Goal: Communication & Community: Answer question/provide support

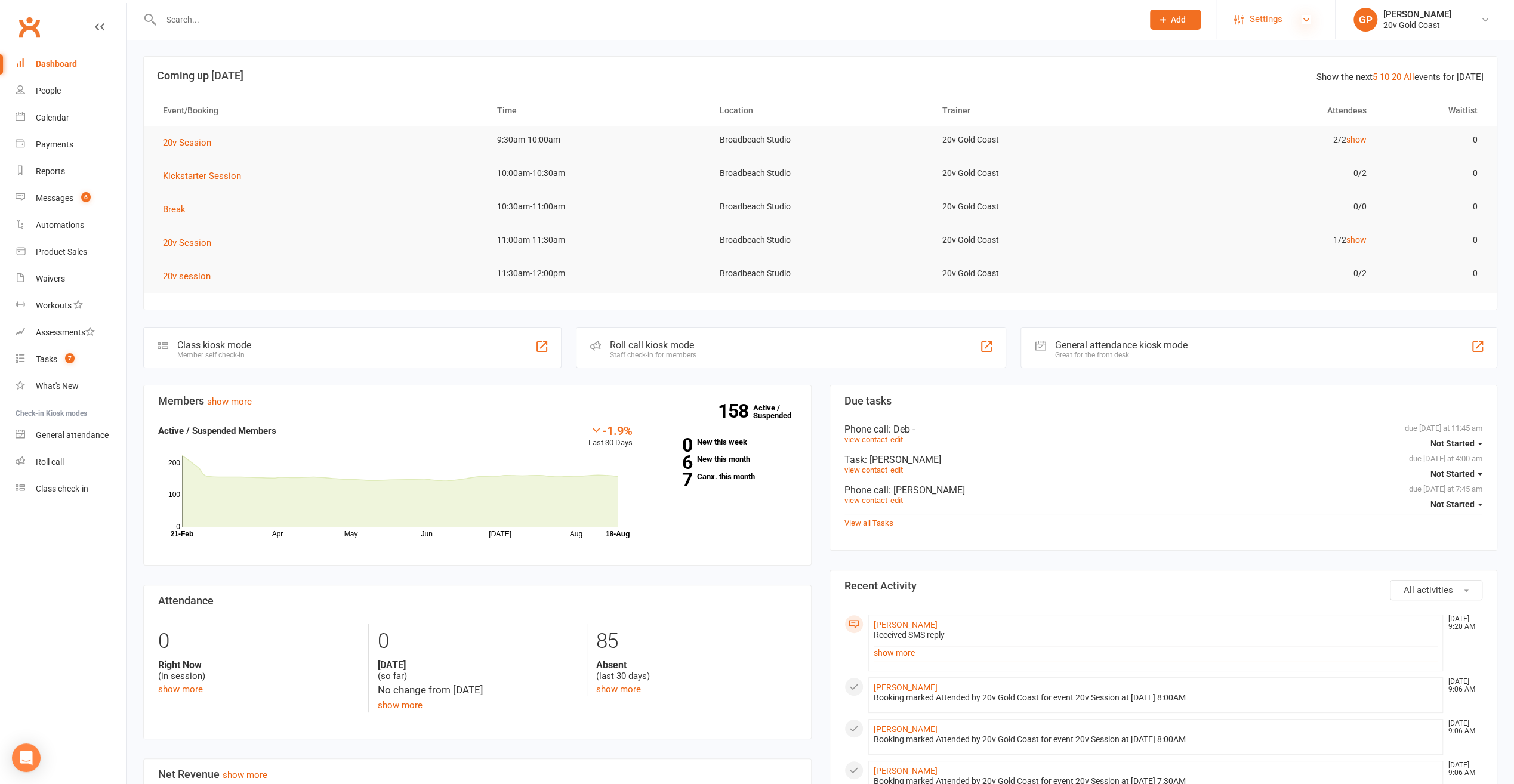
click at [1308, 23] on icon at bounding box center [1306, 20] width 9 height 9
click at [1247, 279] on link "Account Profile" at bounding box center [1276, 277] width 118 height 28
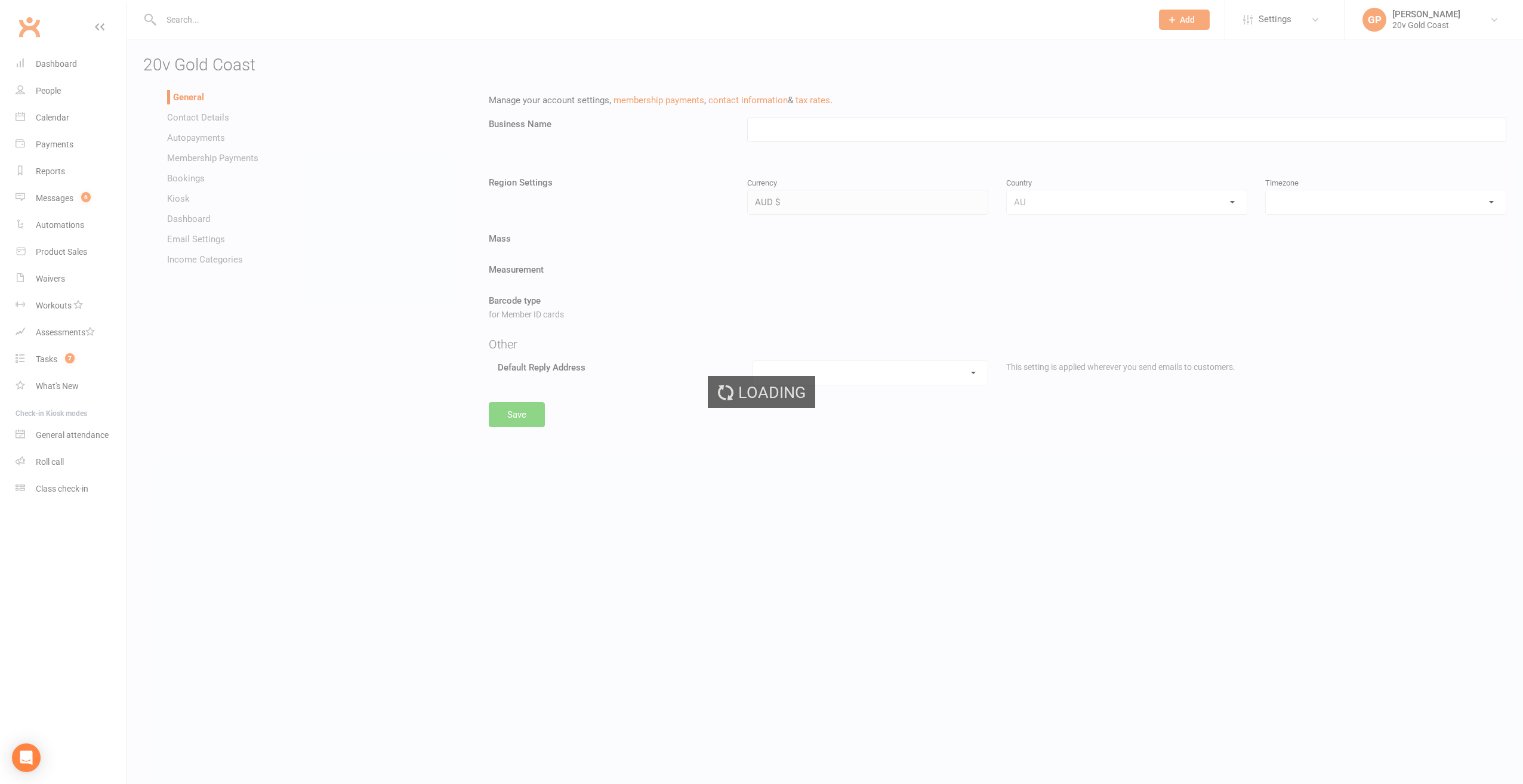
type input "20v Gold Coast"
select select "Australia/Melbourne"
select select "goldcoast@20v.studio"
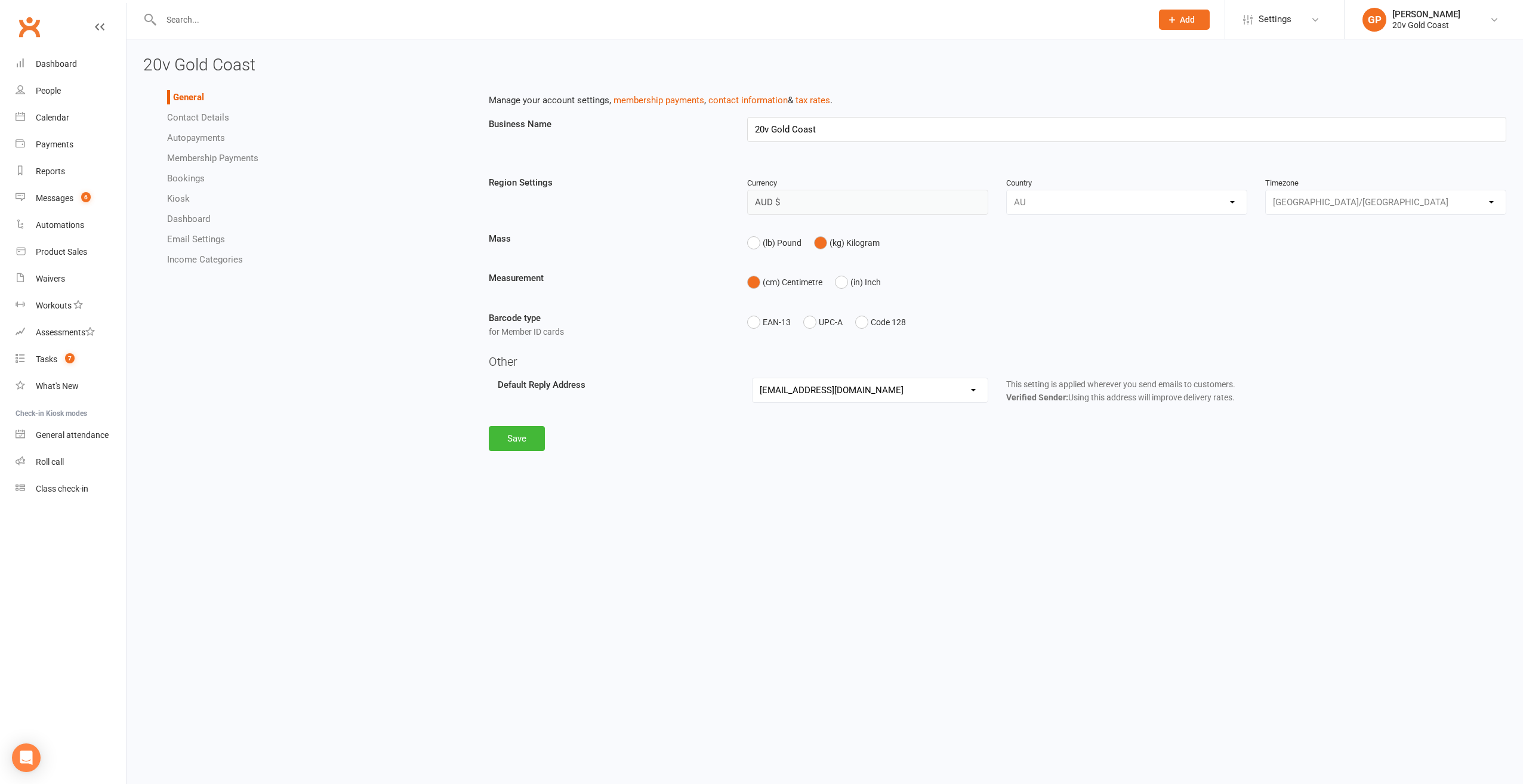
click at [179, 214] on li "Dashboard" at bounding box center [319, 219] width 304 height 15
click at [179, 216] on link "Dashboard" at bounding box center [189, 219] width 43 height 11
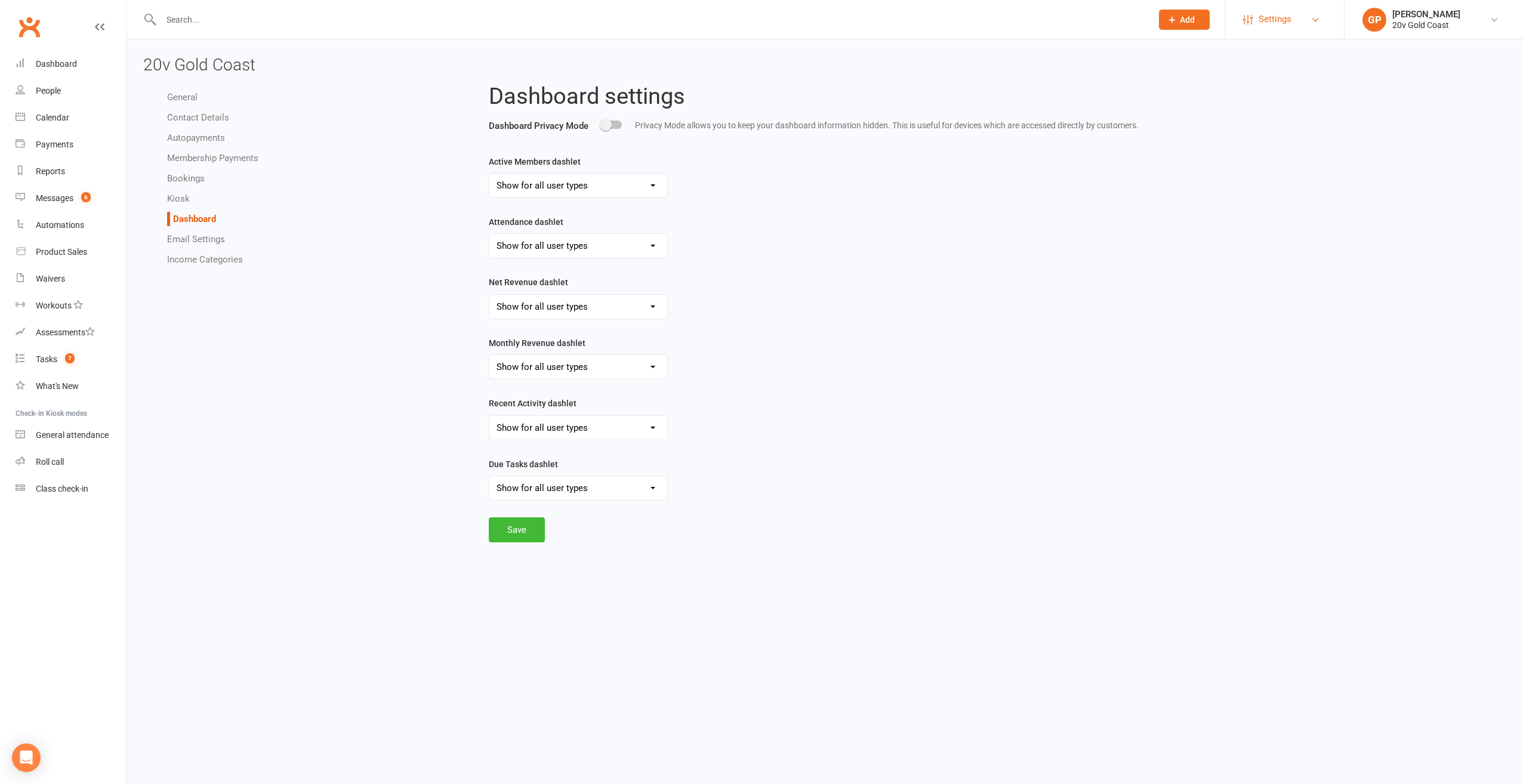
click at [1303, 17] on link "Settings" at bounding box center [1285, 19] width 83 height 27
click at [1246, 264] on link "Account Profile" at bounding box center [1284, 277] width 118 height 28
click at [1310, 14] on link "Settings" at bounding box center [1285, 19] width 83 height 27
click at [1267, 270] on link "Account Profile" at bounding box center [1284, 277] width 118 height 28
click at [64, 66] on div "Dashboard" at bounding box center [57, 63] width 41 height 9
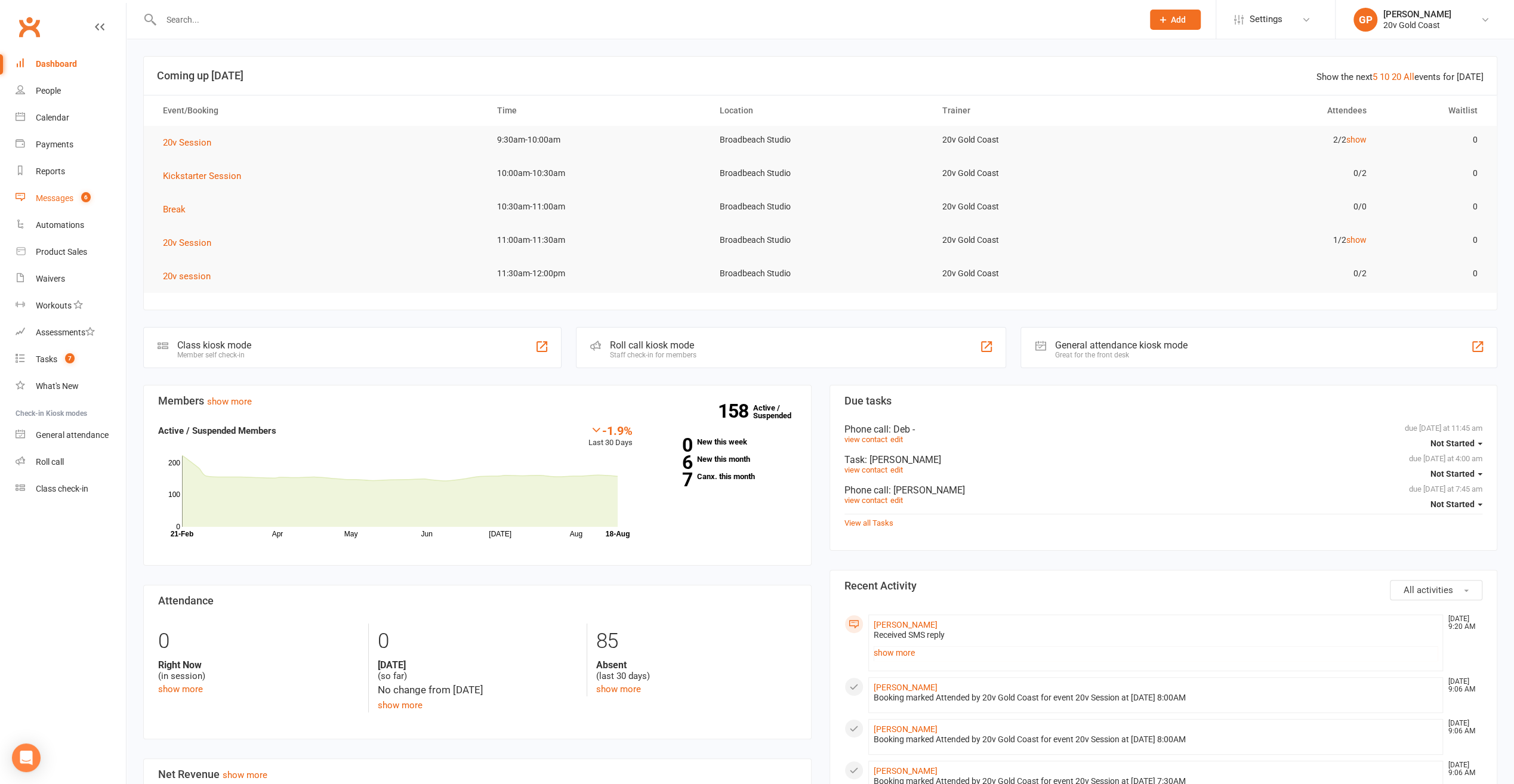
click at [47, 199] on div "Messages" at bounding box center [54, 198] width 37 height 9
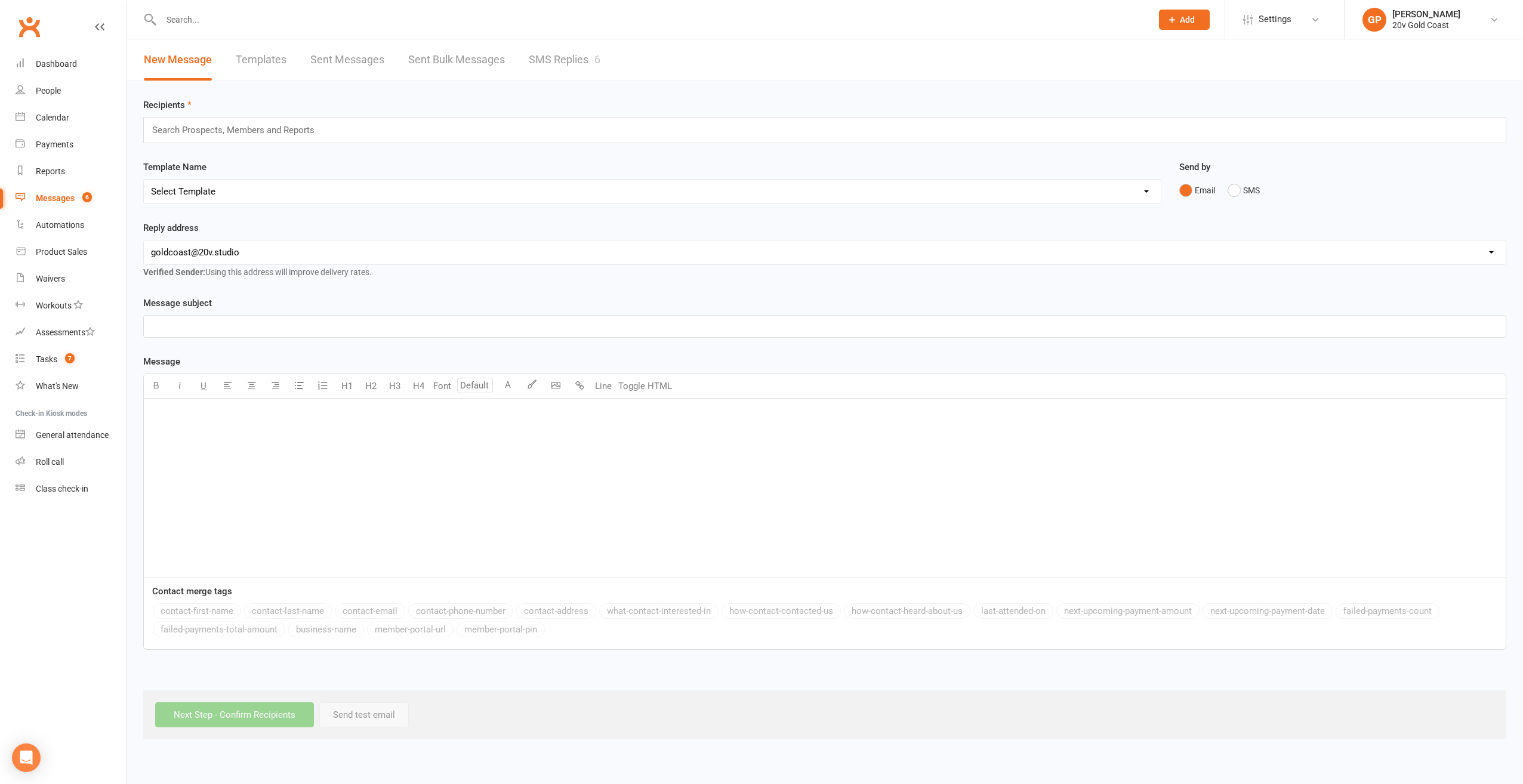
click at [580, 63] on link "SMS Replies 6" at bounding box center [565, 60] width 72 height 41
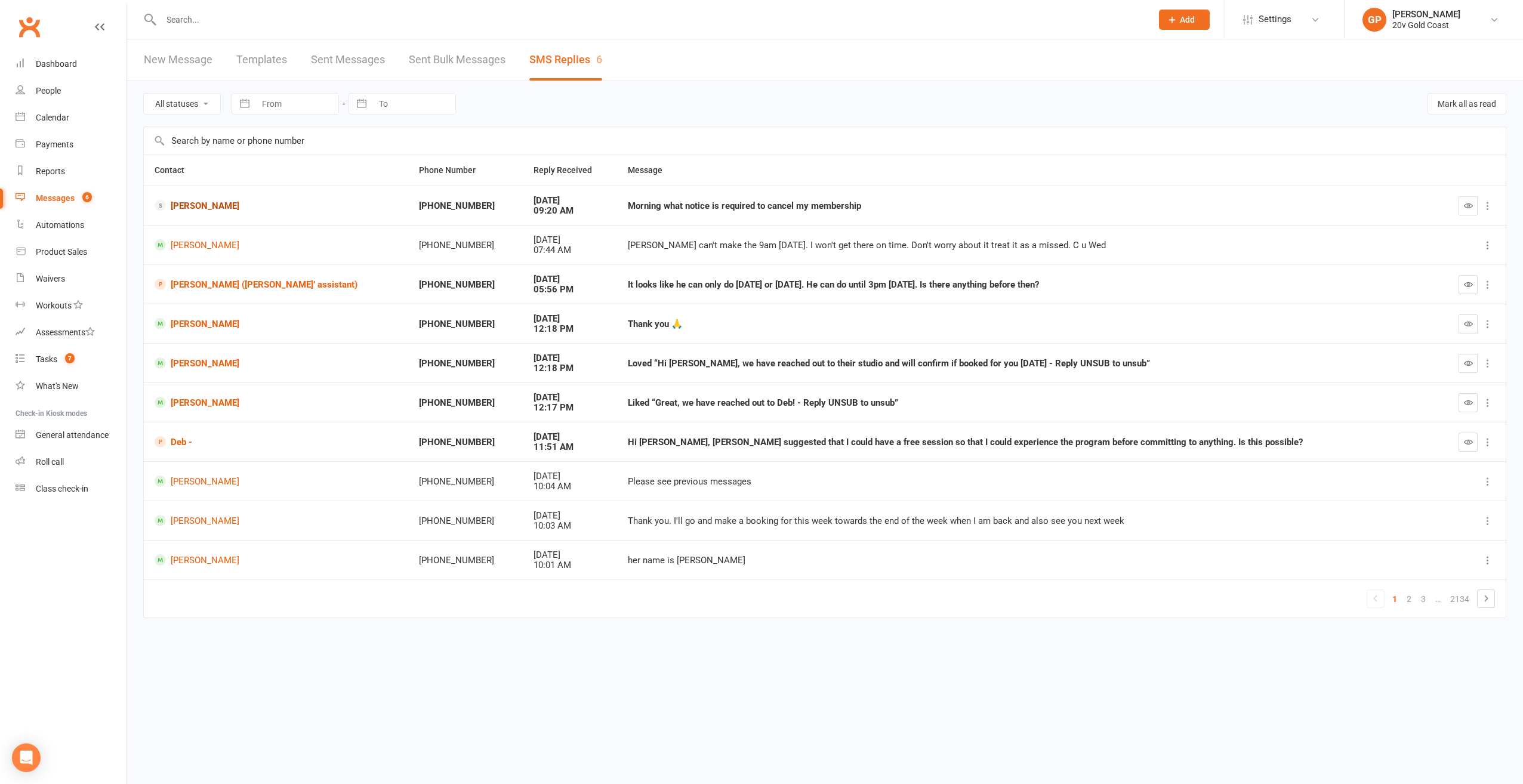
click at [197, 204] on link "Renee Braund" at bounding box center [276, 206] width 243 height 11
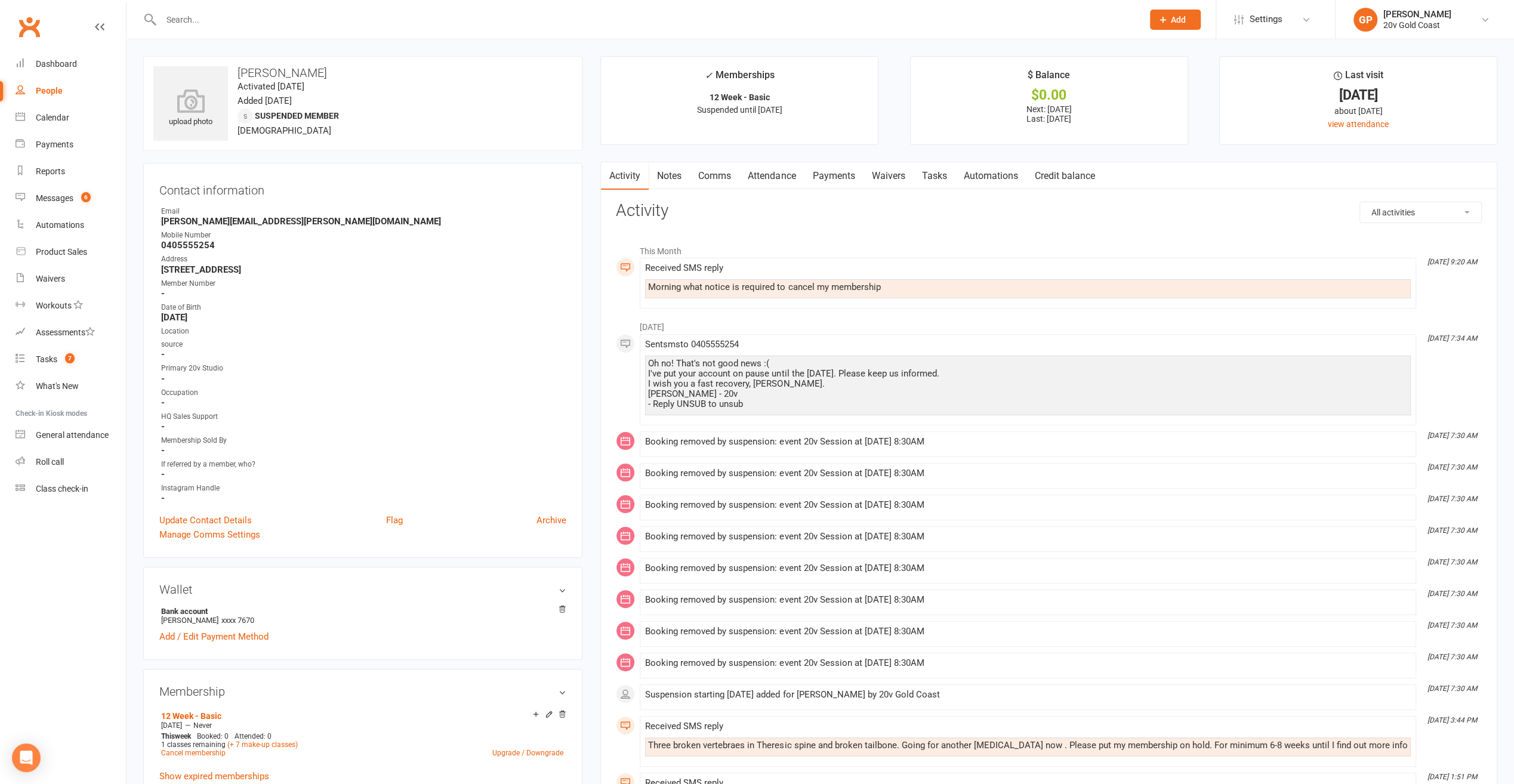
click at [848, 182] on link "Payments" at bounding box center [833, 176] width 59 height 28
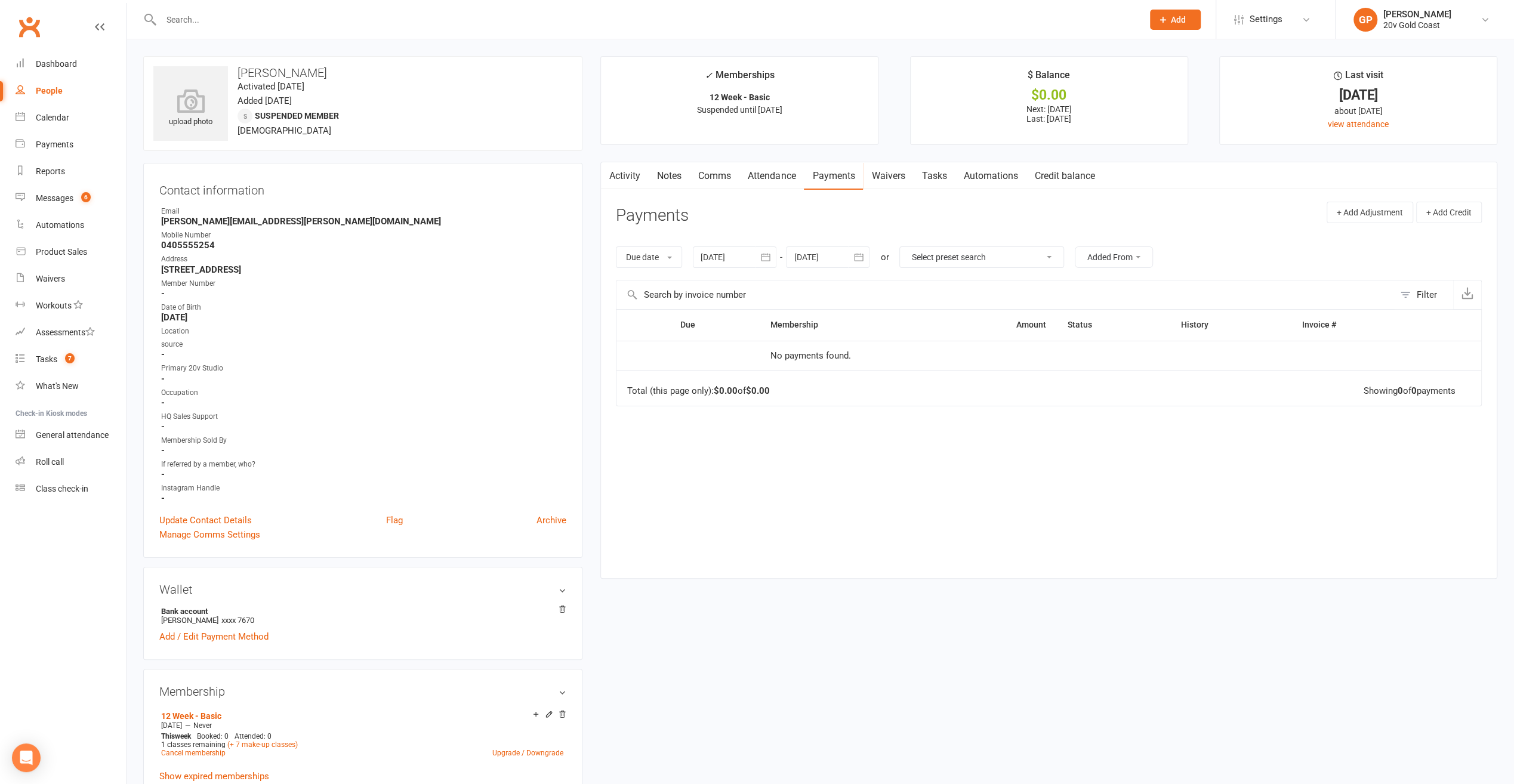
click at [766, 254] on icon "button" at bounding box center [766, 258] width 12 height 12
click at [712, 287] on icon "button" at bounding box center [711, 286] width 8 height 9
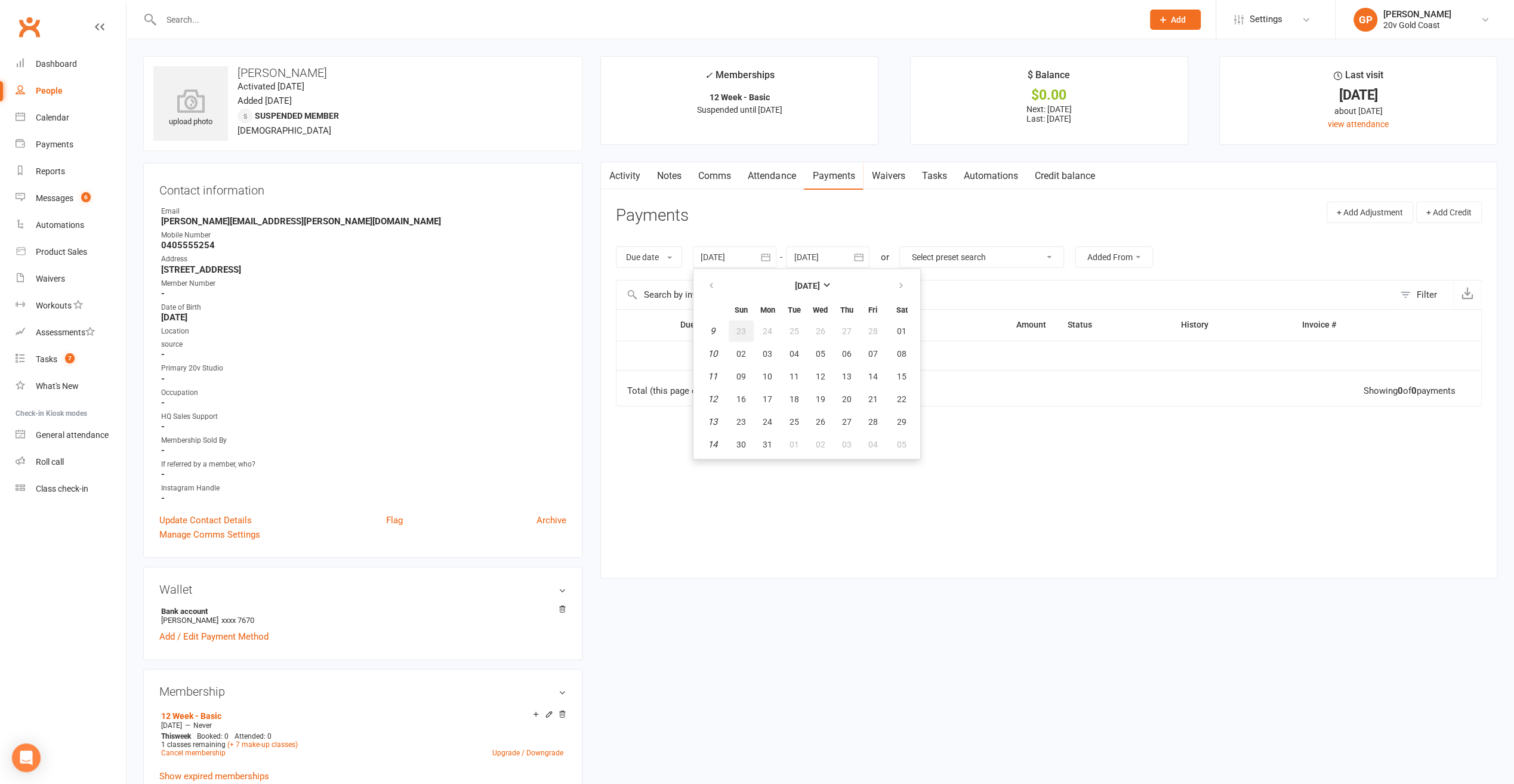
click at [737, 330] on button "23" at bounding box center [741, 331] width 25 height 21
type input "23 Feb 2025"
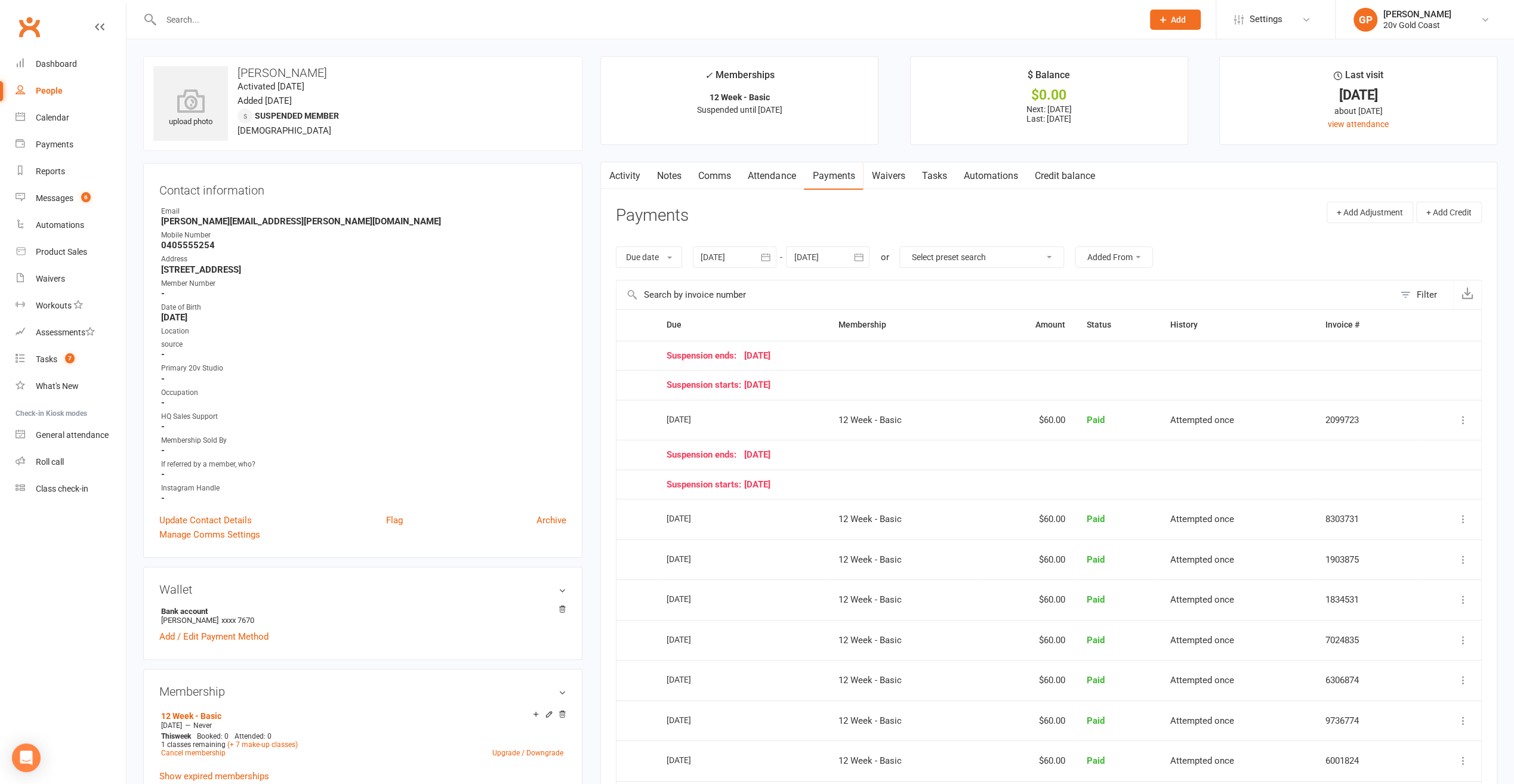
click at [40, 89] on div "People" at bounding box center [49, 90] width 27 height 9
select select "100"
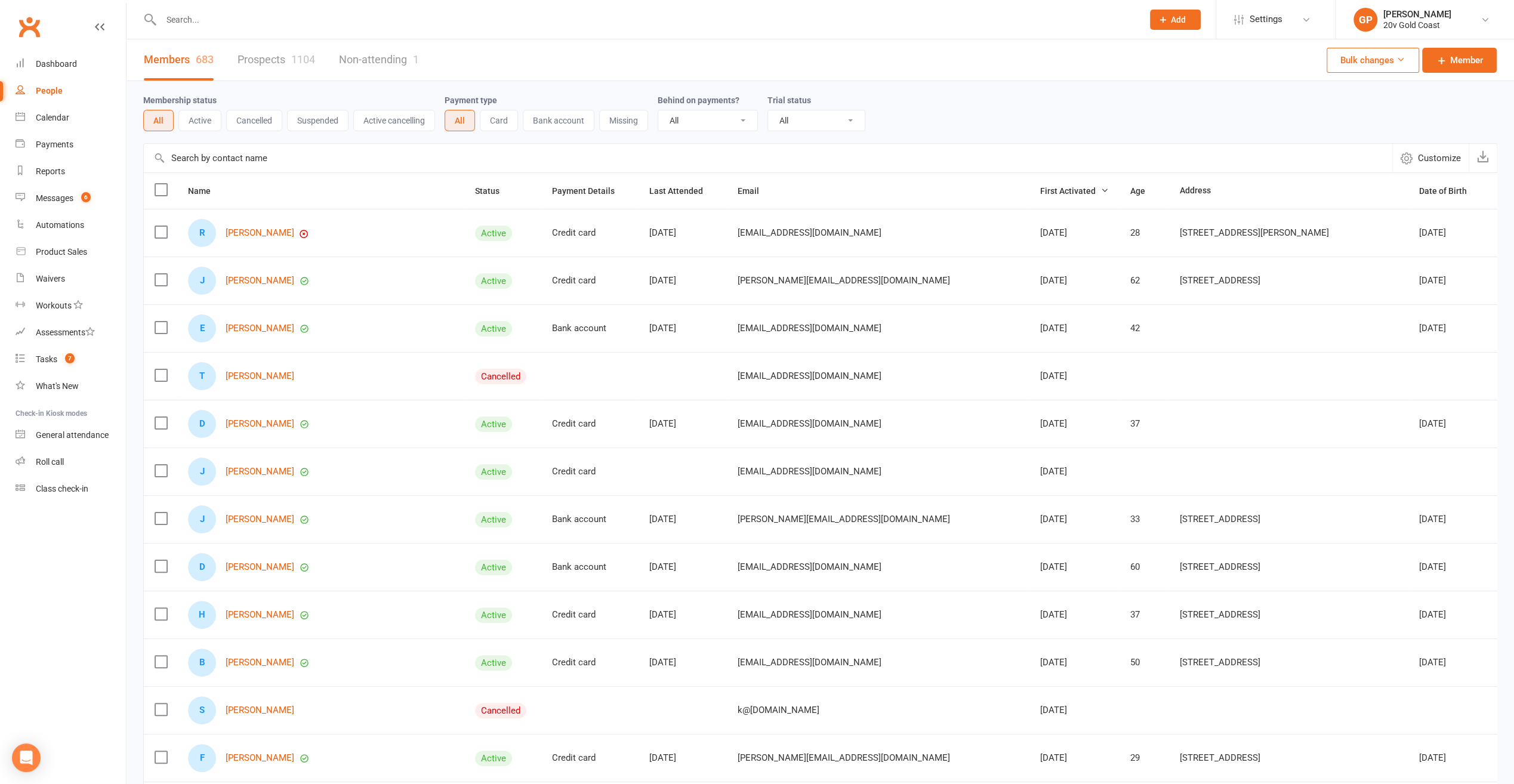
click at [284, 60] on link "Prospects 1104" at bounding box center [277, 60] width 78 height 41
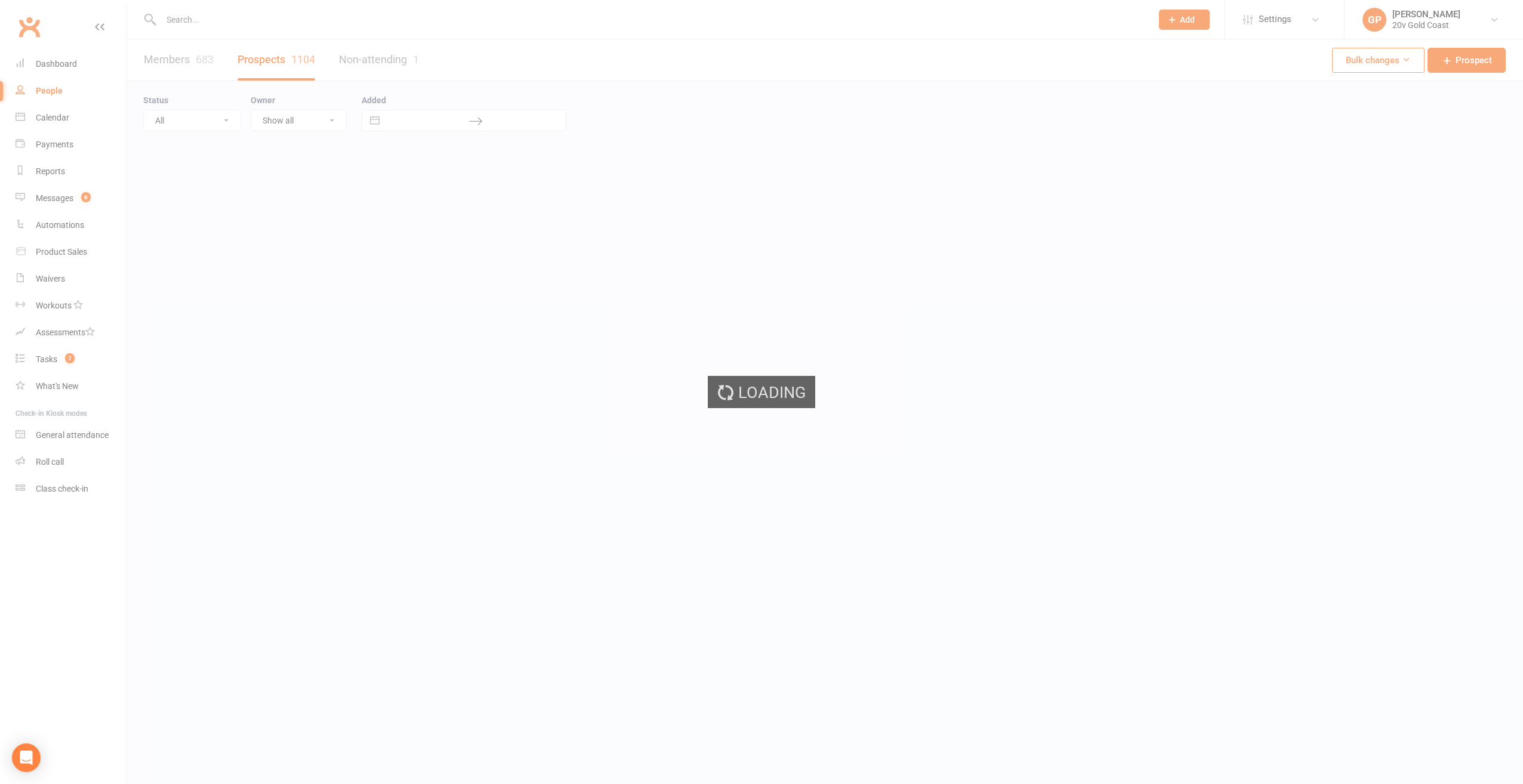
select select "100"
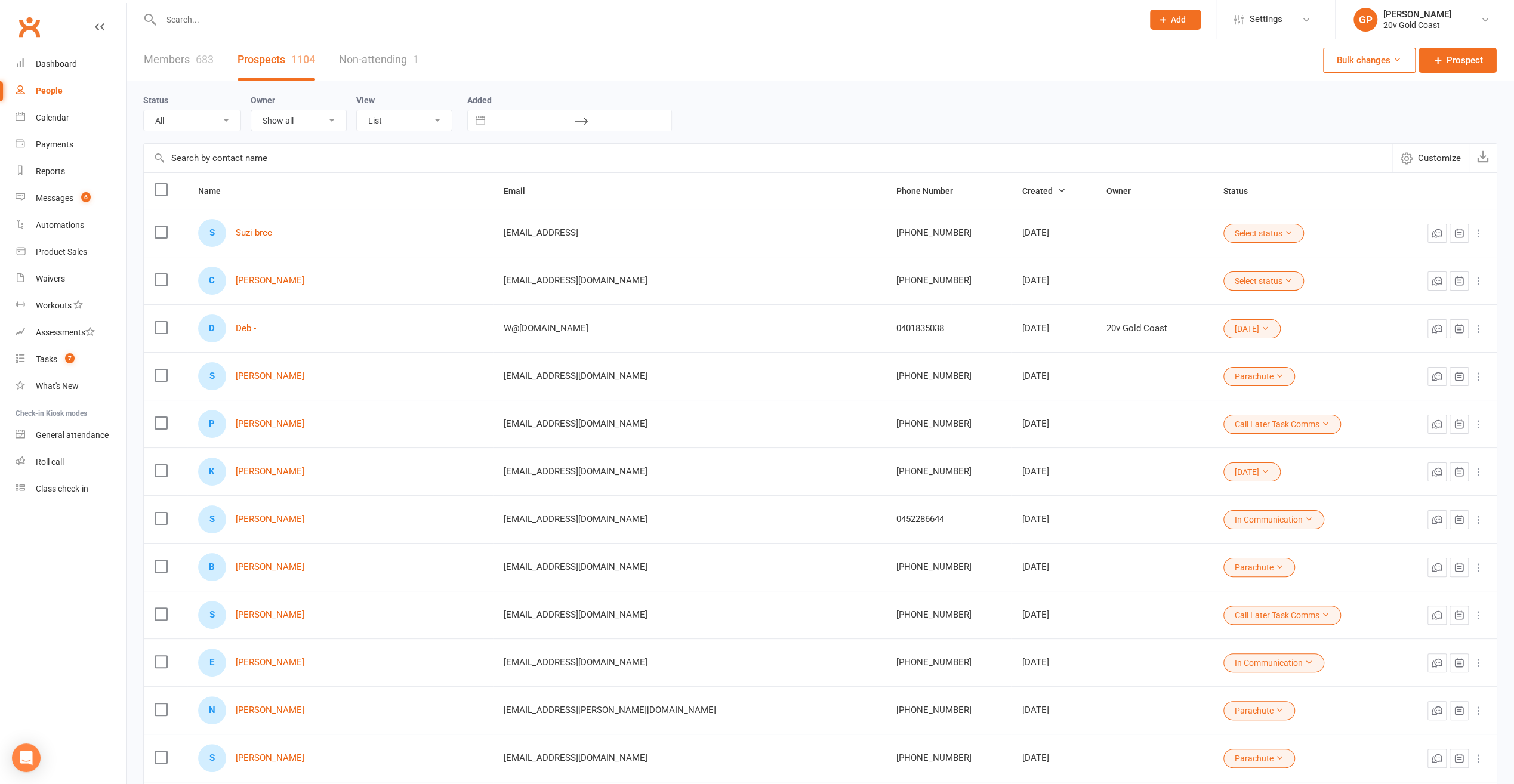
click at [219, 121] on select "All (No status set) (Invalid status) Parachute Referrals In Communication Call …" at bounding box center [192, 120] width 97 height 21
click at [144, 110] on select "All (No status set) (Invalid status) Parachute Referrals In Communication Call …" at bounding box center [192, 120] width 97 height 21
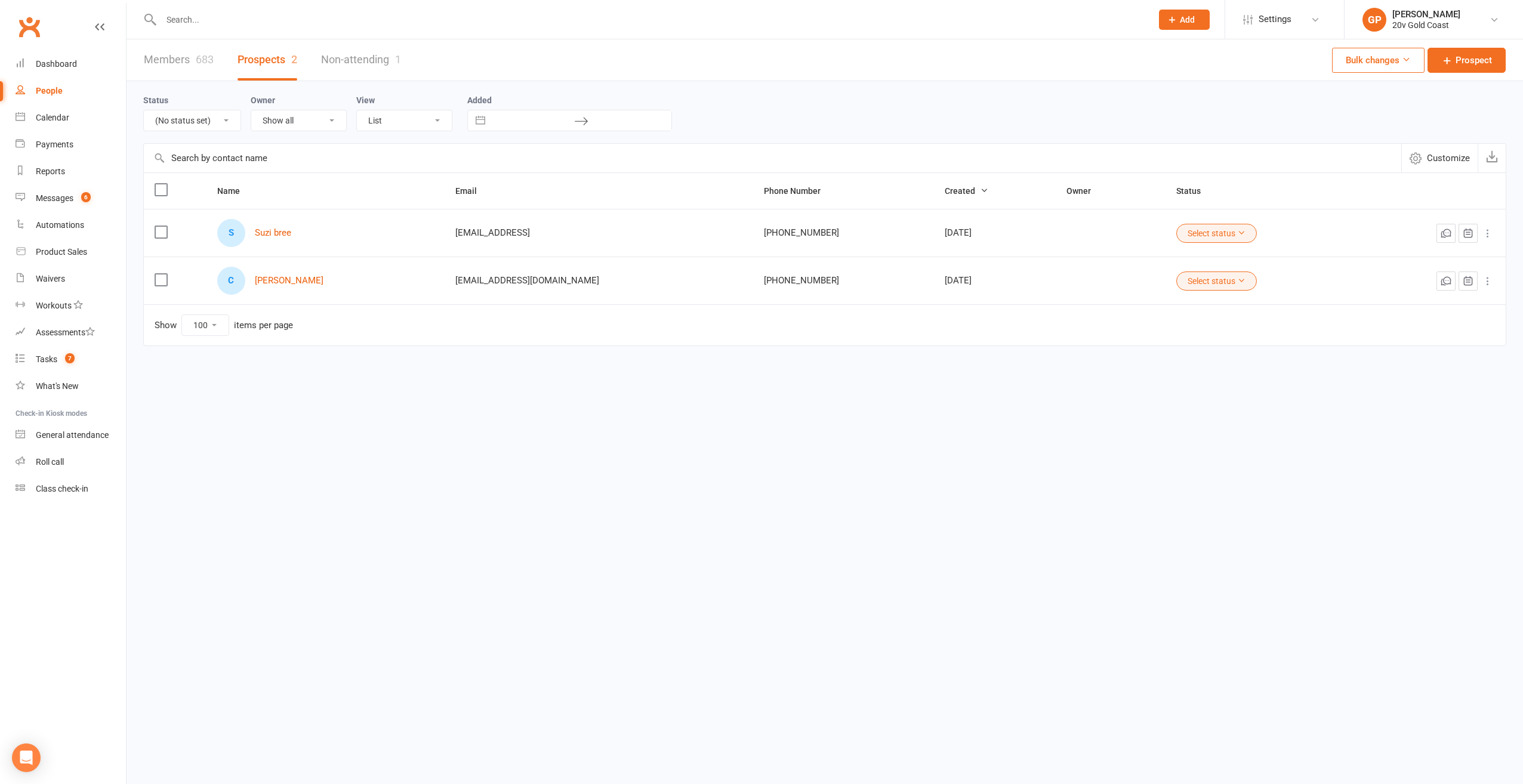
click at [1191, 277] on button "Select status" at bounding box center [1216, 280] width 80 height 19
click at [1147, 470] on link "[DATE]" at bounding box center [1169, 471] width 118 height 24
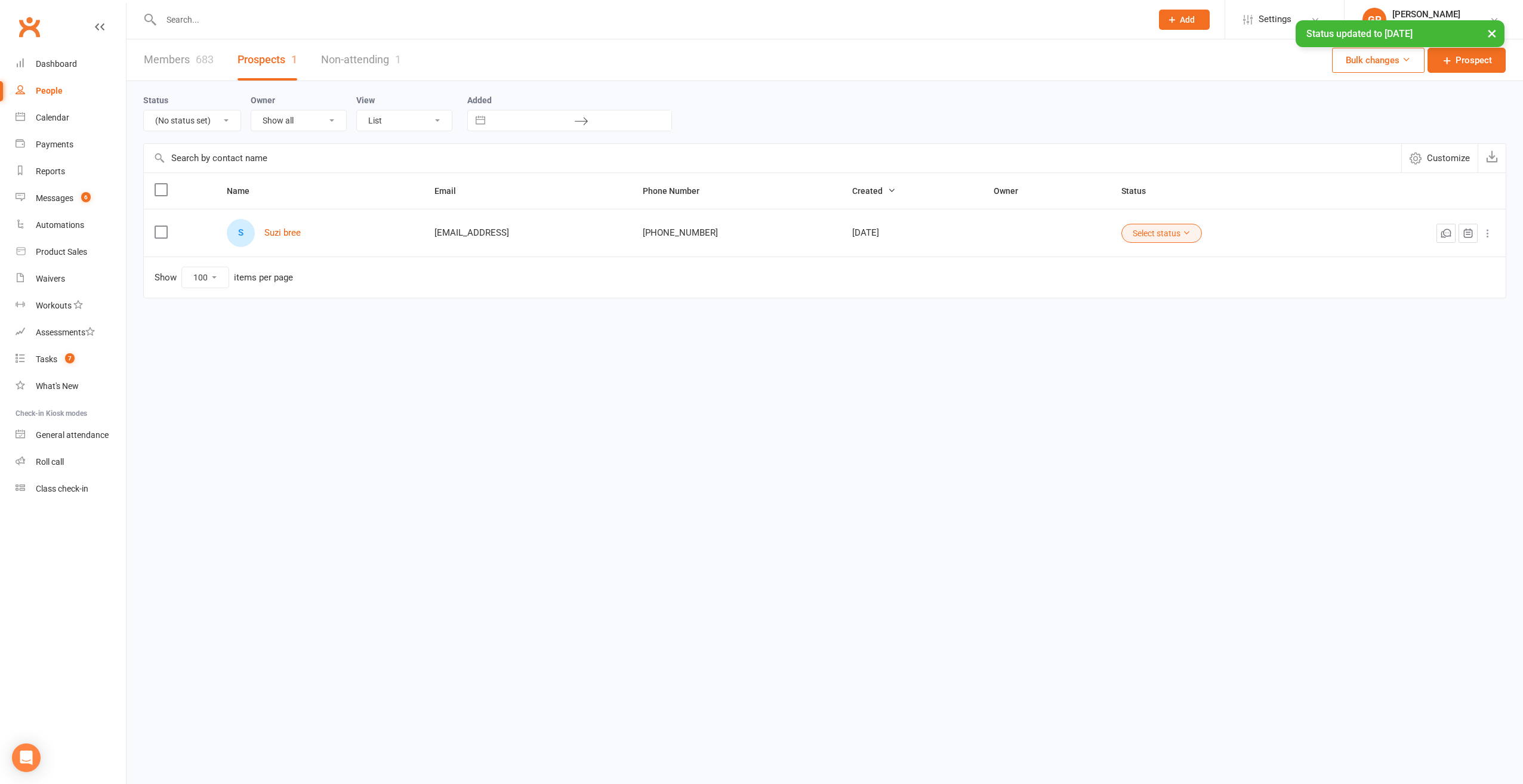
click at [1176, 234] on button "Select status" at bounding box center [1161, 233] width 80 height 19
click at [1146, 420] on link "[DATE]" at bounding box center [1162, 424] width 118 height 24
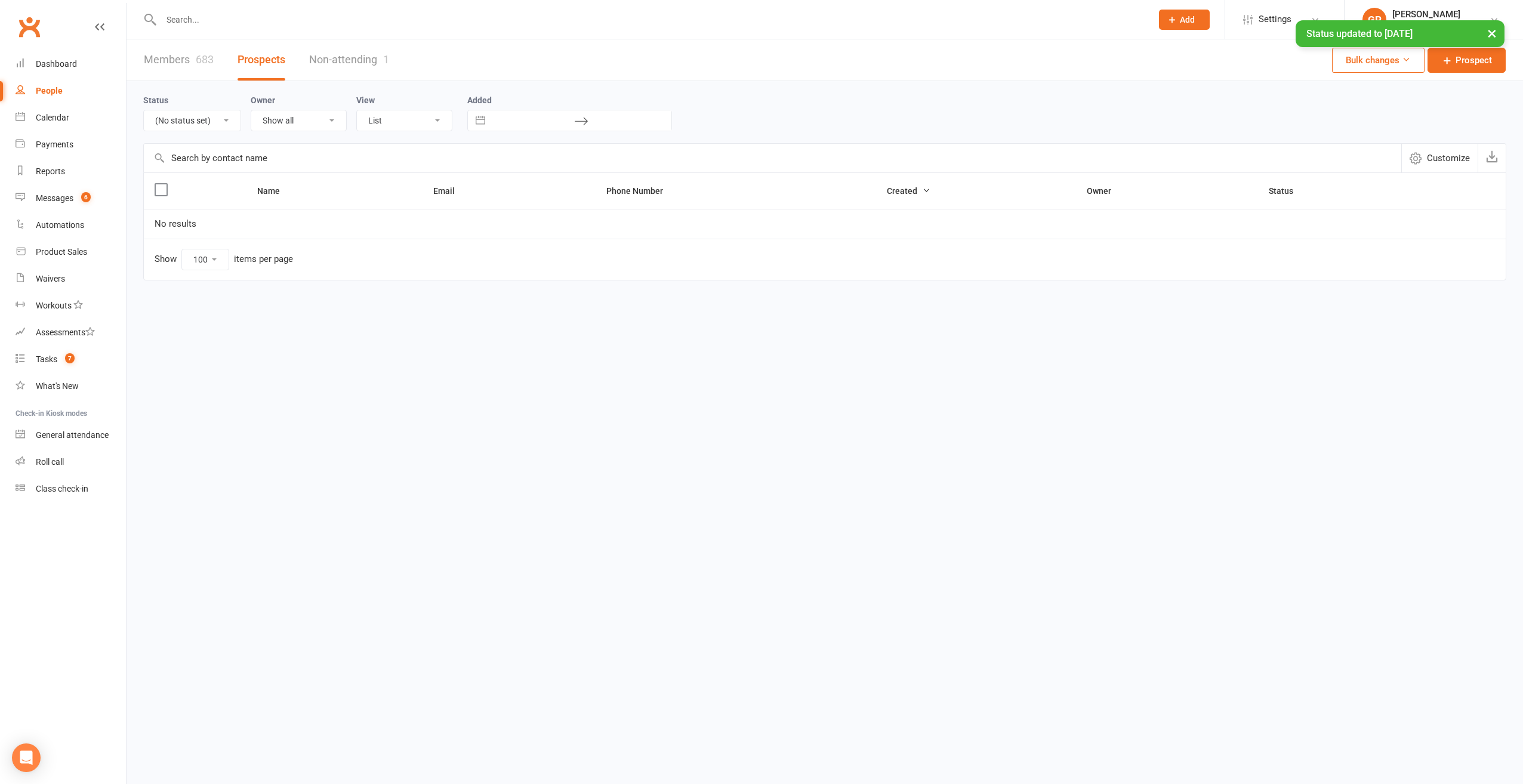
click at [215, 121] on select "All (No status set) (Invalid status) Parachute Referrals In Communication Call …" at bounding box center [192, 120] width 97 height 21
select select "[DATE]"
click at [144, 110] on select "All (No status set) (Invalid status) Parachute Referrals In Communication Call …" at bounding box center [192, 120] width 97 height 21
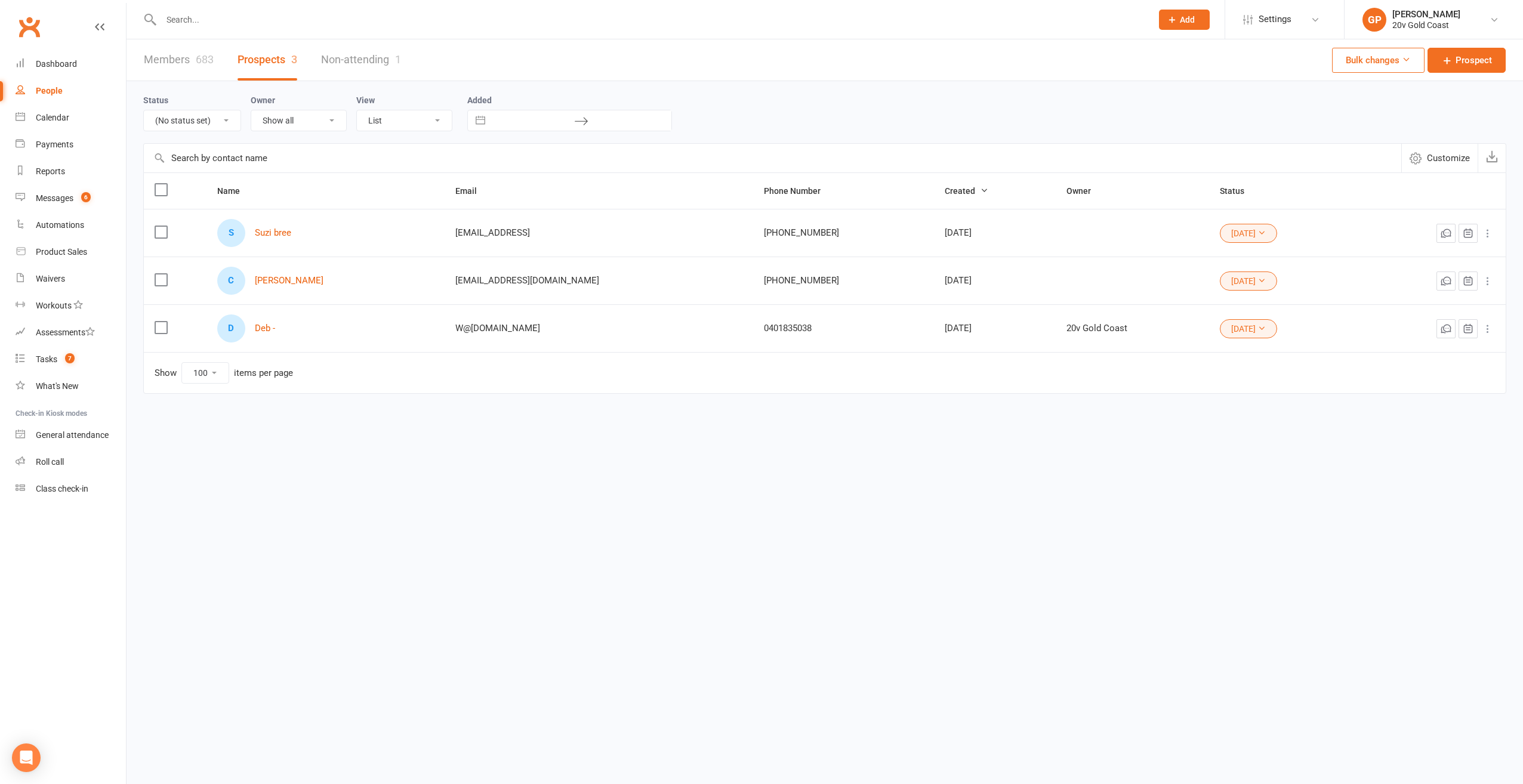
click at [254, 325] on div "D Deb -" at bounding box center [326, 329] width 217 height 28
click at [258, 326] on div "D Deb -" at bounding box center [326, 329] width 217 height 28
click at [262, 326] on link "Deb -" at bounding box center [264, 328] width 21 height 10
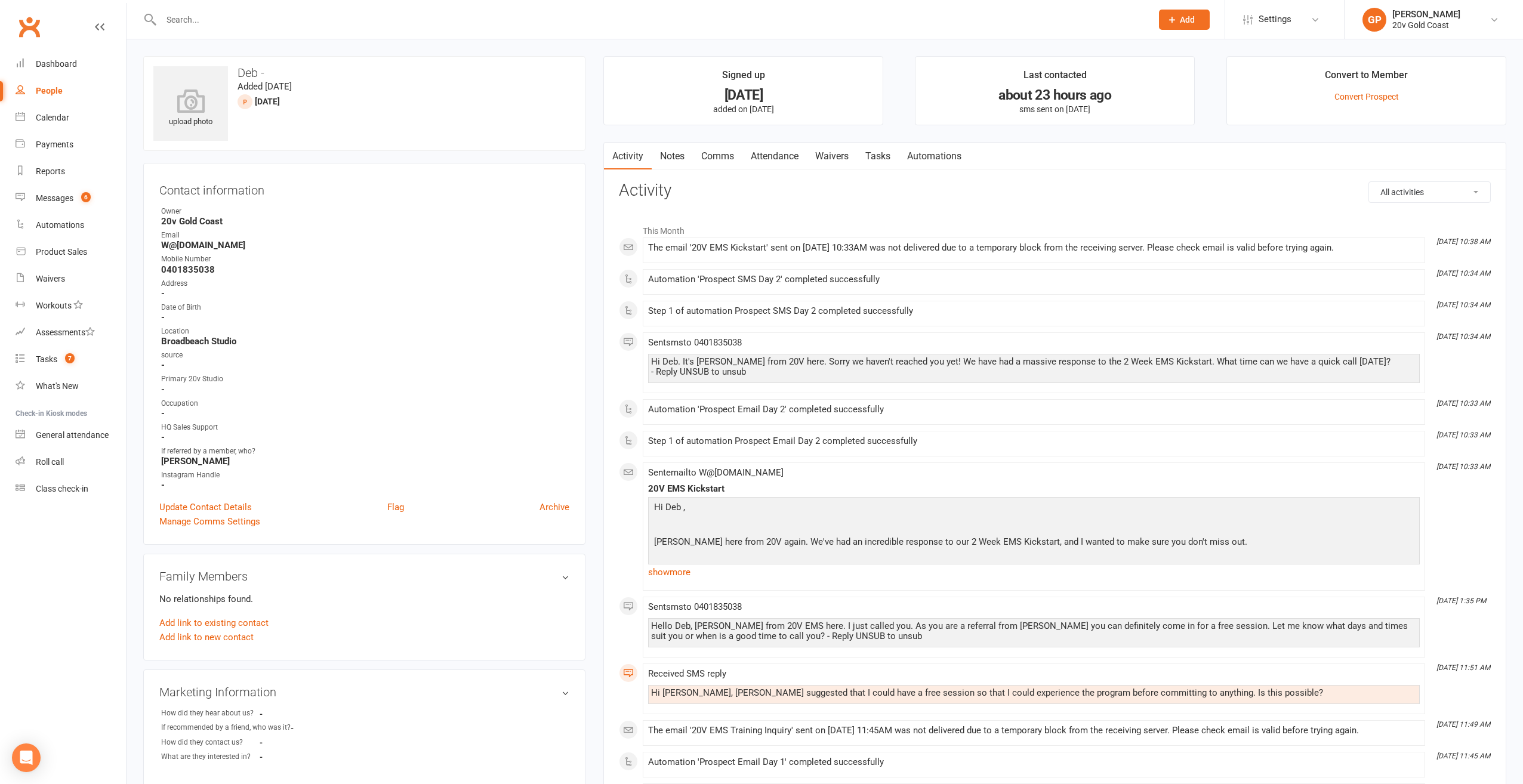
select select "100"
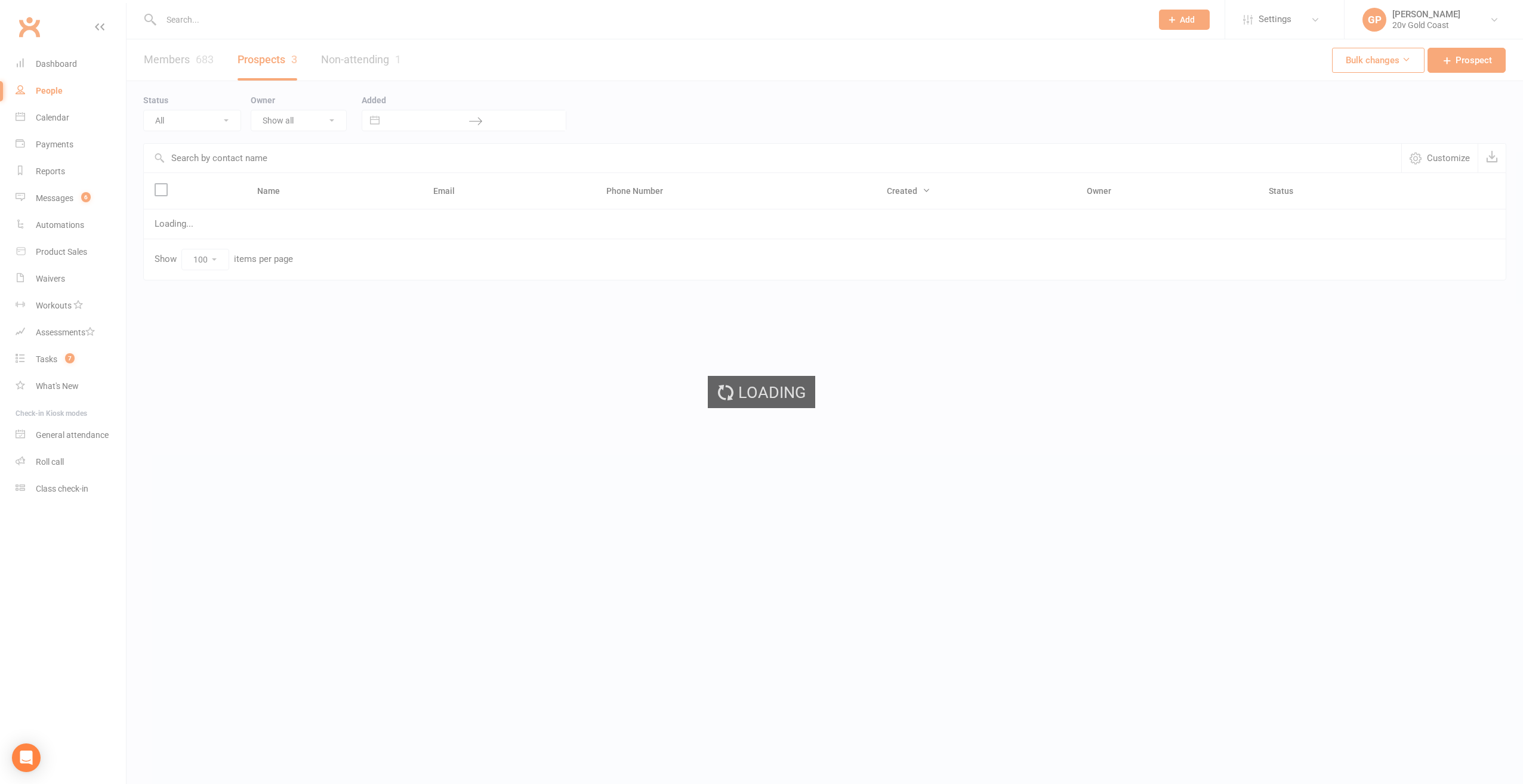
select select "[DATE]"
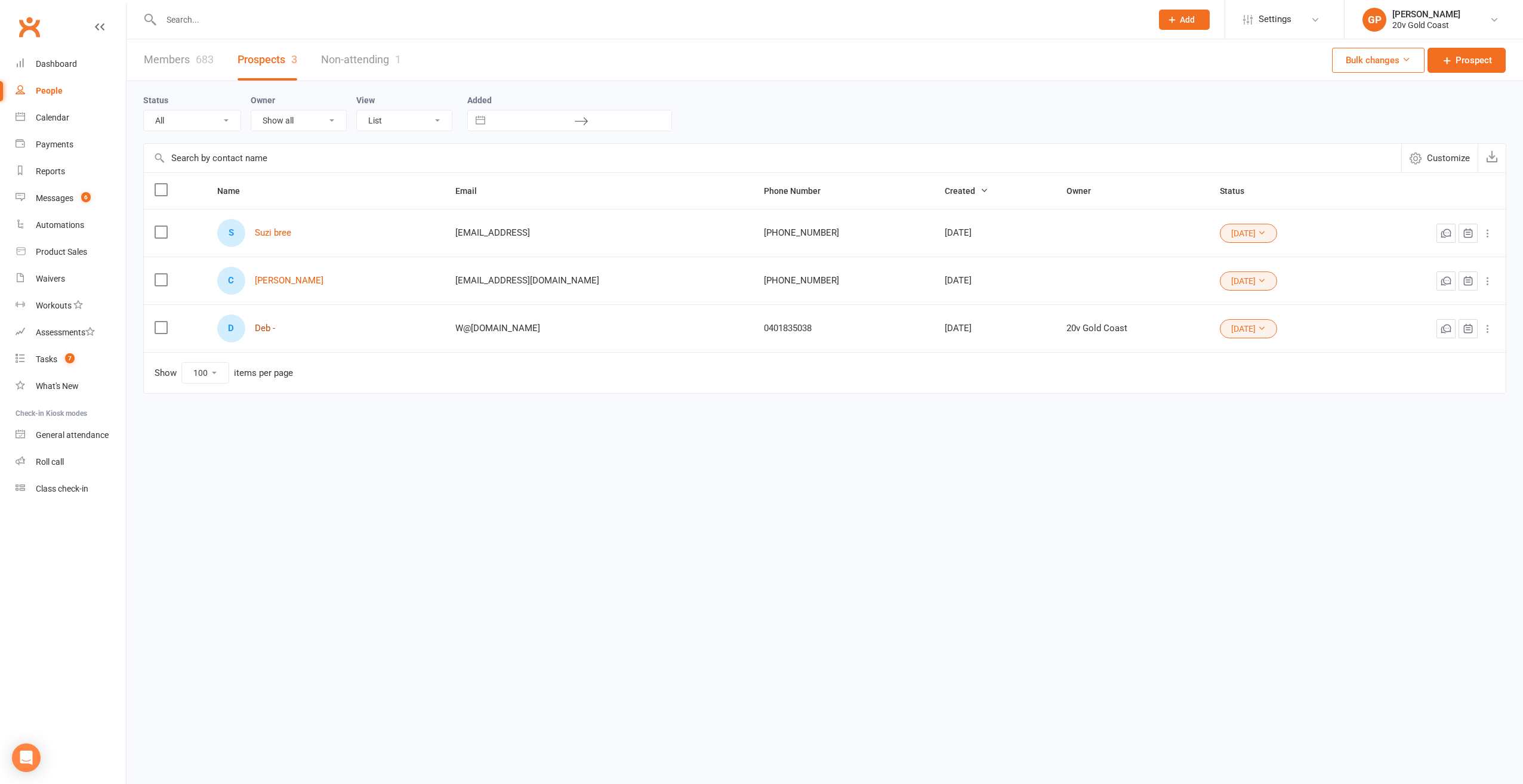
click at [263, 327] on link "Deb -" at bounding box center [264, 328] width 21 height 10
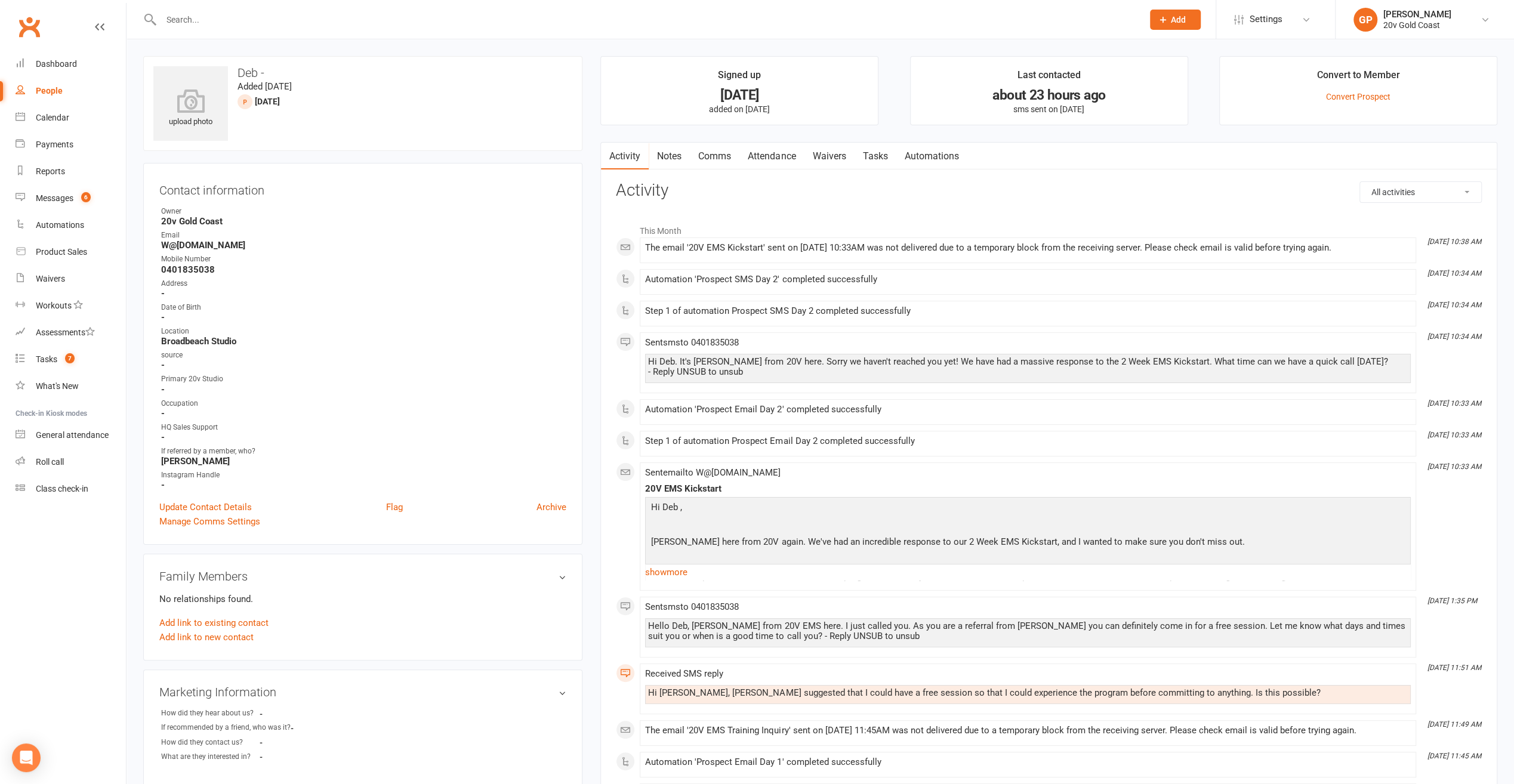
click at [669, 155] on link "Notes" at bounding box center [669, 157] width 41 height 28
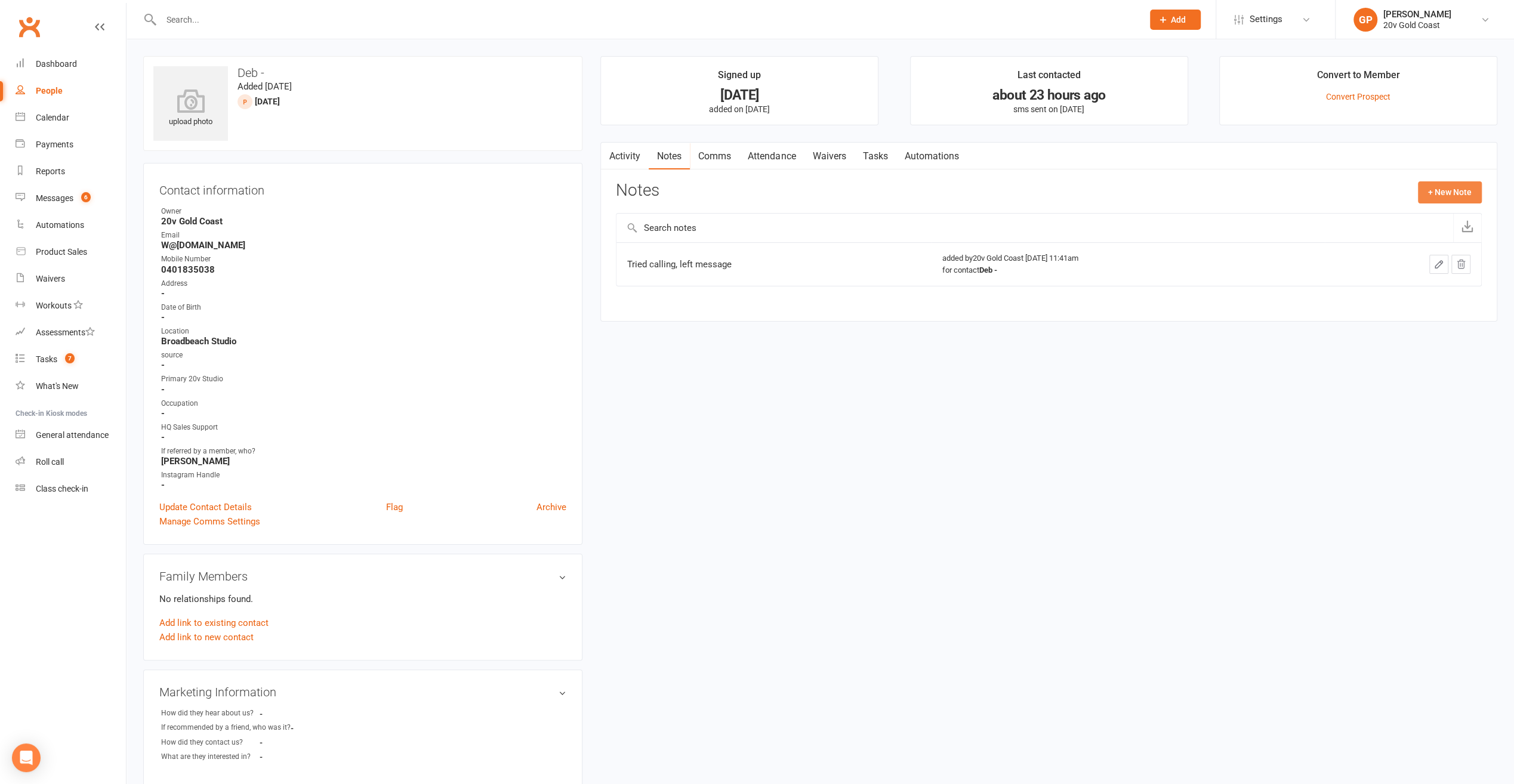
click at [1444, 191] on button "+ New Note" at bounding box center [1451, 192] width 64 height 21
click at [673, 293] on textarea at bounding box center [1049, 309] width 866 height 40
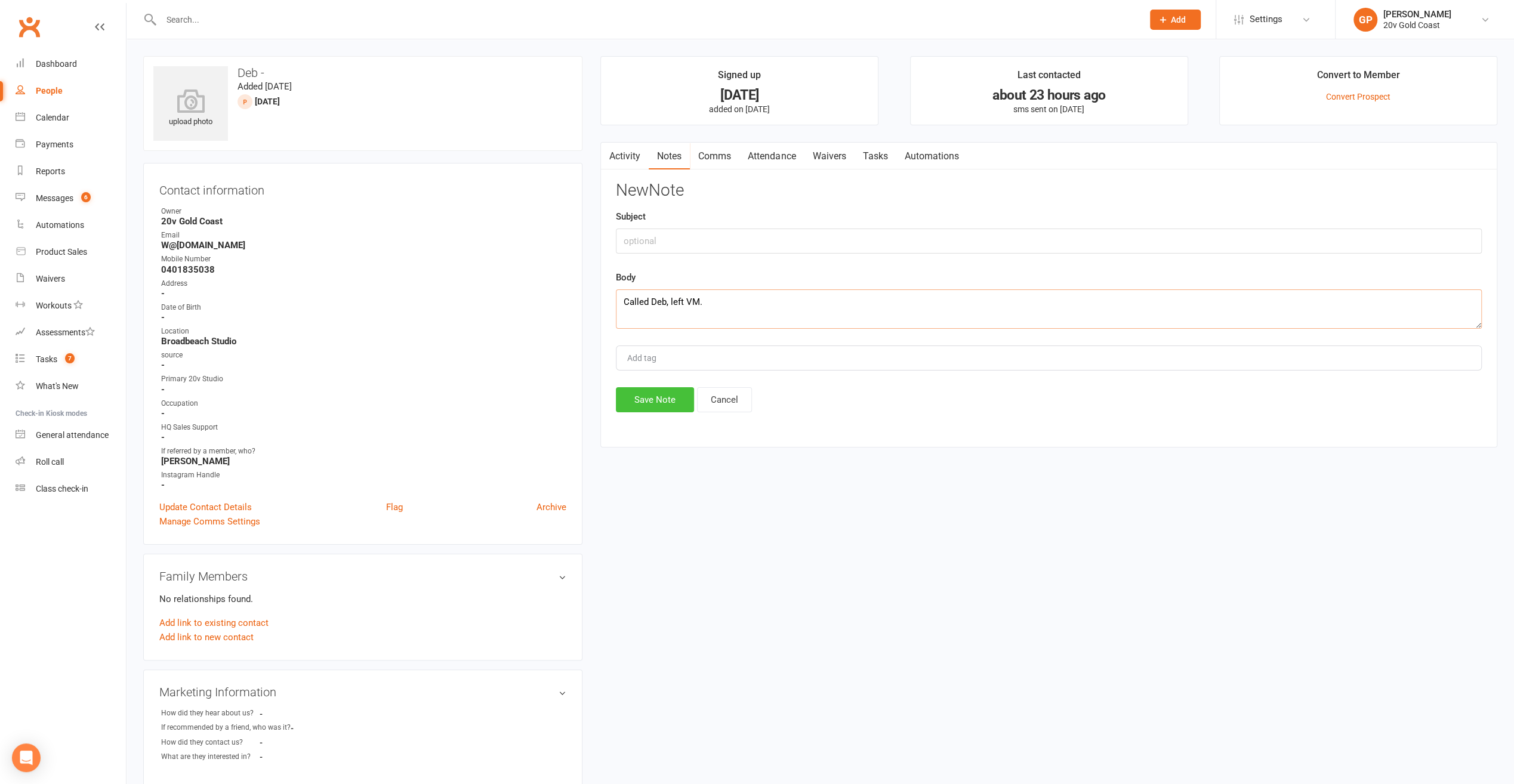
type textarea "Called Deb, left VM."
click at [647, 396] on button "Save Note" at bounding box center [655, 400] width 78 height 25
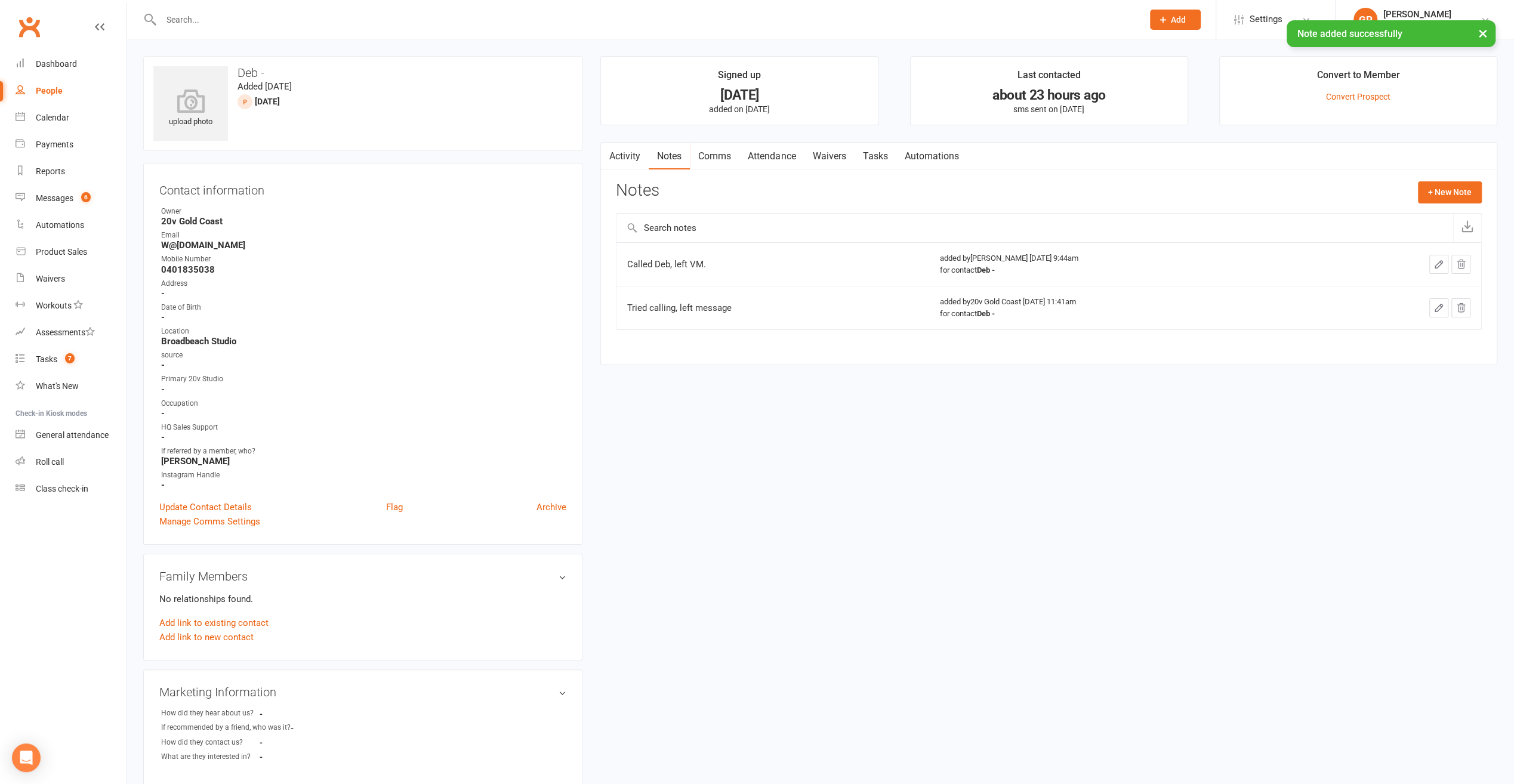
click at [631, 161] on link "Activity" at bounding box center [624, 157] width 47 height 28
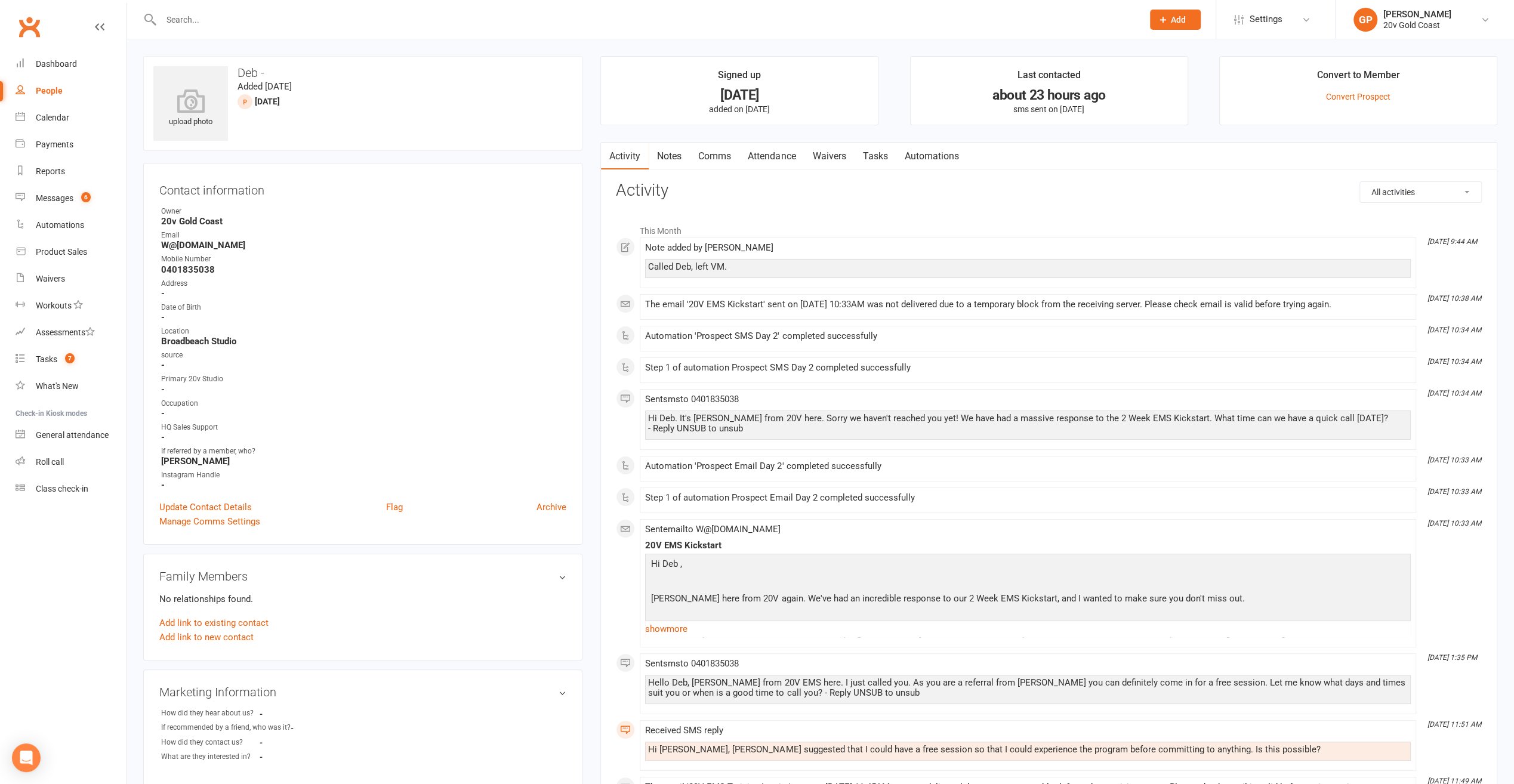
click at [48, 89] on div "People" at bounding box center [49, 90] width 27 height 9
select select "100"
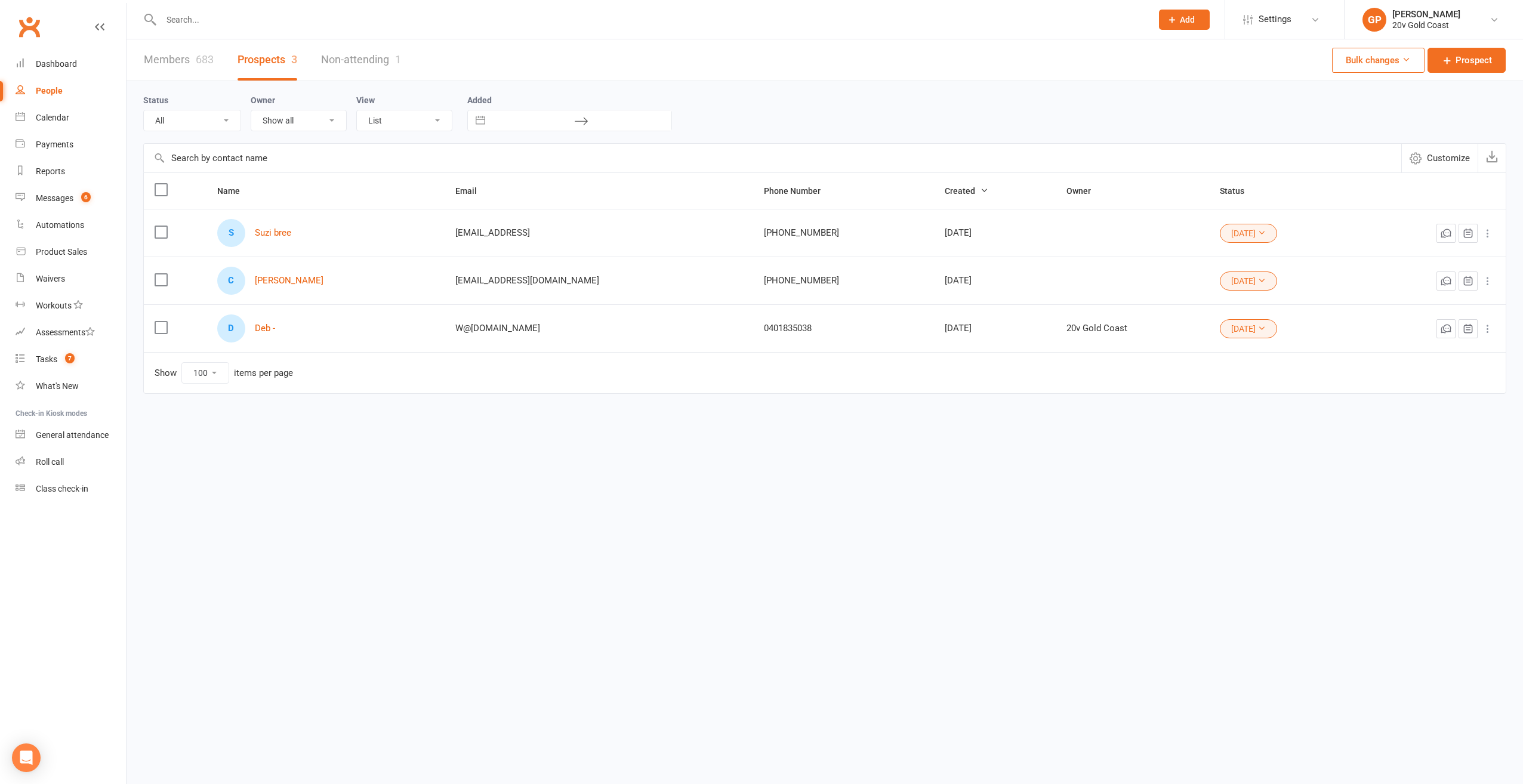
click at [186, 120] on select "All (No status set) (Invalid status) Parachute Referrals In Communication Call …" at bounding box center [192, 120] width 97 height 21
click at [144, 110] on select "All (No status set) (Invalid status) Parachute Referrals In Communication Call …" at bounding box center [192, 120] width 97 height 21
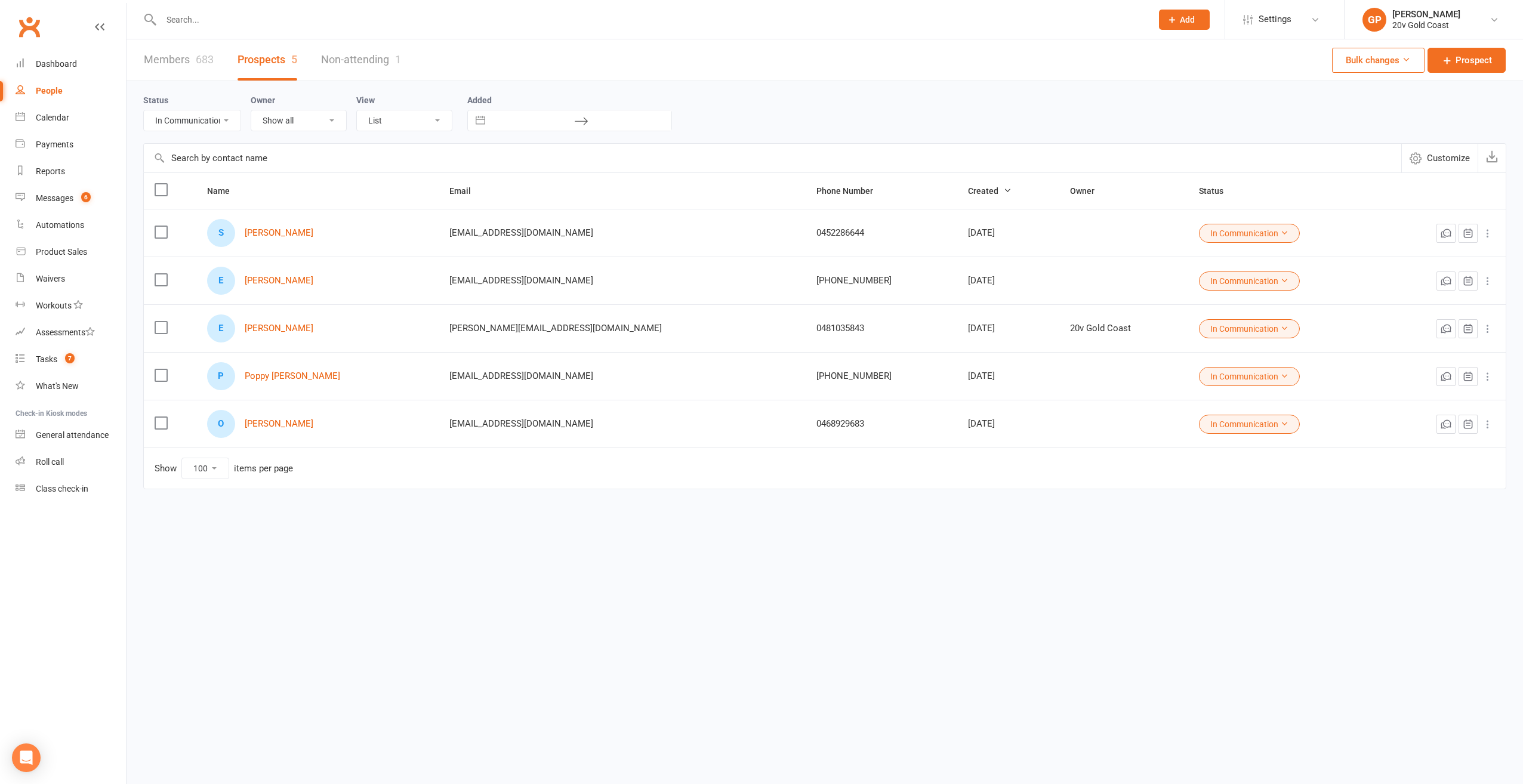
click at [219, 121] on select "All (No status set) (Invalid status) Parachute Referrals In Communication Call …" at bounding box center [192, 120] width 97 height 21
click at [144, 110] on select "All (No status set) (Invalid status) Parachute Referrals In Communication Call …" at bounding box center [192, 120] width 97 height 21
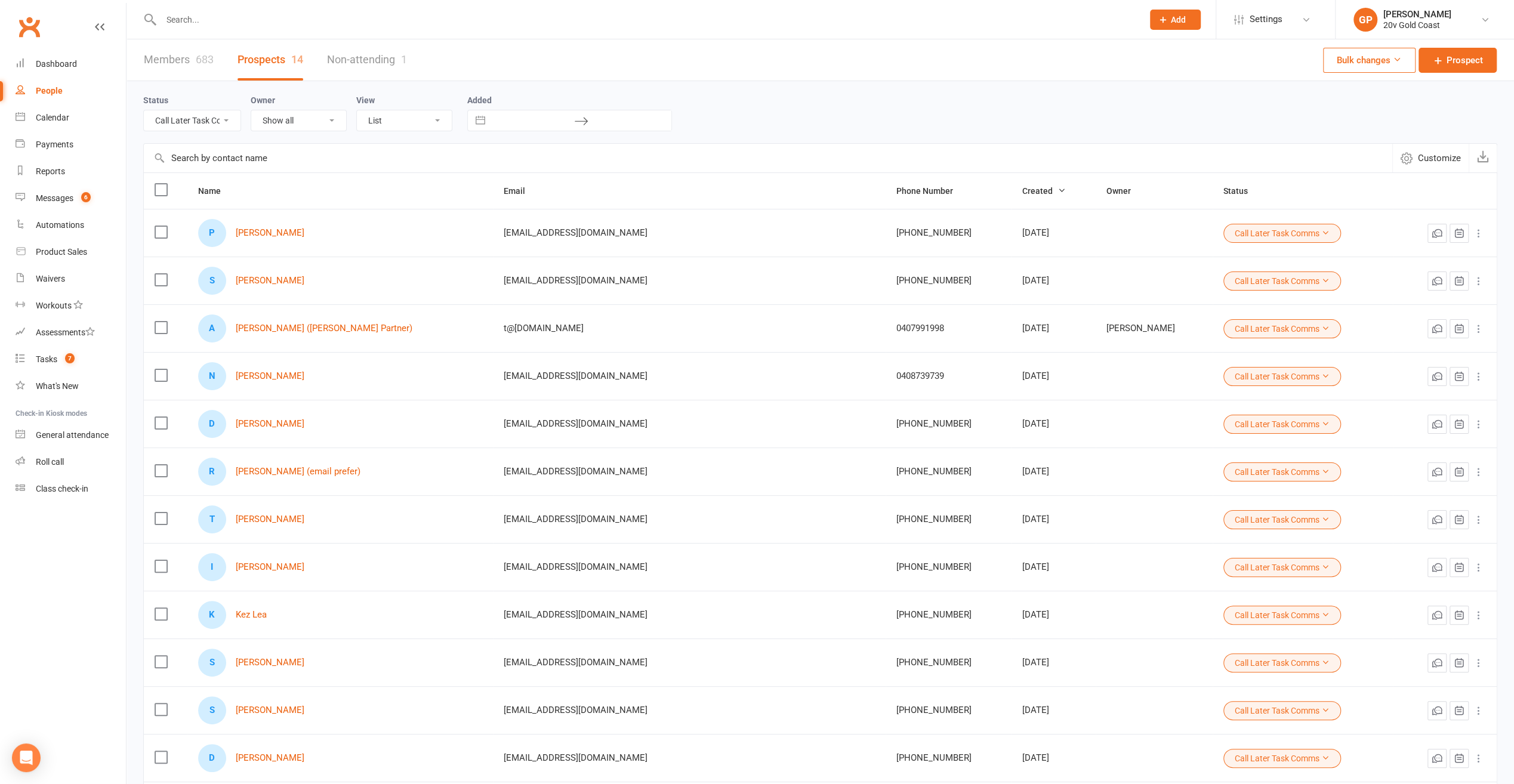
click at [220, 123] on select "All (No status set) (Invalid status) Parachute Referrals In Communication Call …" at bounding box center [192, 120] width 97 height 21
select select "[DATE]"
click at [144, 110] on select "All (No status set) (Invalid status) Parachute Referrals In Communication Call …" at bounding box center [192, 120] width 97 height 21
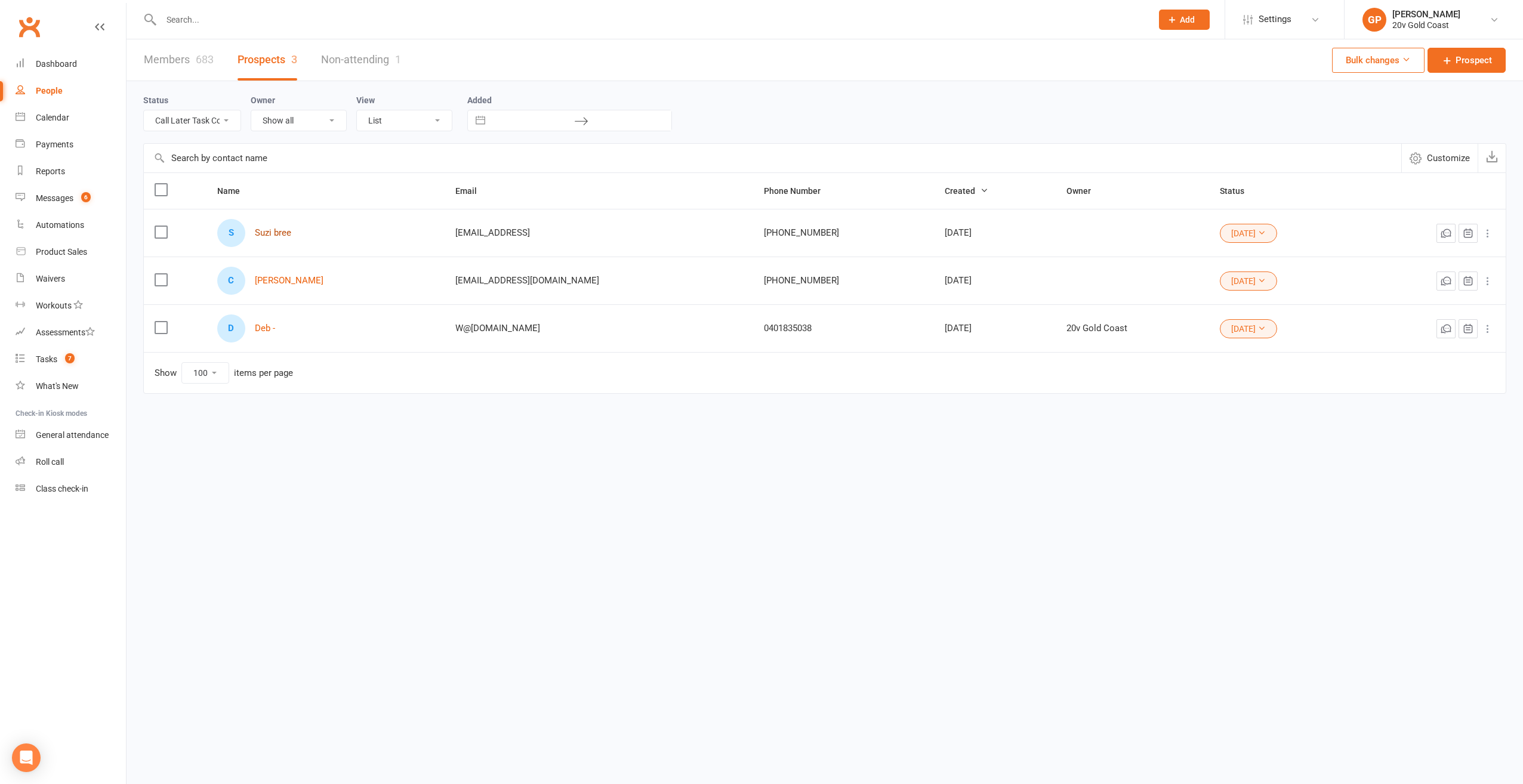
click at [274, 228] on link "Suzi bree" at bounding box center [273, 232] width 37 height 10
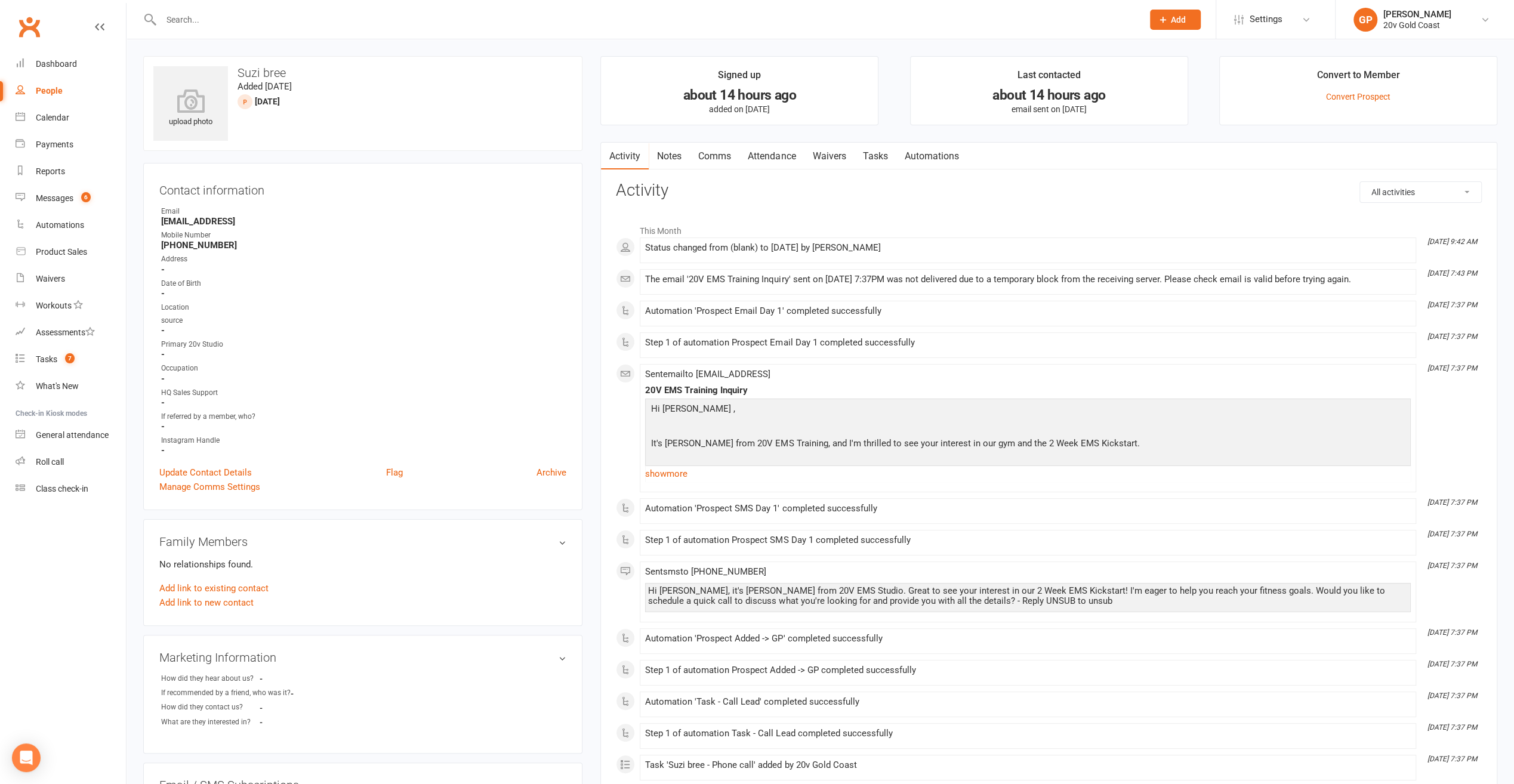
click at [720, 156] on link "Comms" at bounding box center [715, 157] width 50 height 28
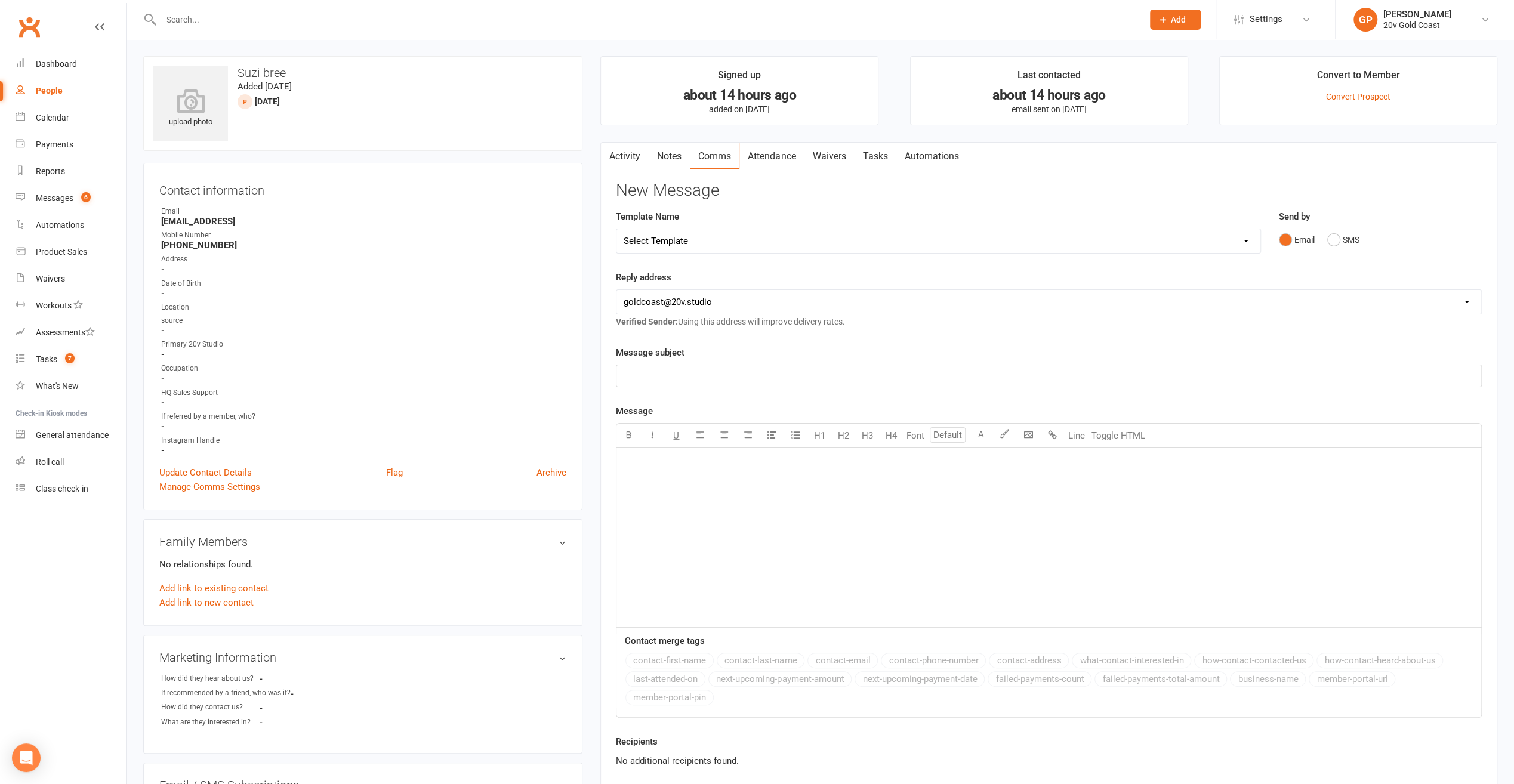
click at [676, 155] on link "Notes" at bounding box center [669, 157] width 41 height 28
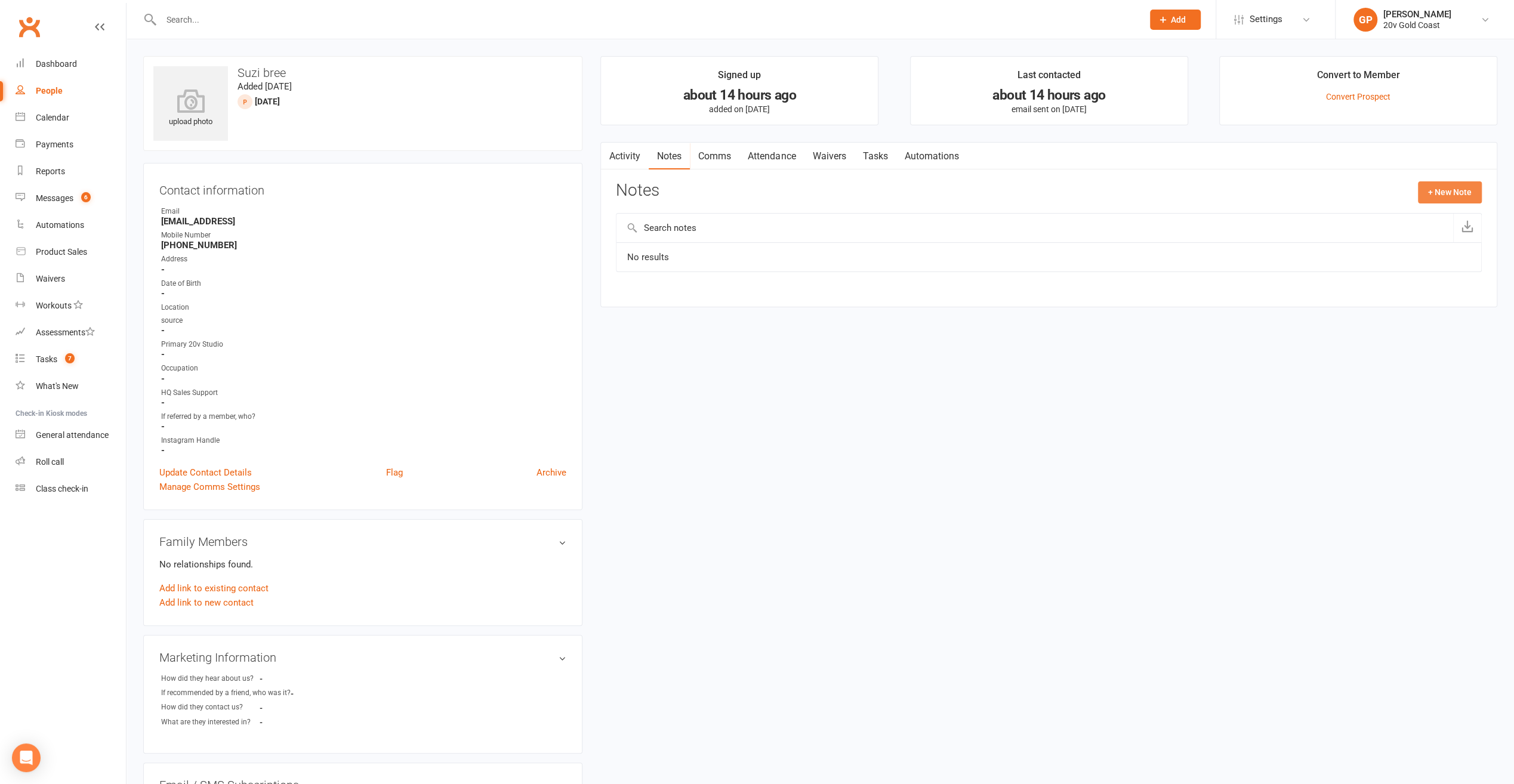
click at [1451, 184] on button "+ New Note" at bounding box center [1451, 192] width 64 height 21
click at [639, 302] on textarea at bounding box center [1049, 309] width 866 height 40
type textarea "Called, left VM."
drag, startPoint x: 647, startPoint y: 408, endPoint x: 650, endPoint y: 402, distance: 6.7
click at [649, 405] on button "Save Note" at bounding box center [655, 400] width 78 height 25
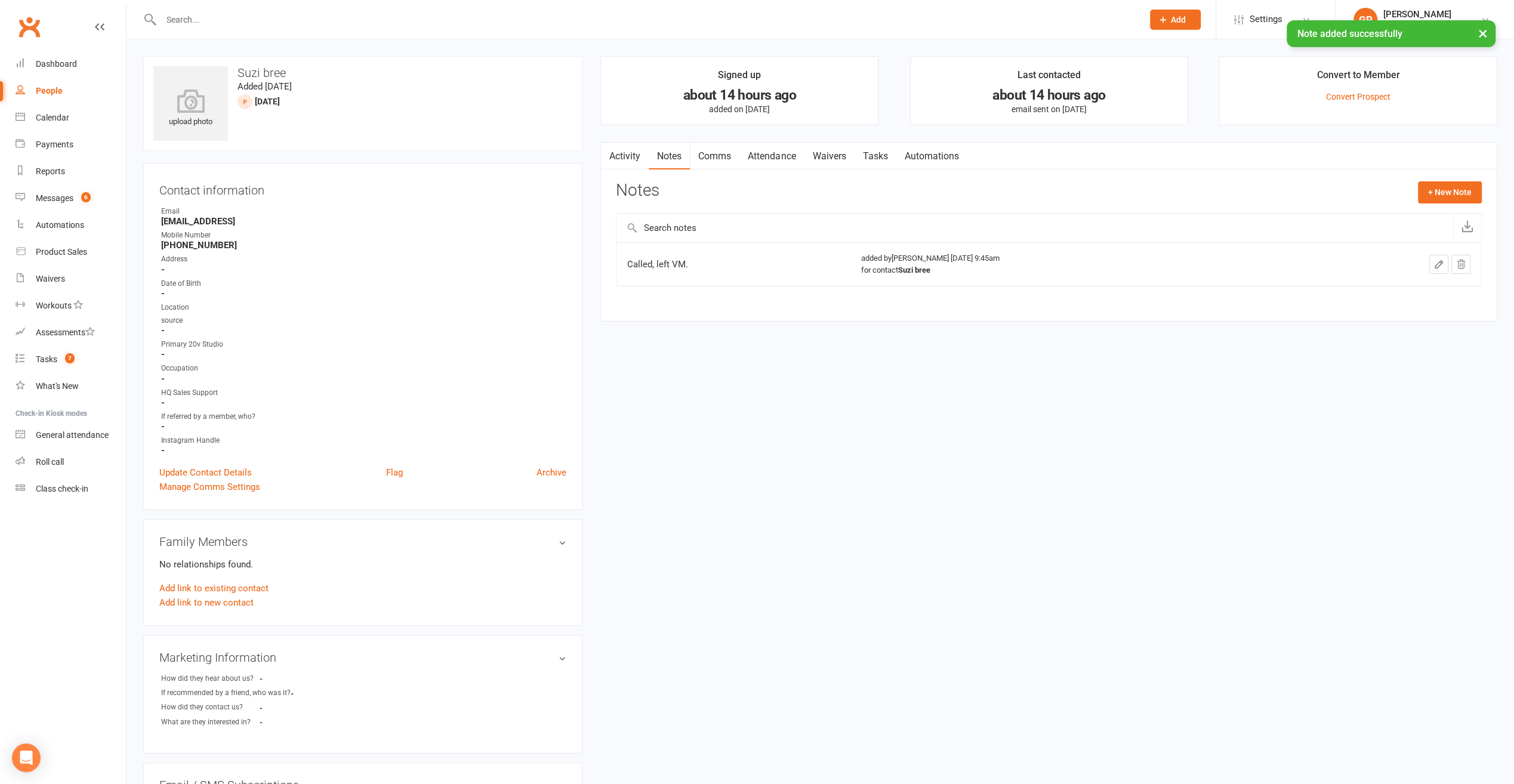
click at [705, 160] on link "Comms" at bounding box center [715, 157] width 50 height 28
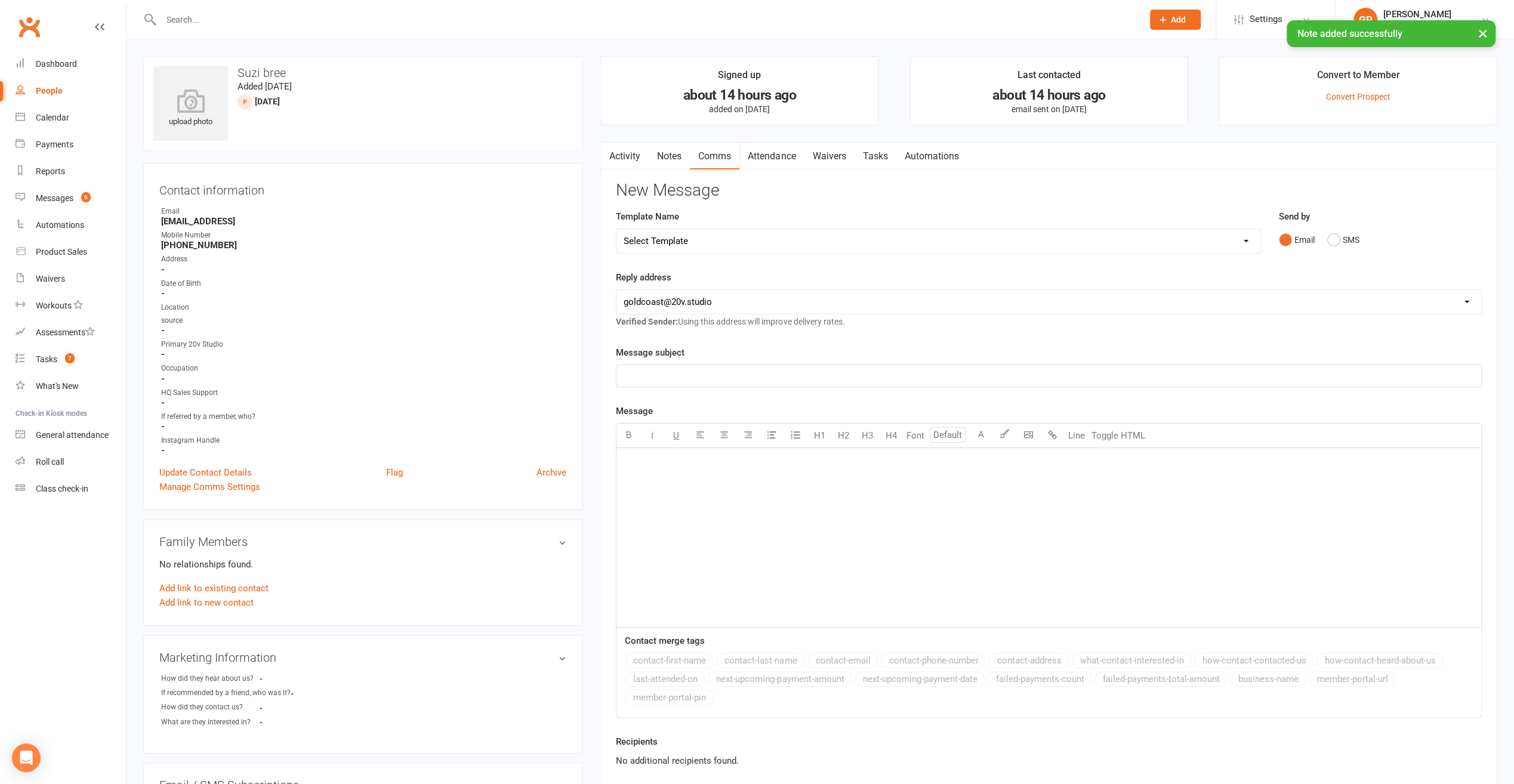
click at [636, 154] on link "Activity" at bounding box center [624, 157] width 47 height 28
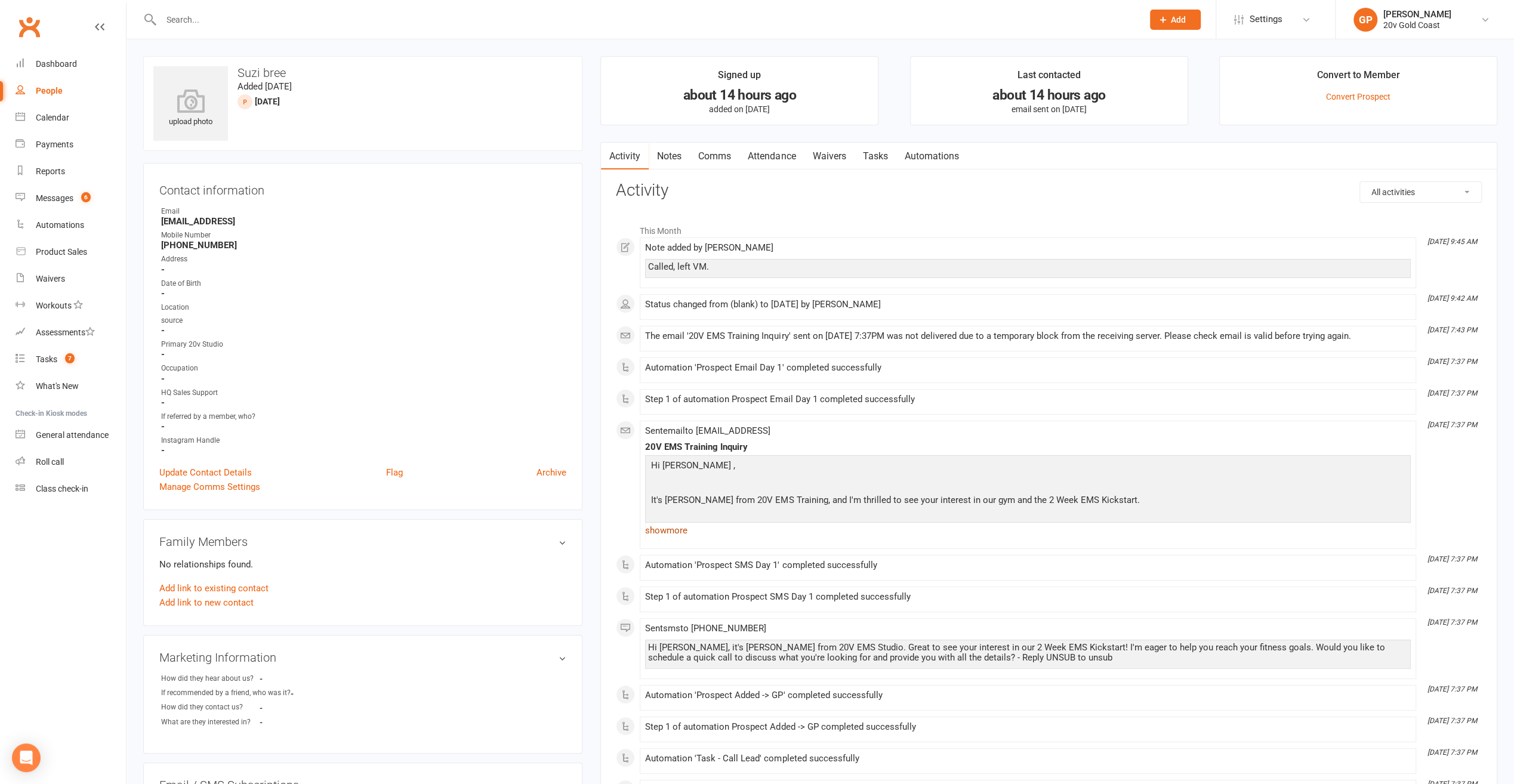
click at [677, 525] on link "show more" at bounding box center [1028, 530] width 766 height 17
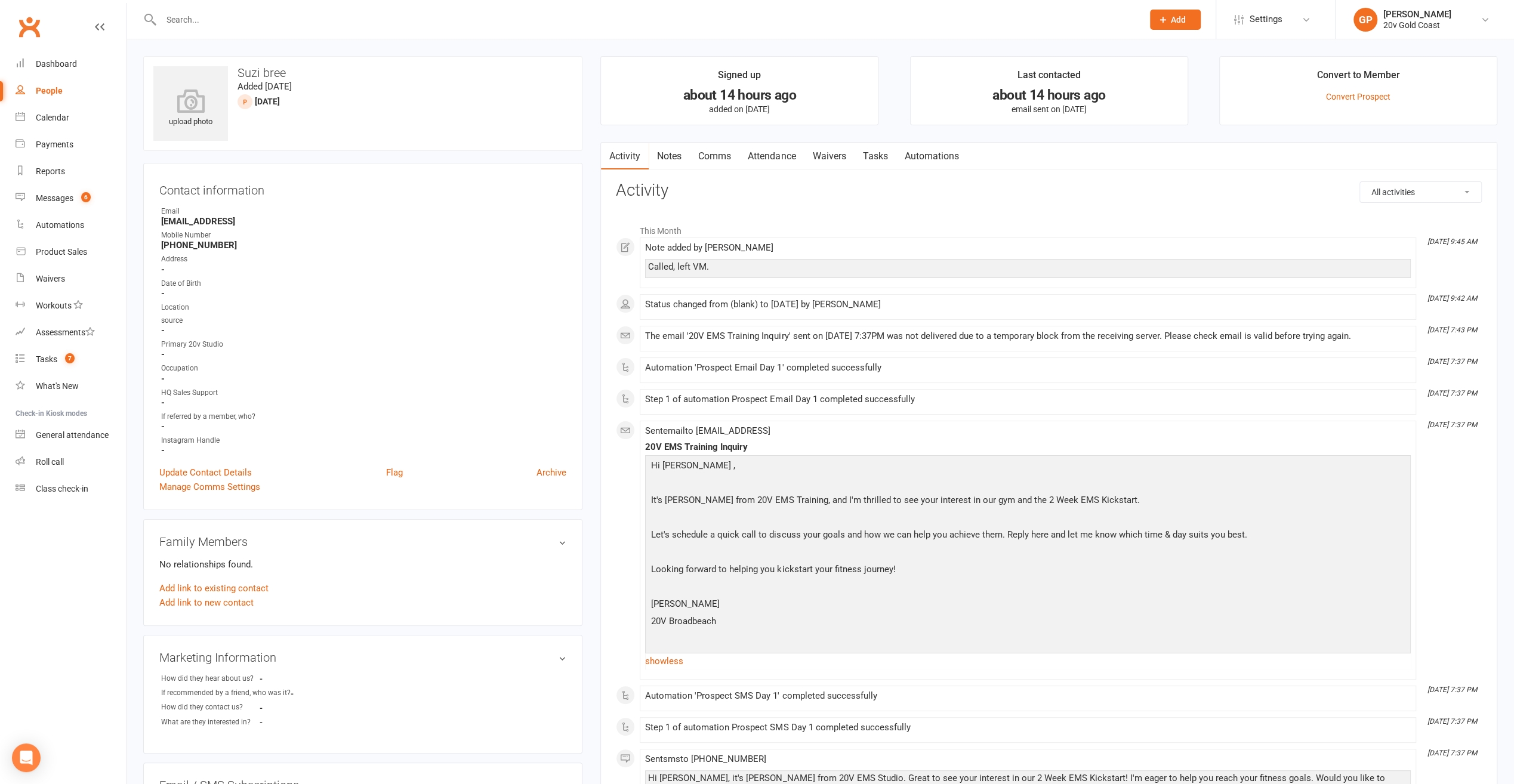
click at [712, 151] on link "Comms" at bounding box center [715, 157] width 50 height 28
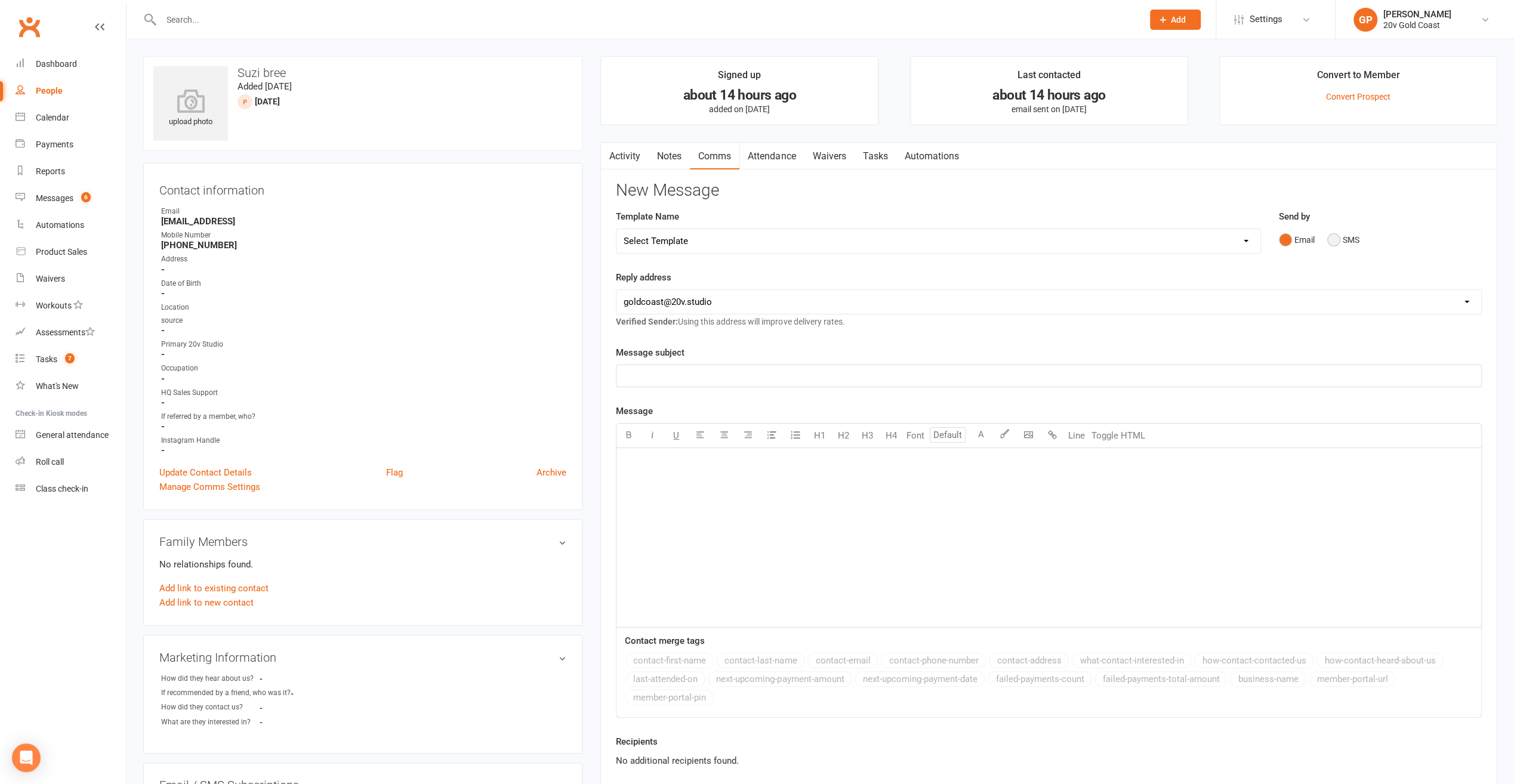
click at [1331, 239] on button "SMS" at bounding box center [1344, 240] width 32 height 23
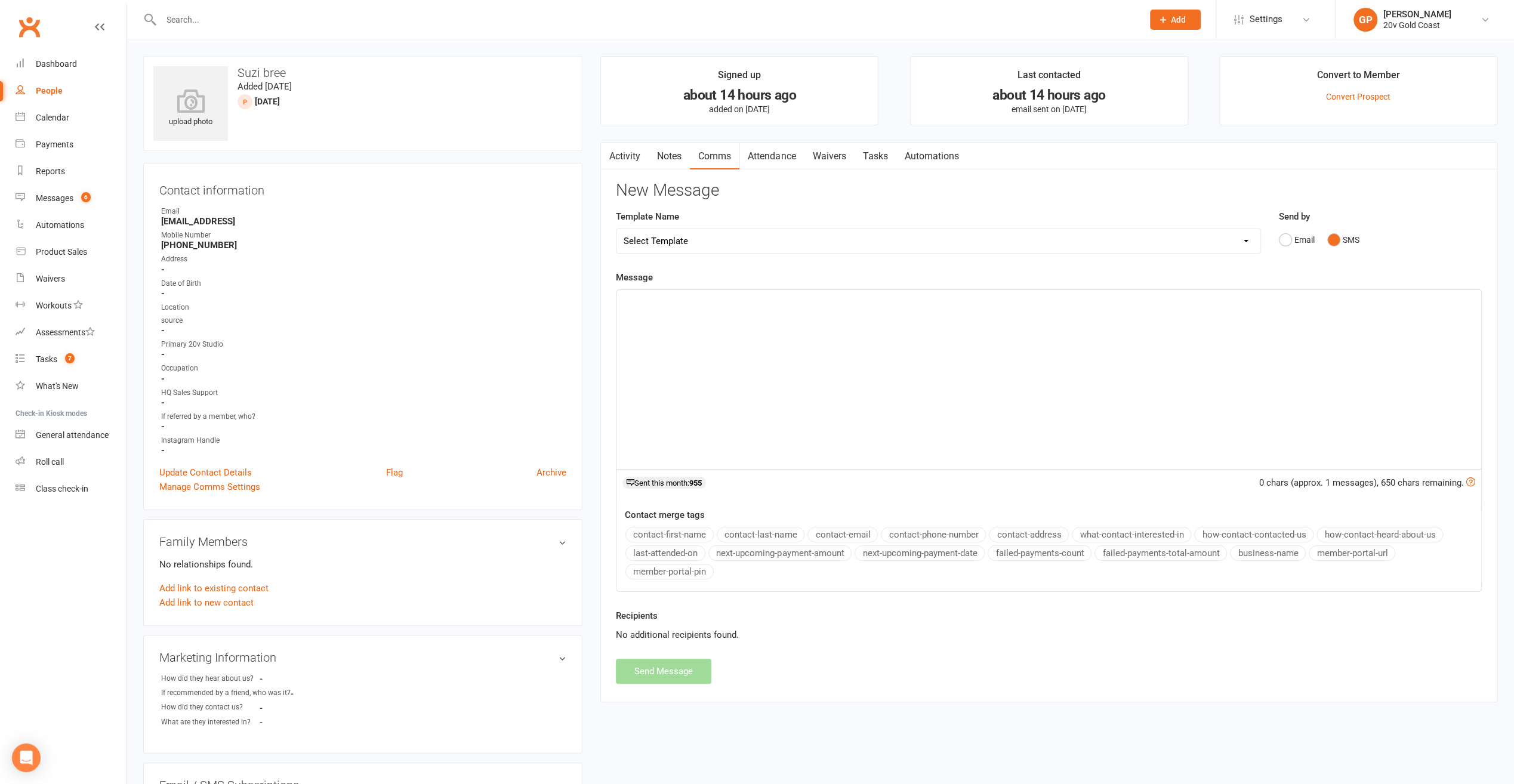
click at [647, 296] on p "﻿" at bounding box center [1049, 300] width 851 height 15
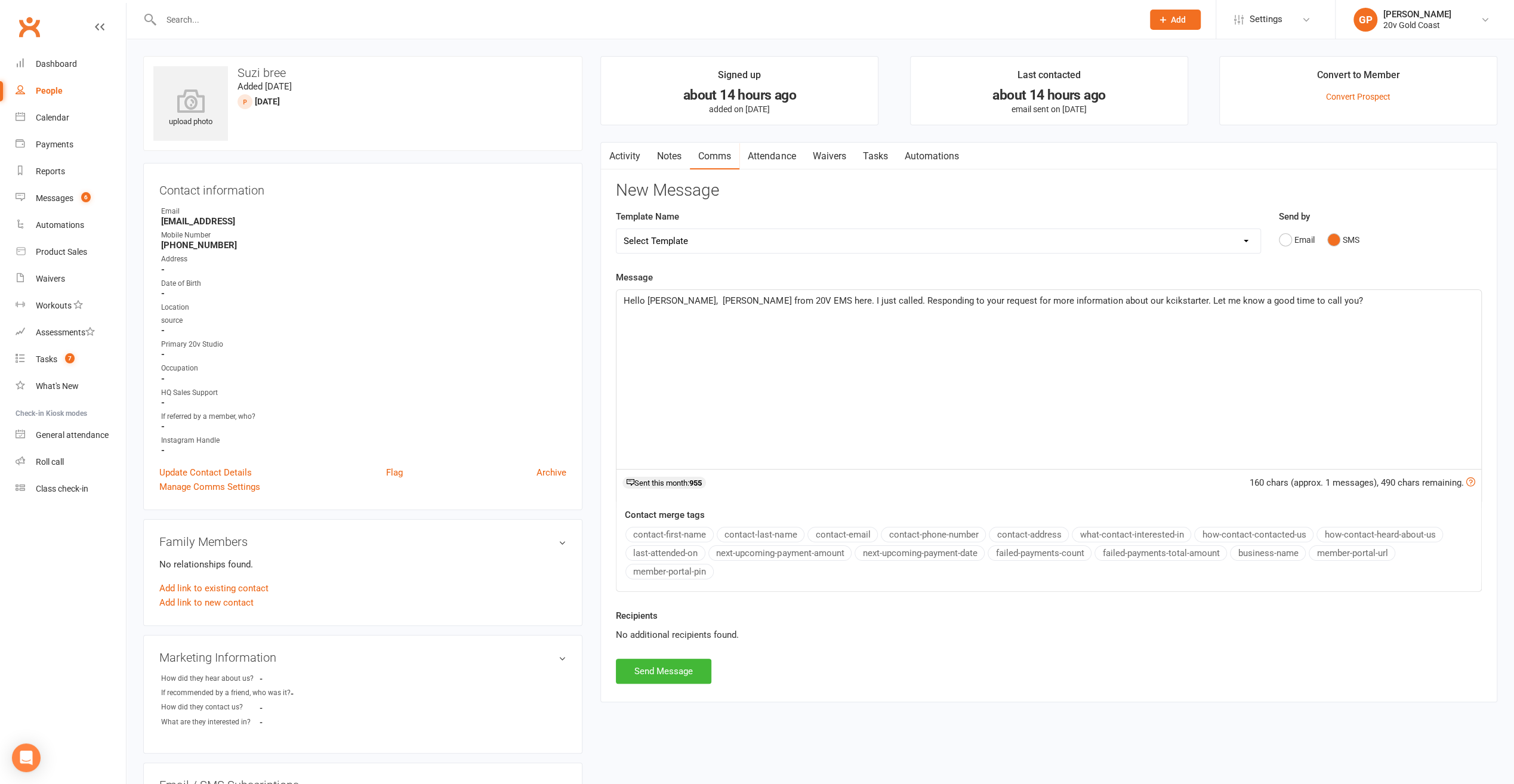
drag, startPoint x: 1084, startPoint y: 298, endPoint x: 1044, endPoint y: 326, distance: 48.8
click at [1044, 327] on div "Hello Suzi, Graham from 20V EMS here. I just called. Responding to your request…" at bounding box center [1049, 380] width 865 height 179
click at [1065, 309] on div "Hello Suzi, Graham from 20V EMS here. I just called. Responding to your request…" at bounding box center [1049, 380] width 865 height 179
drag, startPoint x: 1112, startPoint y: 295, endPoint x: 1070, endPoint y: 293, distance: 42.0
click at [1070, 293] on p "Hello Suzi, Graham from 20V EMS here. I just called. Responding to your request…" at bounding box center [1049, 300] width 851 height 15
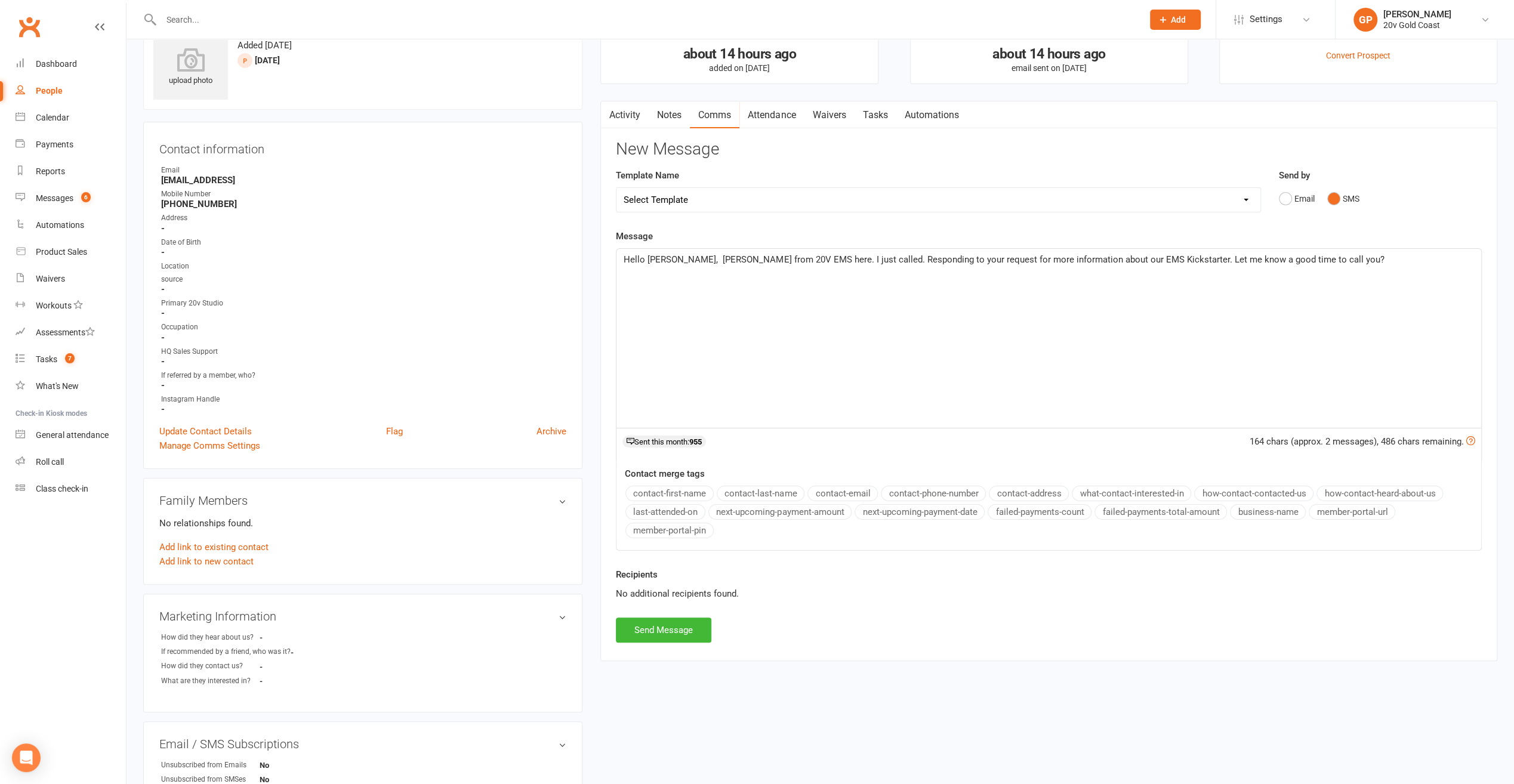
scroll to position [60, 0]
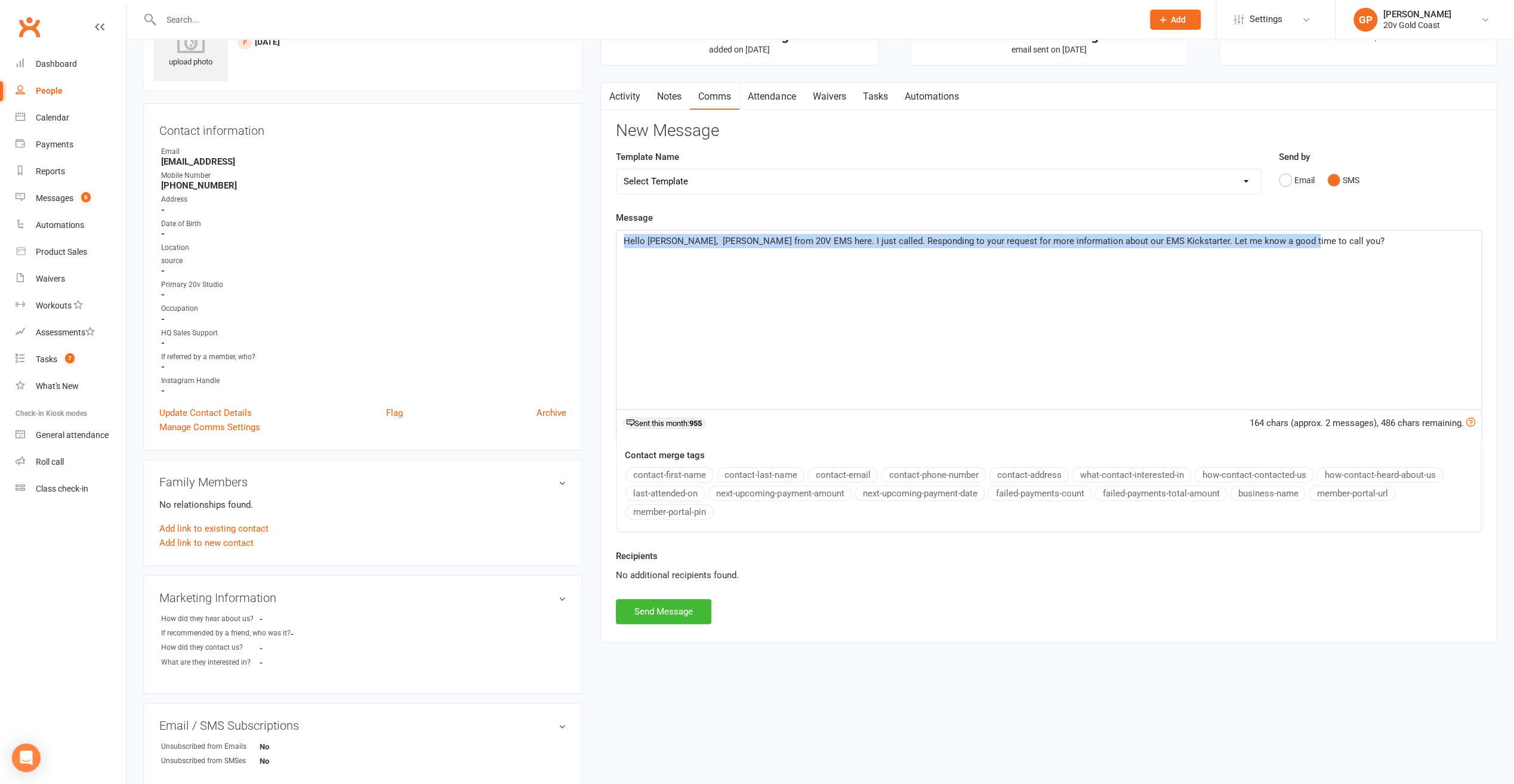
drag, startPoint x: 1285, startPoint y: 238, endPoint x: 601, endPoint y: 267, distance: 684.6
click at [601, 267] on div "Activity Notes Comms Attendance Waivers Tasks Automations New Message Template …" at bounding box center [1049, 362] width 897 height 560
copy span "Hello Suzi, Graham from 20V EMS here. I just called. Responding to your request…"
drag, startPoint x: 971, startPoint y: 369, endPoint x: 971, endPoint y: 363, distance: 6.0
click at [971, 369] on div "Hello Suzi, Graham from 20V EMS here. I just called. Responding to your request…" at bounding box center [1049, 319] width 865 height 179
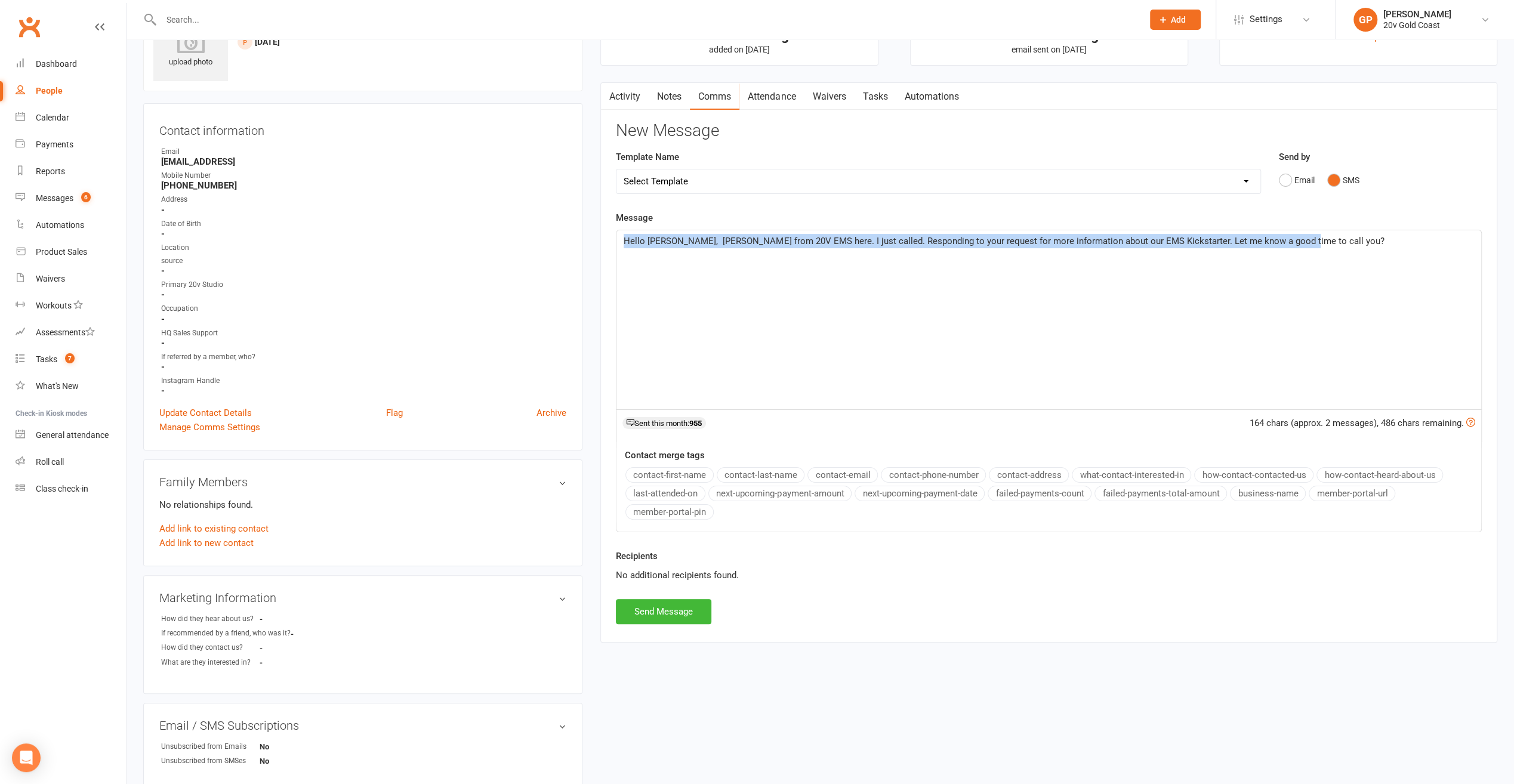
click at [1219, 291] on div "Hello Suzi, Graham from 20V EMS here. I just called. Responding to your request…" at bounding box center [1049, 319] width 865 height 179
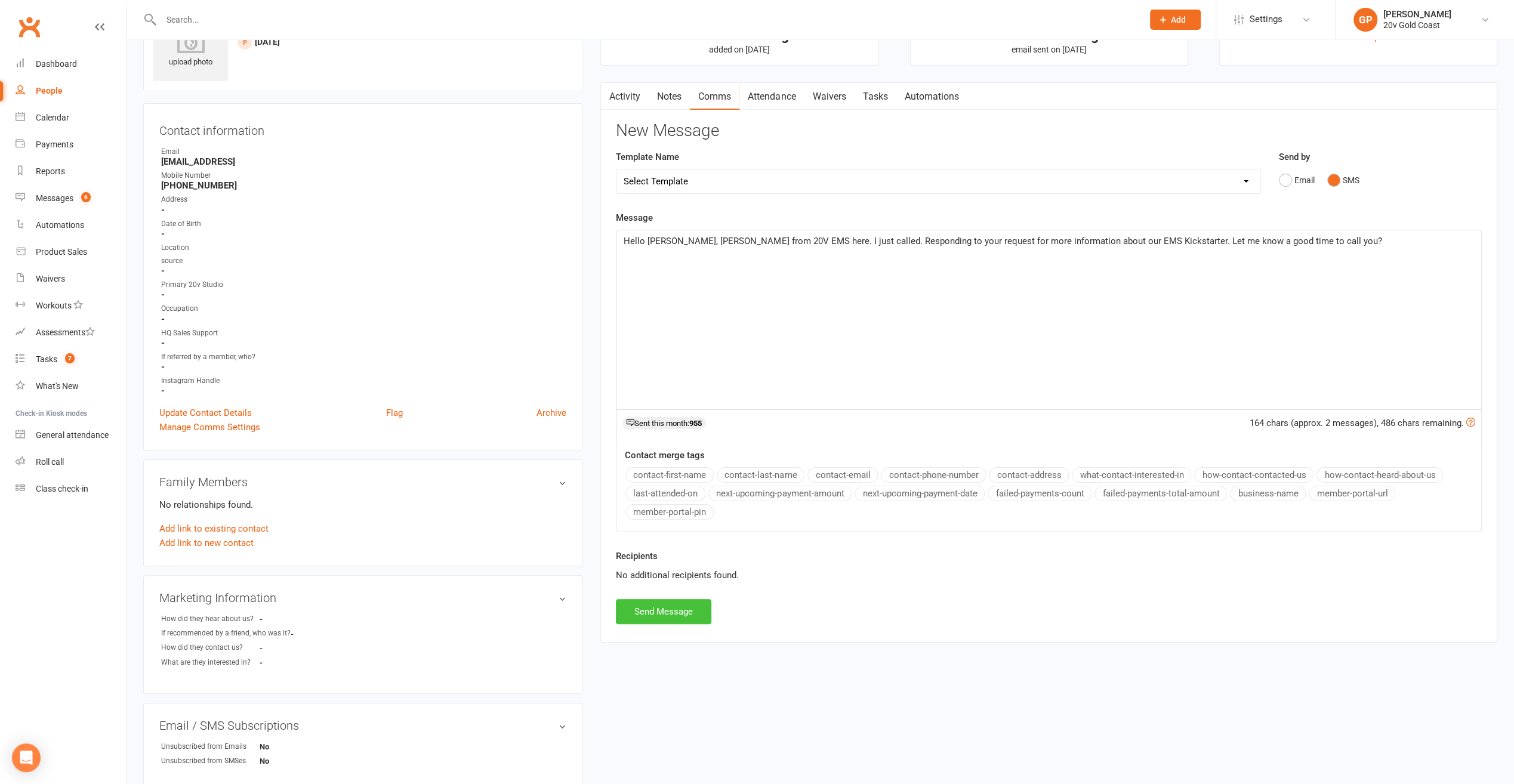
click at [680, 599] on button "Send Message" at bounding box center [663, 611] width 96 height 25
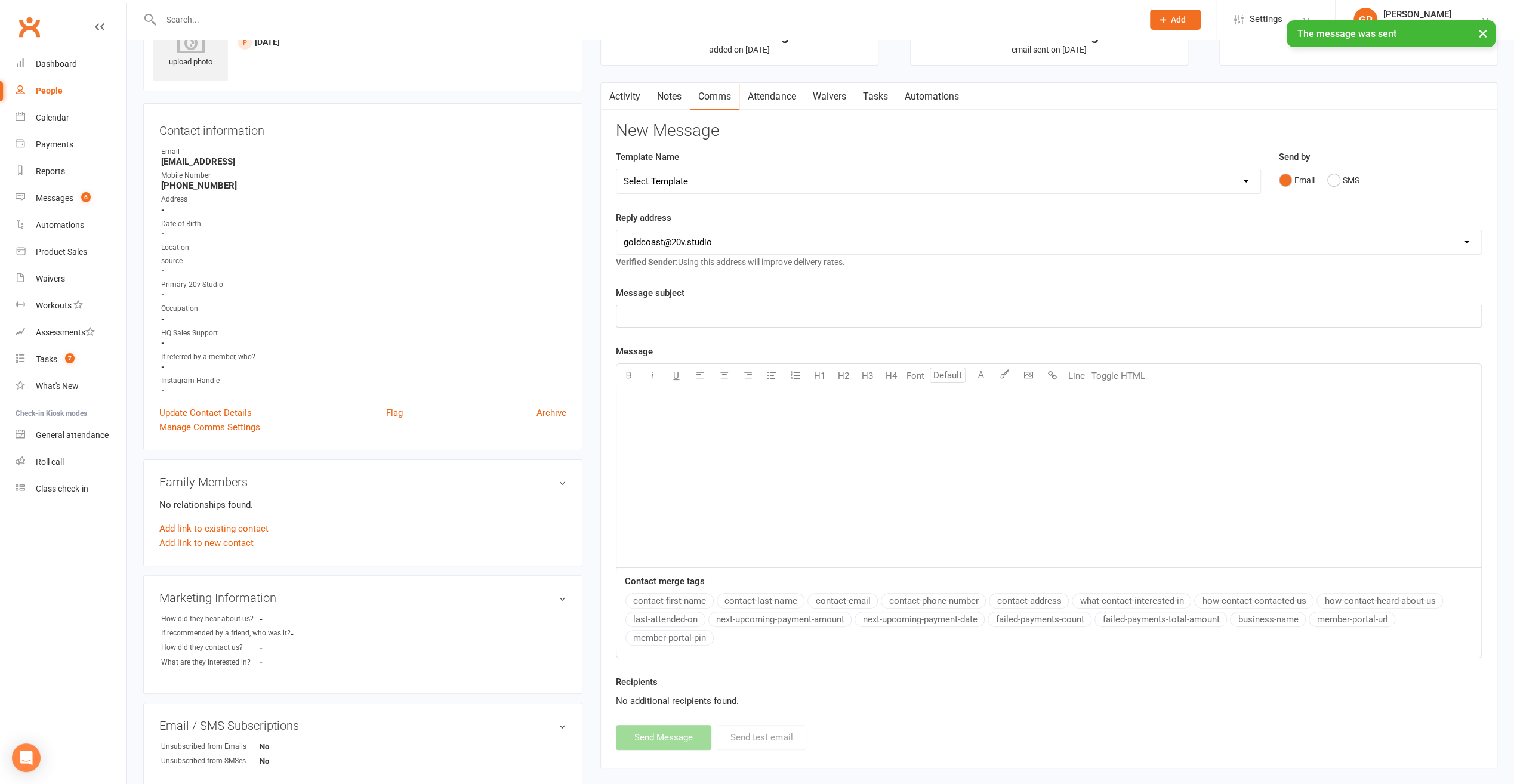
click at [45, 89] on div "People" at bounding box center [49, 90] width 27 height 9
select select "100"
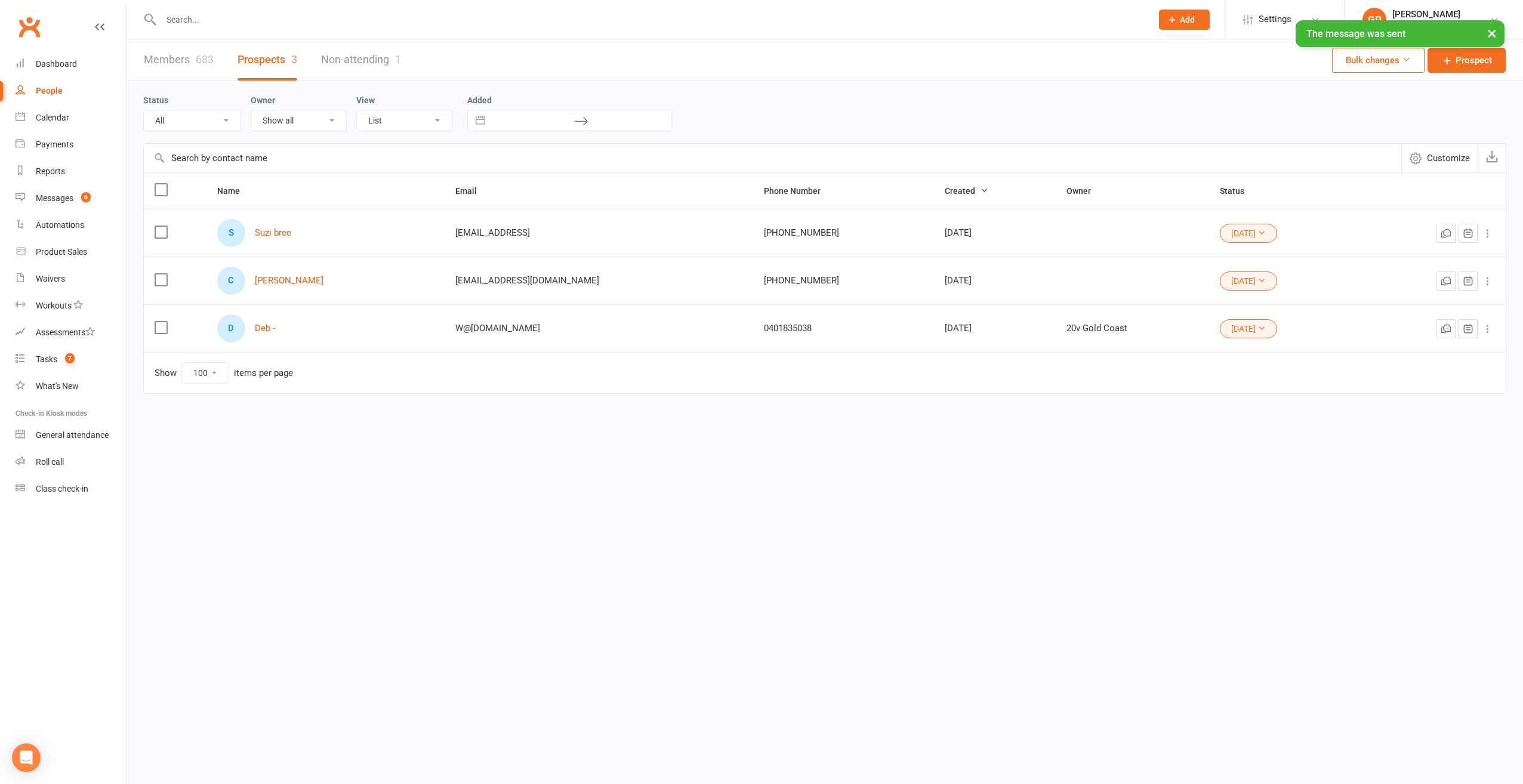
select select "[DATE]"
click at [287, 277] on link "[PERSON_NAME]" at bounding box center [289, 280] width 69 height 10
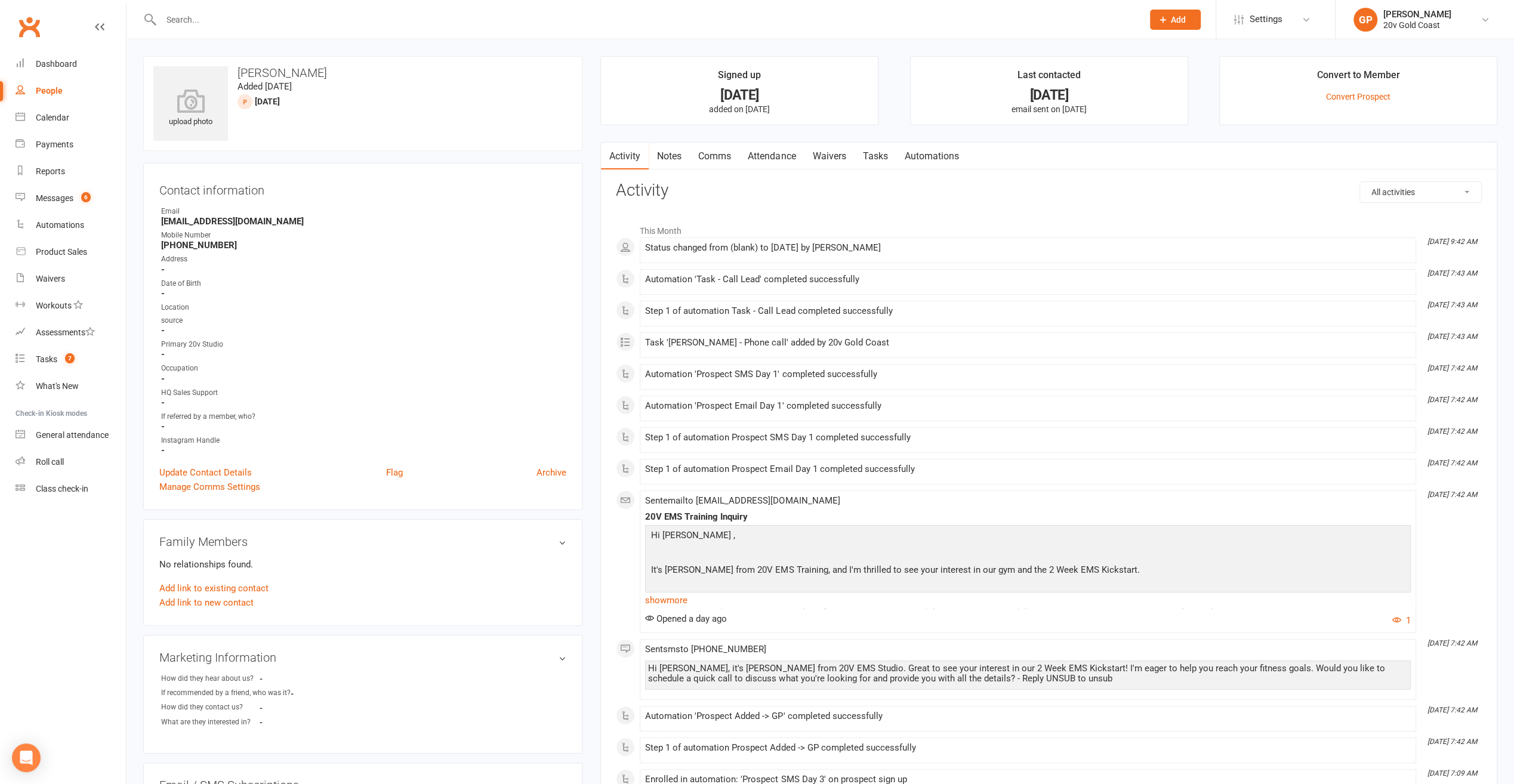
click at [678, 155] on link "Notes" at bounding box center [669, 157] width 41 height 28
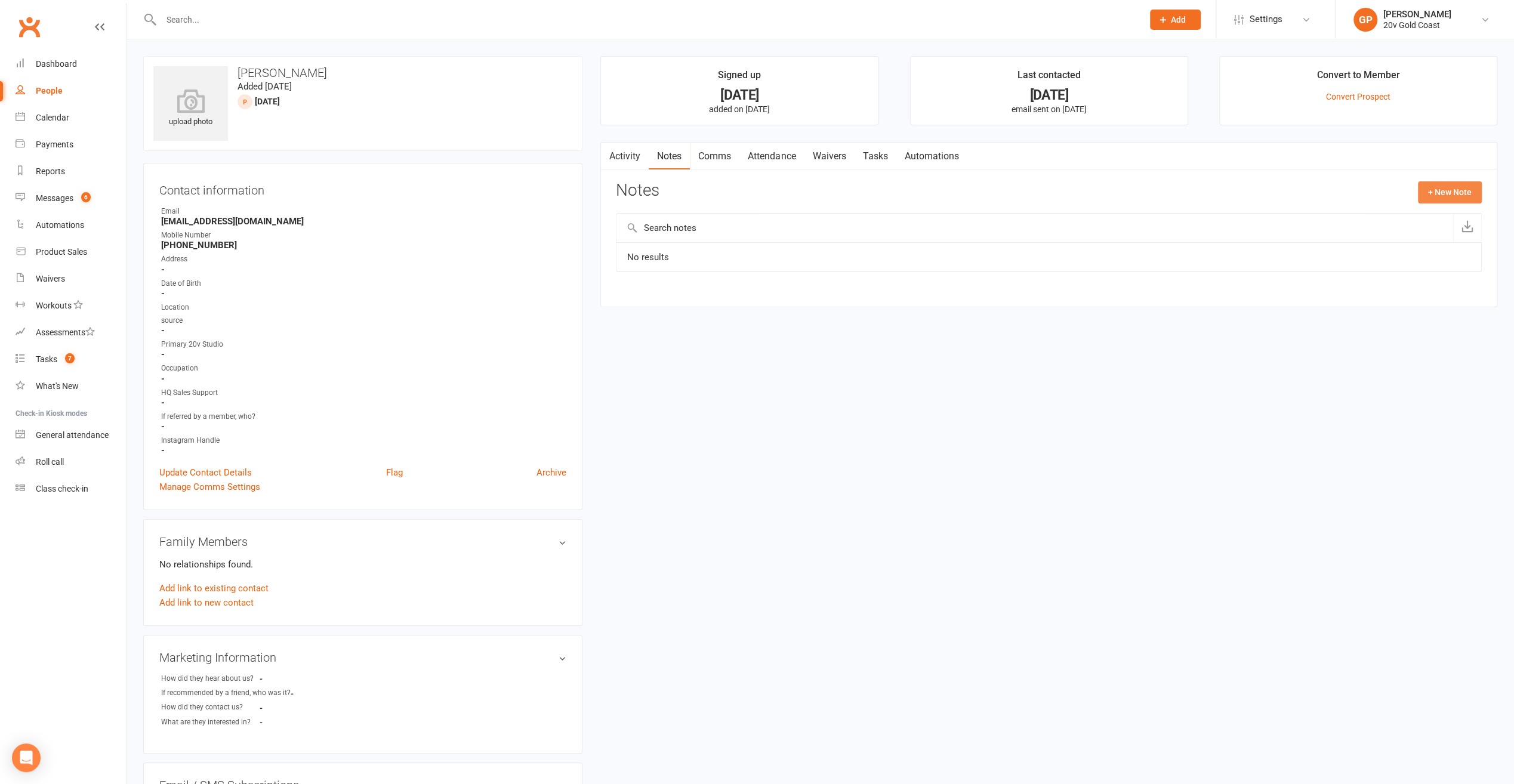
click at [1435, 186] on button "+ New Note" at bounding box center [1451, 192] width 64 height 21
paste textarea "Hello Suzi, Graham from 20V EMS here. I just called. Responding to your request…"
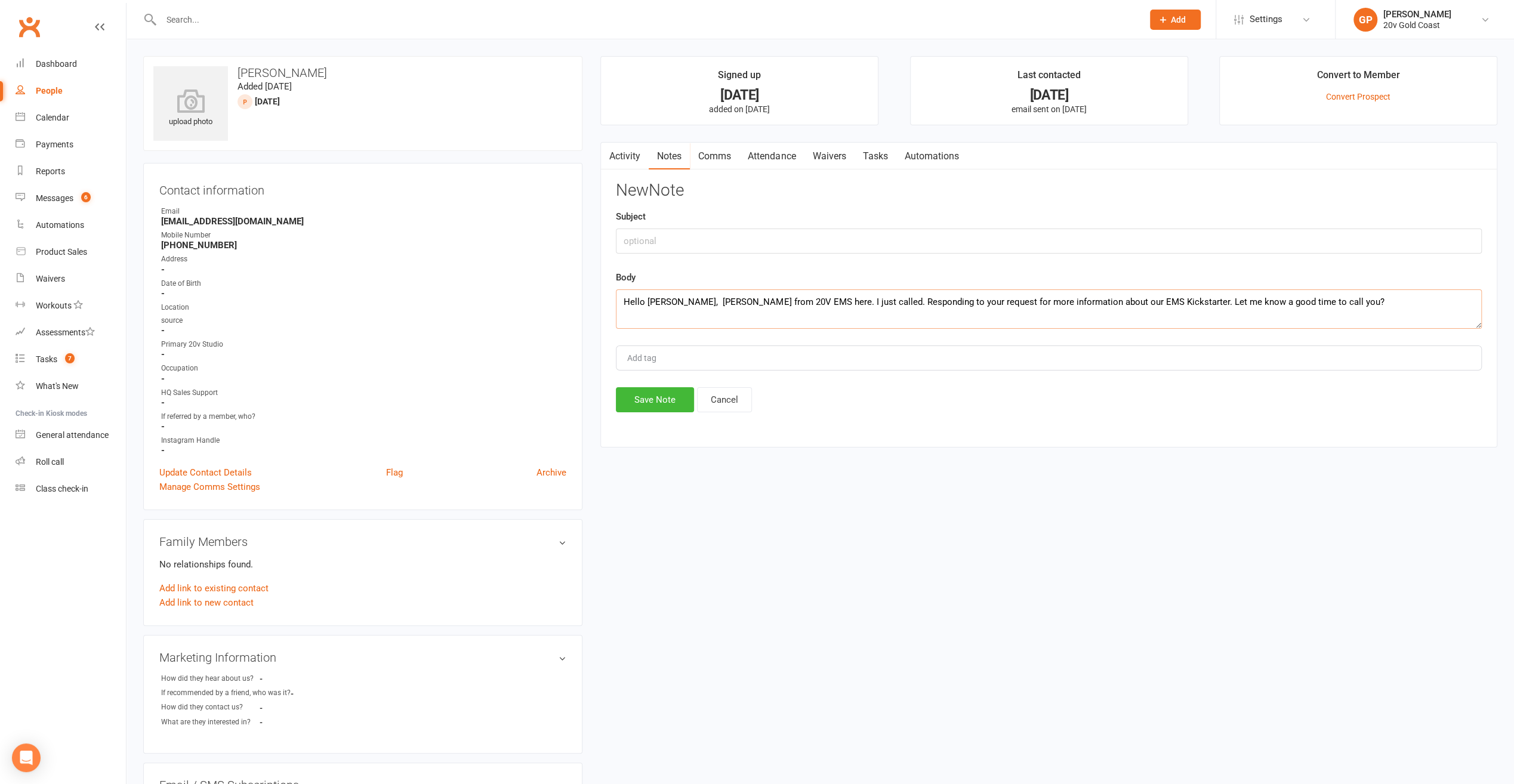
drag, startPoint x: 1290, startPoint y: 303, endPoint x: 480, endPoint y: 371, distance: 812.8
click at [480, 371] on div "upload photo Carol Contin Added 17 August, 2025 21Aug25 prospect Contact inform…" at bounding box center [820, 694] width 1372 height 1277
type textarea "Called, wrong number. Got an EMMA."
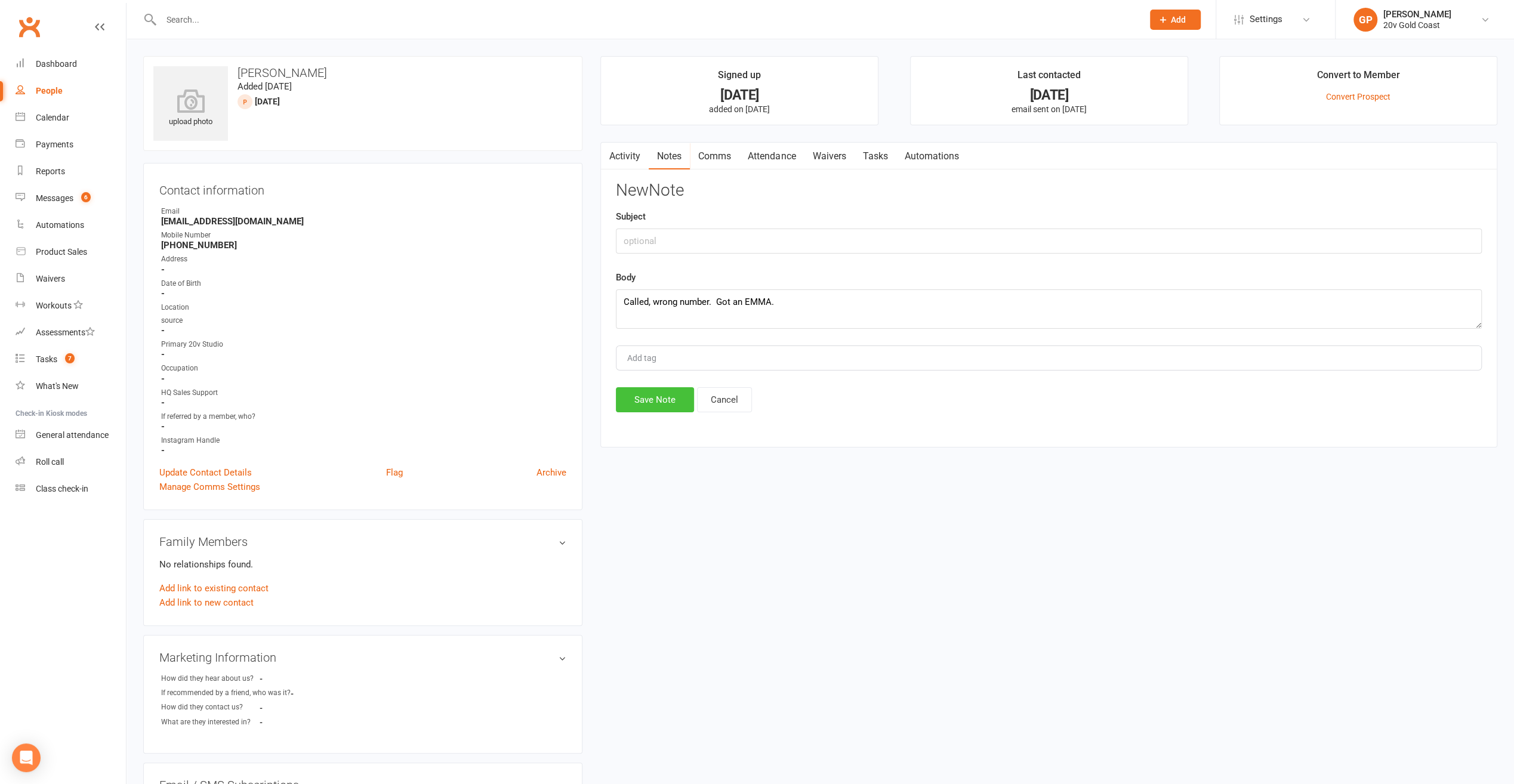
click at [643, 394] on button "Save Note" at bounding box center [655, 400] width 78 height 25
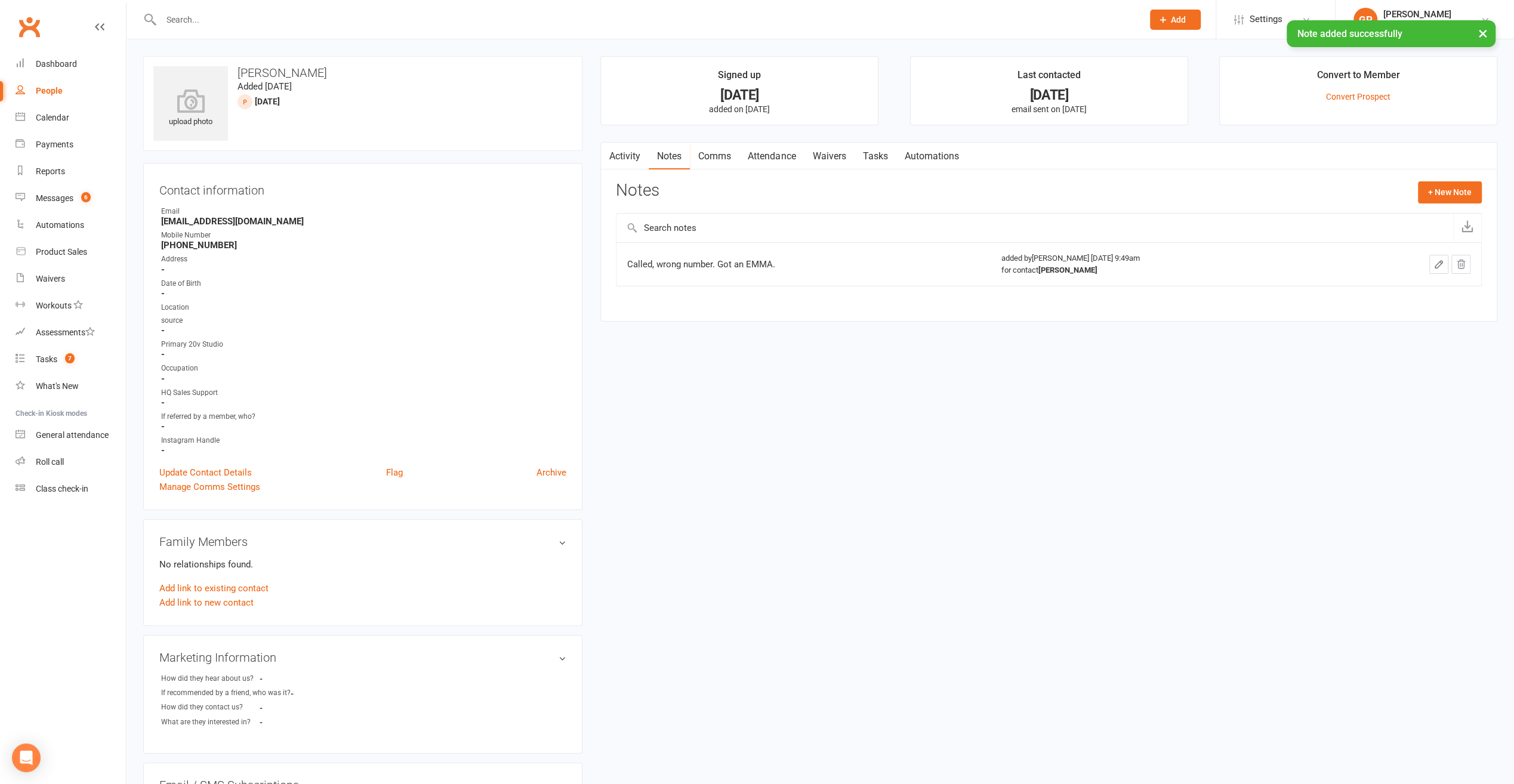
click at [726, 147] on link "Comms" at bounding box center [715, 157] width 50 height 28
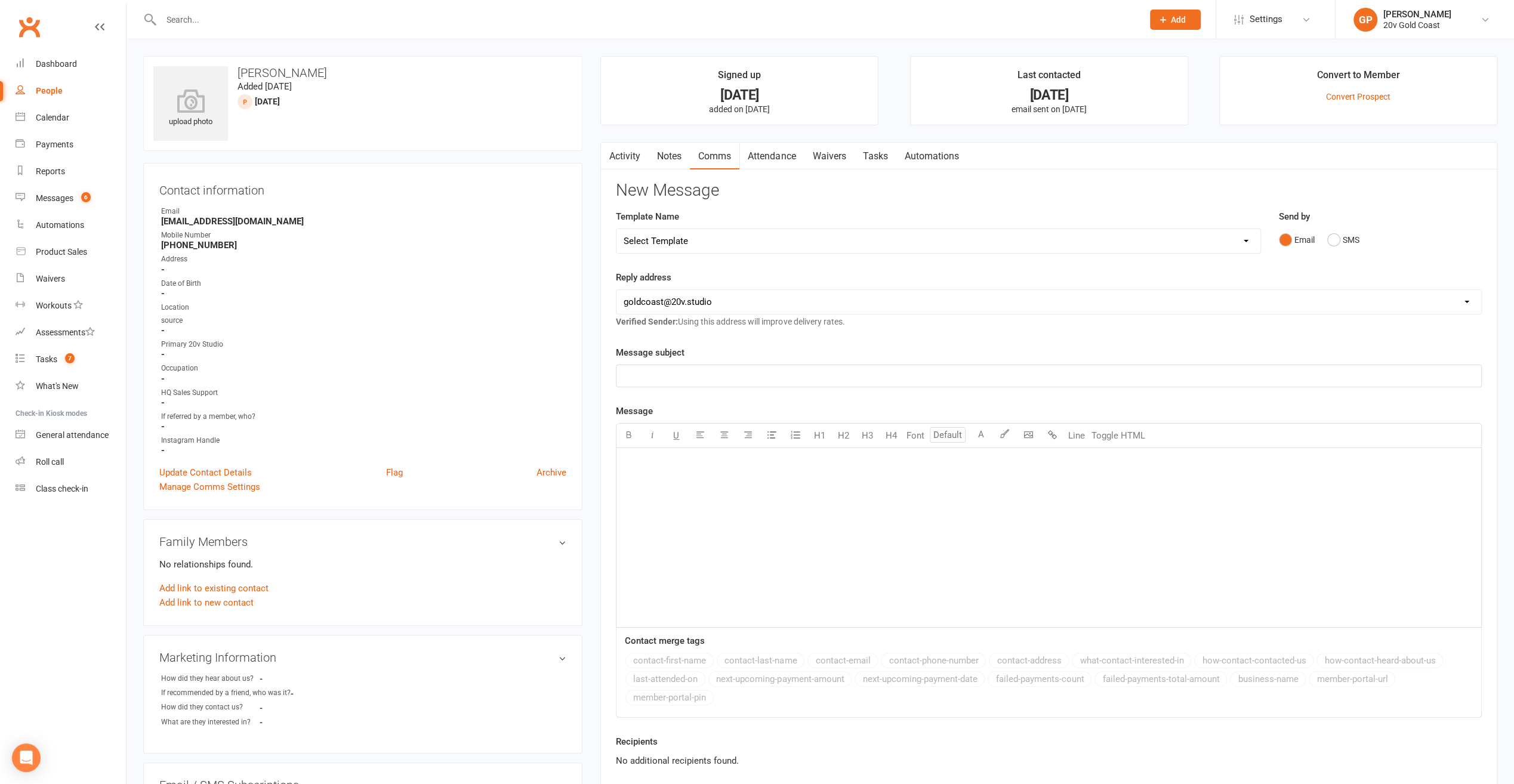
click at [653, 374] on p "﻿" at bounding box center [1049, 376] width 851 height 15
drag, startPoint x: 775, startPoint y: 448, endPoint x: 767, endPoint y: 449, distance: 8.1
click at [774, 449] on div "﻿" at bounding box center [1049, 538] width 865 height 179
click at [858, 464] on p "Hello Carol, we tried the pohone number you provided." at bounding box center [1049, 463] width 851 height 15
click at [870, 465] on p "Hello Carol, we tried the phone number you provided." at bounding box center [1049, 463] width 851 height 15
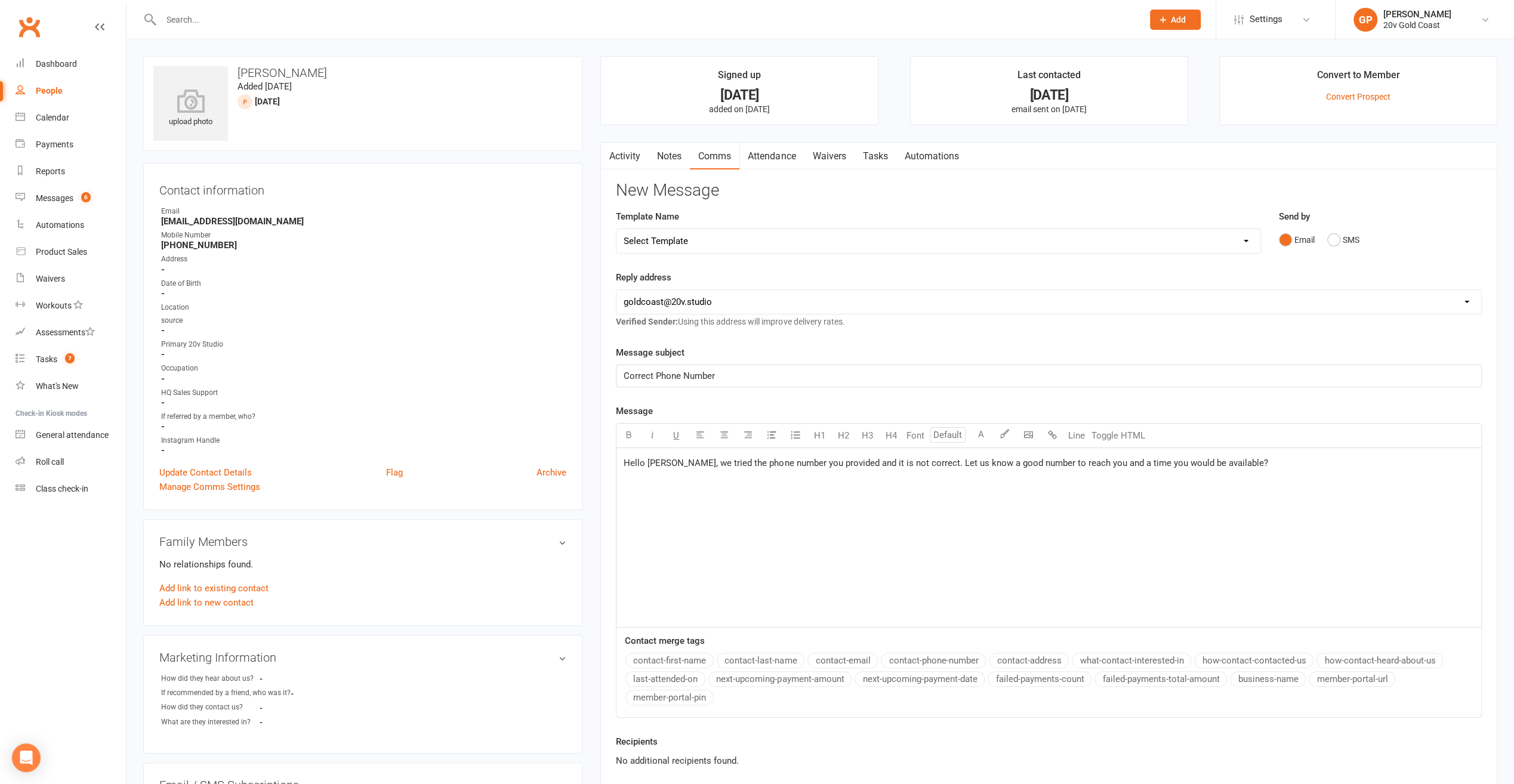
click at [1242, 462] on p "Hello Carol, we tried the phone number you provided and it is not correct. Let …" at bounding box center [1049, 463] width 851 height 15
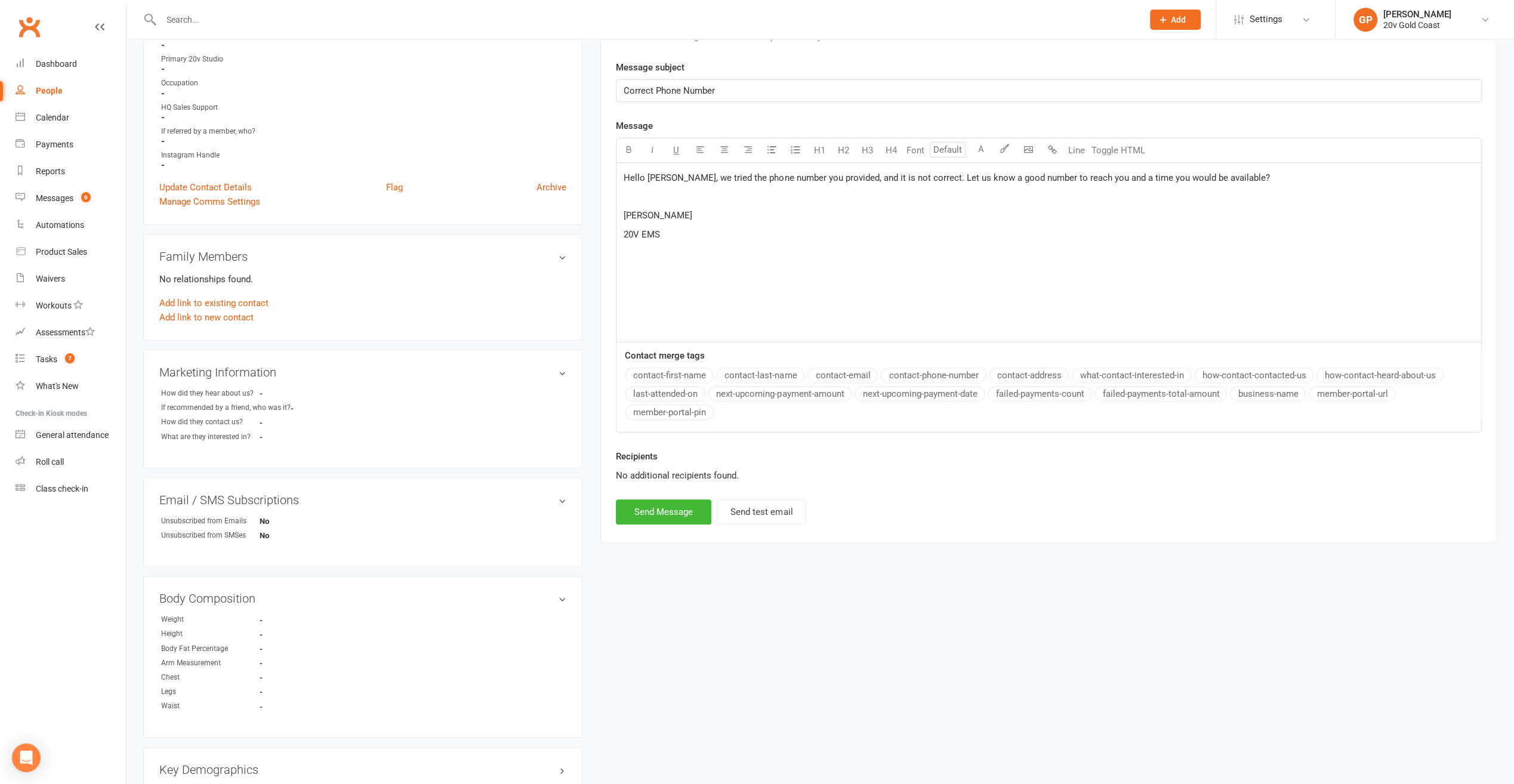
scroll to position [298, 0]
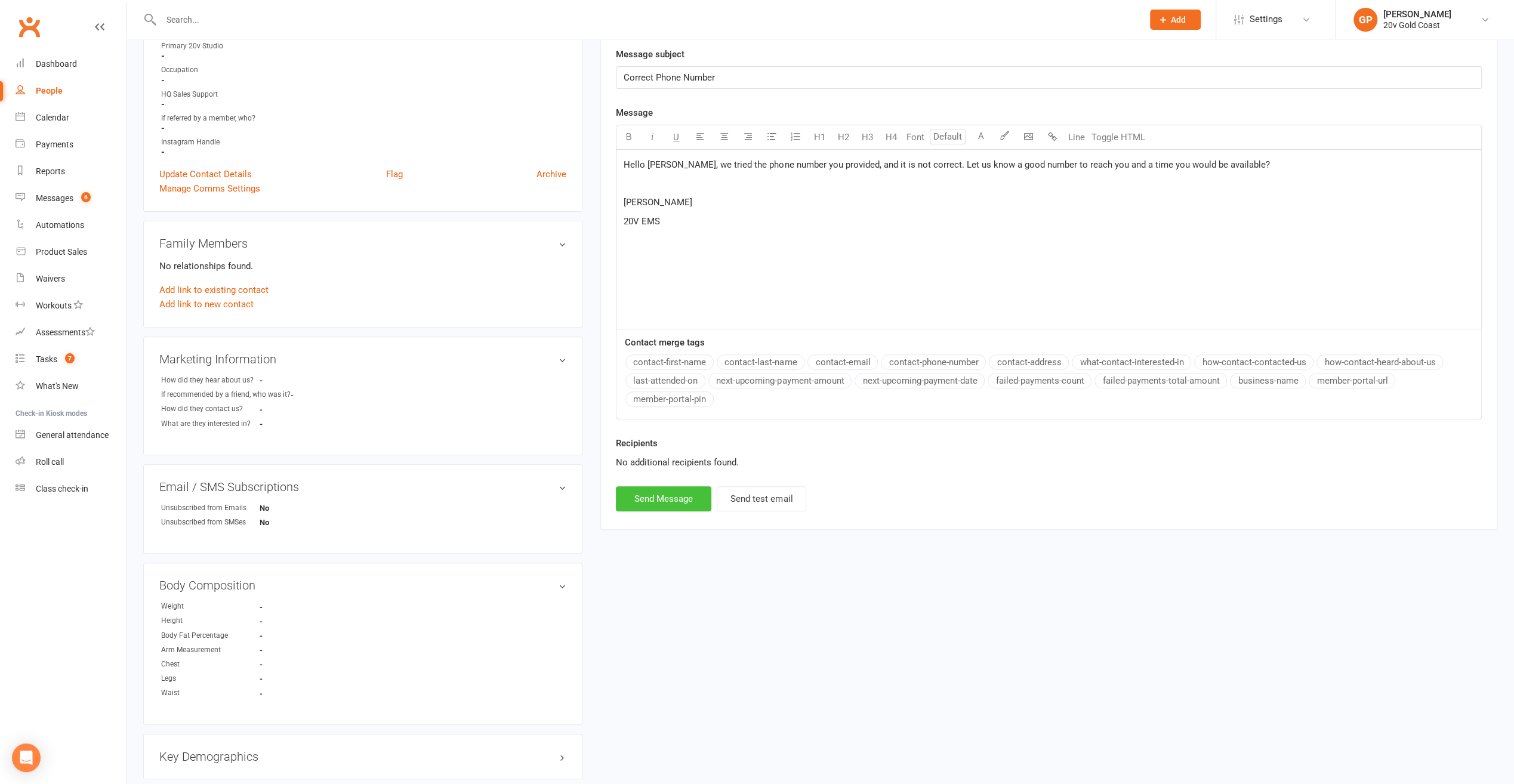
click at [669, 502] on button "Send Message" at bounding box center [663, 498] width 96 height 25
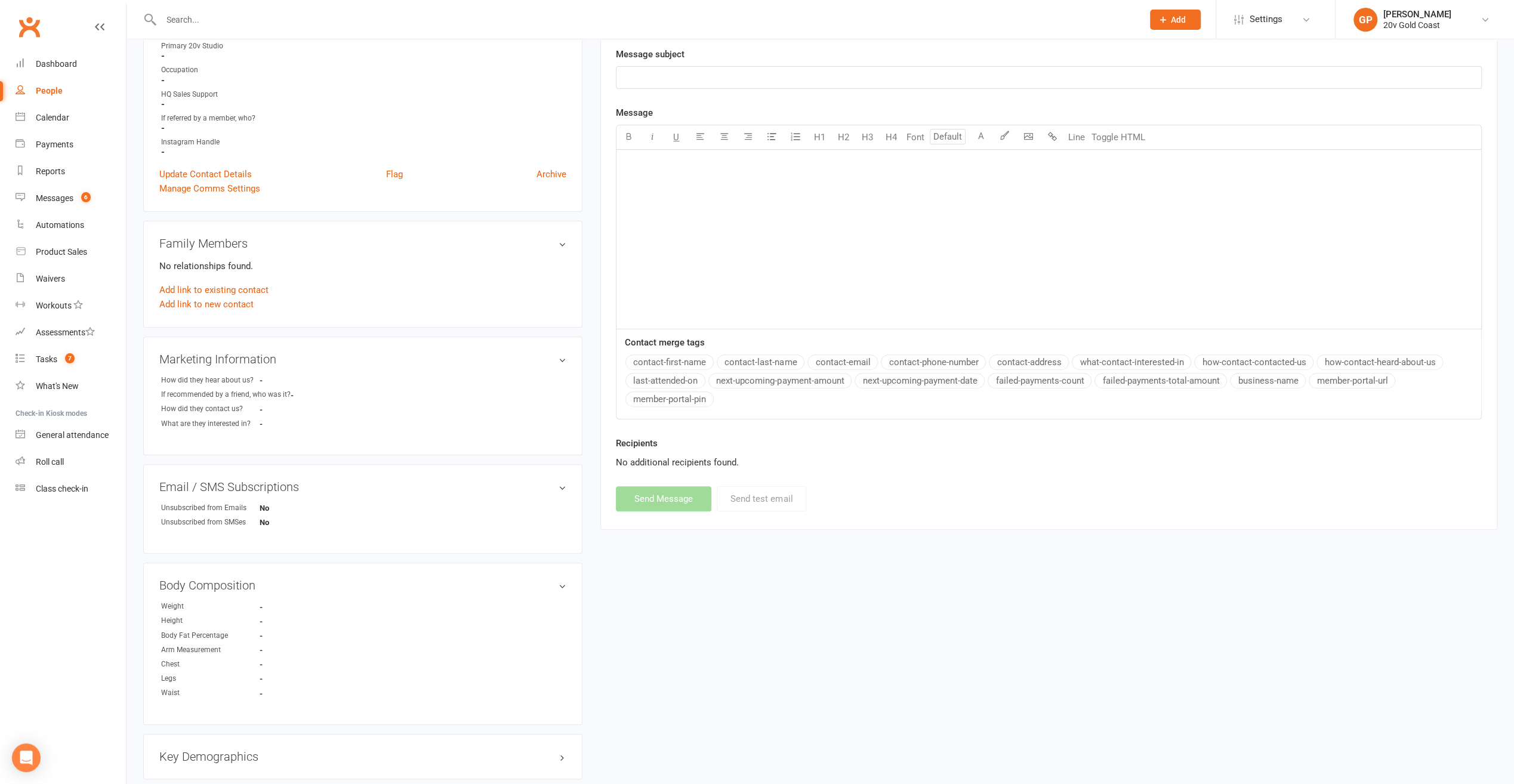
click at [52, 93] on div "People" at bounding box center [49, 90] width 27 height 9
select select "100"
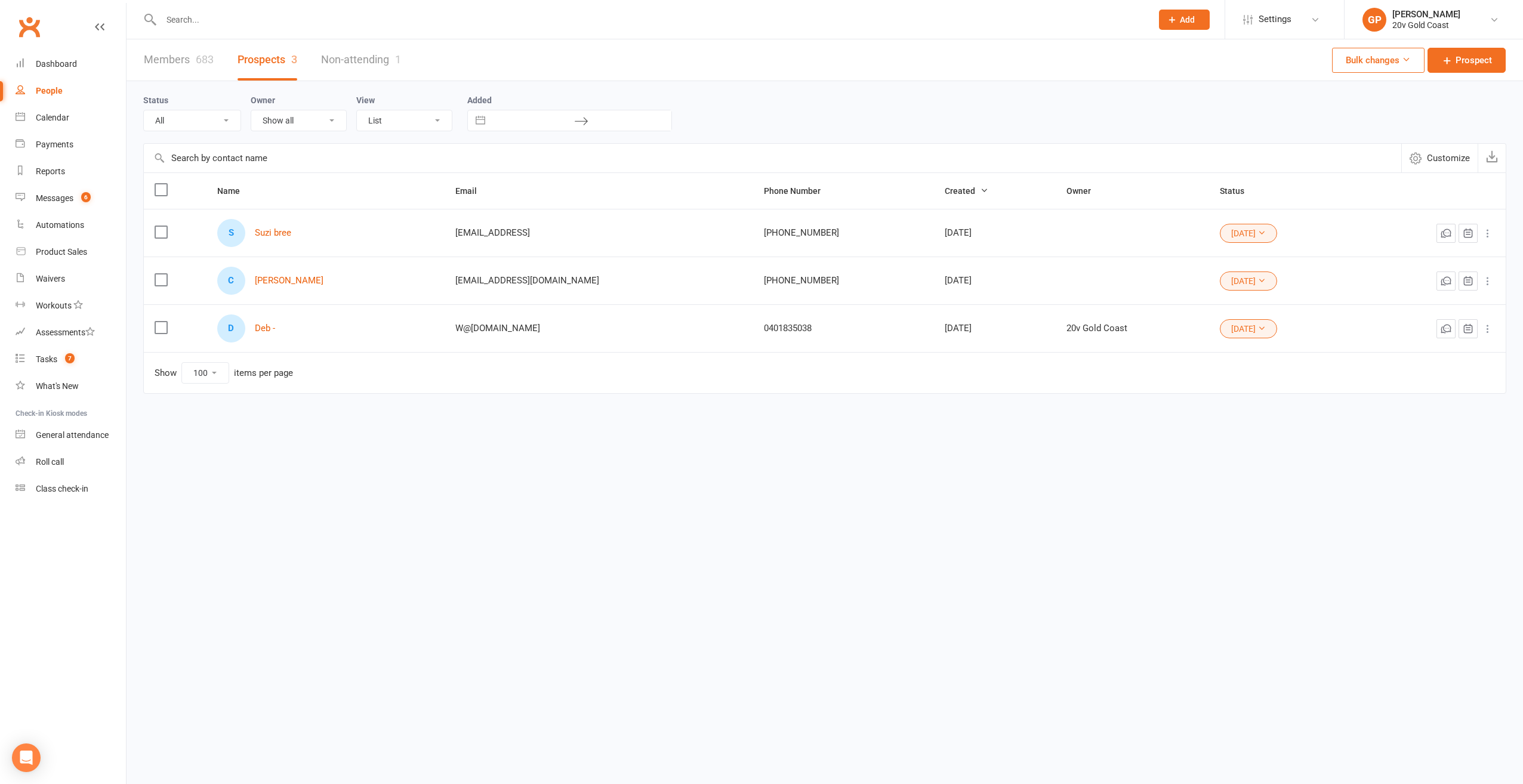
click at [227, 121] on select "All (No status set) (Invalid status) Parachute Referrals In Communication Call …" at bounding box center [192, 120] width 97 height 21
select select "Call Later Task Comms"
click at [144, 110] on select "All (No status set) (Invalid status) Parachute Referrals In Communication Call …" at bounding box center [192, 120] width 97 height 21
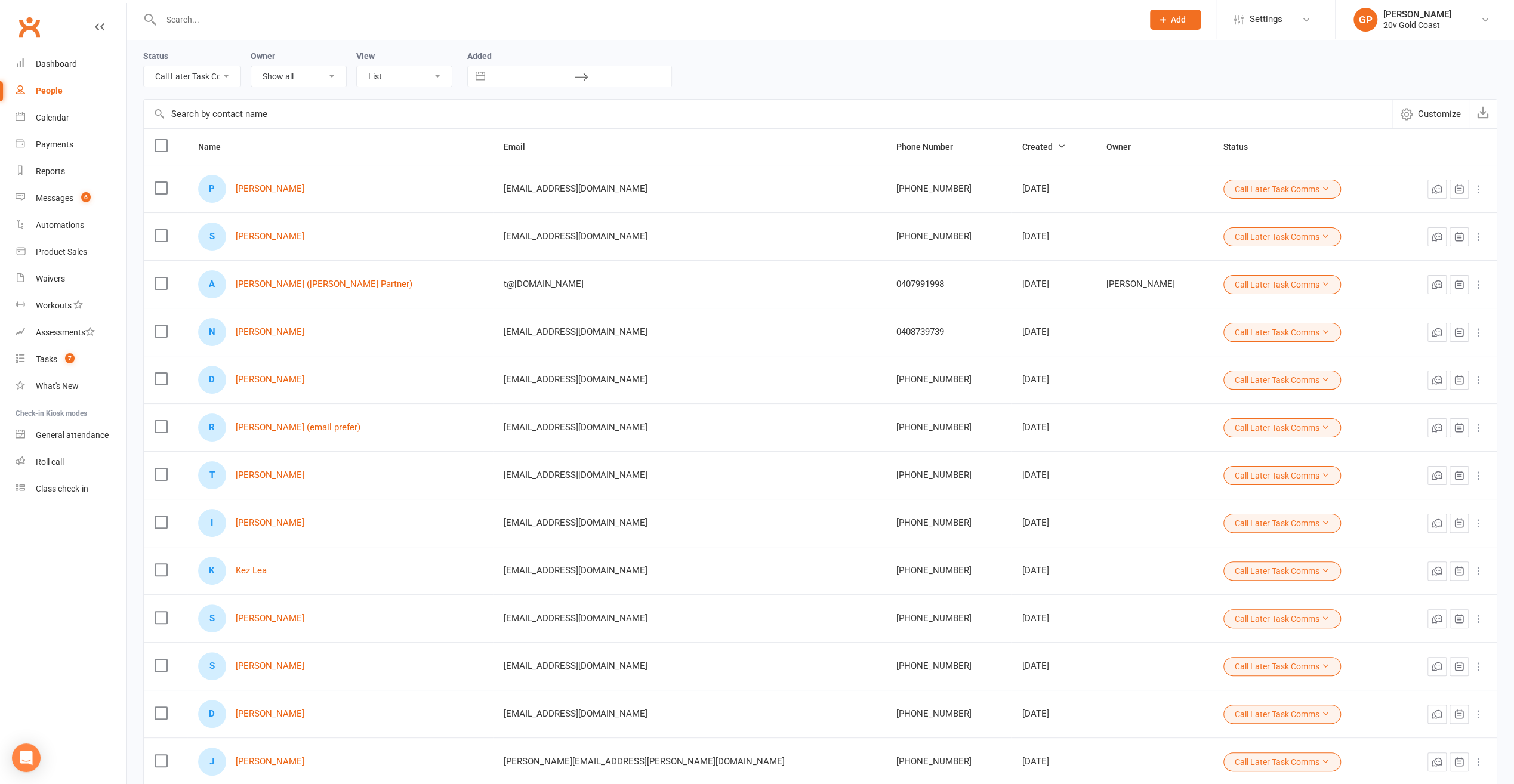
scroll to position [194, 0]
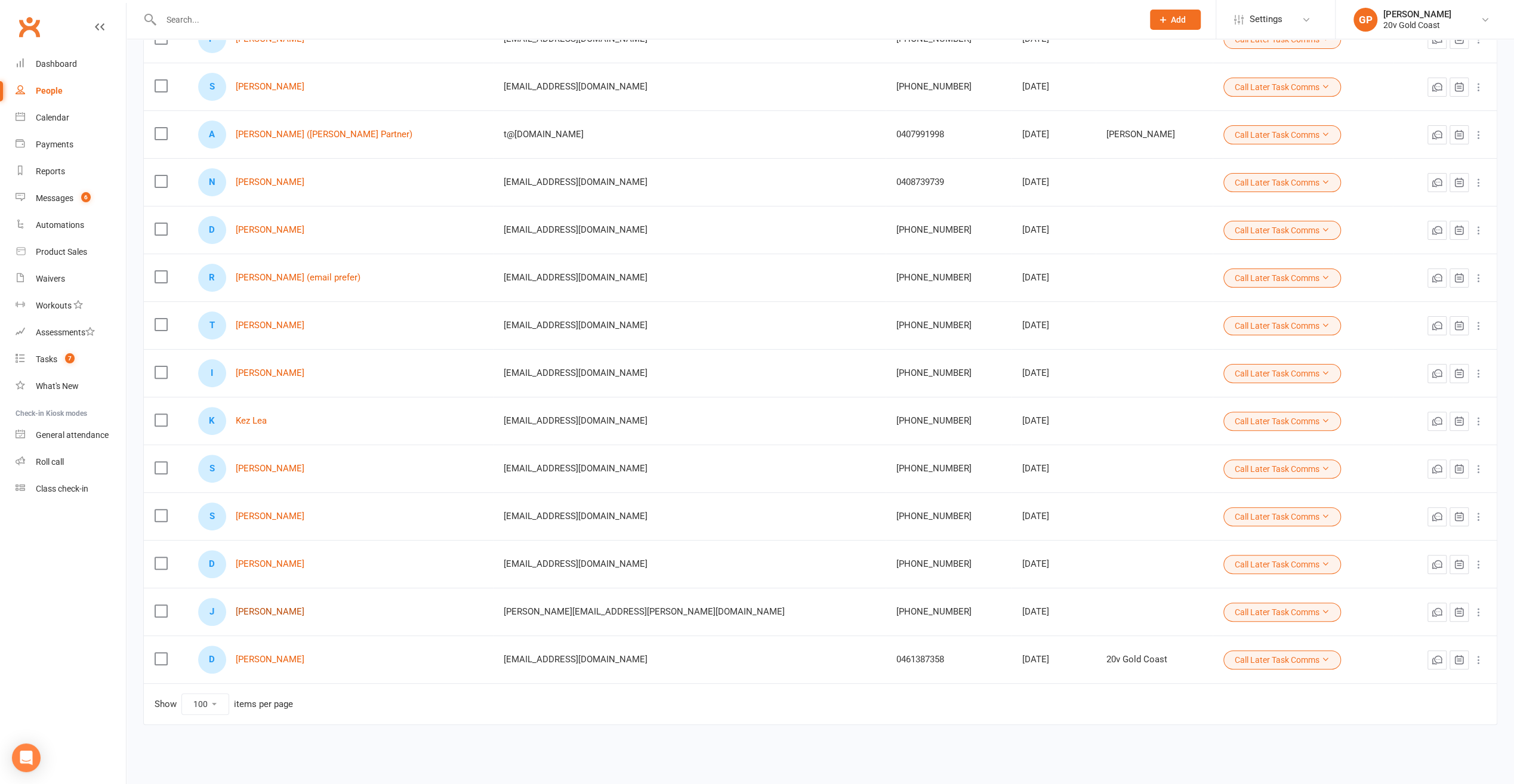
click at [285, 607] on link "[PERSON_NAME]" at bounding box center [270, 611] width 69 height 10
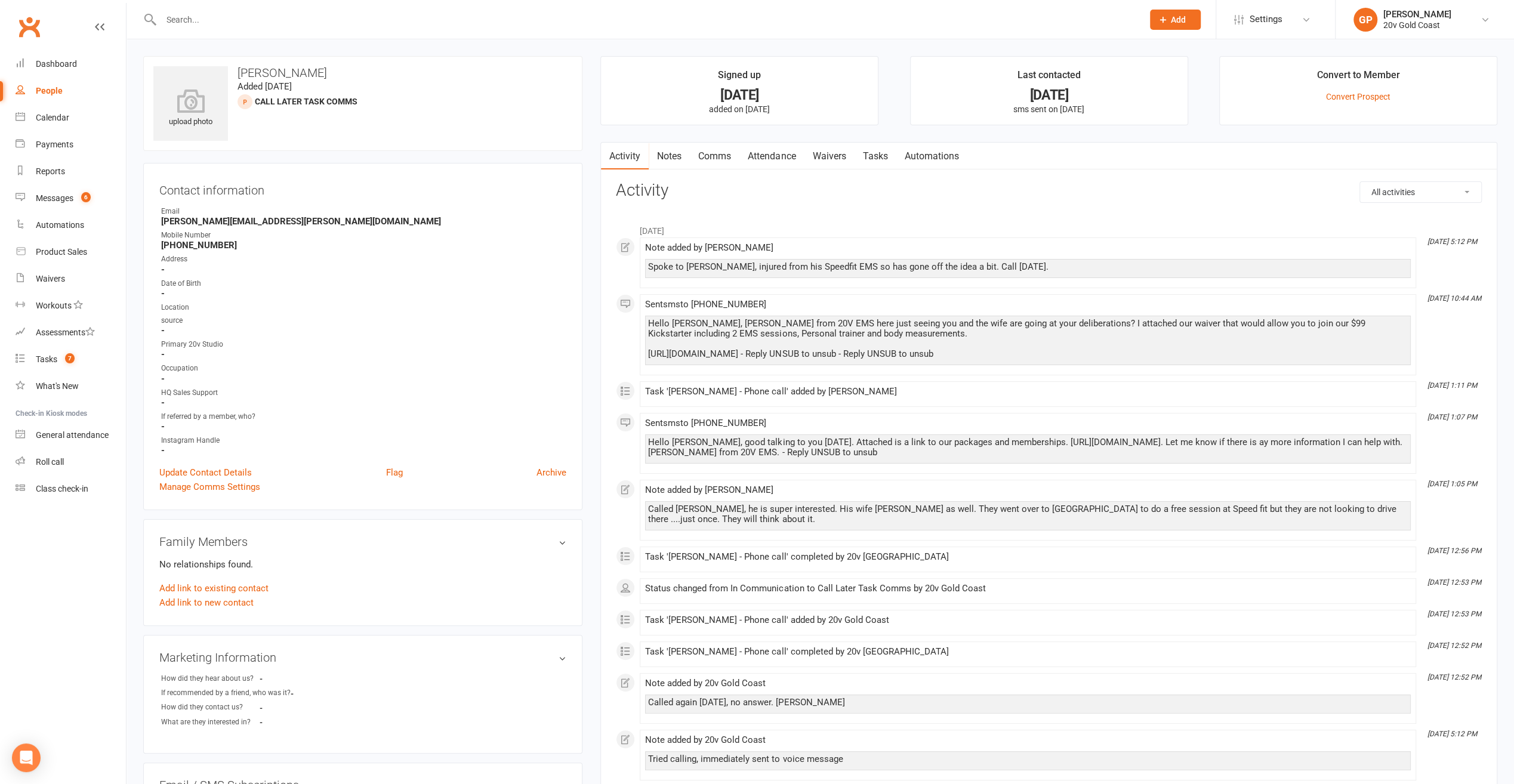
select select "100"
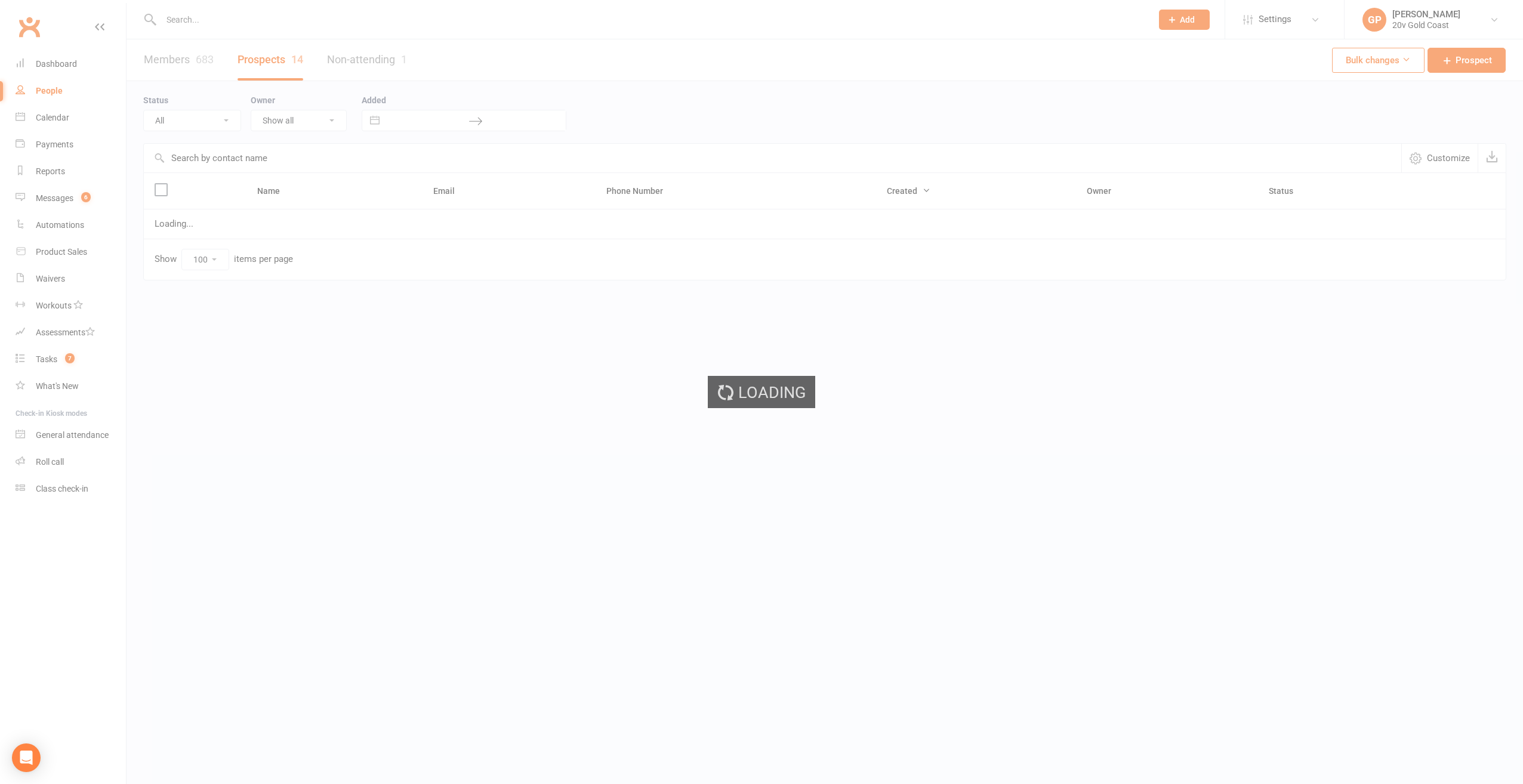
select select "Call Later Task Comms"
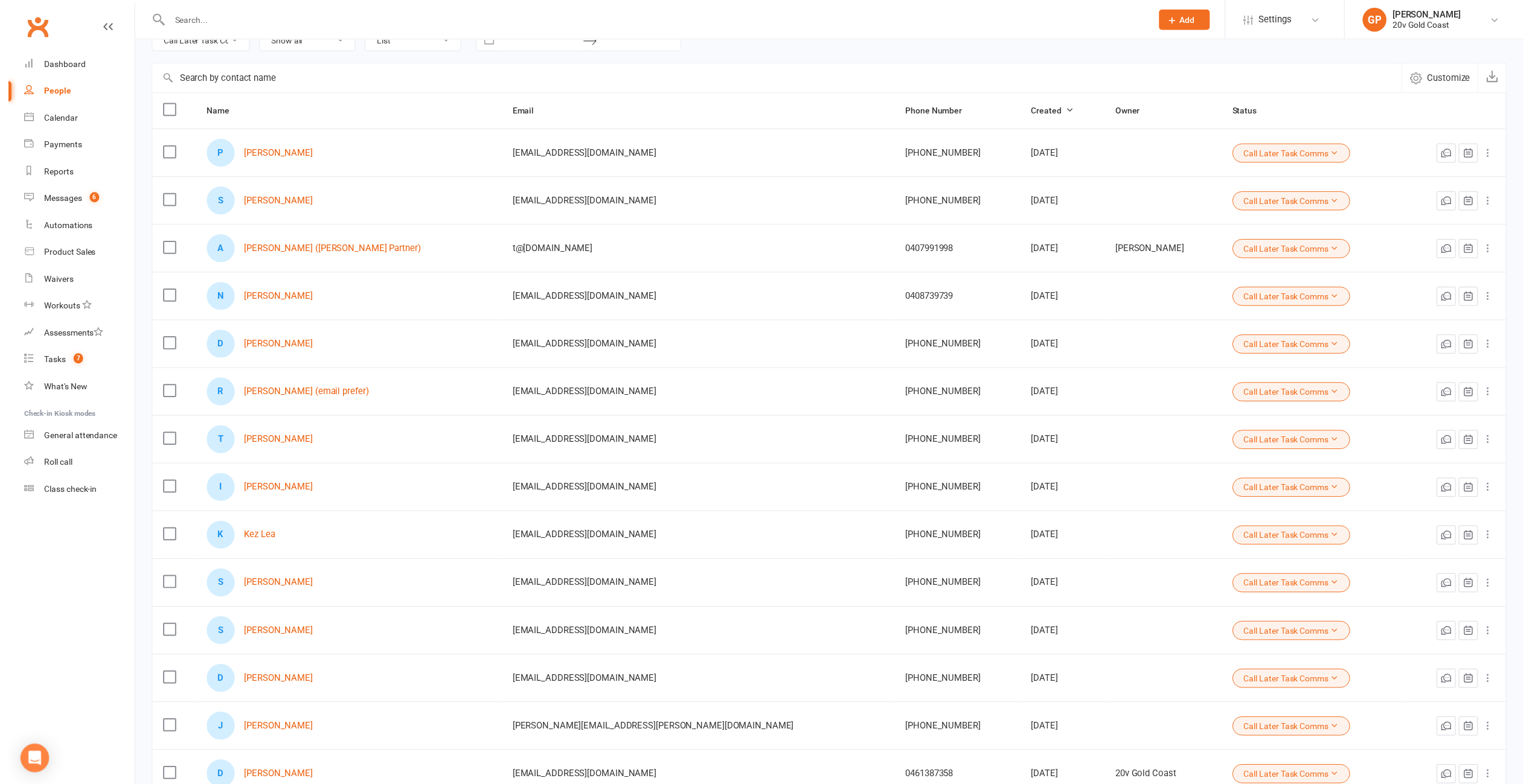
scroll to position [196, 0]
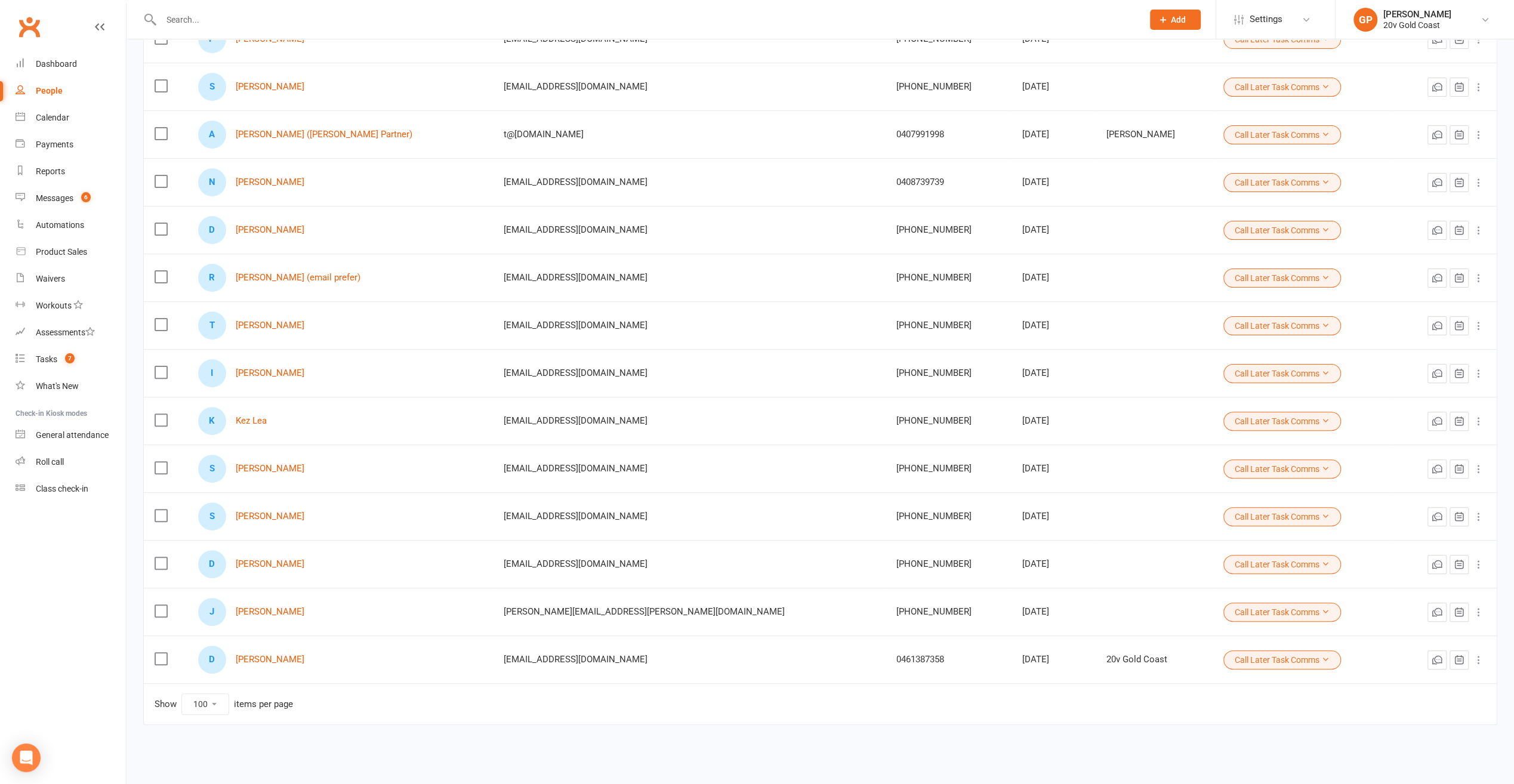
click at [1321, 607] on icon at bounding box center [1325, 611] width 8 height 8
click at [1241, 633] on link "Parachute" at bounding box center [1215, 634] width 118 height 24
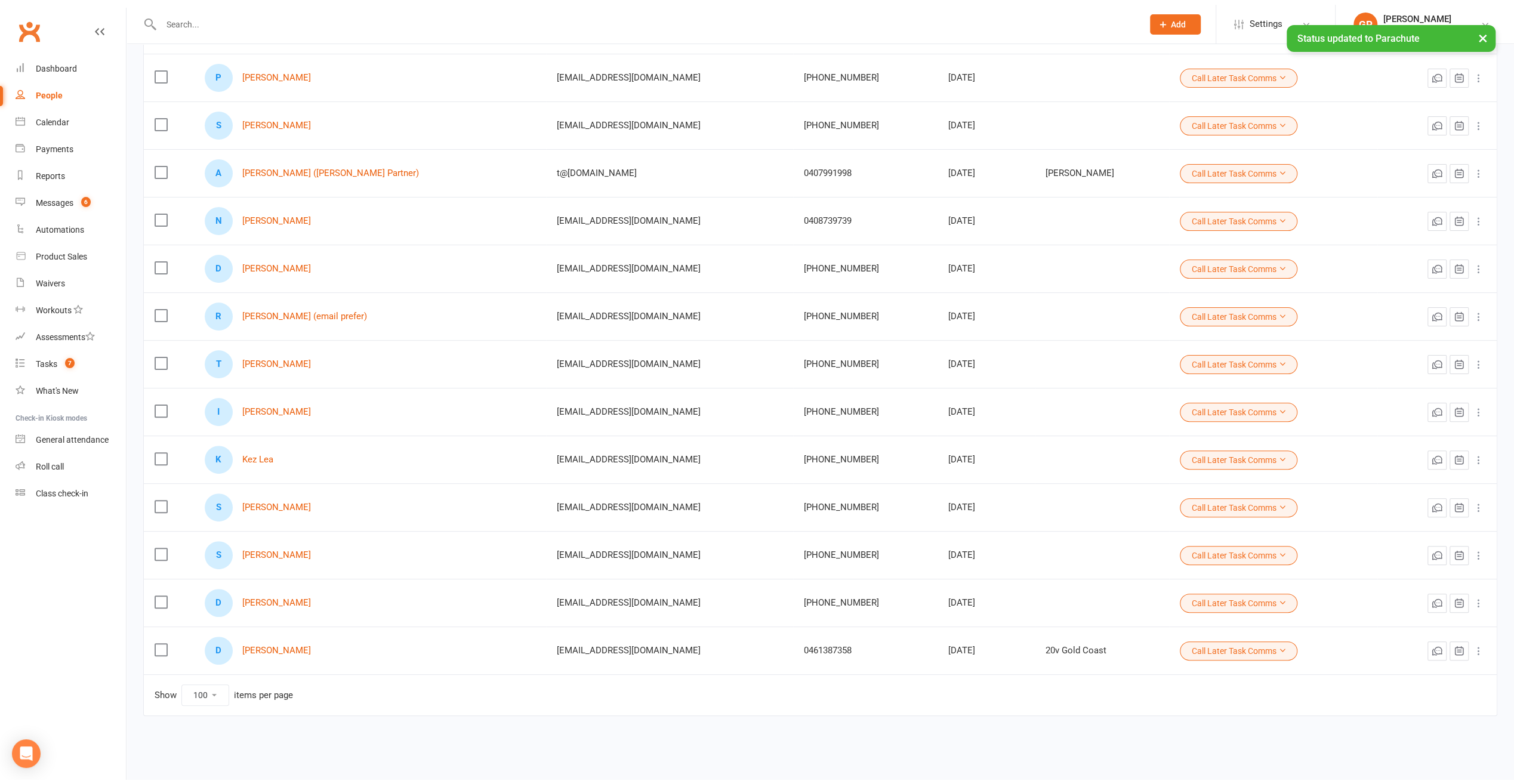
scroll to position [147, 0]
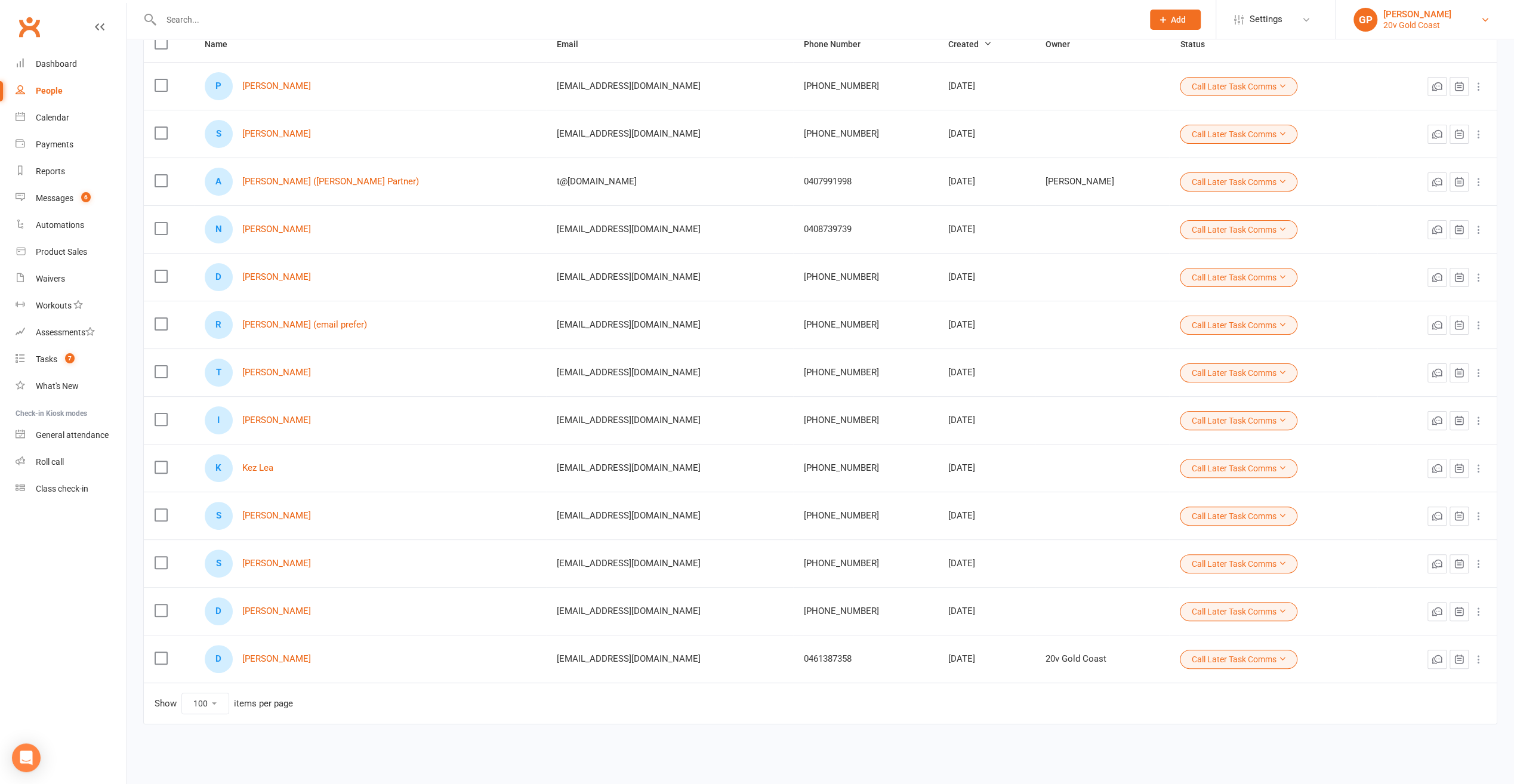
click at [1479, 12] on link "GP Graham Pearson 20v Gold Coast" at bounding box center [1425, 19] width 143 height 24
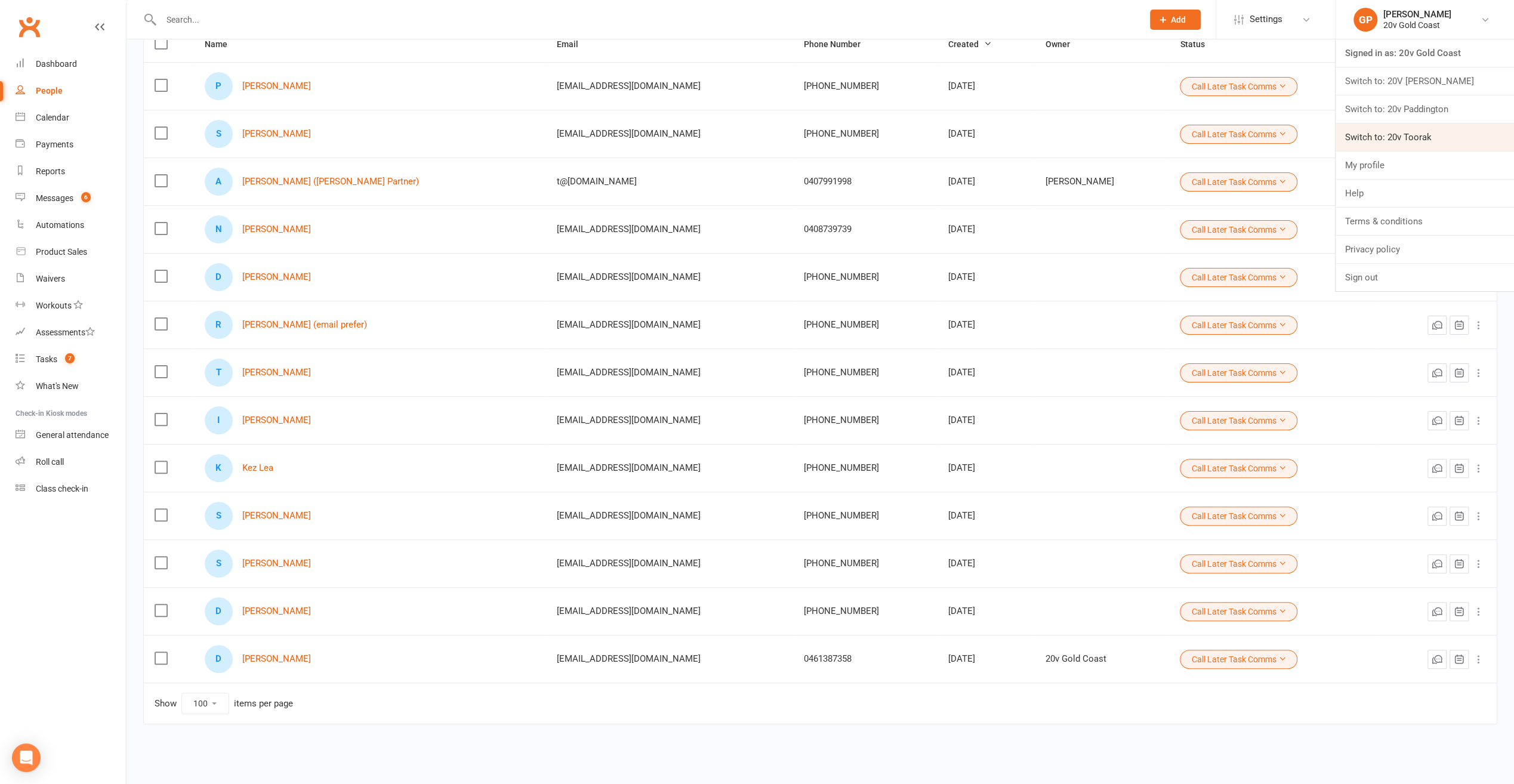
click at [1430, 127] on link "Switch to: 20v Toorak" at bounding box center [1425, 138] width 179 height 28
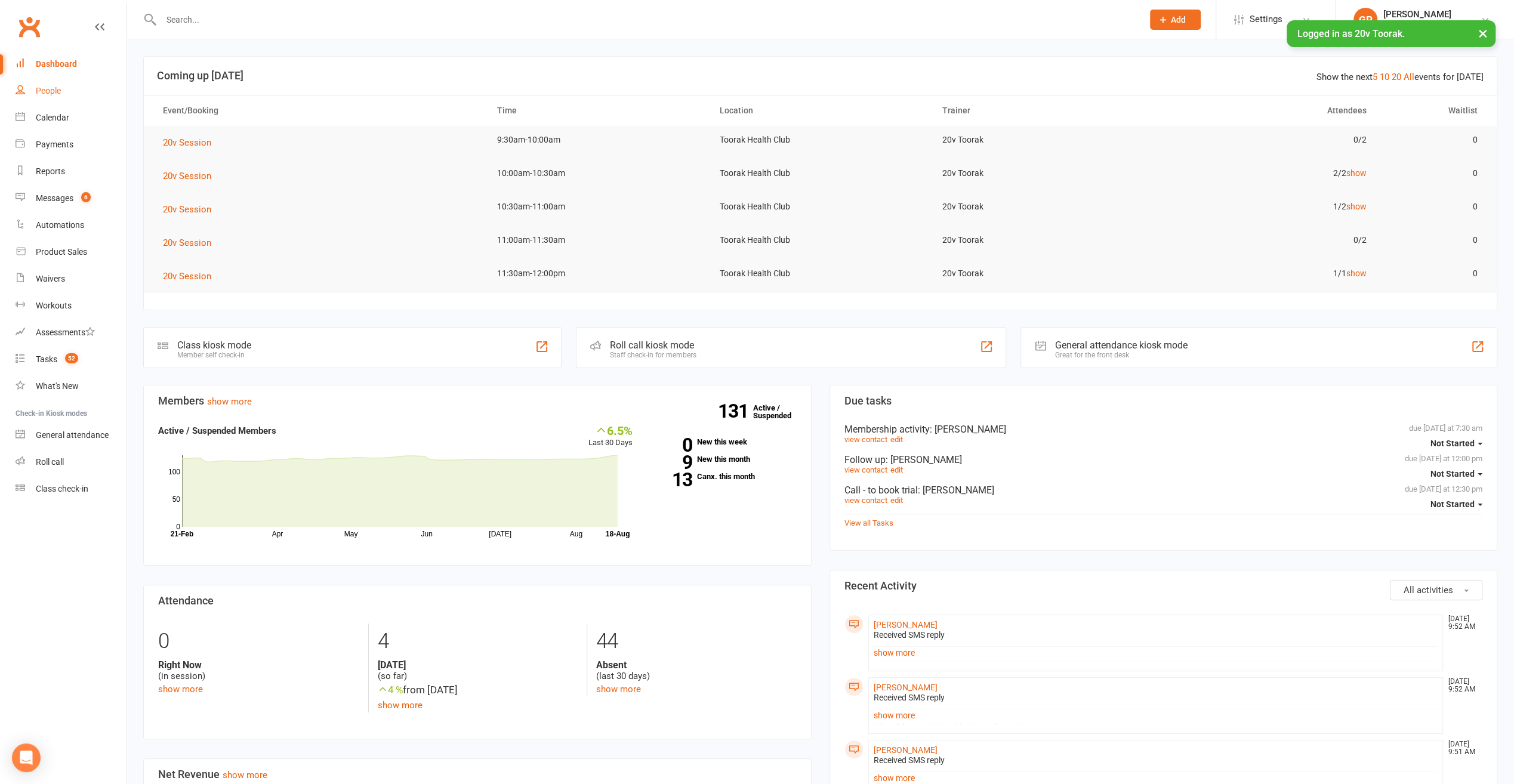
click at [56, 92] on div "People" at bounding box center [48, 90] width 25 height 9
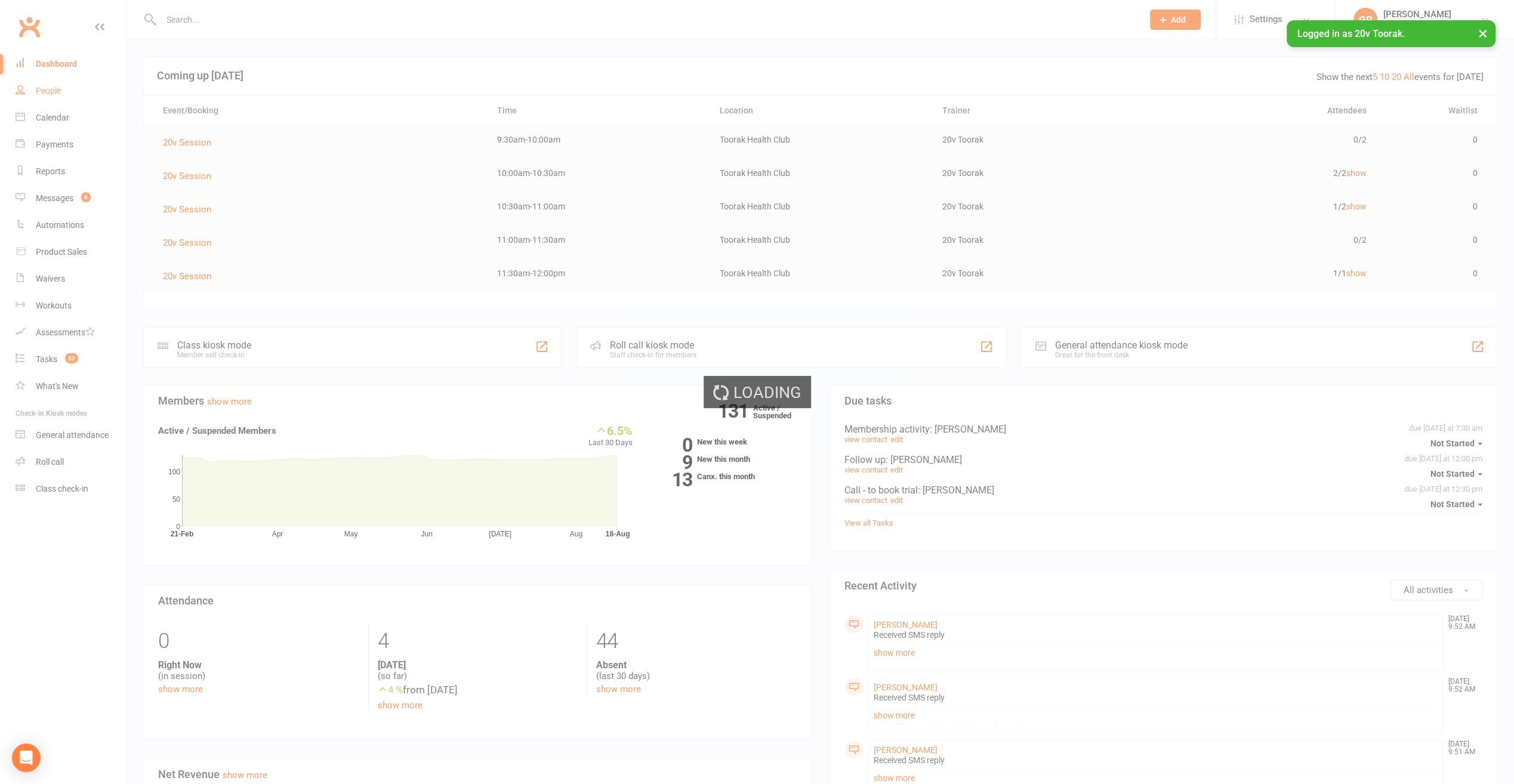
select select "100"
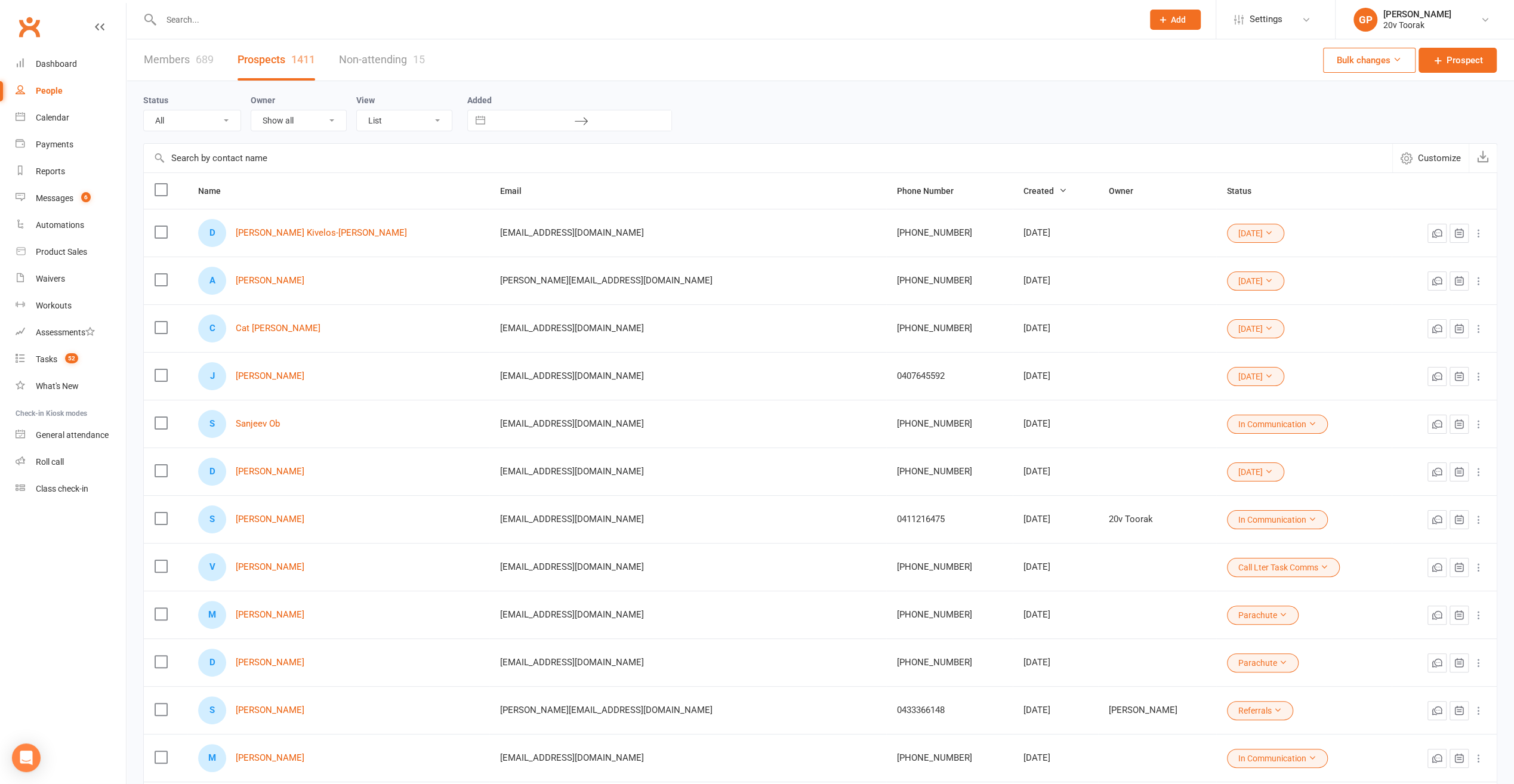
click at [223, 119] on select "All (No status set) (Invalid status) Parachute Referrals In Communication Call …" at bounding box center [192, 120] width 97 height 21
click at [144, 110] on select "All (No status set) (Invalid status) Parachute Referrals In Communication Call …" at bounding box center [192, 120] width 97 height 21
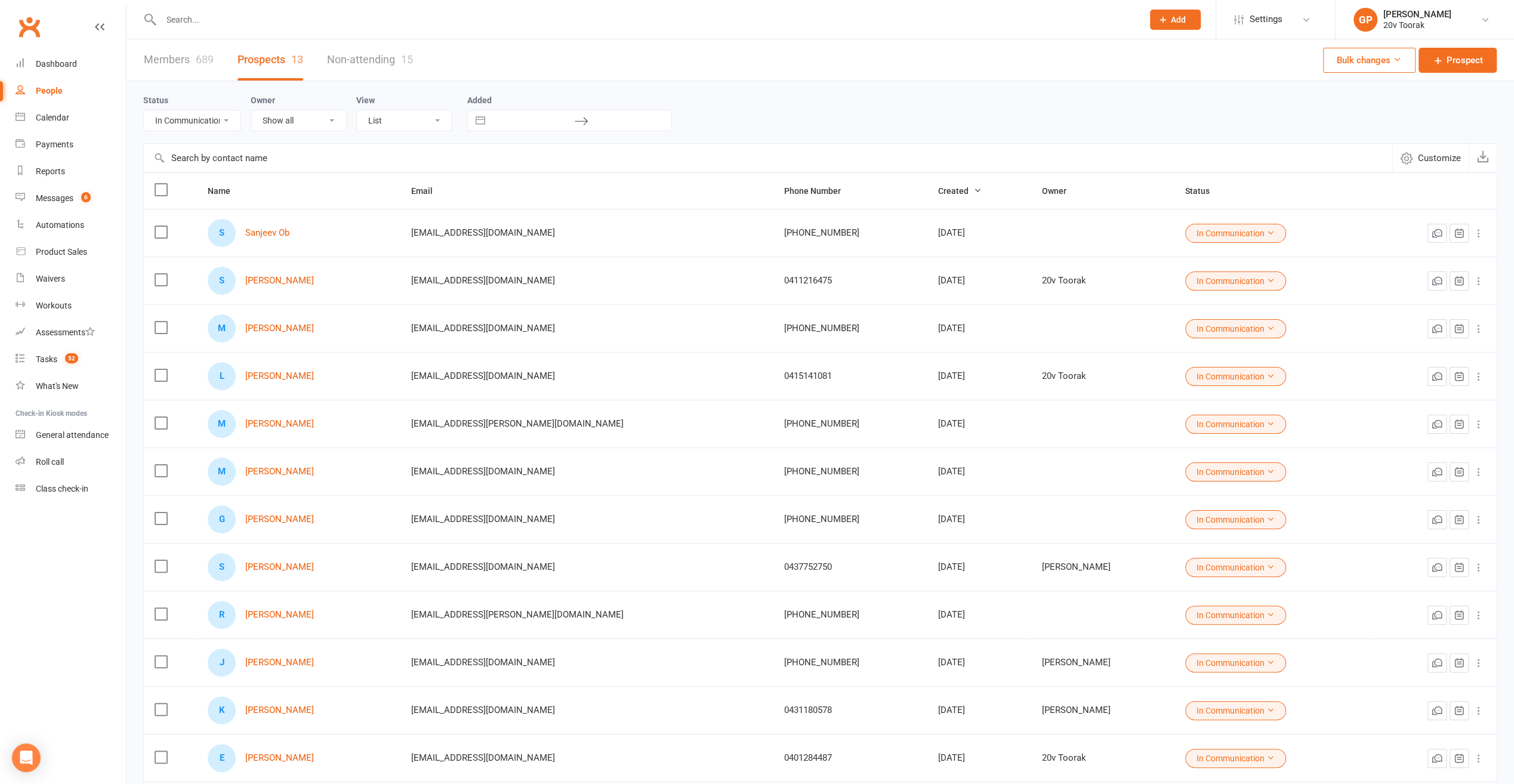
click at [223, 122] on select "All (No status set) (Invalid status) Parachute Referrals In Communication Call …" at bounding box center [192, 120] width 97 height 21
select select "Call Lter Task Comms"
click at [144, 110] on select "All (No status set) (Invalid status) Parachute Referrals In Communication Call …" at bounding box center [192, 120] width 97 height 21
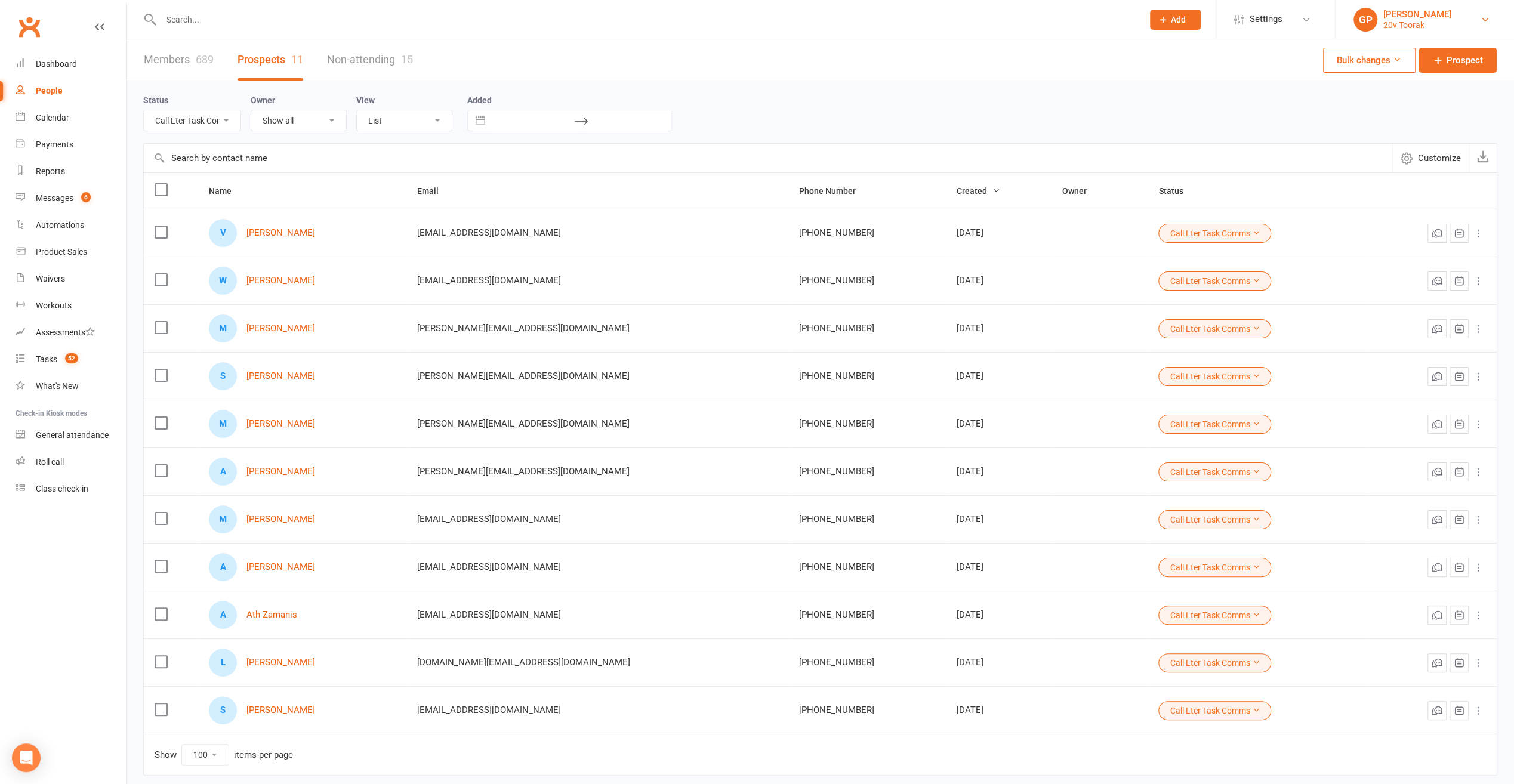
click at [1491, 13] on link "GP Graham Pearson 20v Toorak" at bounding box center [1425, 19] width 143 height 24
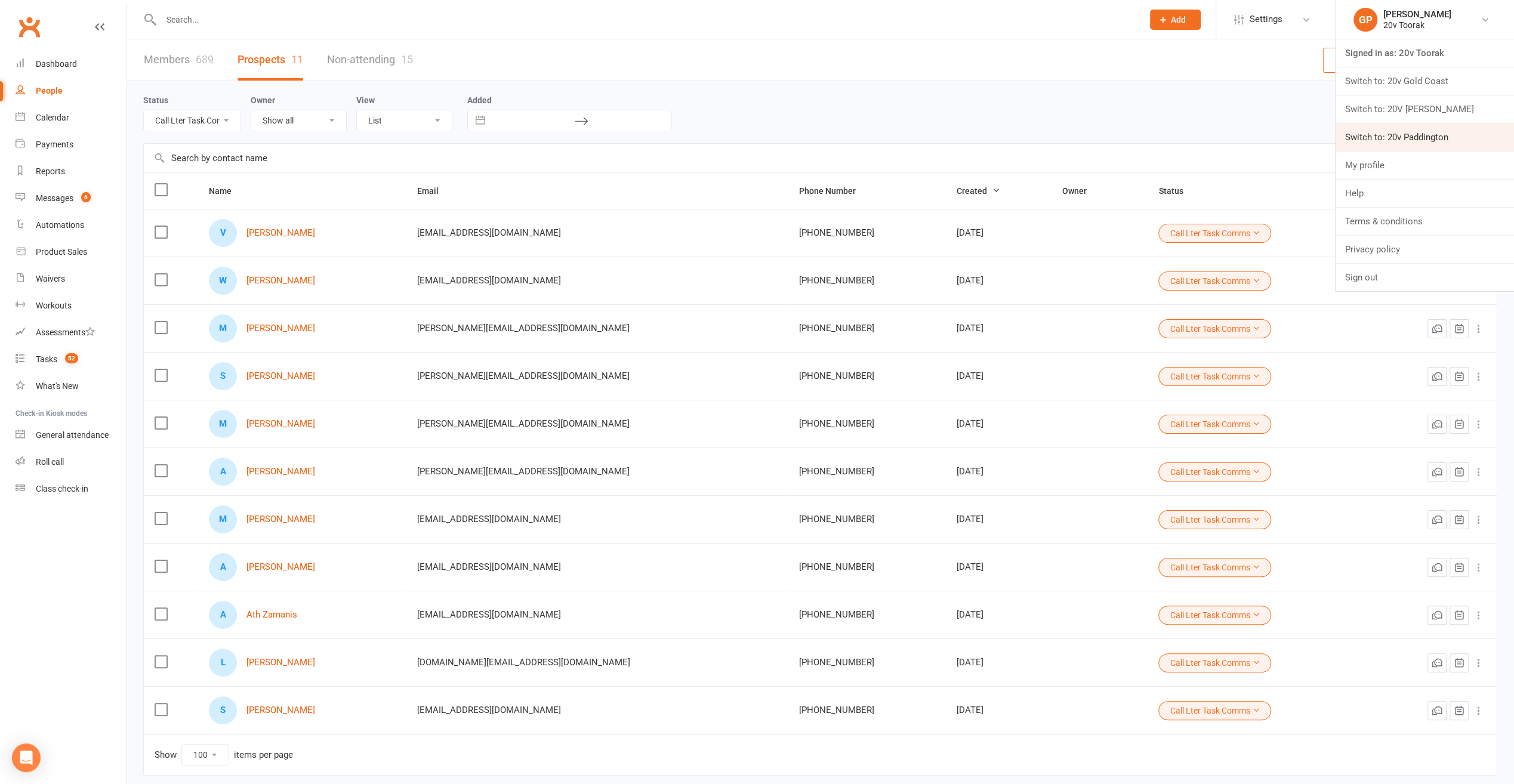
click at [1429, 129] on link "Switch to: 20v Paddington" at bounding box center [1425, 138] width 179 height 28
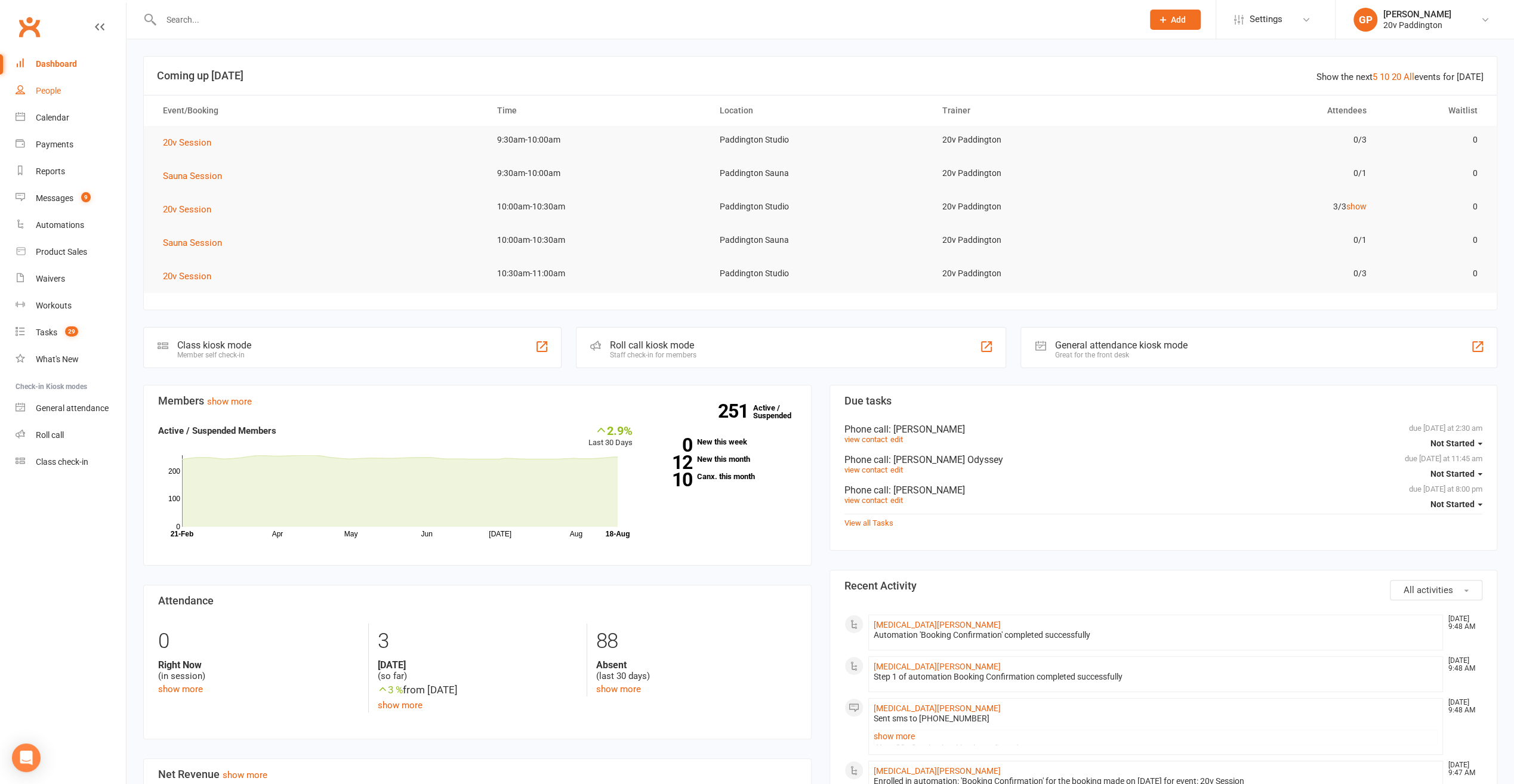
click at [54, 91] on div "People" at bounding box center [48, 90] width 25 height 9
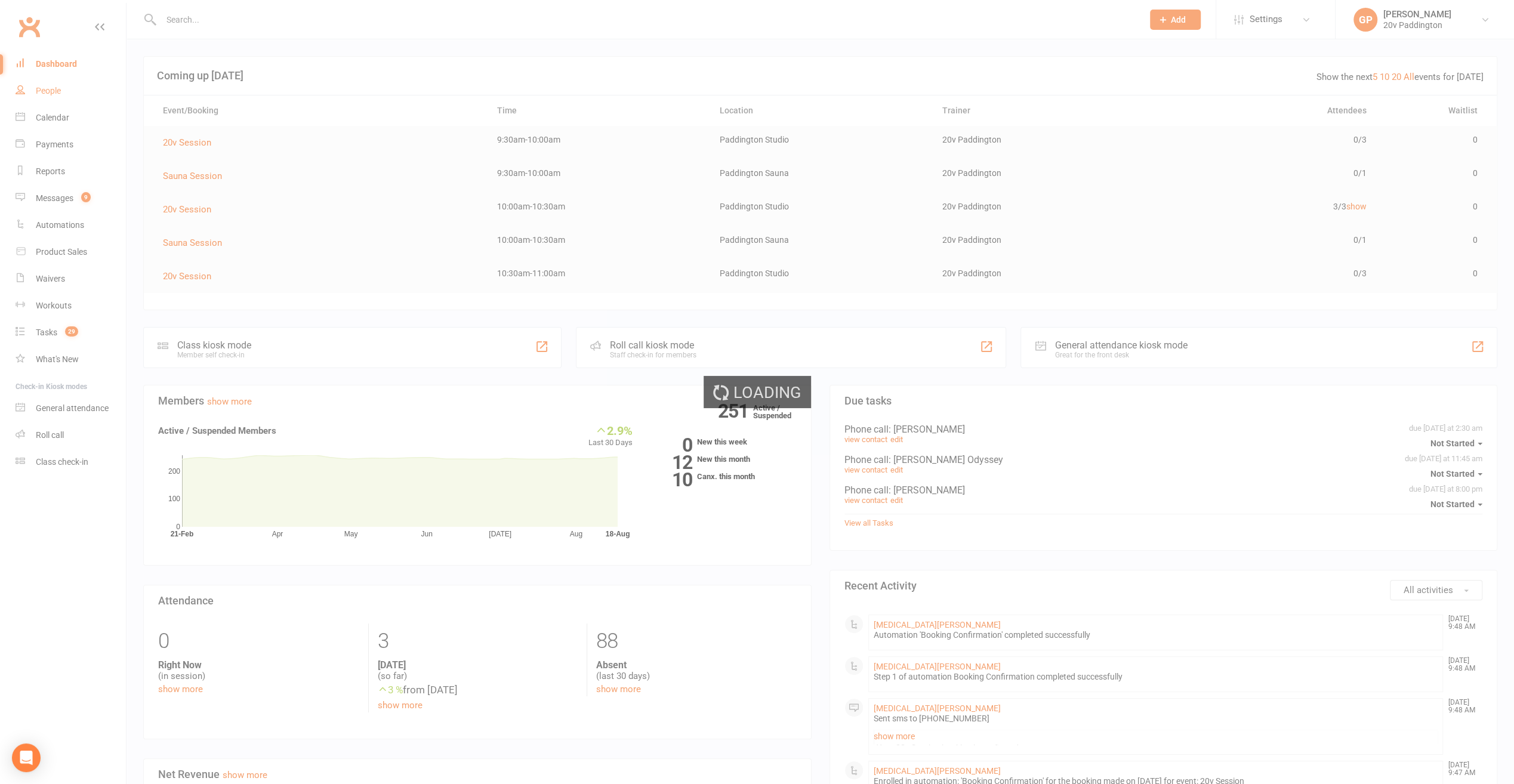
select select "100"
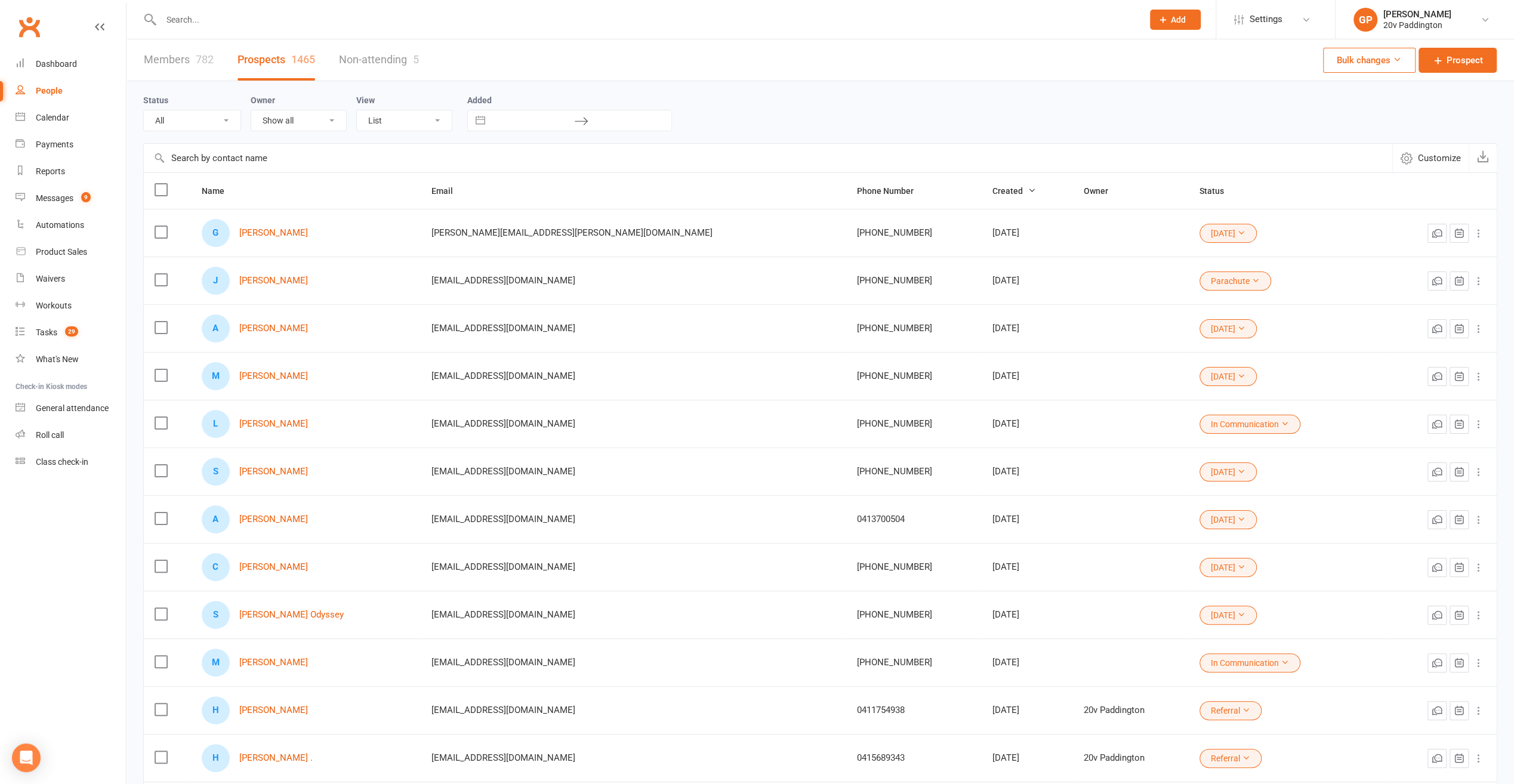
click at [221, 121] on select "All (No status set) (Invalid status) Parachute Referral In Communication Call L…" at bounding box center [192, 120] width 97 height 21
click at [144, 110] on select "All (No status set) (Invalid status) Parachute Referral In Communication Call L…" at bounding box center [192, 120] width 97 height 21
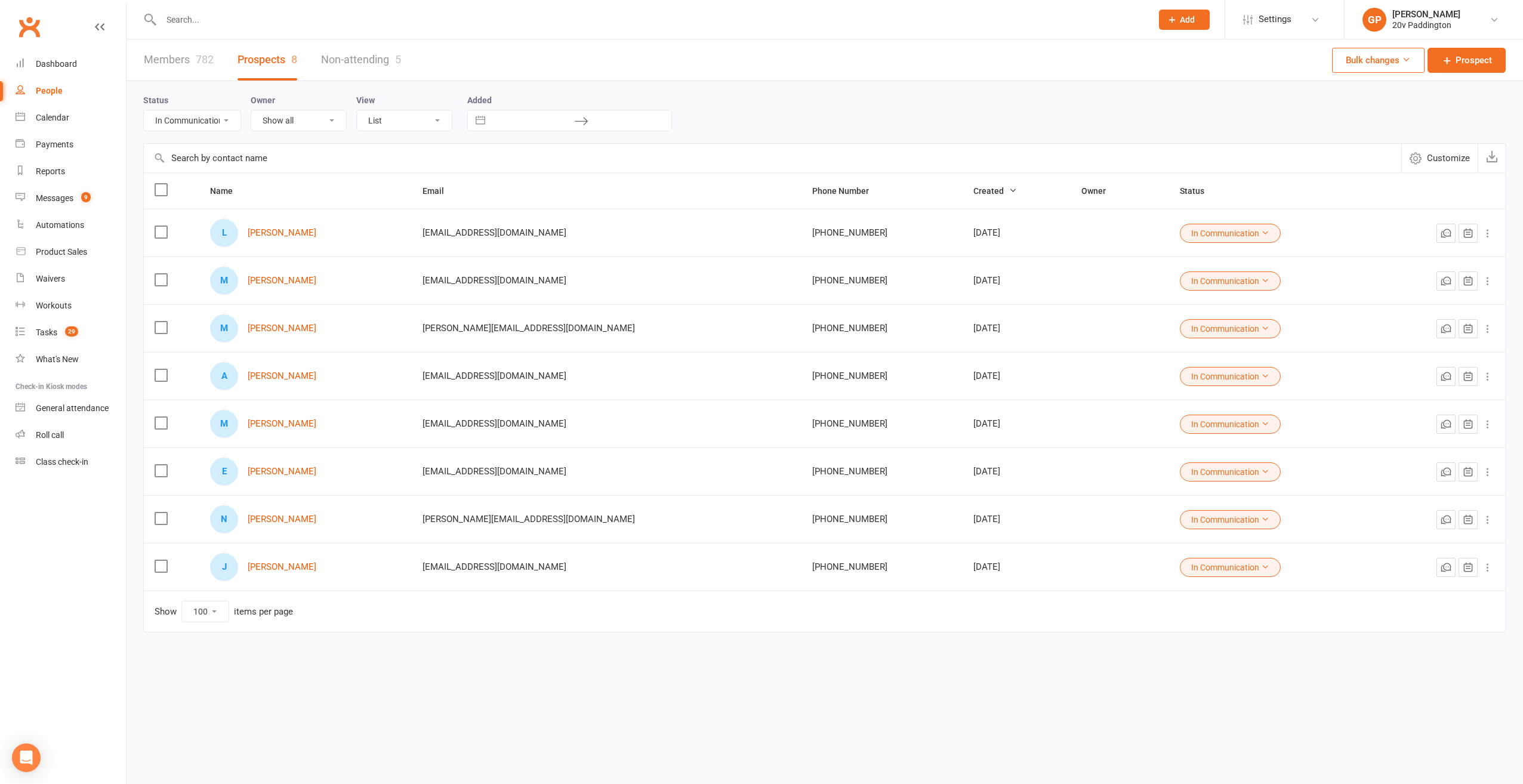
click at [229, 121] on select "All (No status set) (Invalid status) Parachute Referral In Communication Call L…" at bounding box center [192, 120] width 97 height 21
click at [144, 110] on select "All (No status set) (Invalid status) Parachute Referral In Communication Call L…" at bounding box center [192, 120] width 97 height 21
click at [206, 236] on td "L Leon Wood" at bounding box center [306, 232] width 212 height 47
click at [228, 129] on select "All (No status set) (Invalid status) Parachute Referral In Communication Call L…" at bounding box center [192, 120] width 97 height 21
select select "Call Later Task Comms"
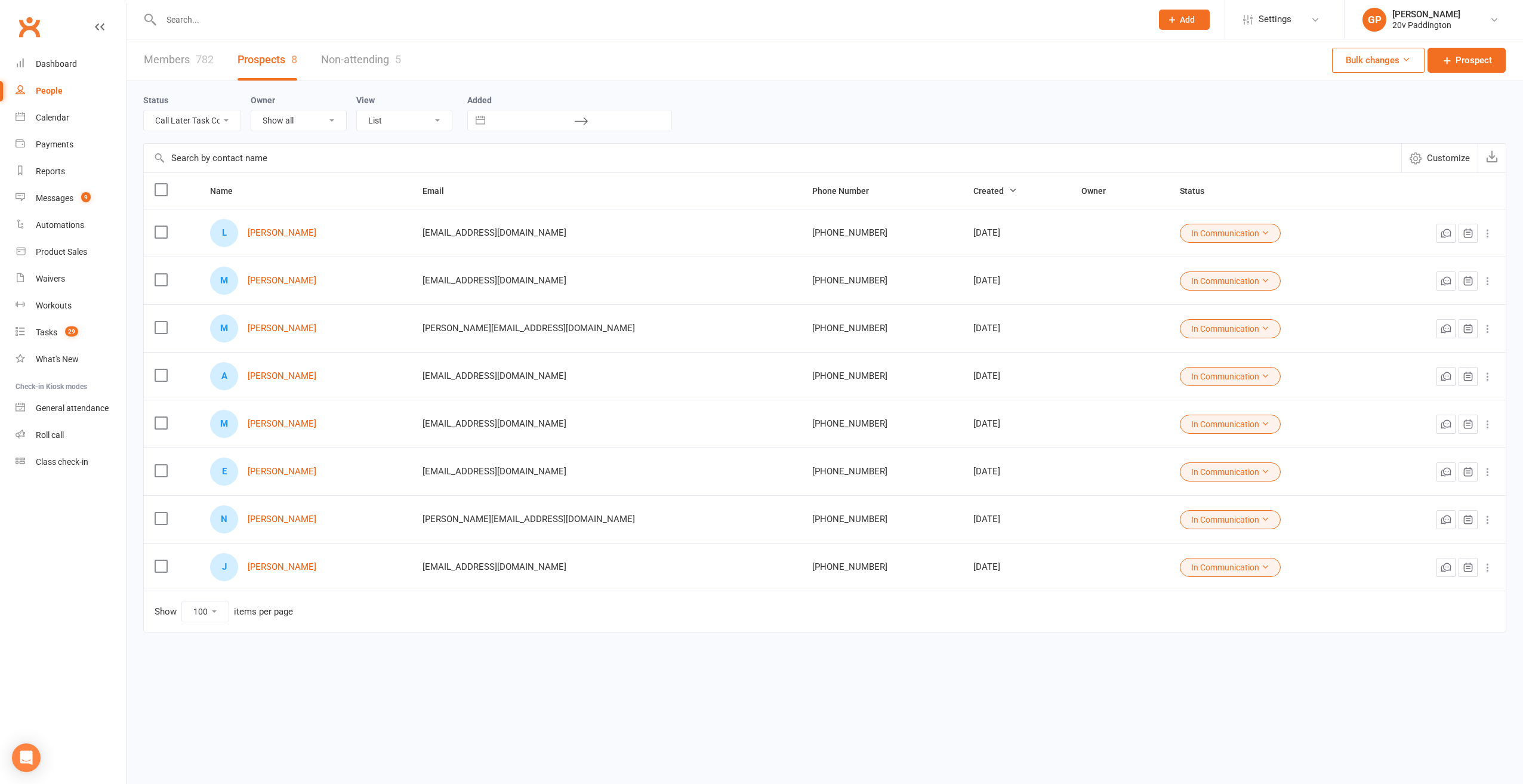
click at [144, 110] on select "All (No status set) (Invalid status) Parachute Referral In Communication Call L…" at bounding box center [192, 120] width 97 height 21
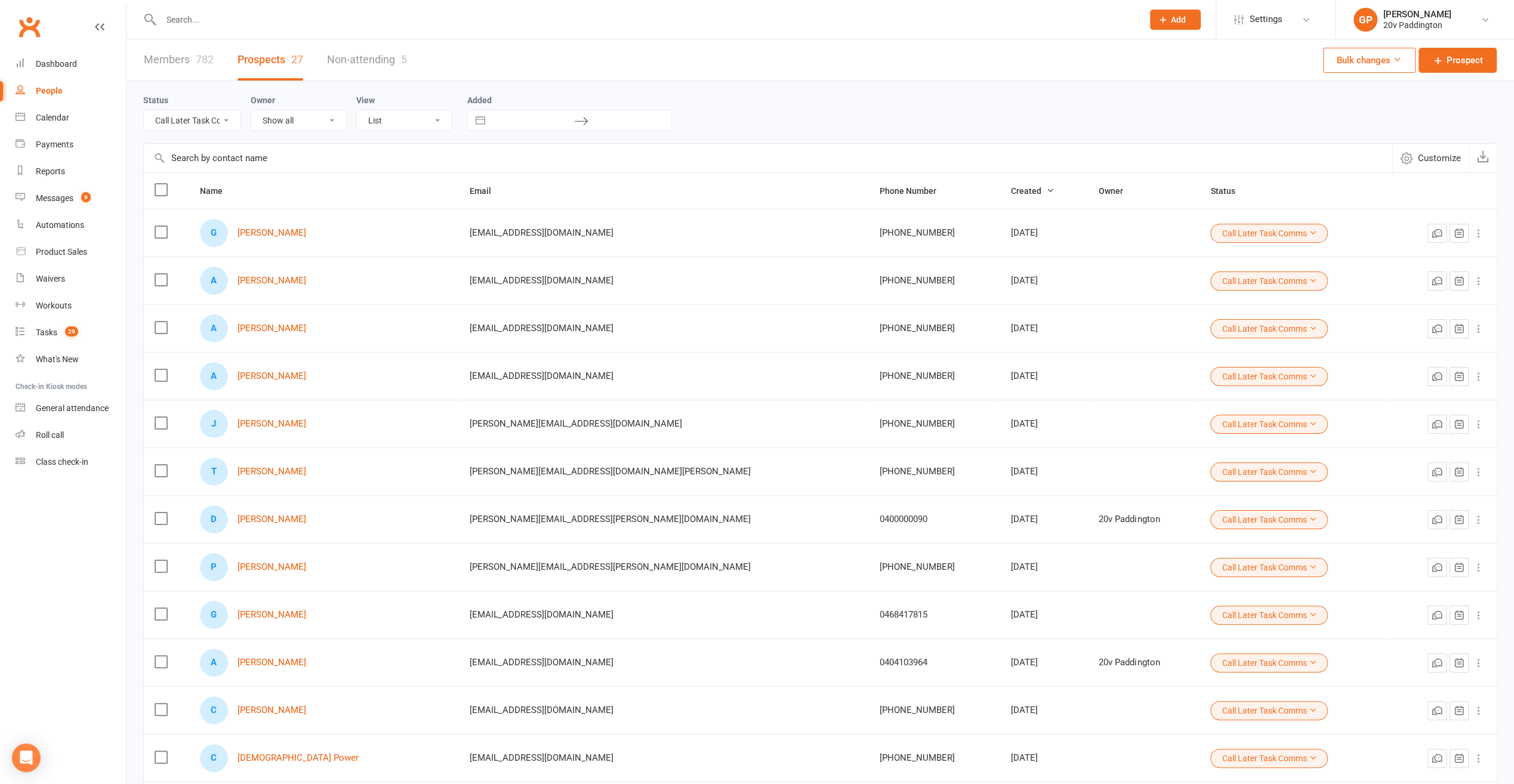
click at [209, 117] on select "All (No status set) (Invalid status) Parachute Referral In Communication Call L…" at bounding box center [192, 120] width 97 height 21
select select
click at [144, 110] on select "All (No status set) (Invalid status) Parachute Referral In Communication Call L…" at bounding box center [192, 120] width 97 height 21
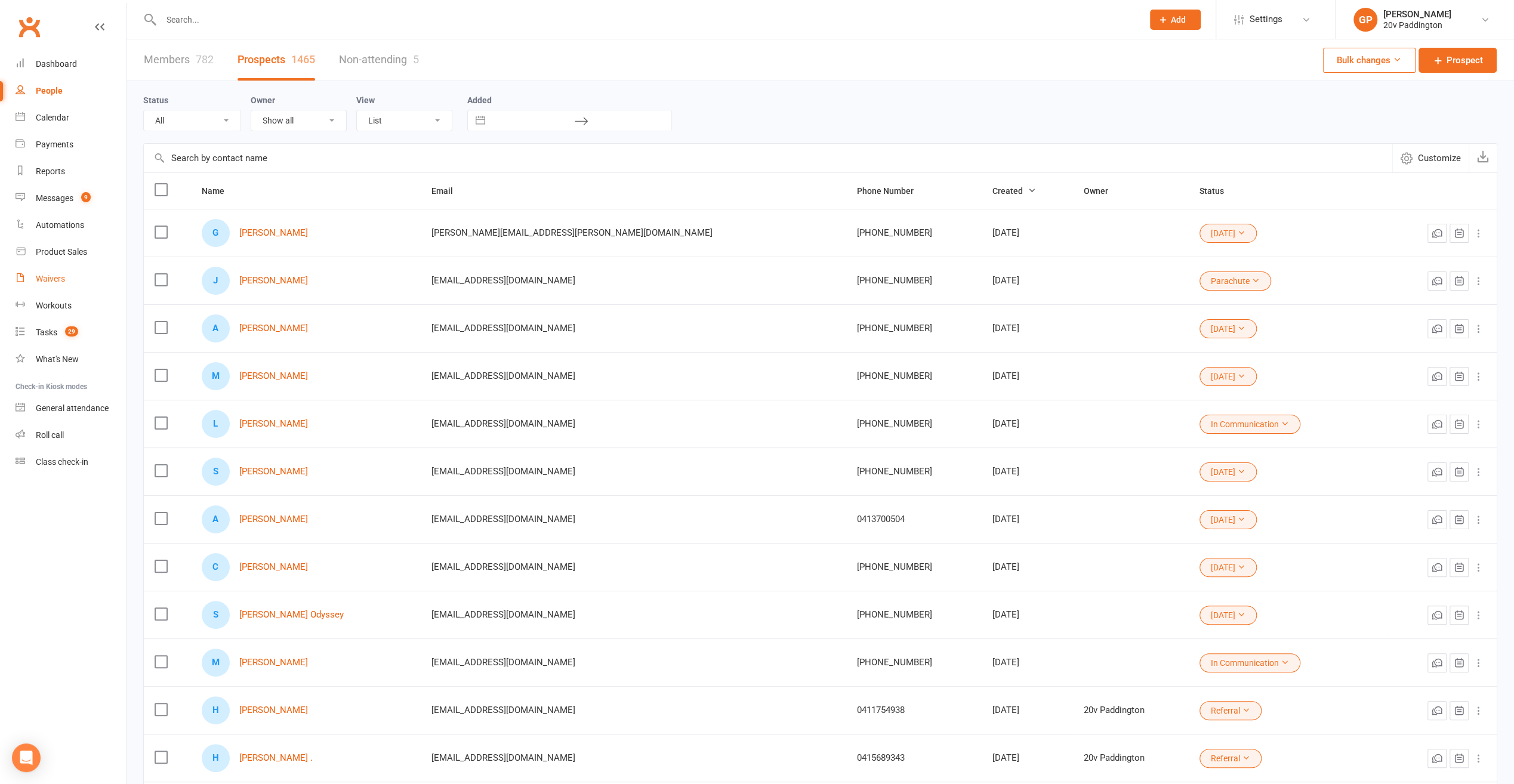
click at [32, 274] on link "Waivers" at bounding box center [70, 279] width 110 height 27
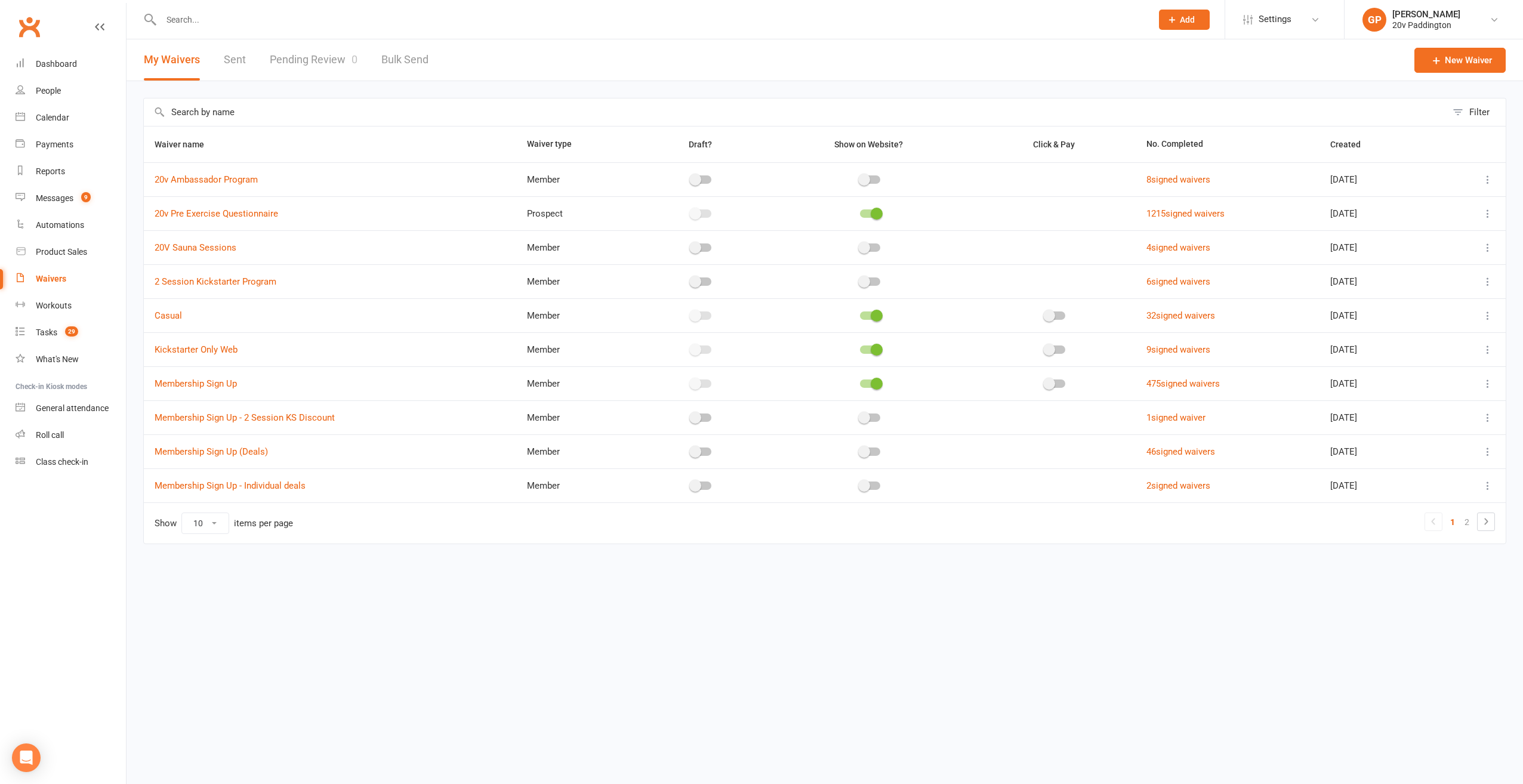
click at [243, 65] on link "Sent" at bounding box center [235, 60] width 22 height 41
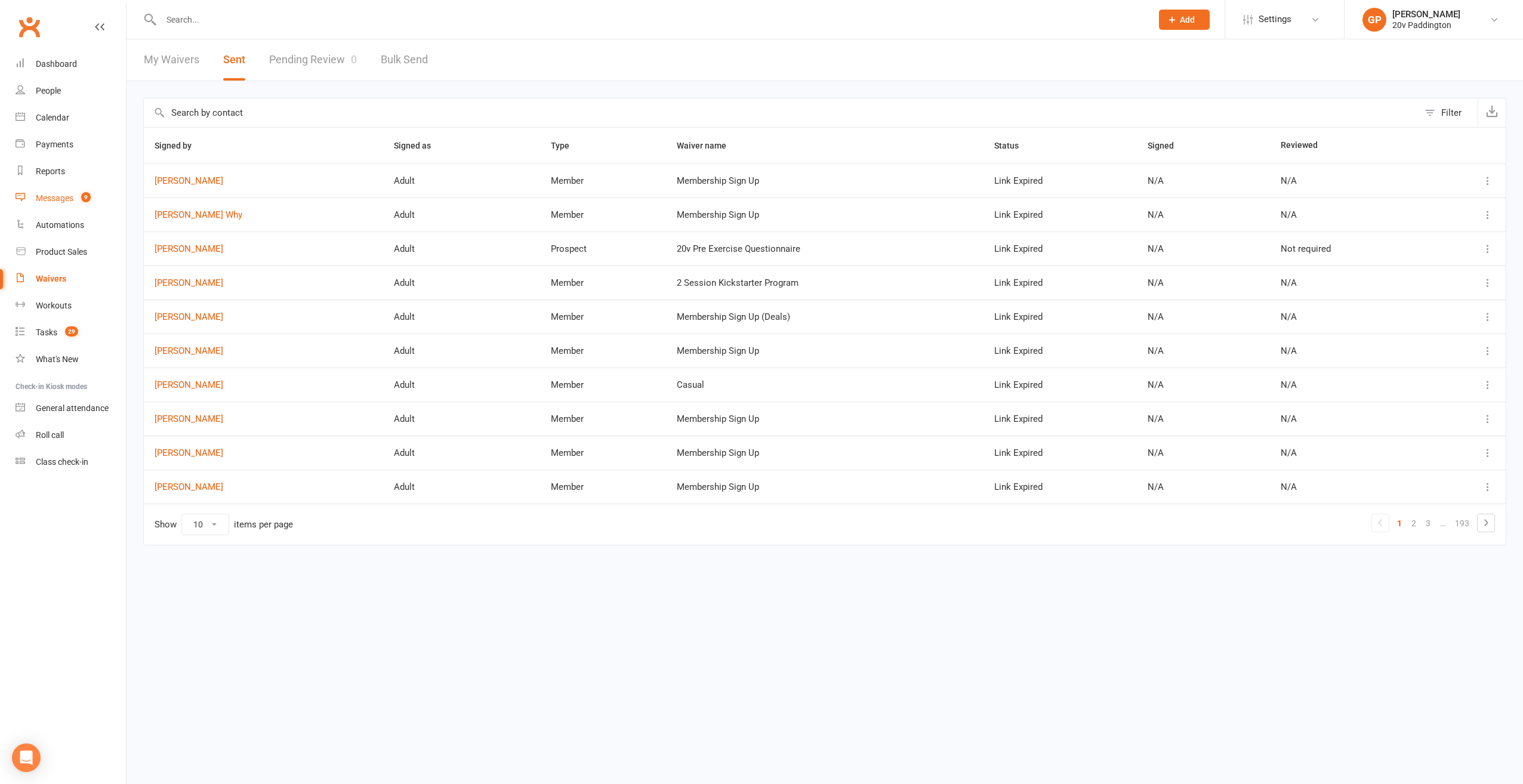
click at [72, 195] on div "Messages" at bounding box center [54, 198] width 37 height 9
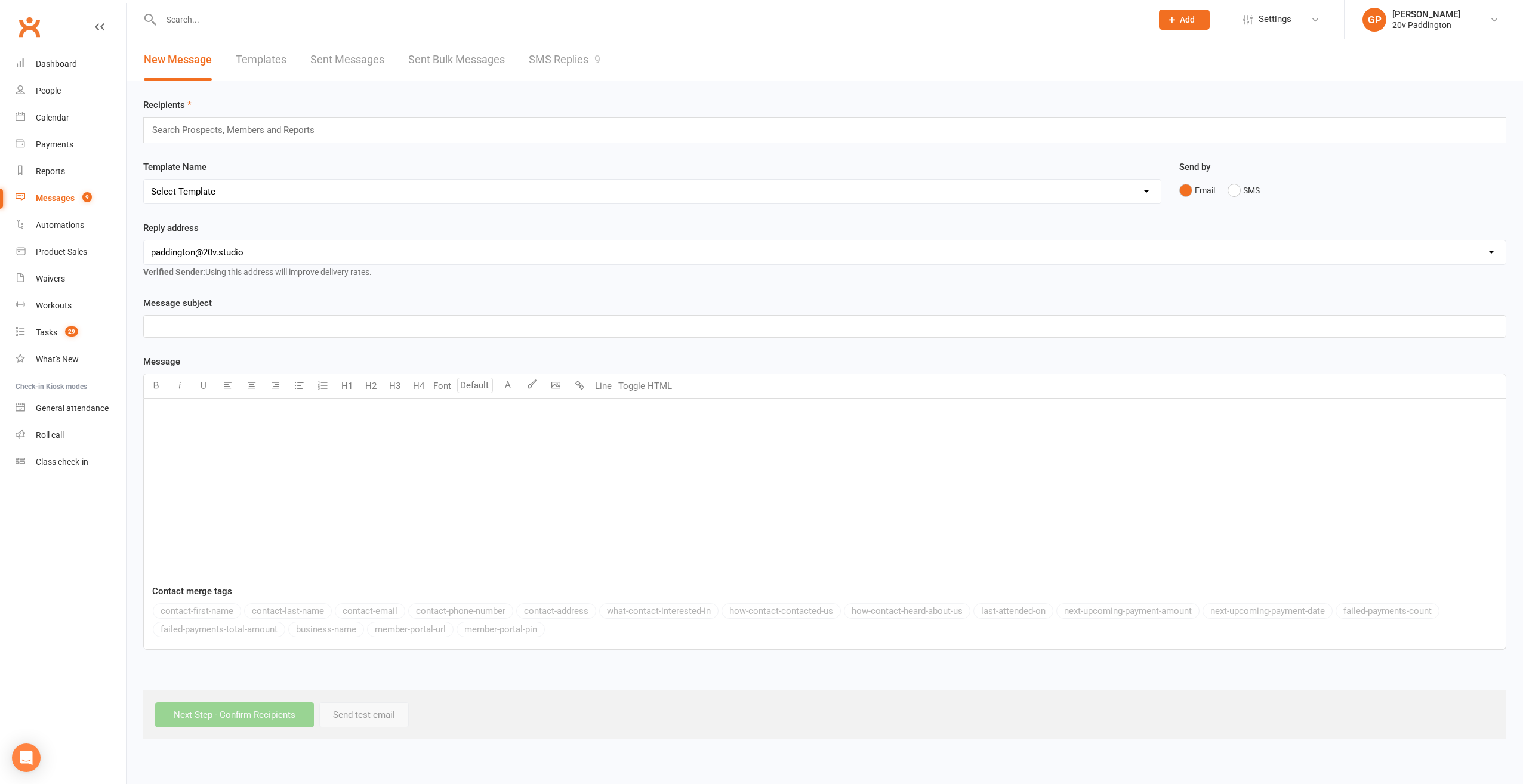
click at [536, 59] on link "SMS Replies 9" at bounding box center [565, 60] width 72 height 41
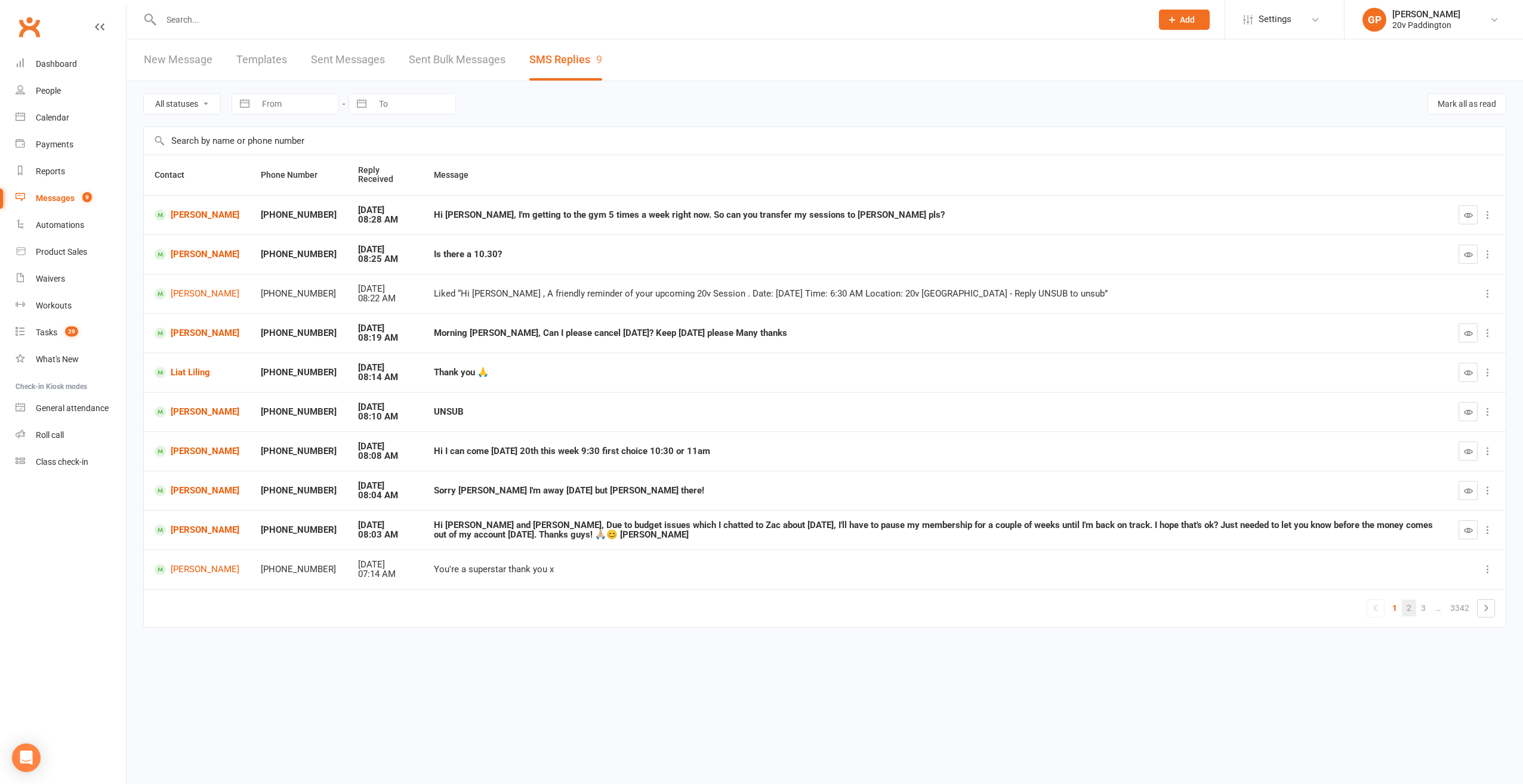
click at [1415, 606] on link "2" at bounding box center [1409, 608] width 15 height 17
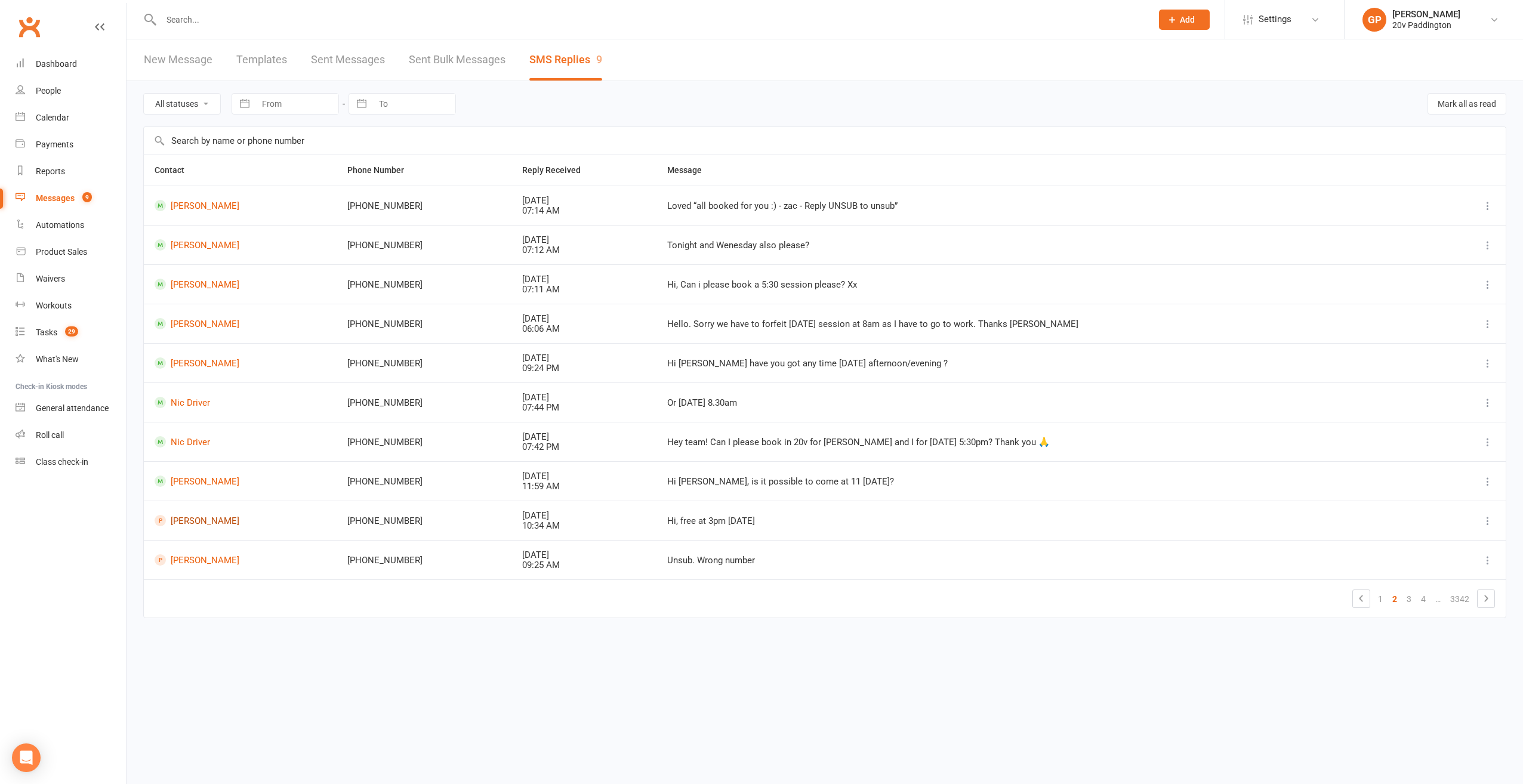
click at [211, 517] on link "Leon Wood" at bounding box center [240, 520] width 171 height 11
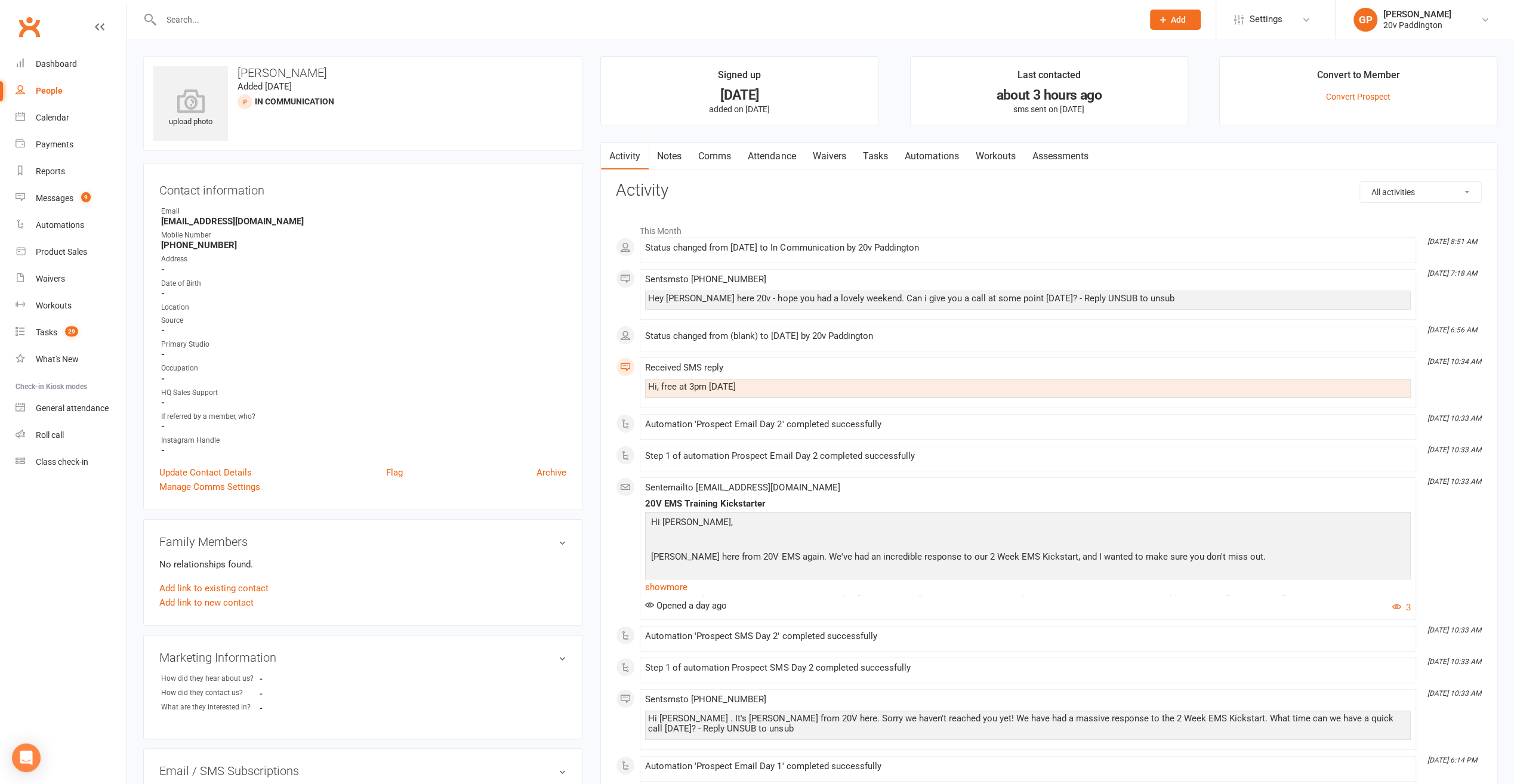
click at [30, 92] on link "People" at bounding box center [70, 91] width 110 height 27
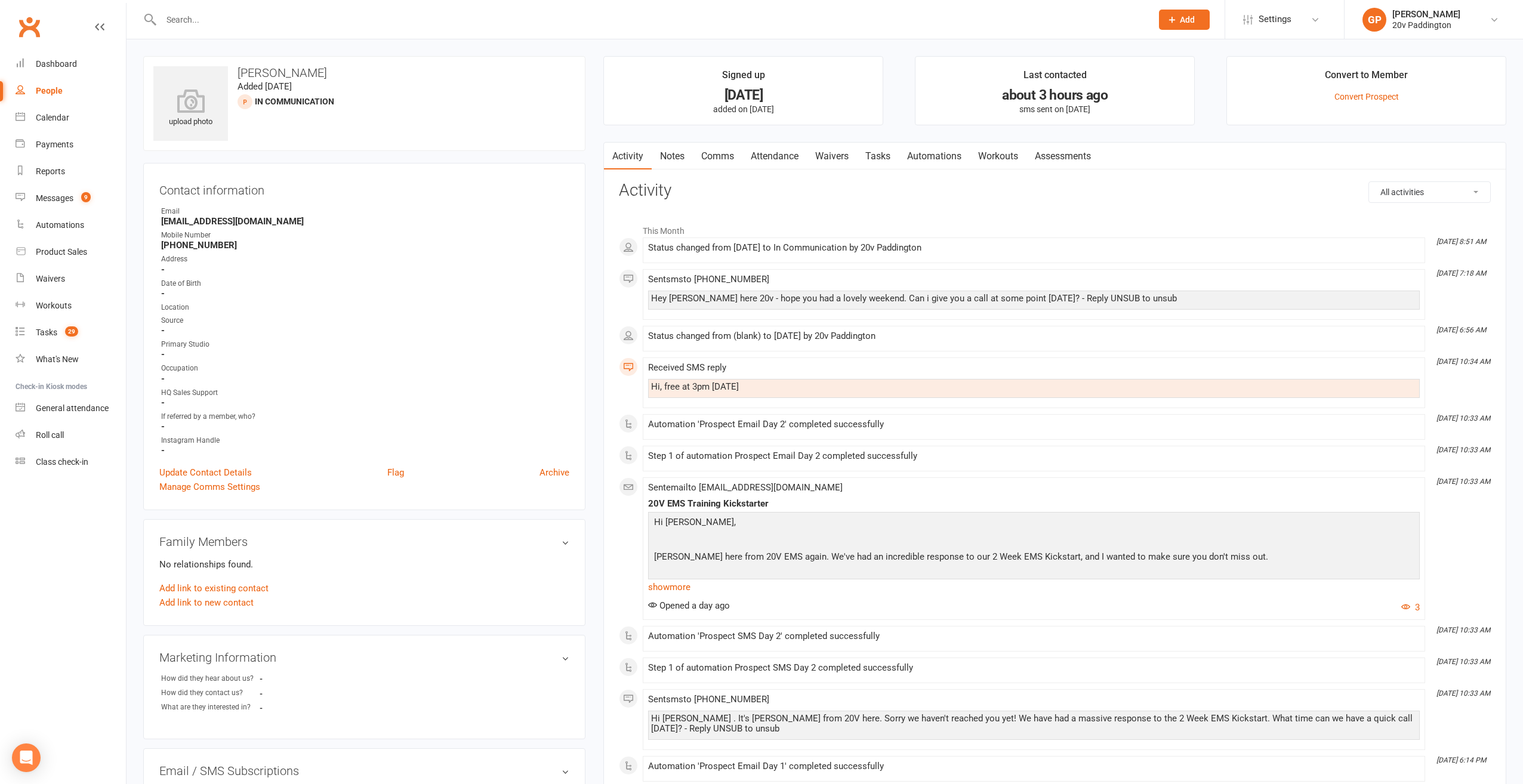
select select "100"
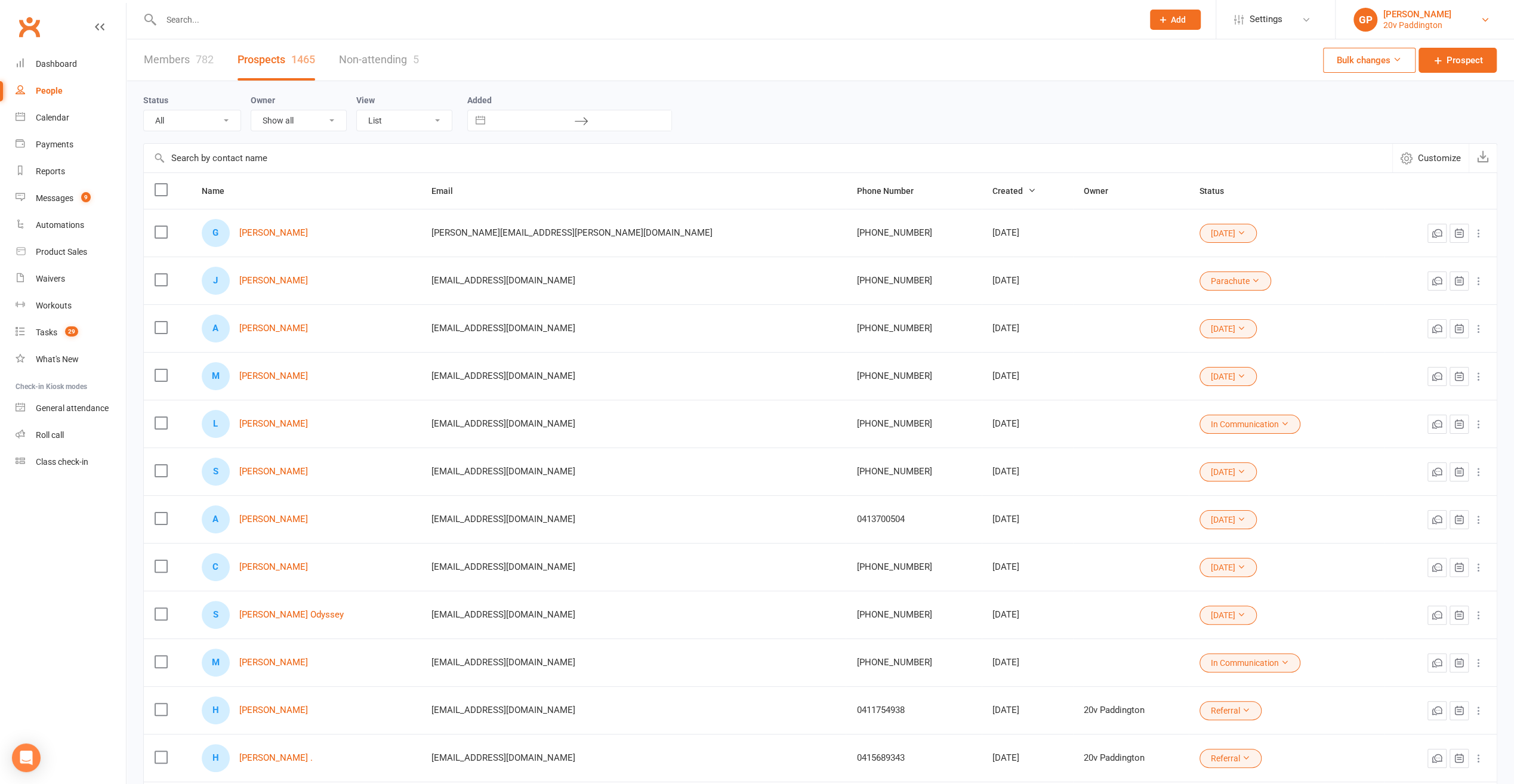
click at [1481, 25] on link "GP Graham Pearson 20v Paddington" at bounding box center [1425, 19] width 143 height 24
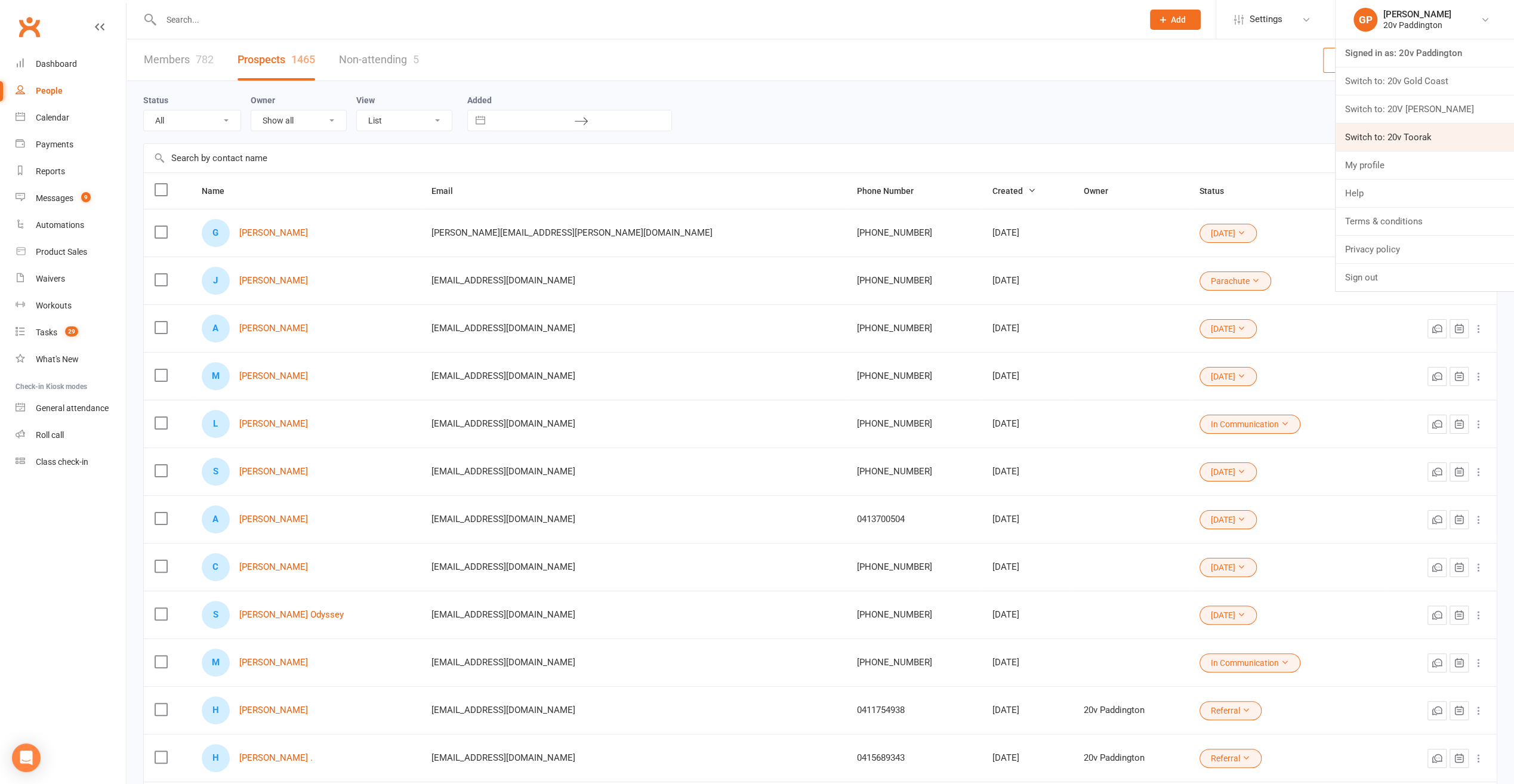
click at [1405, 134] on link "Switch to: 20v Toorak" at bounding box center [1425, 138] width 179 height 28
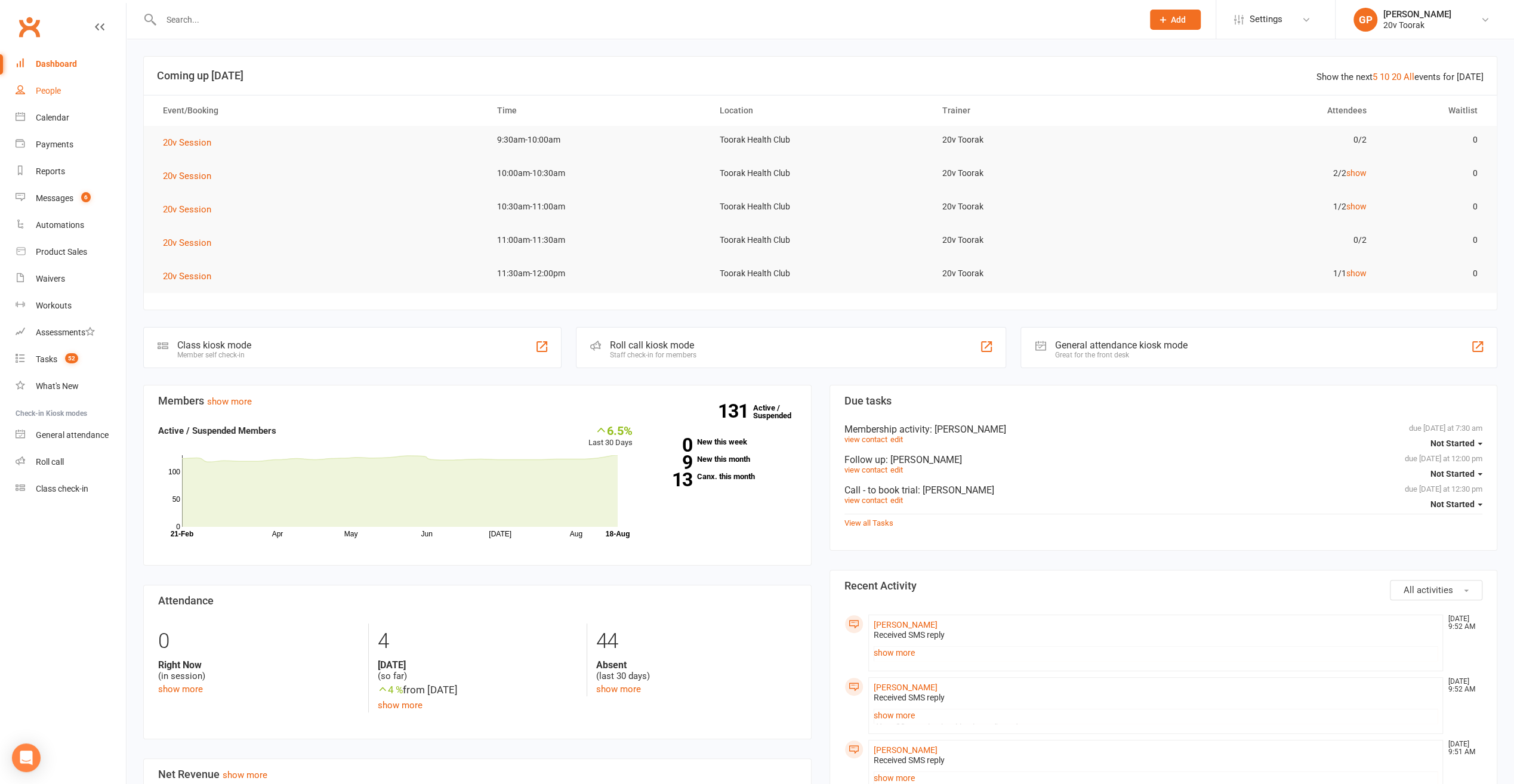
click at [46, 97] on link "People" at bounding box center [70, 91] width 110 height 27
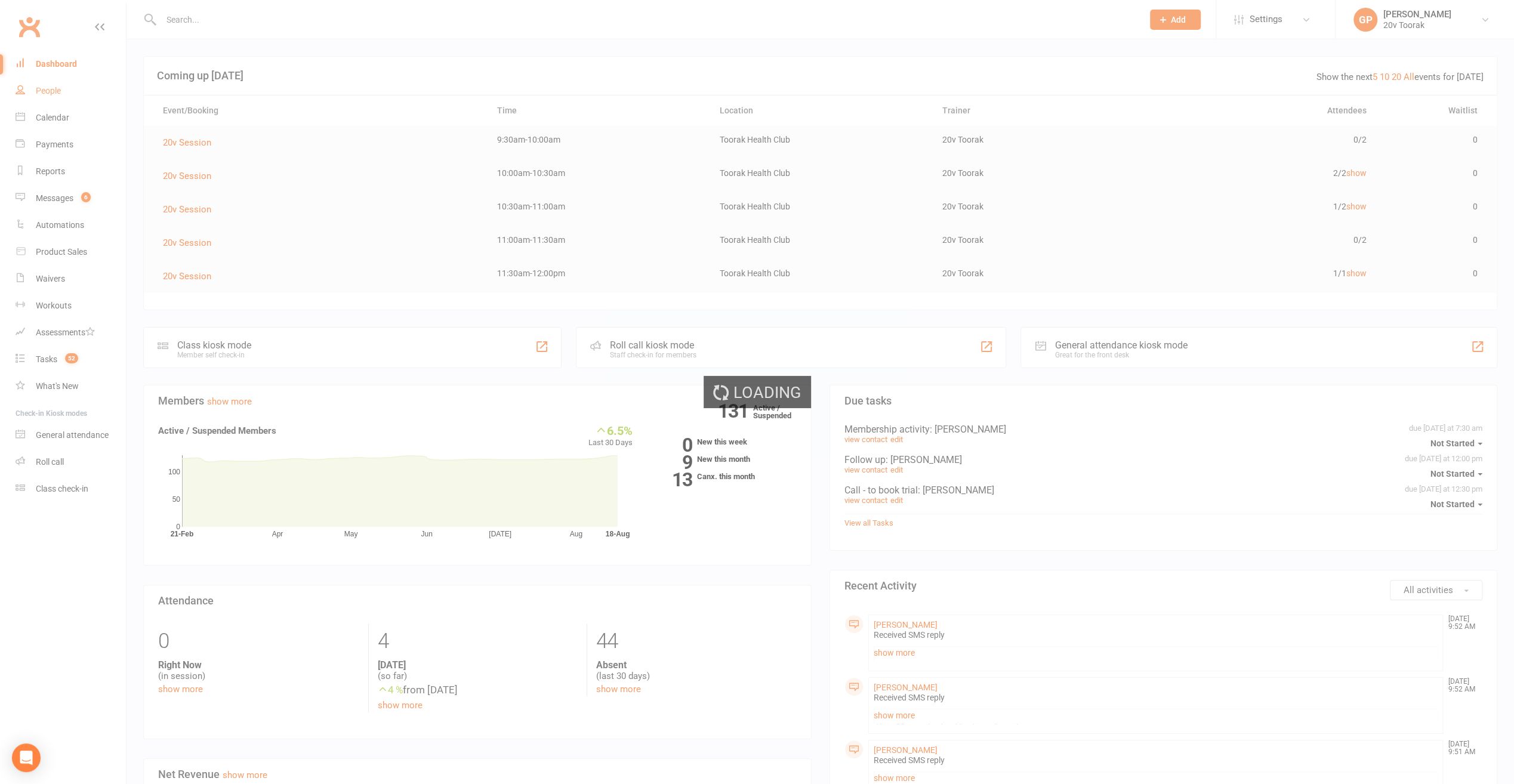
select select "100"
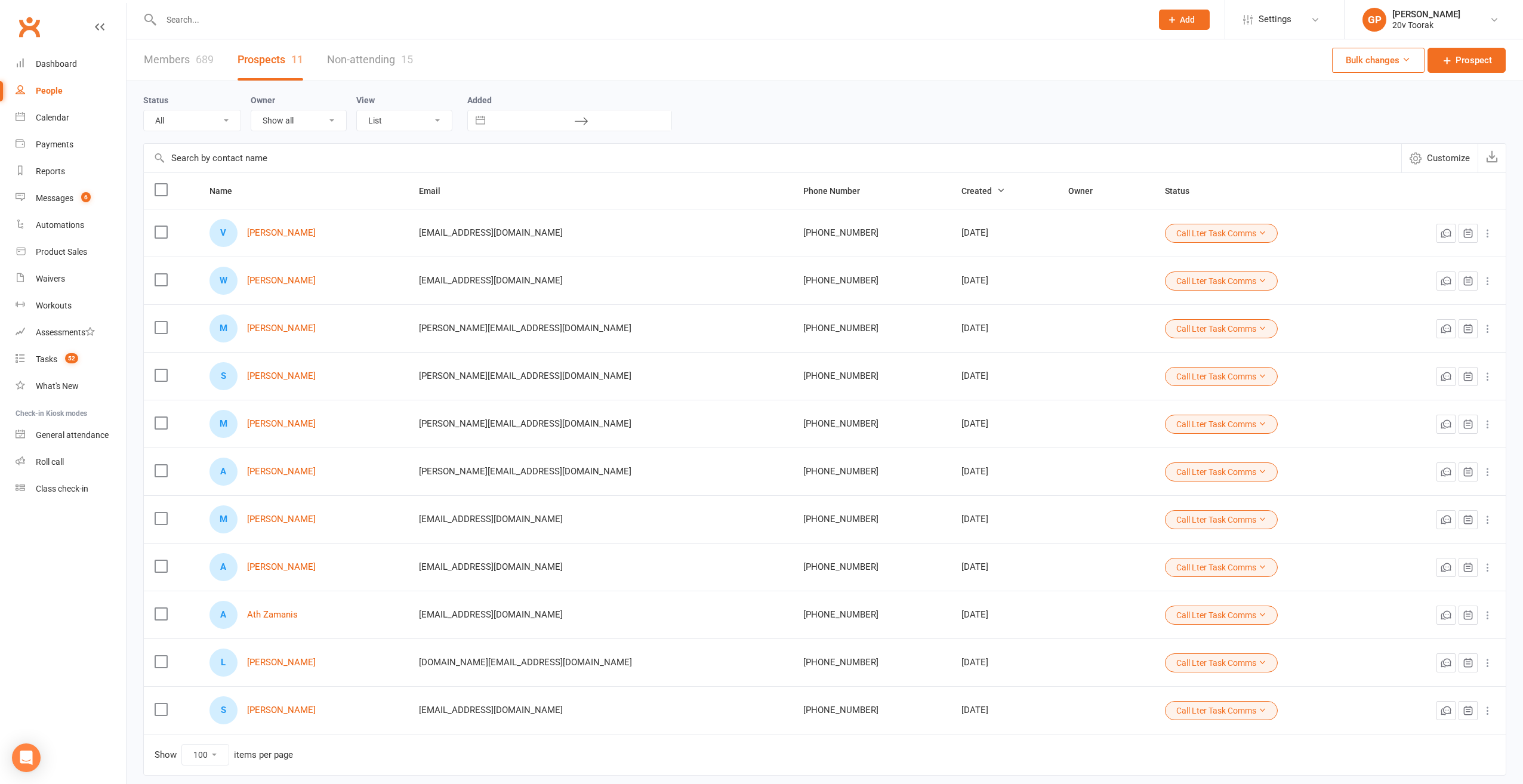
select select "Call Lter Task Comms"
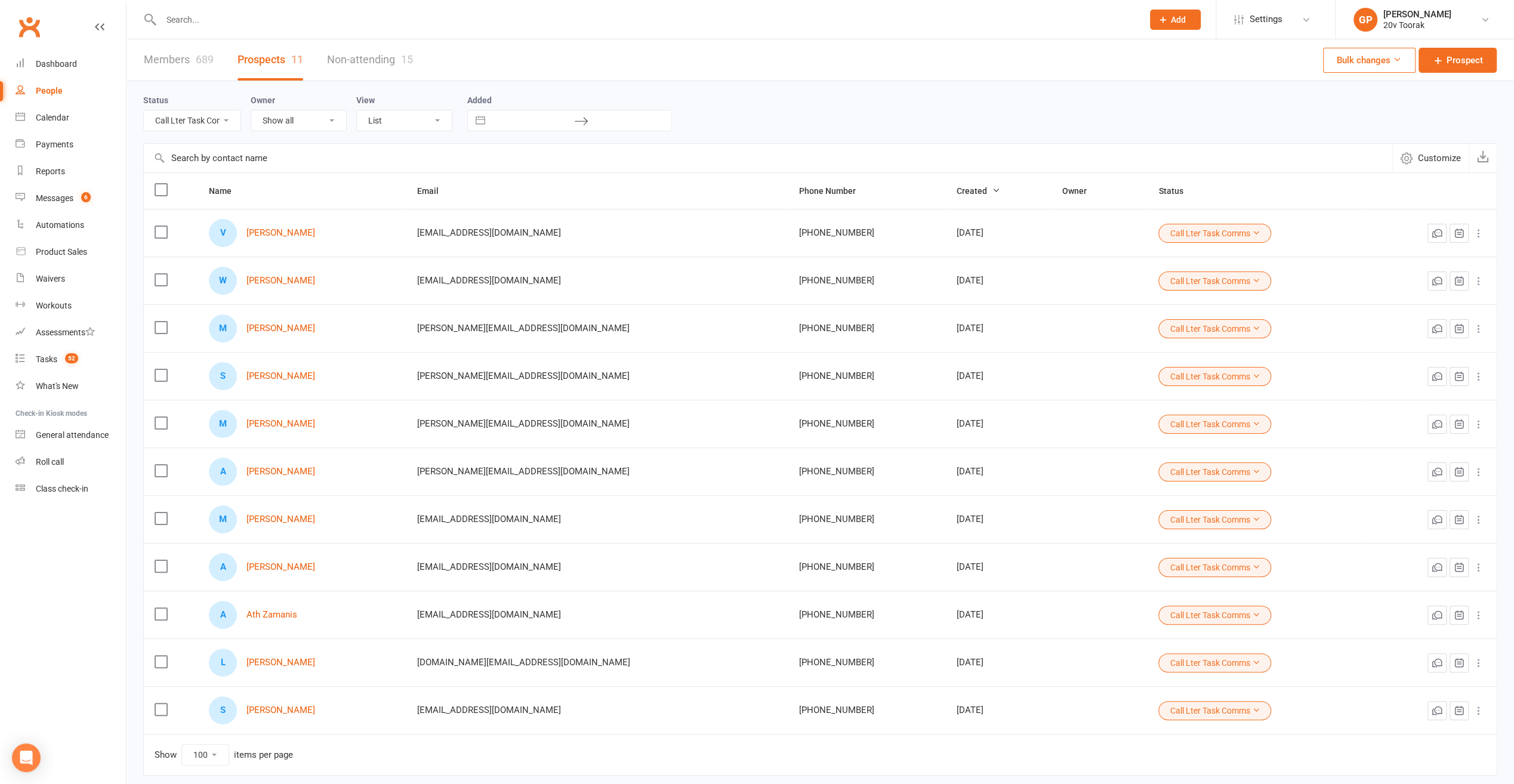
click at [226, 123] on select "All (No status set) (Invalid status) Parachute Referrals In Communication Call …" at bounding box center [192, 120] width 97 height 21
select select
click at [144, 110] on select "All (No status set) (Invalid status) Parachute Referrals In Communication Call …" at bounding box center [192, 120] width 97 height 21
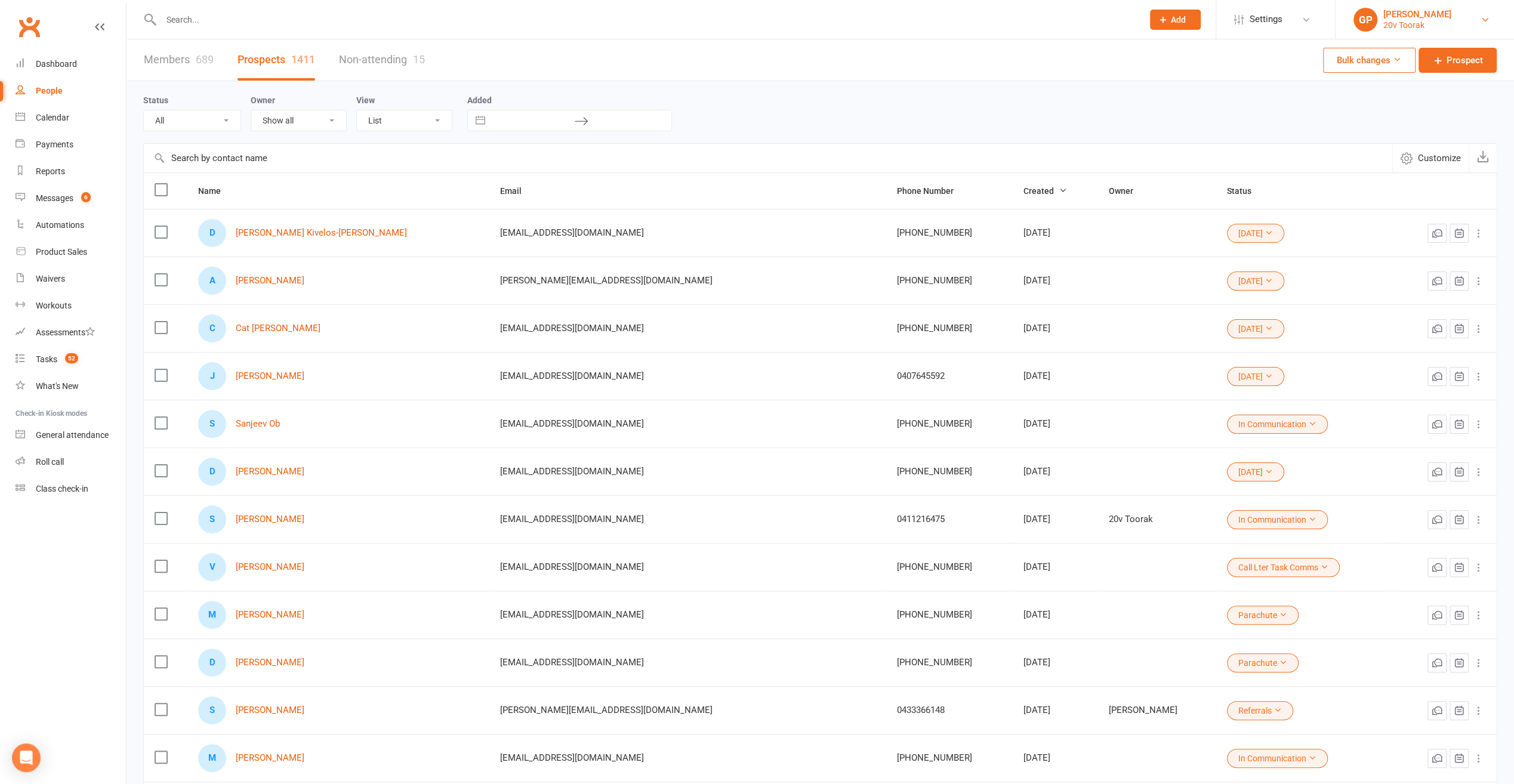
click at [1453, 23] on link "GP Graham Pearson 20v Toorak" at bounding box center [1425, 19] width 143 height 24
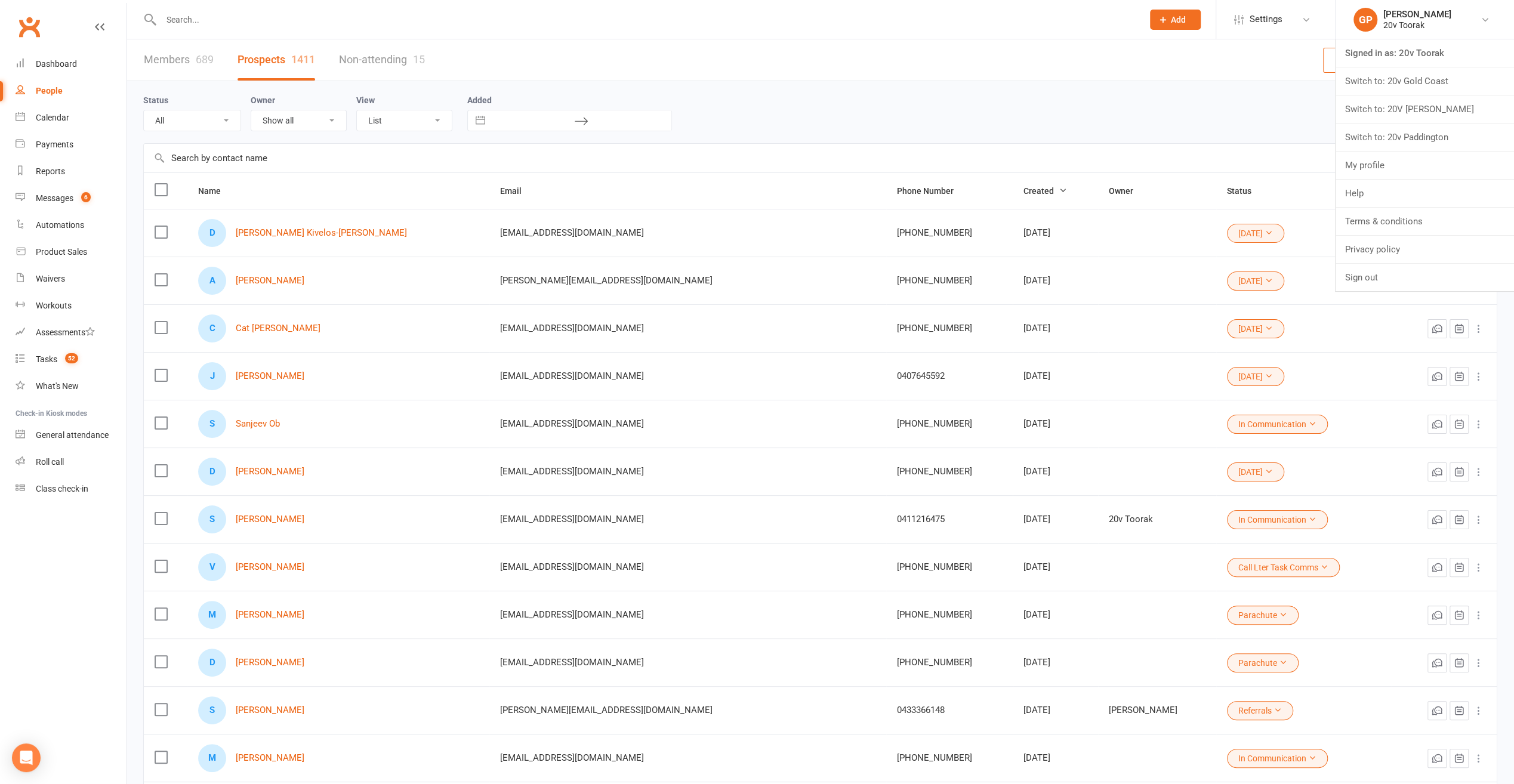
click at [1434, 84] on link "Switch to: 20v Gold Coast" at bounding box center [1425, 81] width 179 height 28
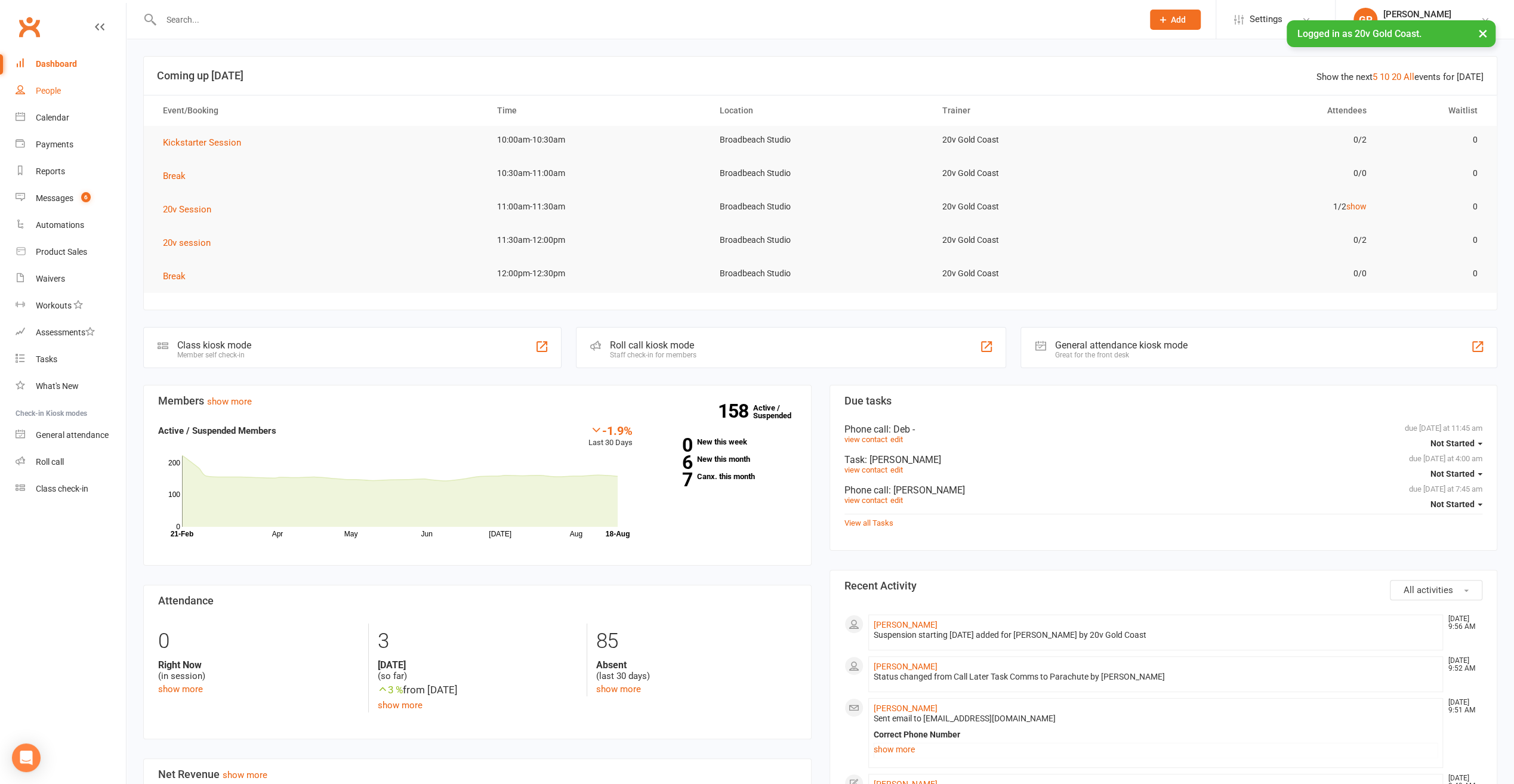
click at [49, 90] on div "People" at bounding box center [48, 90] width 25 height 9
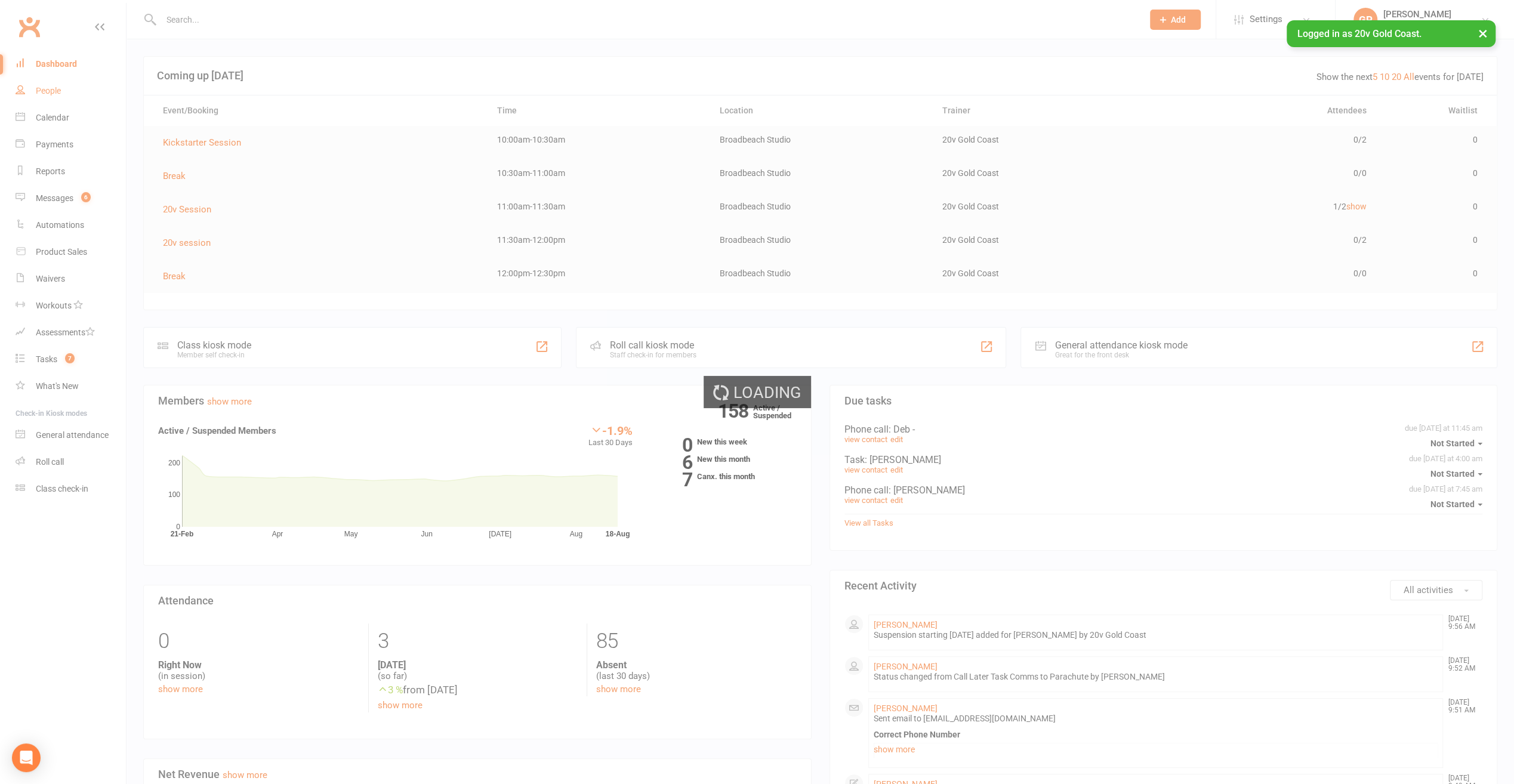
select select "100"
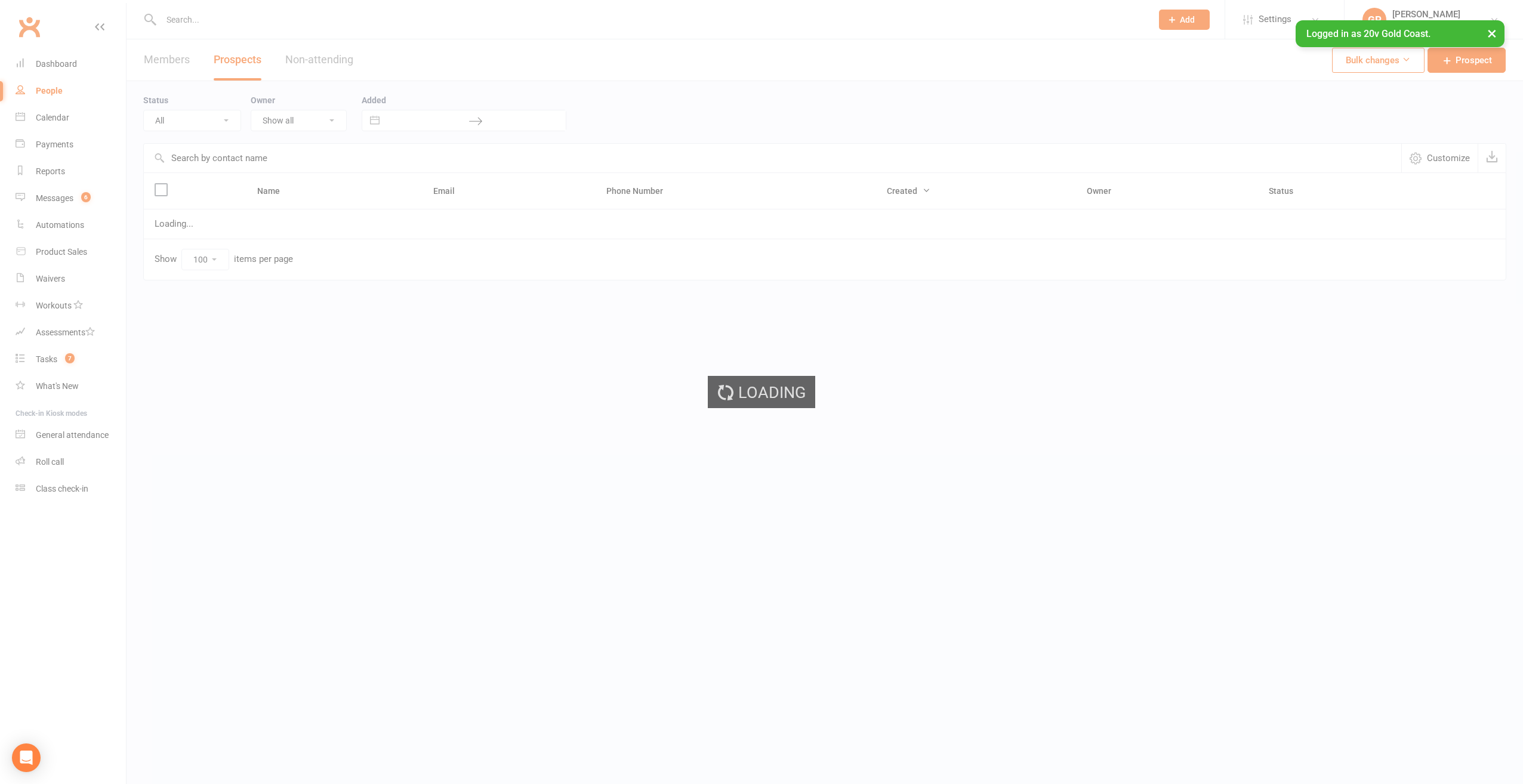
select select "Call Later Task Comms"
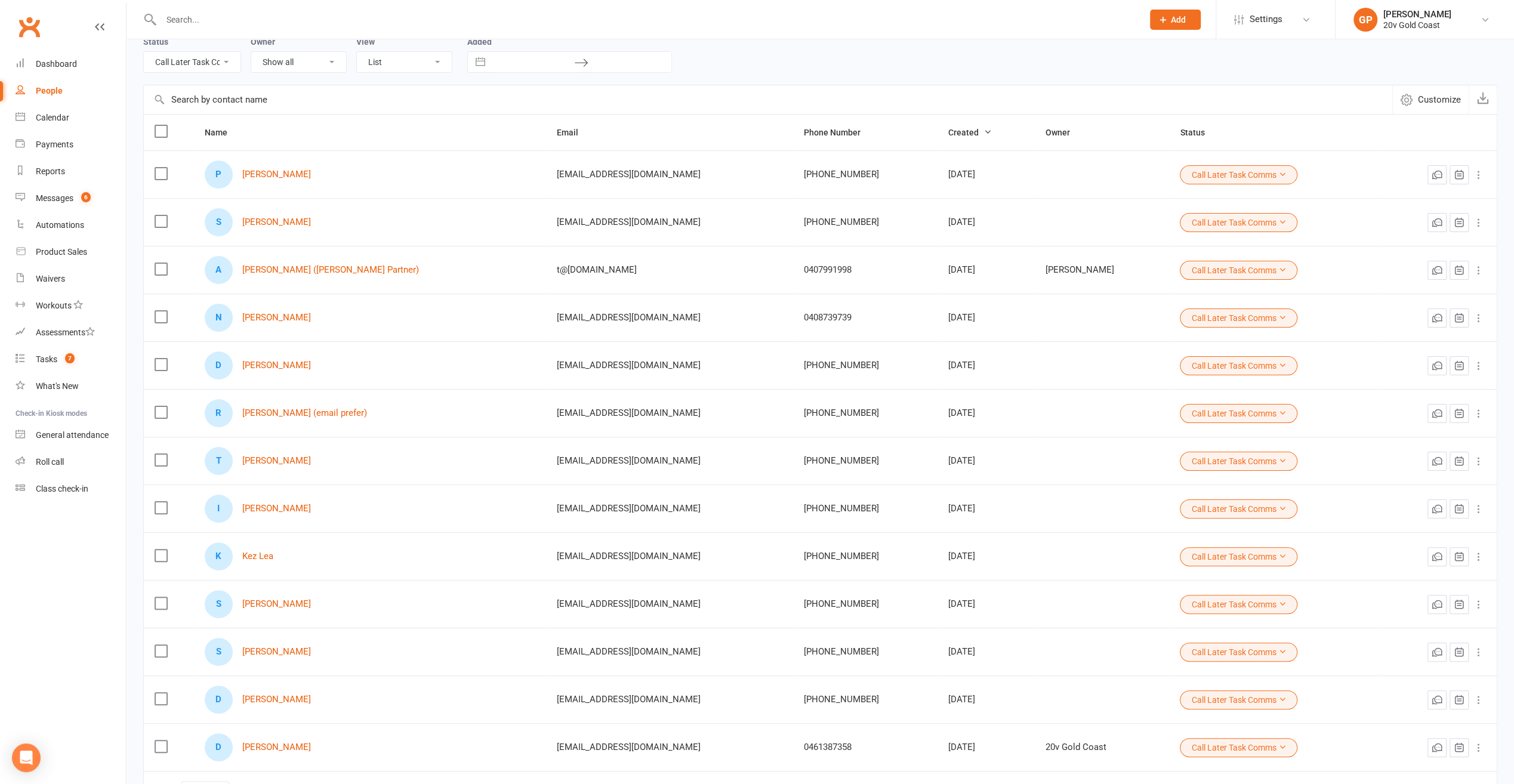
scroll to position [147, 0]
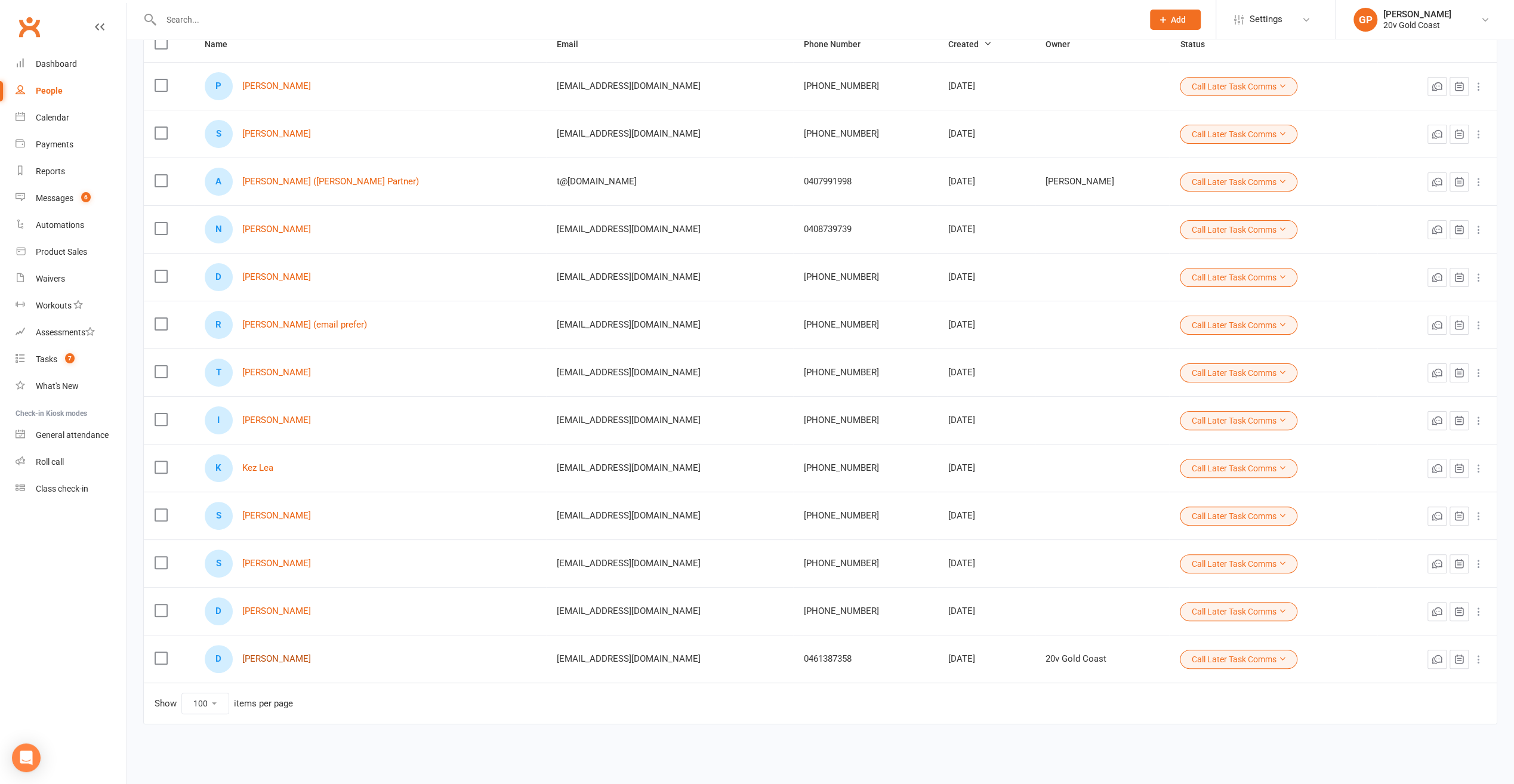
click at [262, 656] on link "[PERSON_NAME]" at bounding box center [277, 659] width 69 height 10
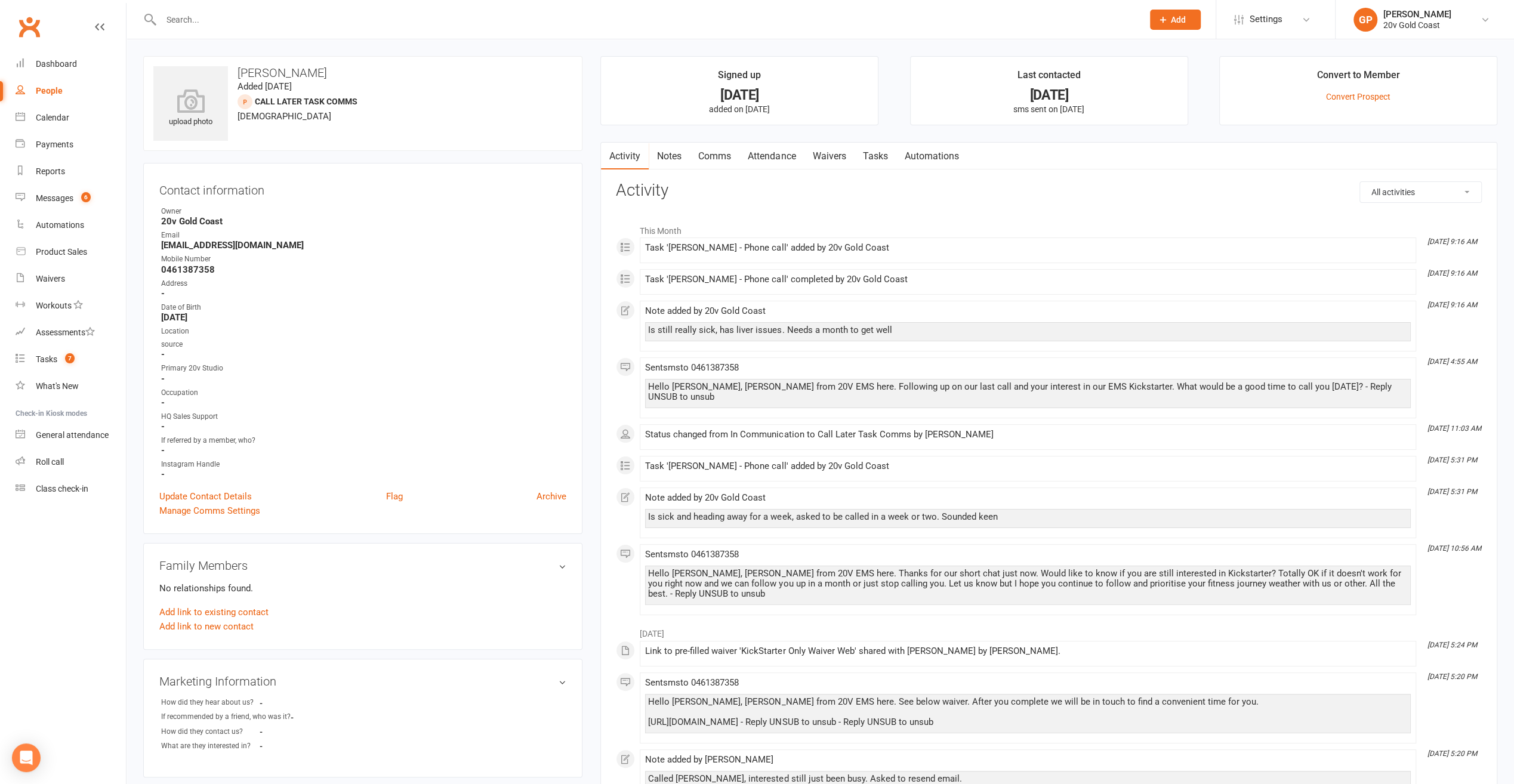
select select "100"
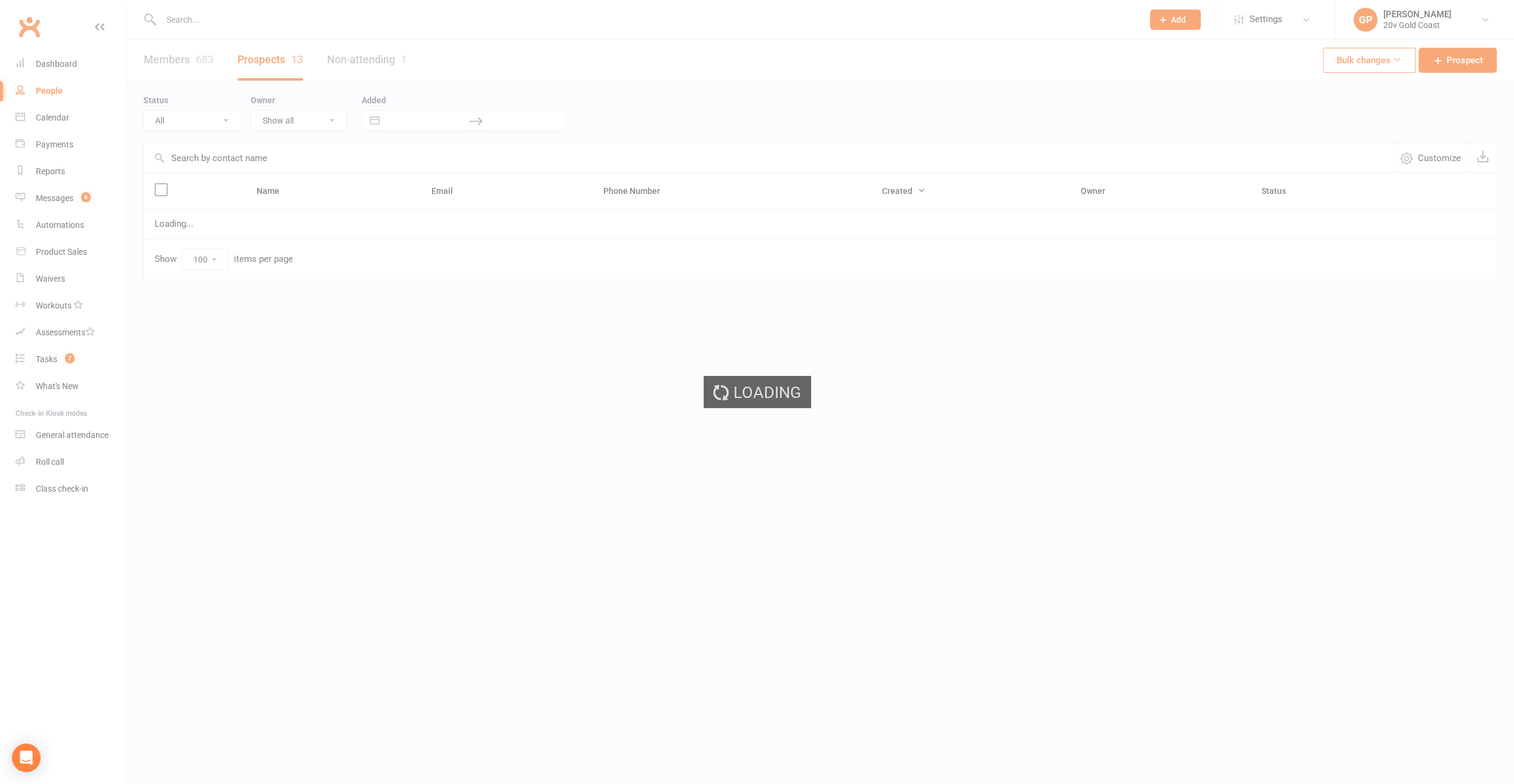
select select "Call Later Task Comms"
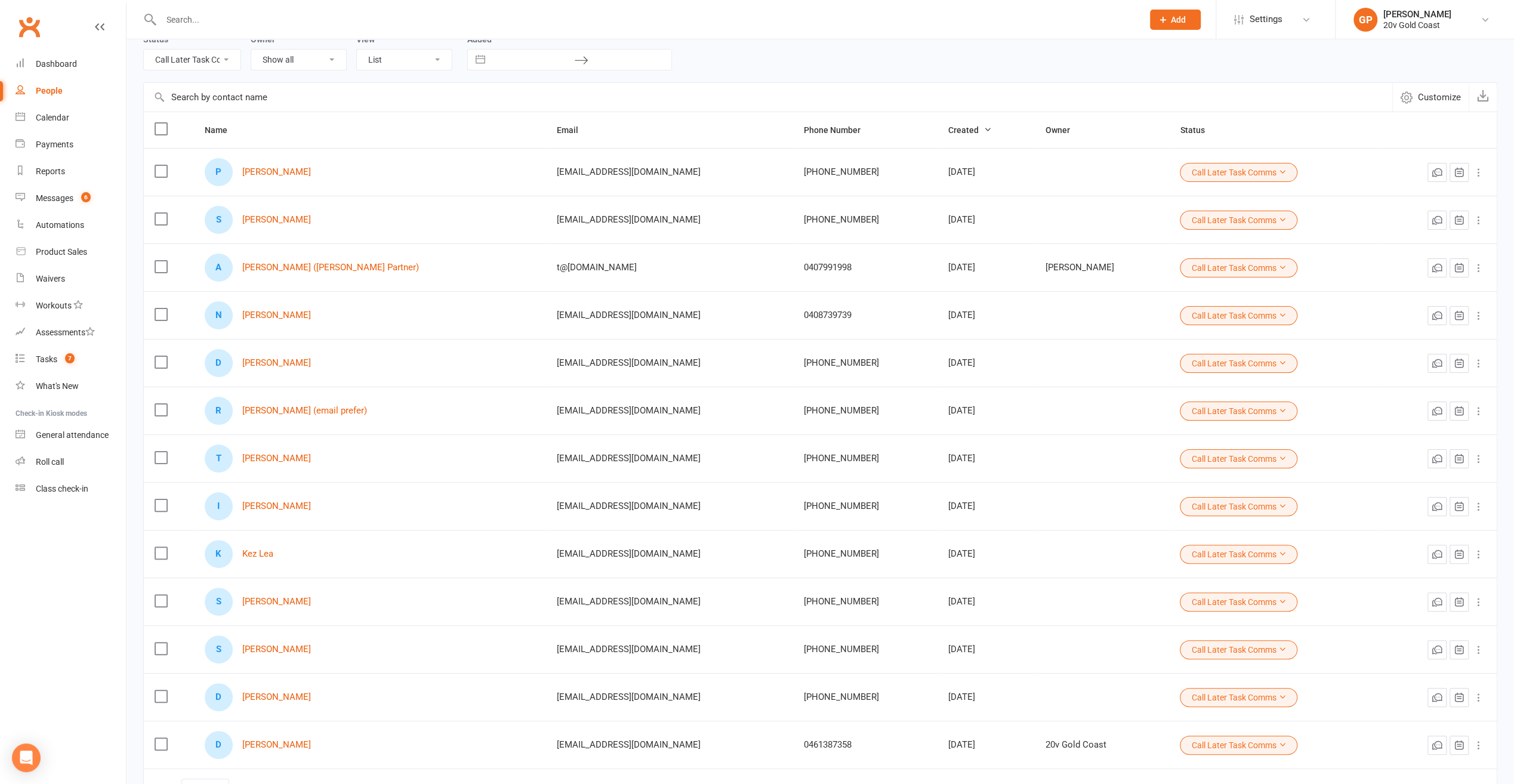
scroll to position [119, 0]
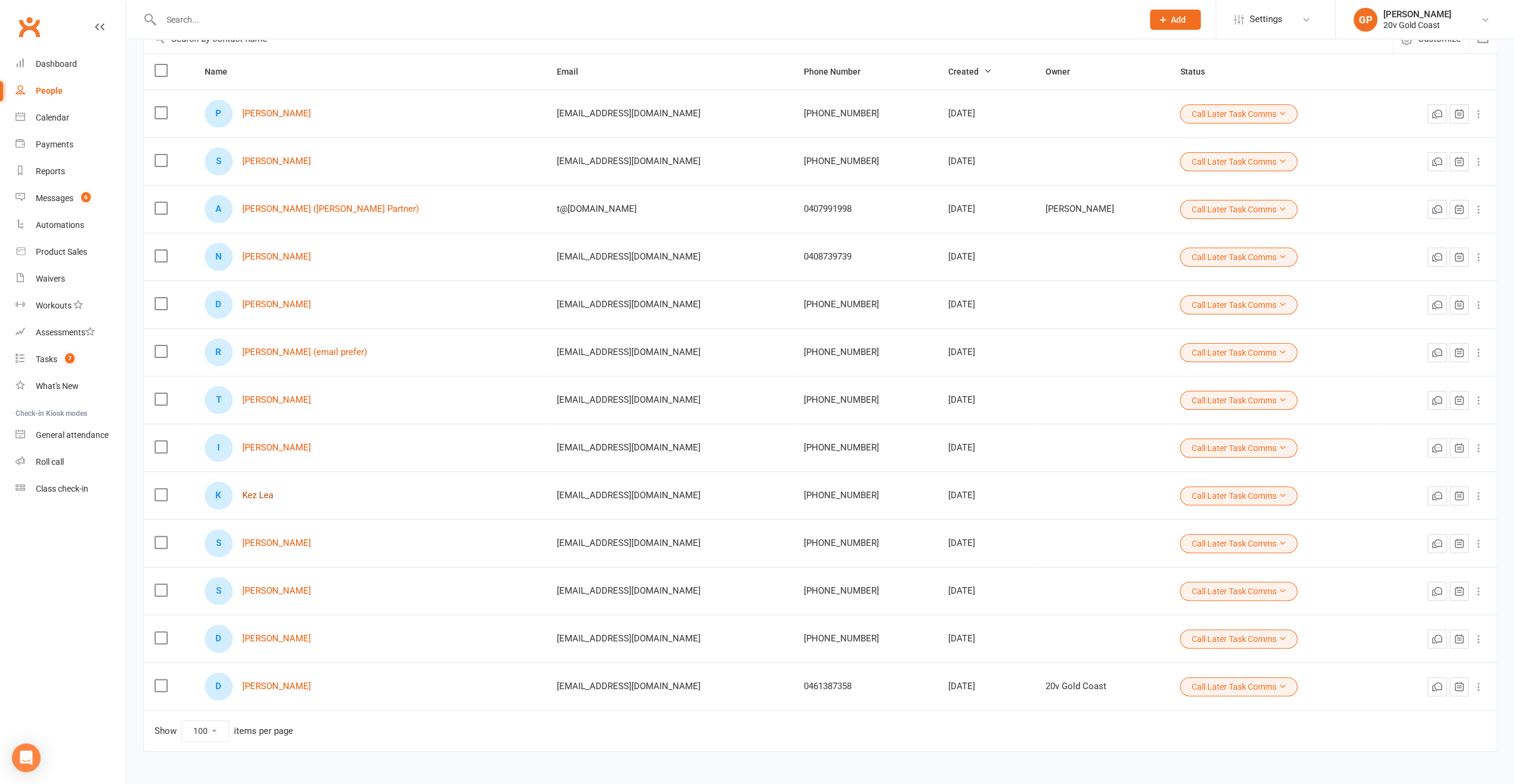
click at [263, 495] on link "Kez Lea" at bounding box center [258, 495] width 31 height 10
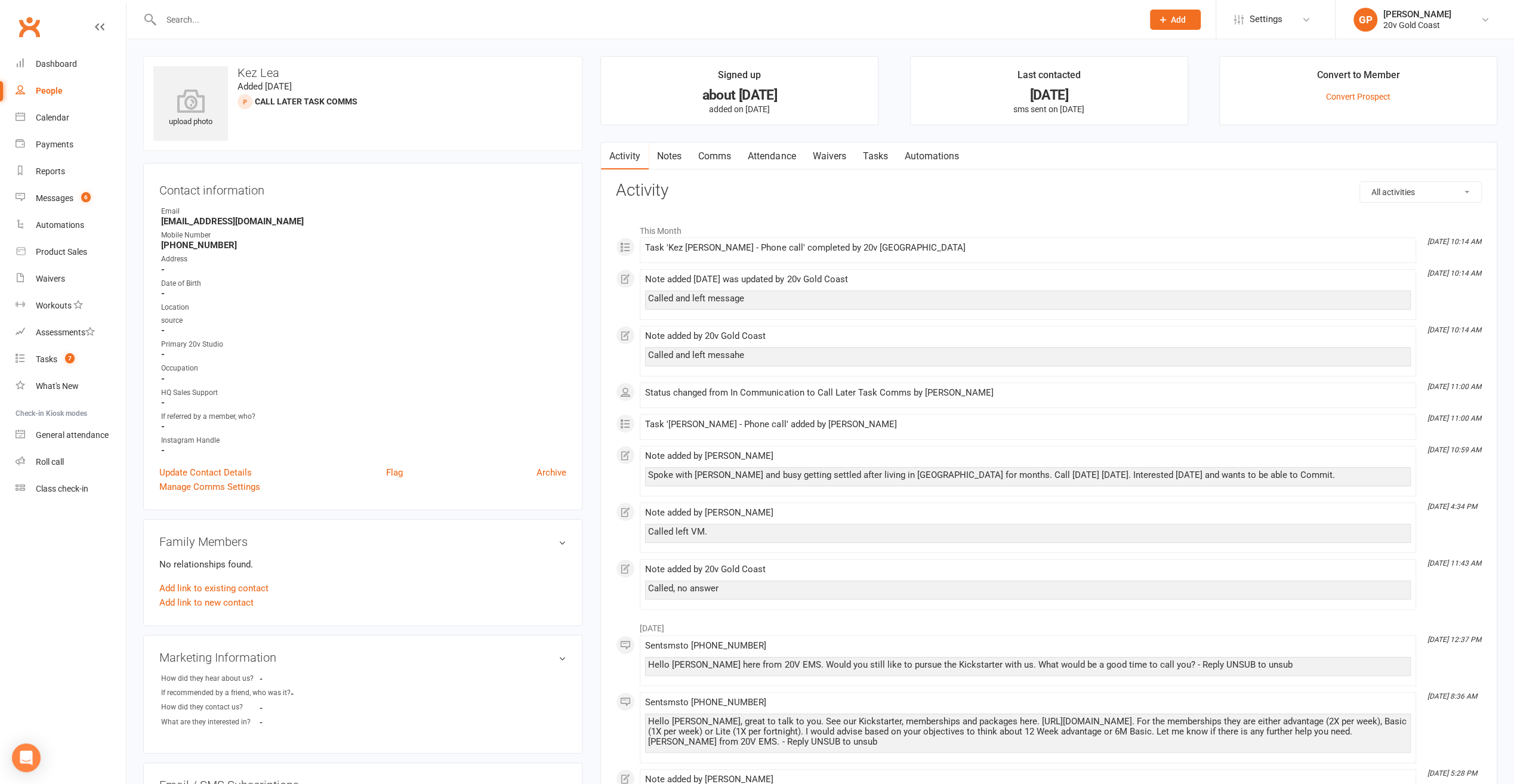
select select "100"
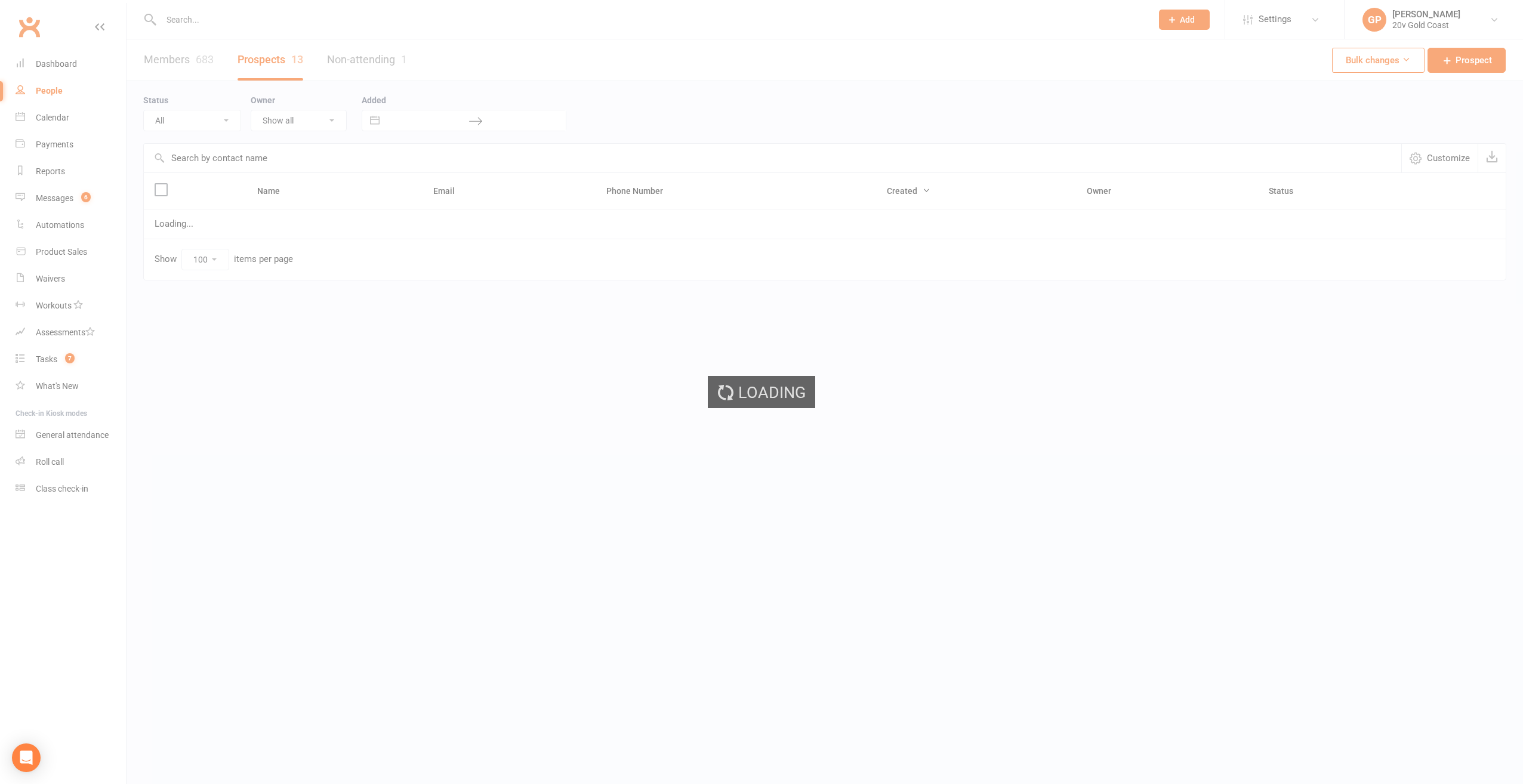
select select "Call Later Task Comms"
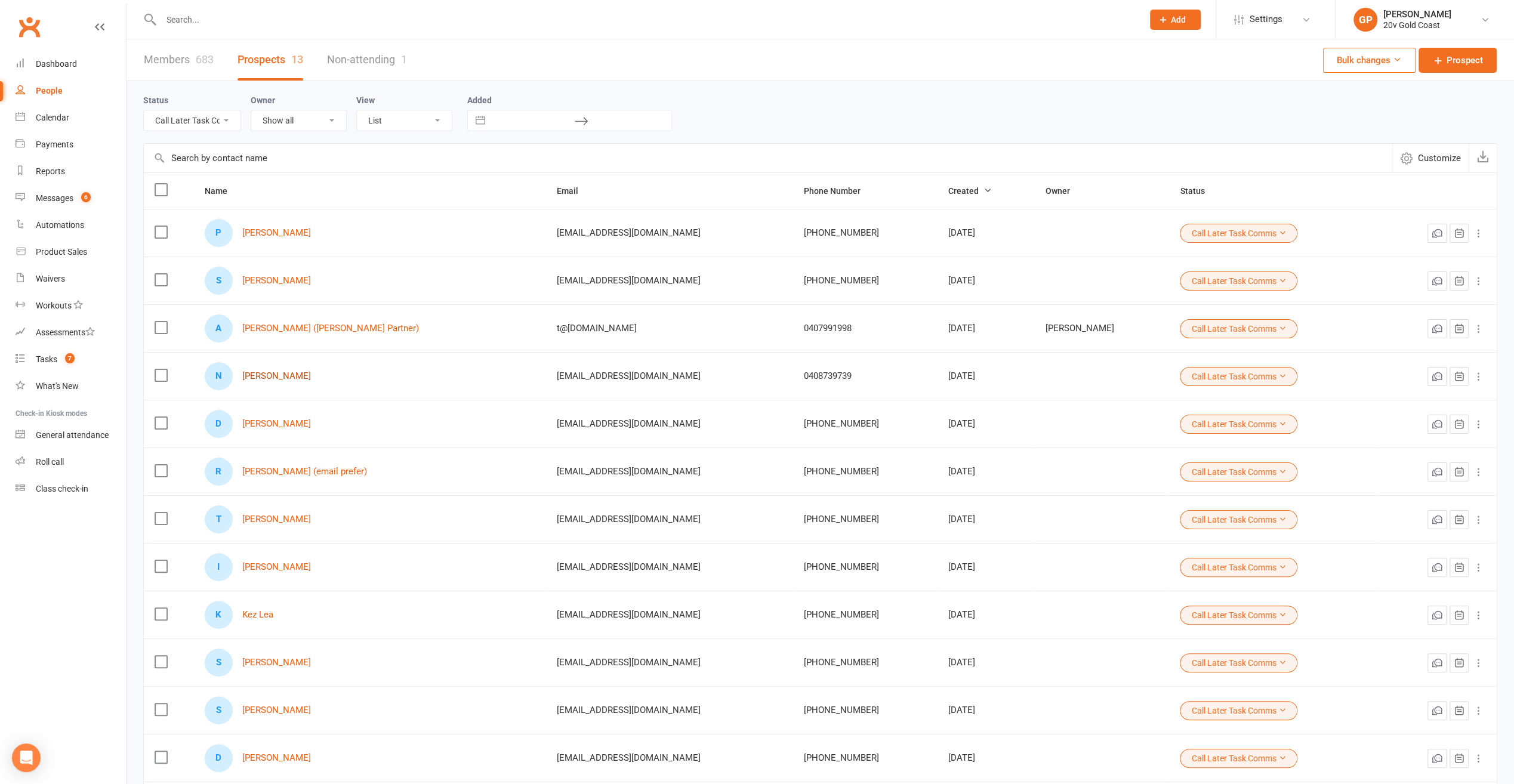
click at [257, 377] on link "[PERSON_NAME]" at bounding box center [277, 376] width 69 height 10
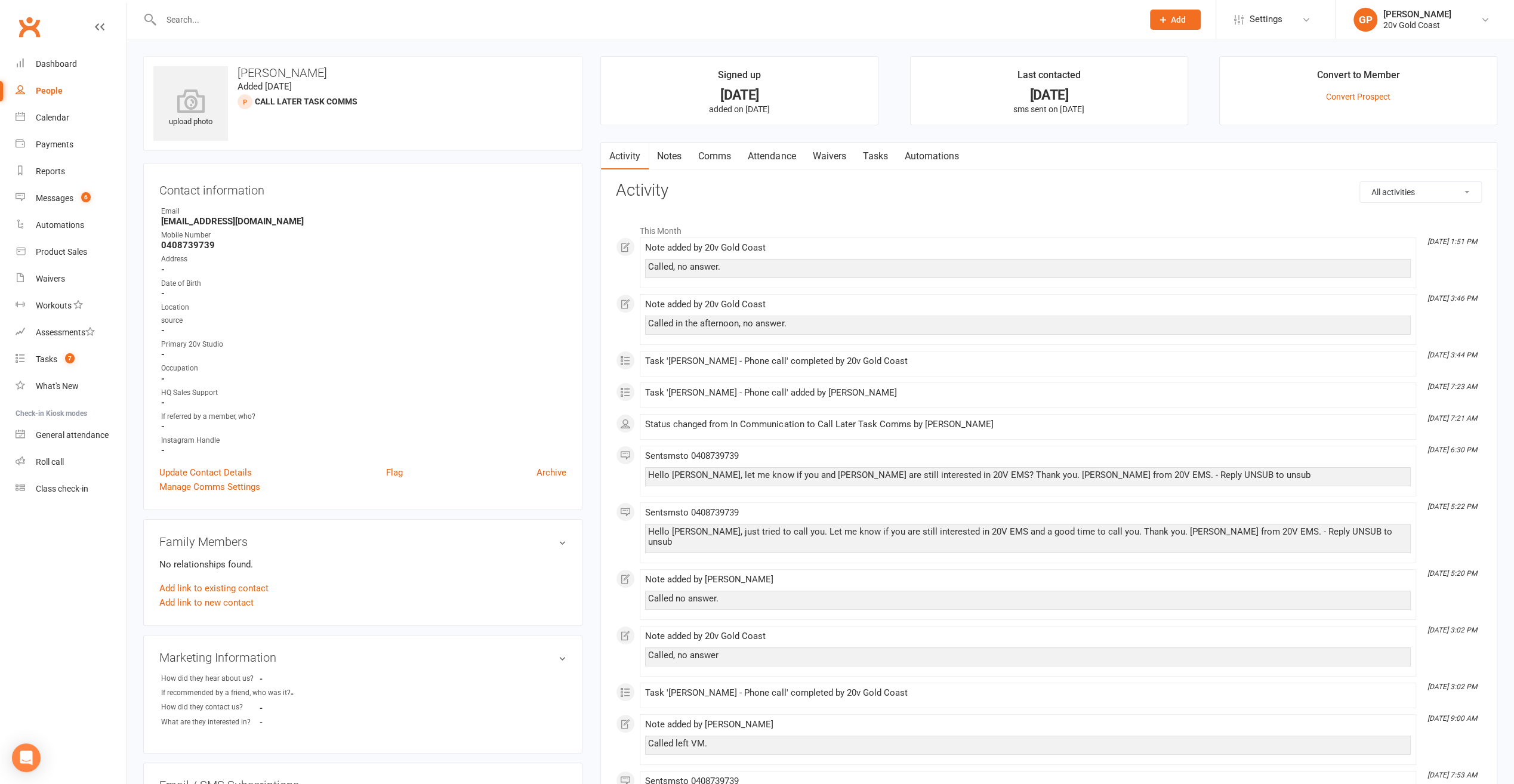
click at [1017, 300] on div "Note added by 20v Gold Coast" at bounding box center [1028, 304] width 766 height 10
click at [683, 157] on link "Notes" at bounding box center [669, 157] width 41 height 28
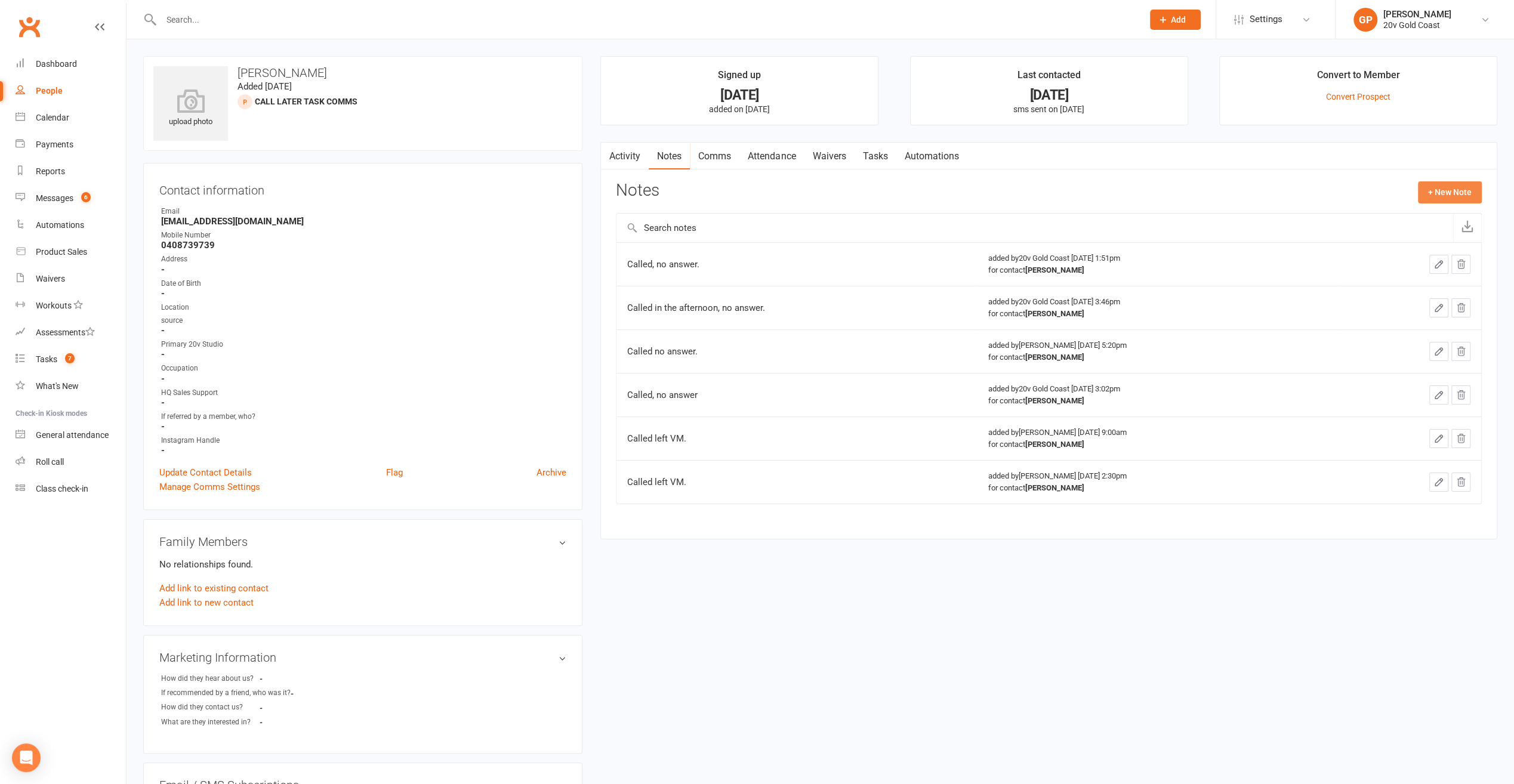
click at [1446, 194] on button "+ New Note" at bounding box center [1451, 192] width 64 height 21
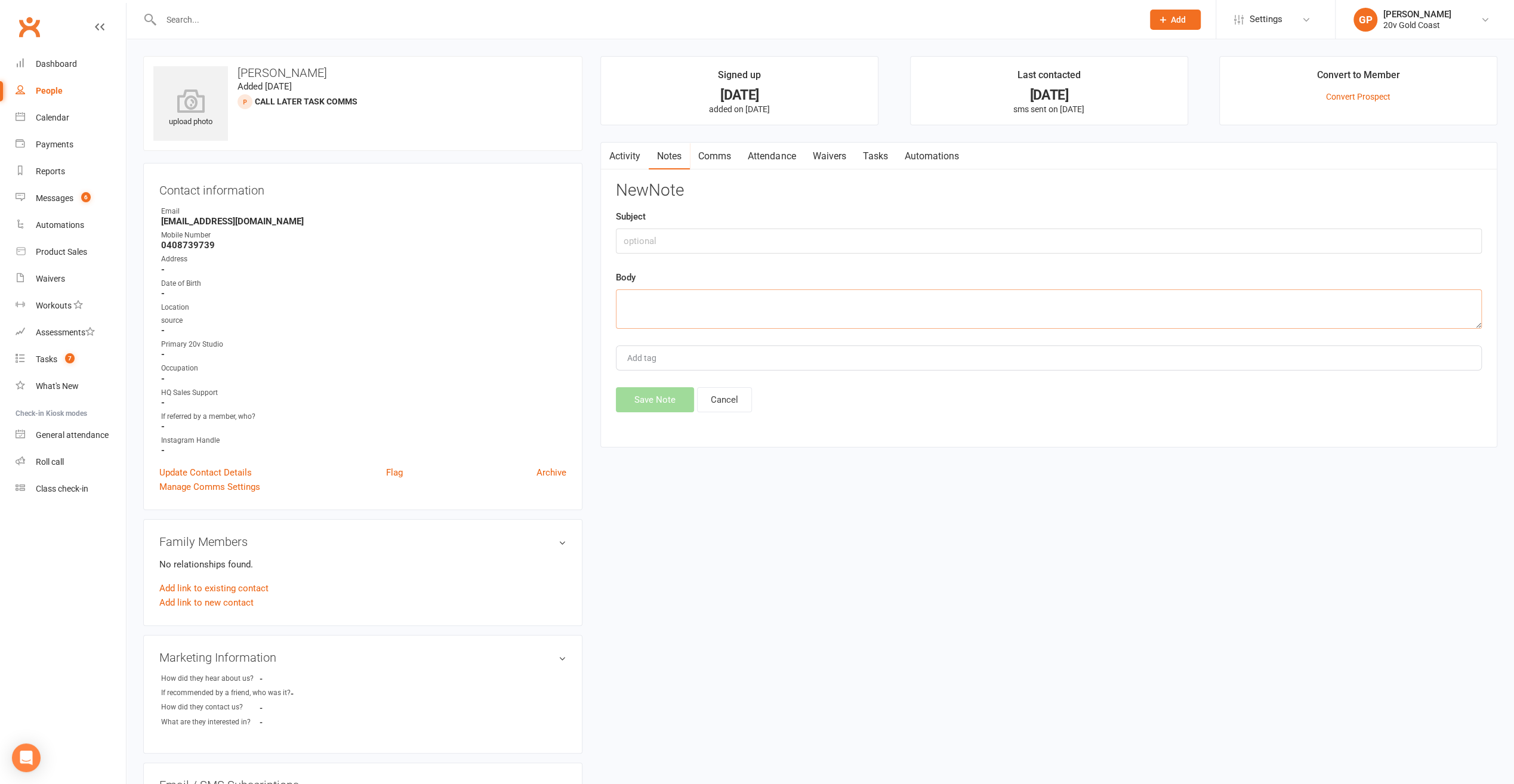
click at [634, 296] on textarea at bounding box center [1049, 309] width 866 height 40
type textarea "Called left message."
click at [650, 407] on button "Save Note" at bounding box center [655, 400] width 78 height 25
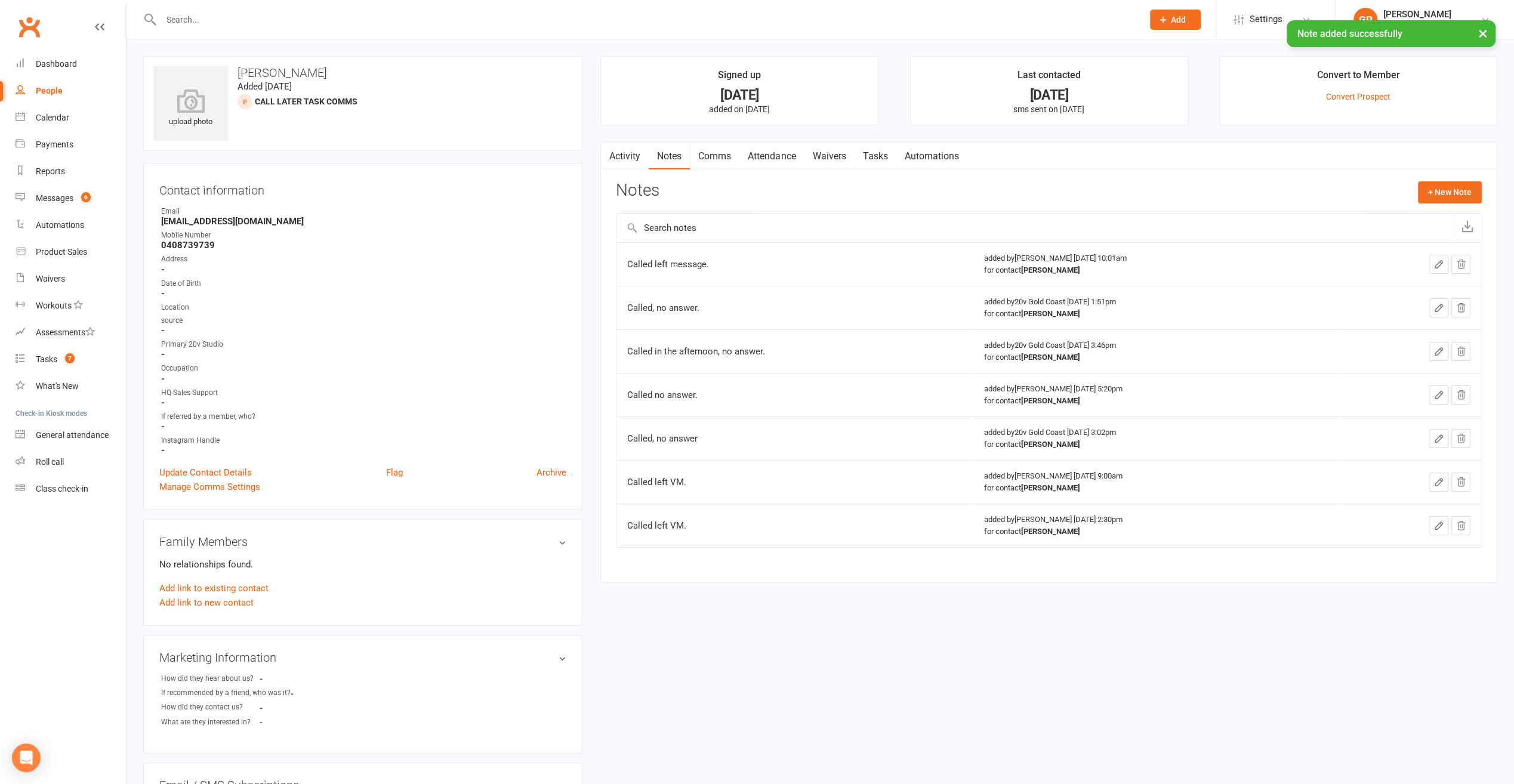
click at [631, 158] on link "Activity" at bounding box center [624, 157] width 47 height 28
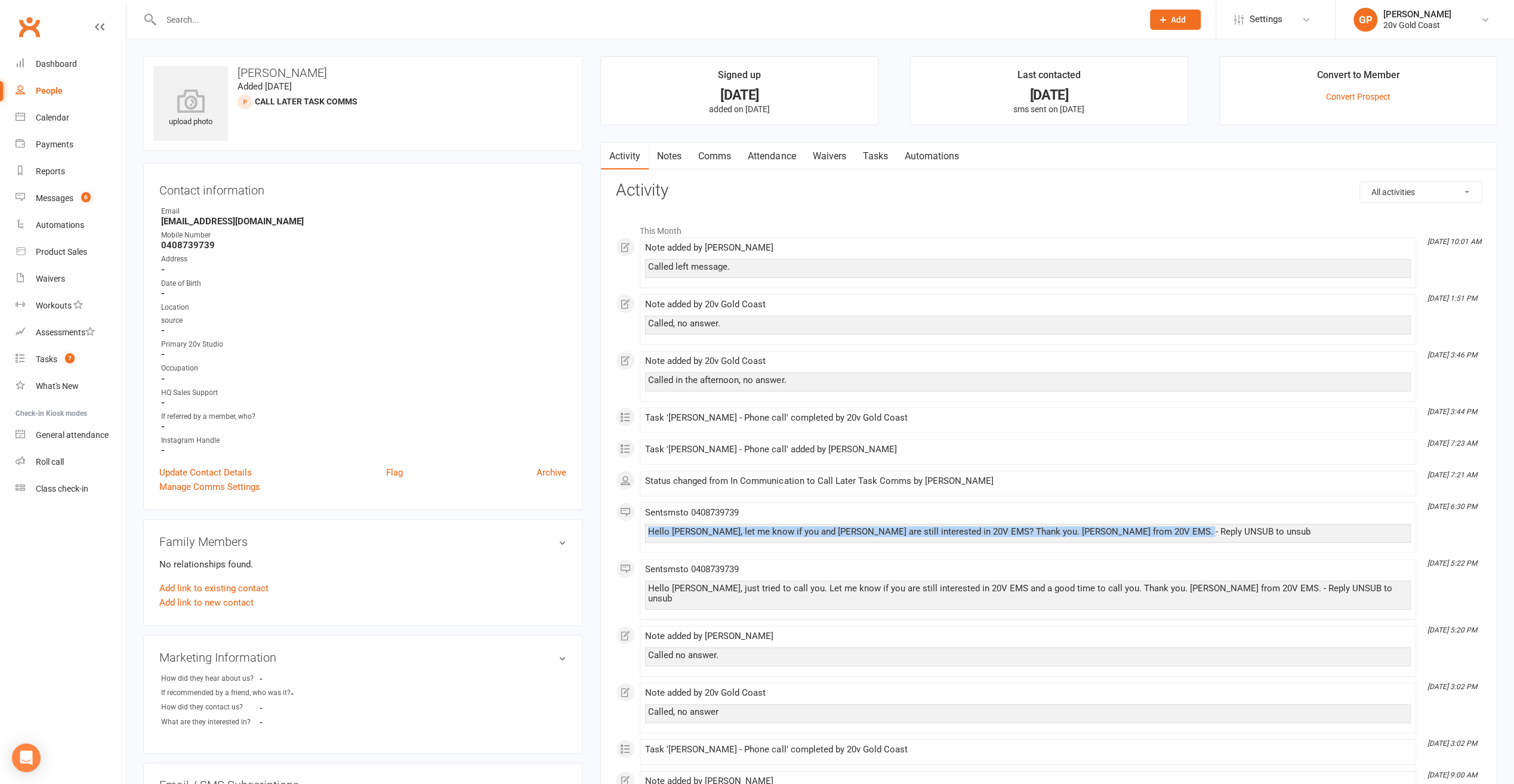
drag, startPoint x: 1182, startPoint y: 526, endPoint x: 616, endPoint y: 527, distance: 566.0
click at [48, 98] on link "People" at bounding box center [70, 91] width 110 height 27
select select "100"
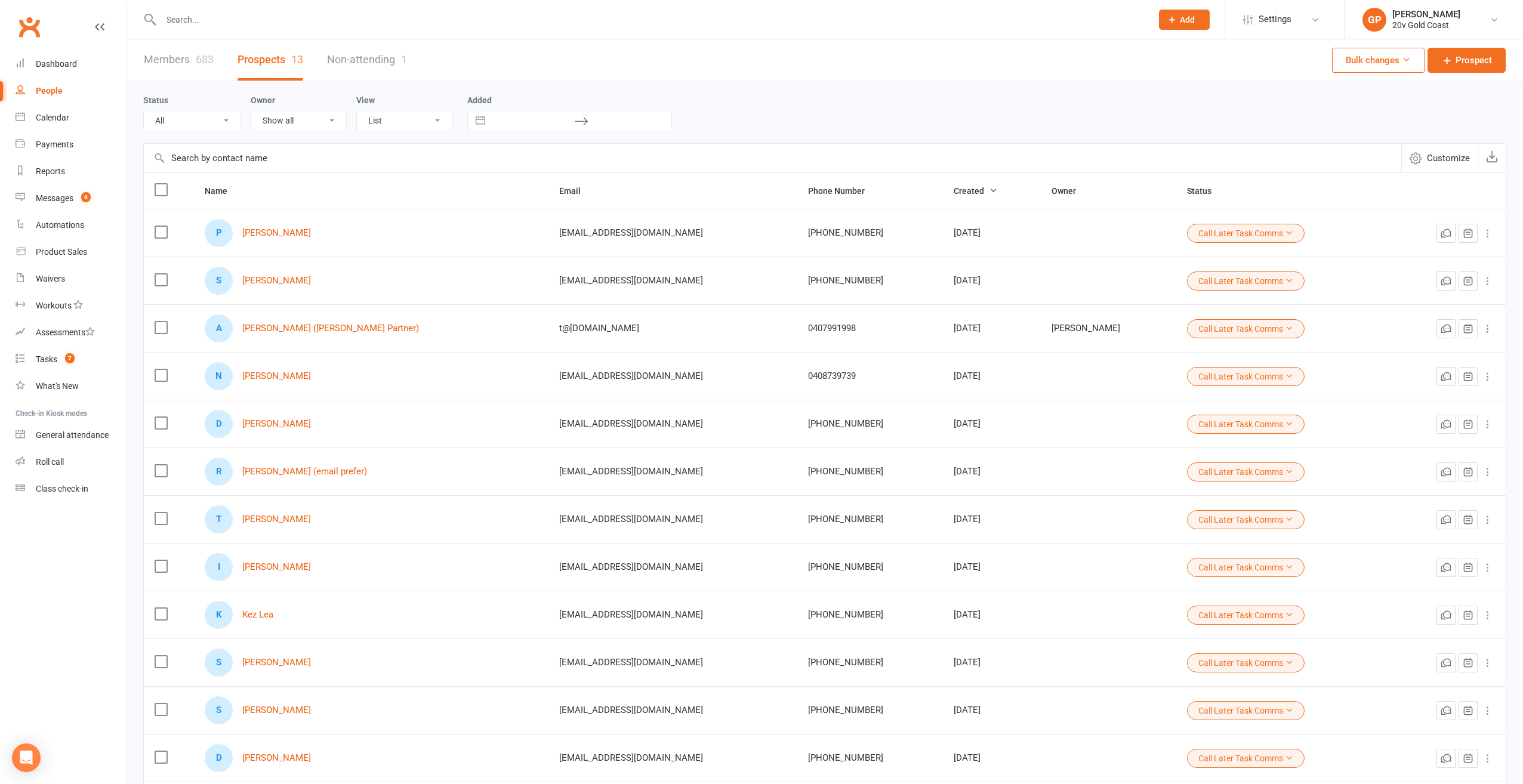
select select "Call Later Task Comms"
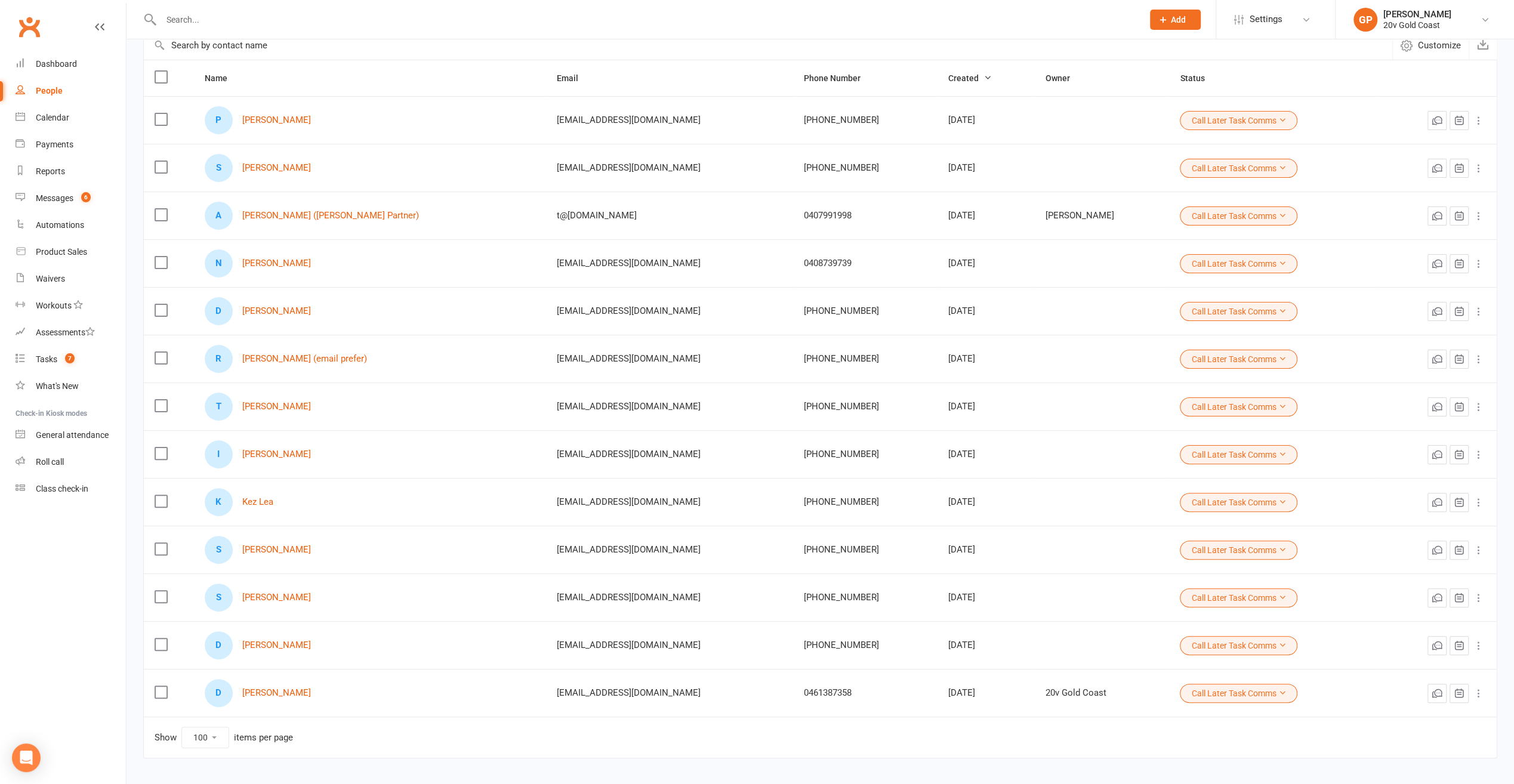
scroll to position [87, 0]
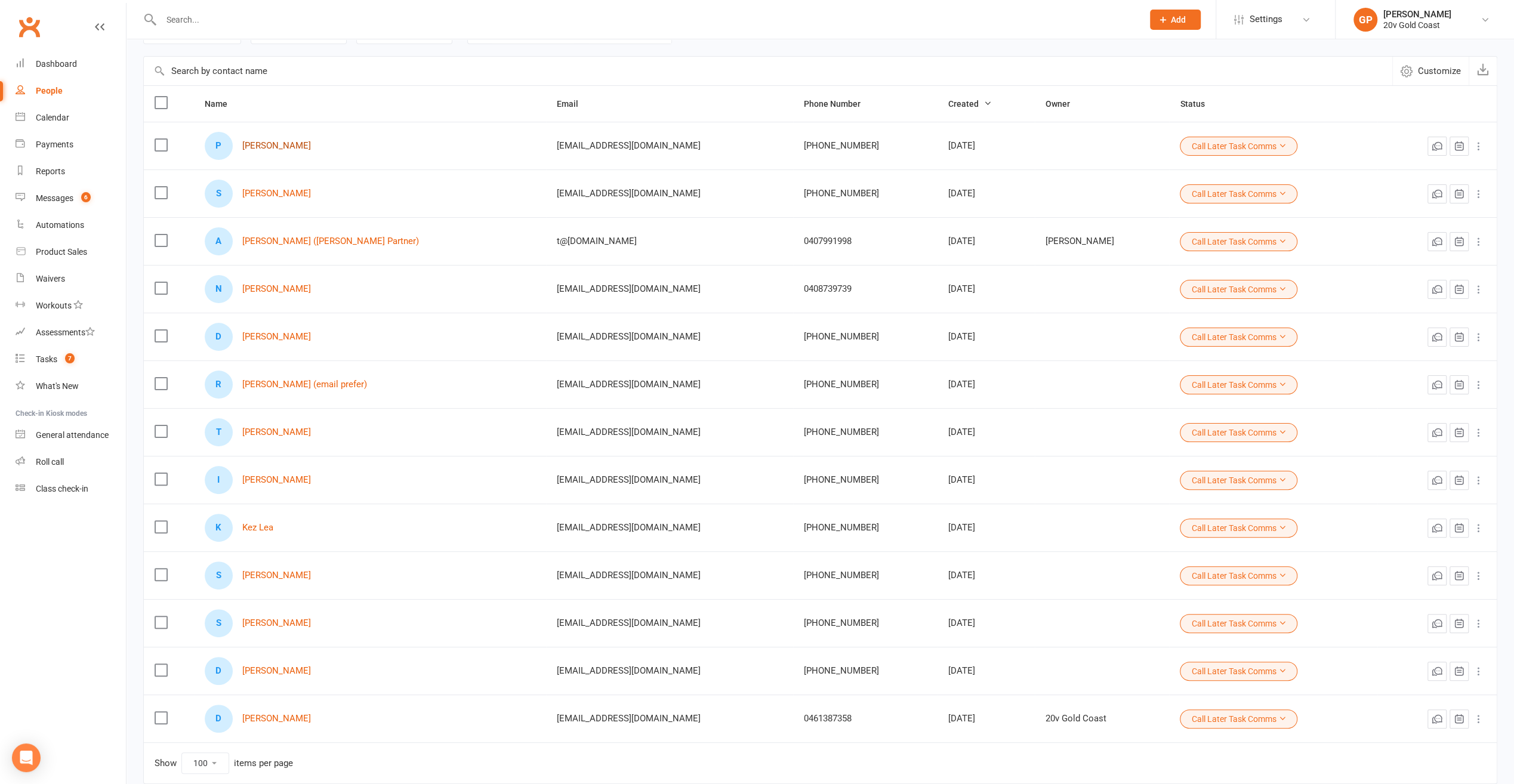
click at [263, 143] on link "[PERSON_NAME]" at bounding box center [277, 145] width 69 height 10
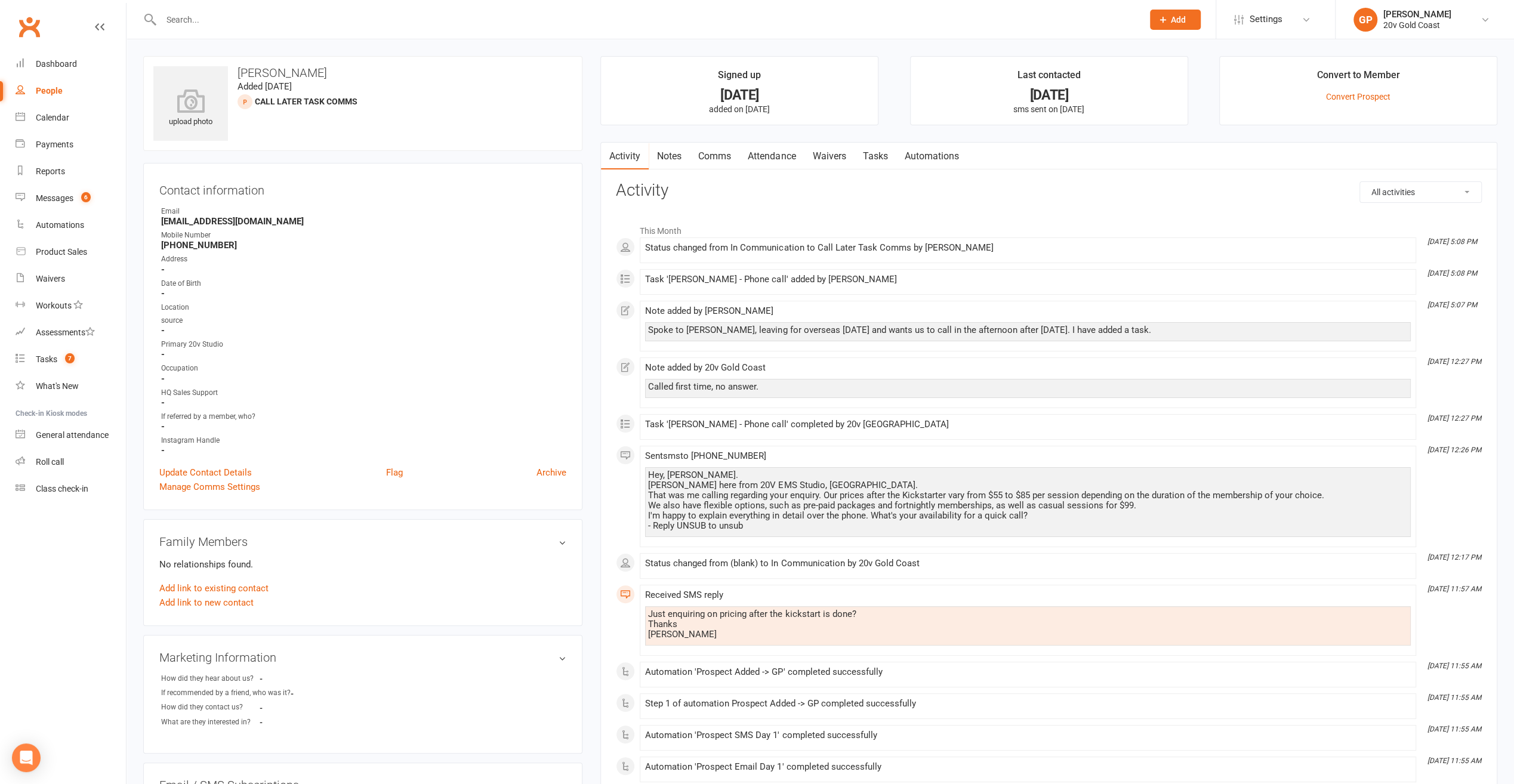
select select "100"
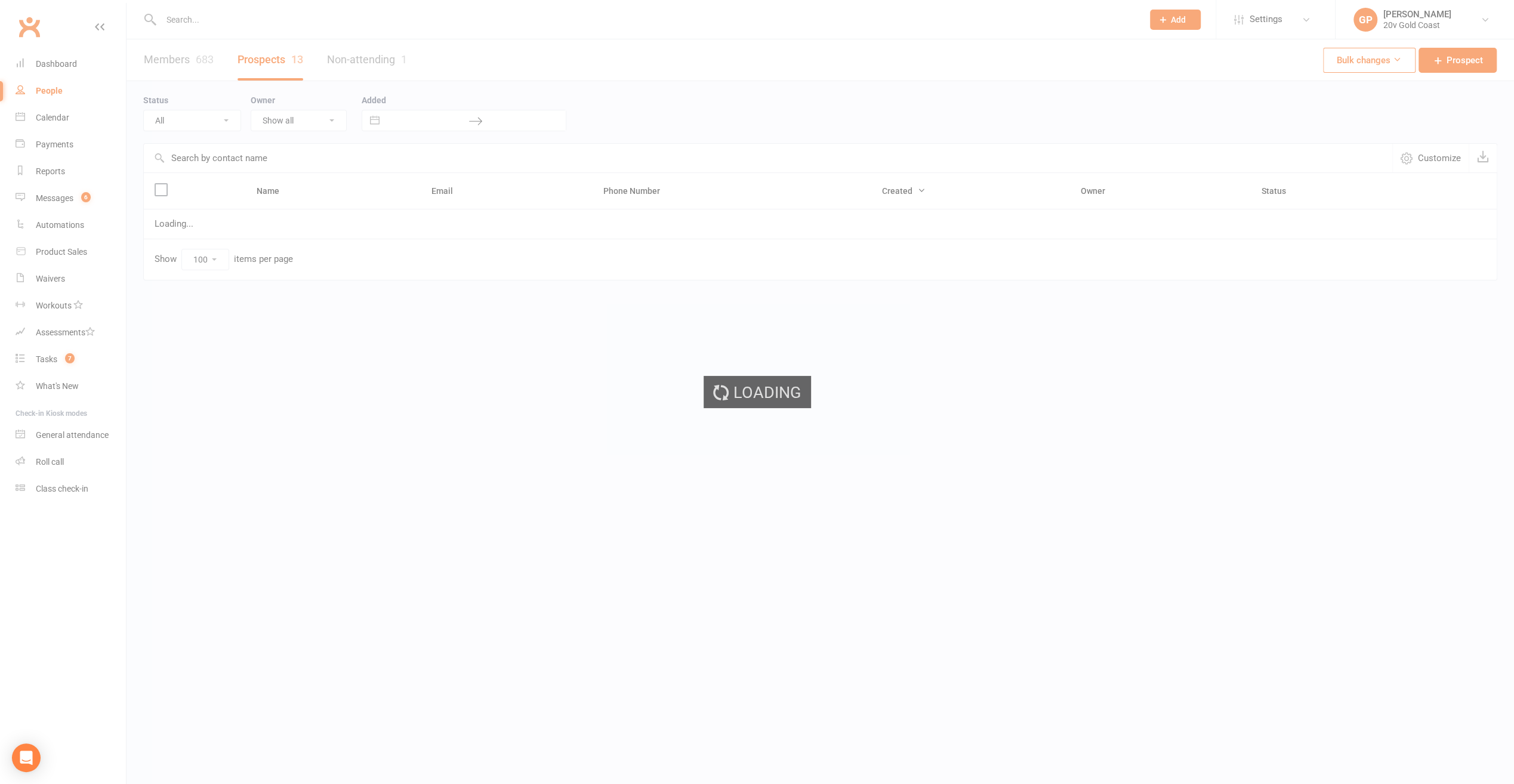
select select "Call Later Task Comms"
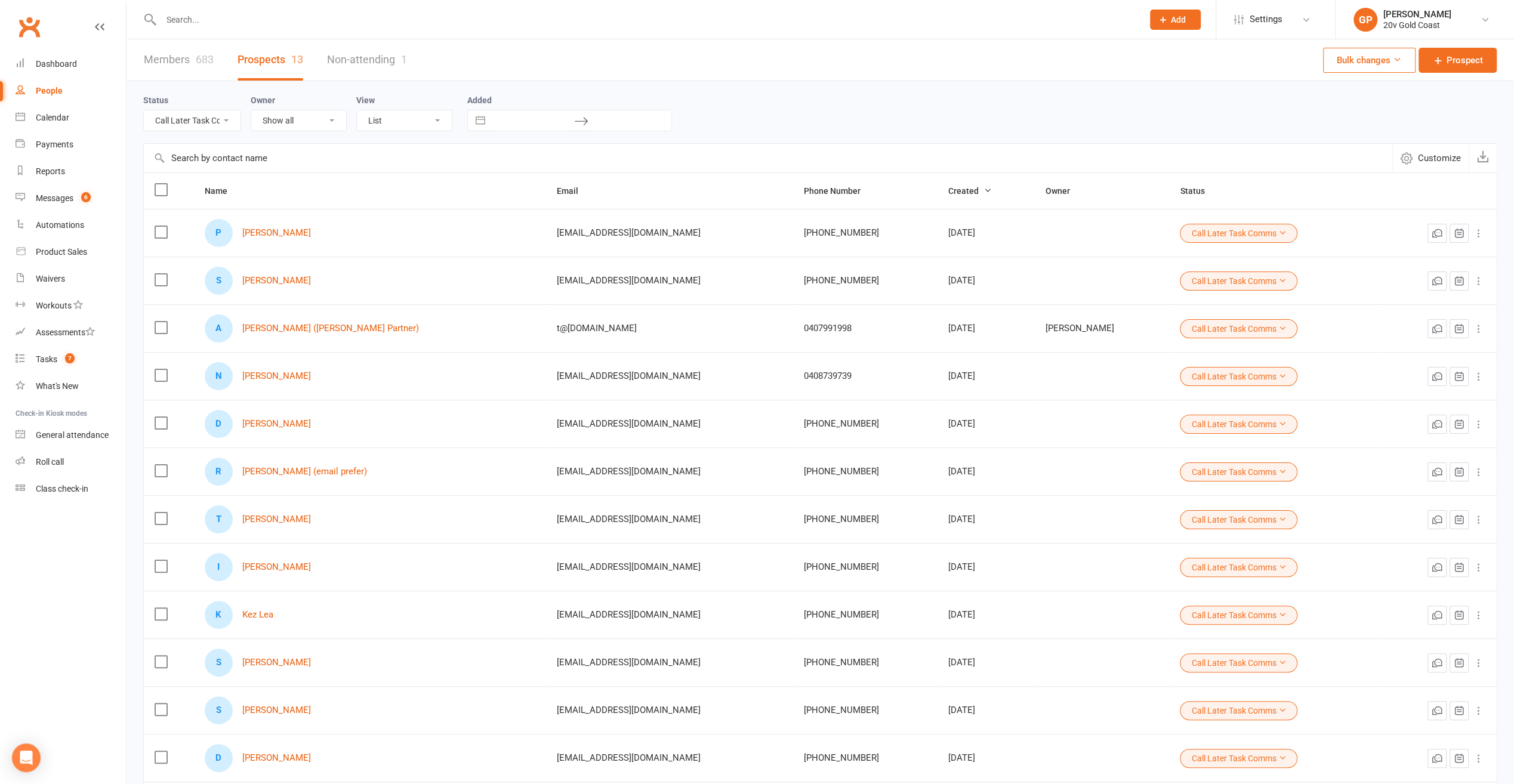
click at [254, 285] on div "S [PERSON_NAME]" at bounding box center [370, 280] width 331 height 28
click at [257, 281] on link "[PERSON_NAME]" at bounding box center [277, 280] width 69 height 10
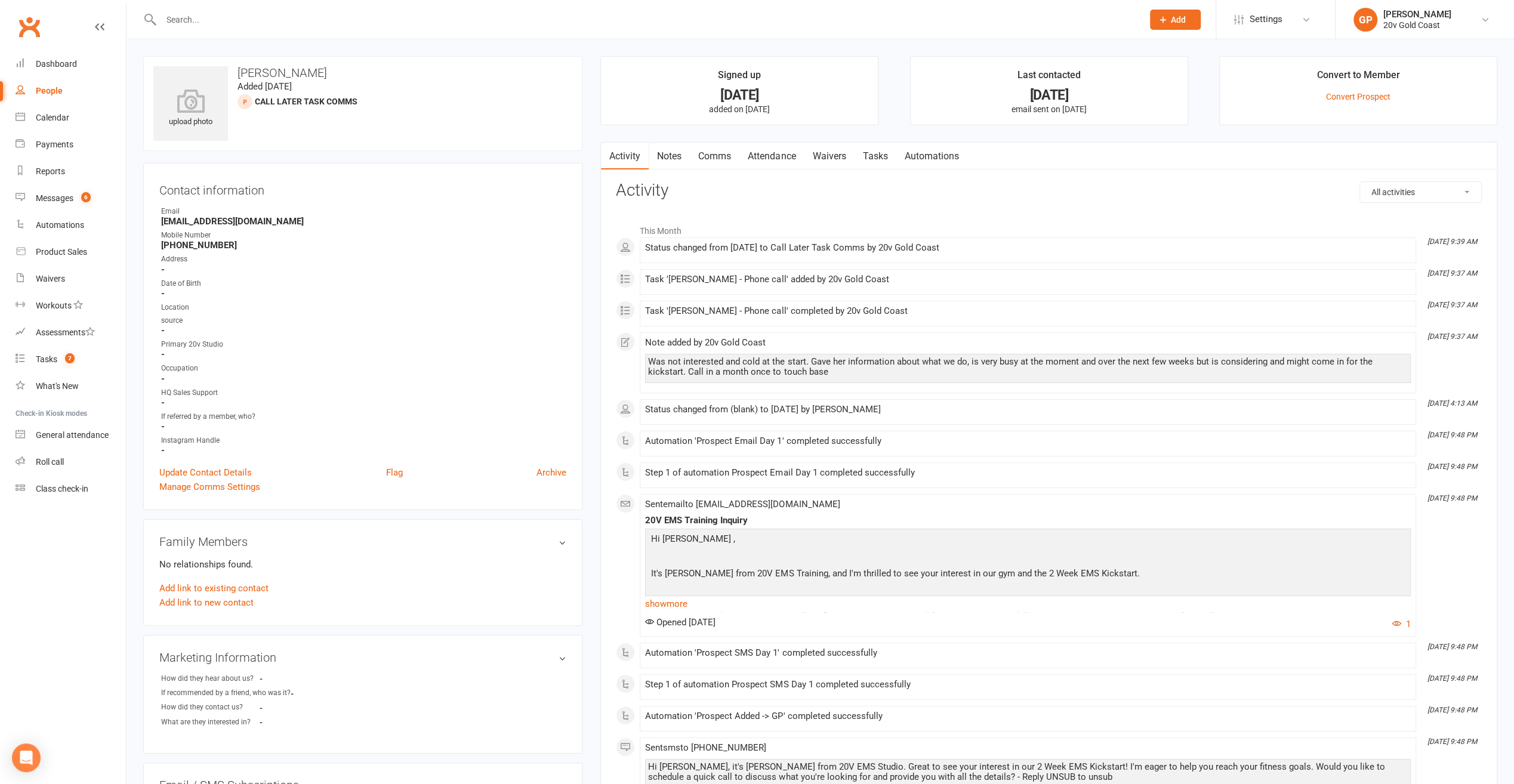
select select "100"
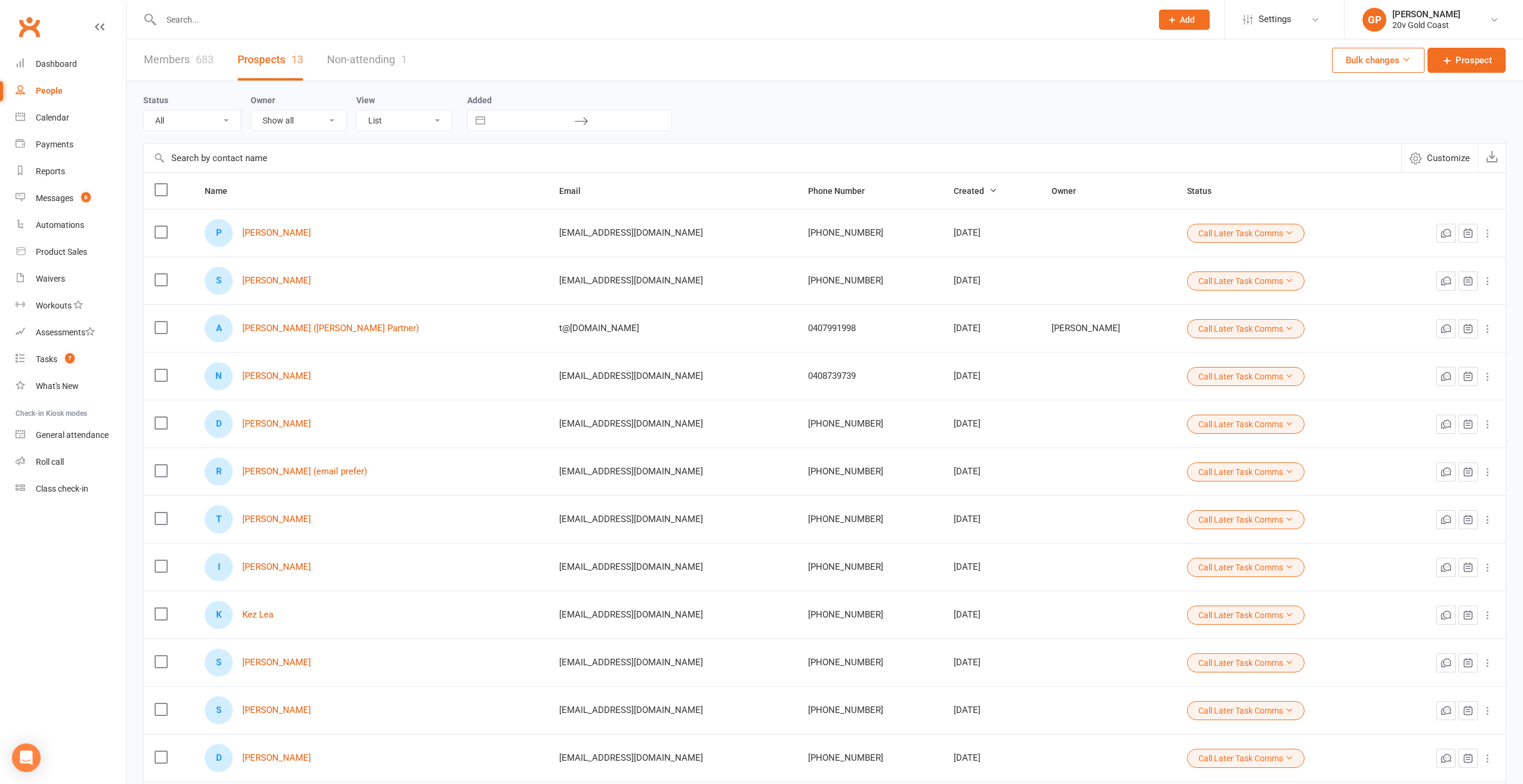
select select "Call Later Task Comms"
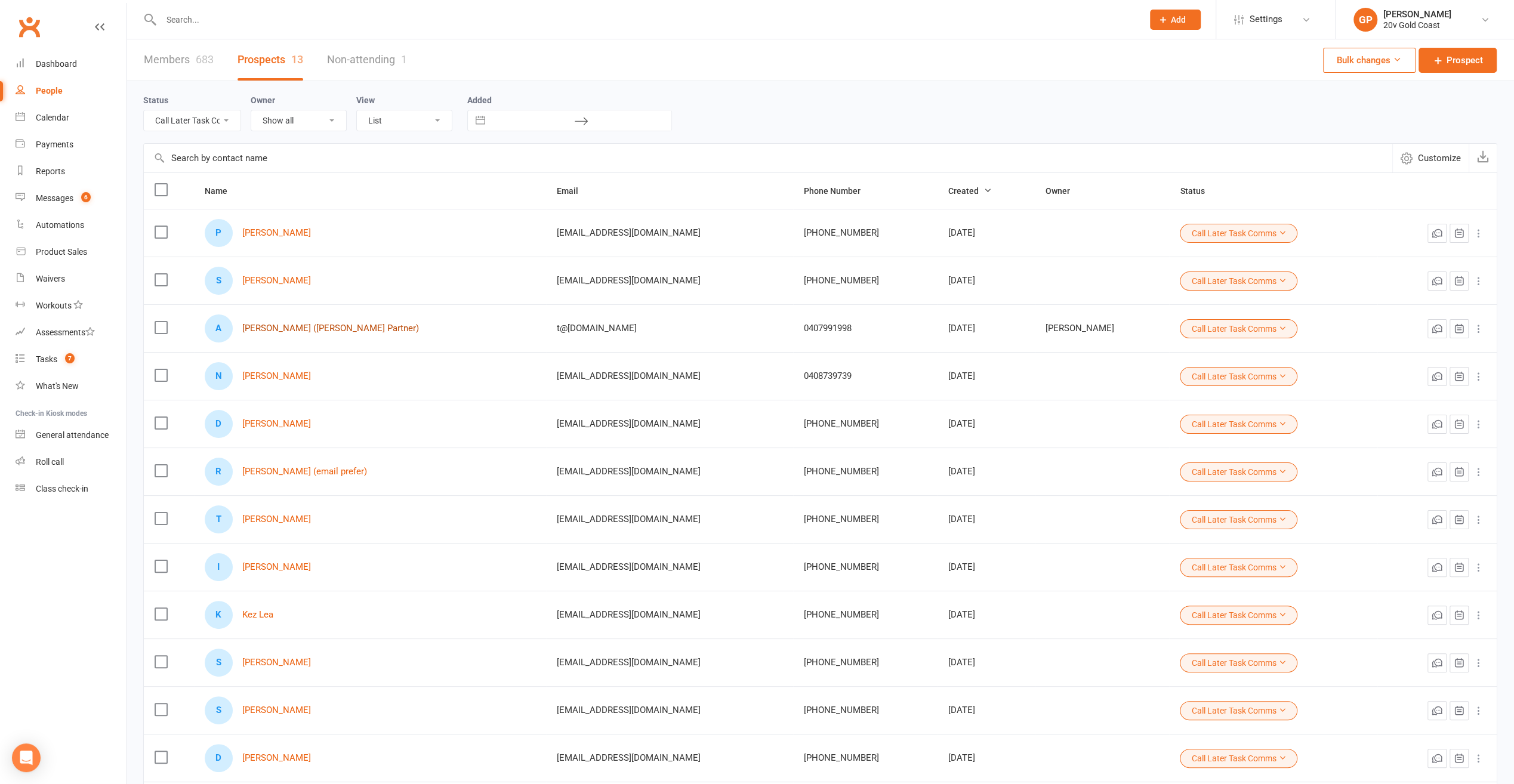
click at [286, 327] on link "[PERSON_NAME] ([PERSON_NAME] Partner)" at bounding box center [330, 328] width 177 height 10
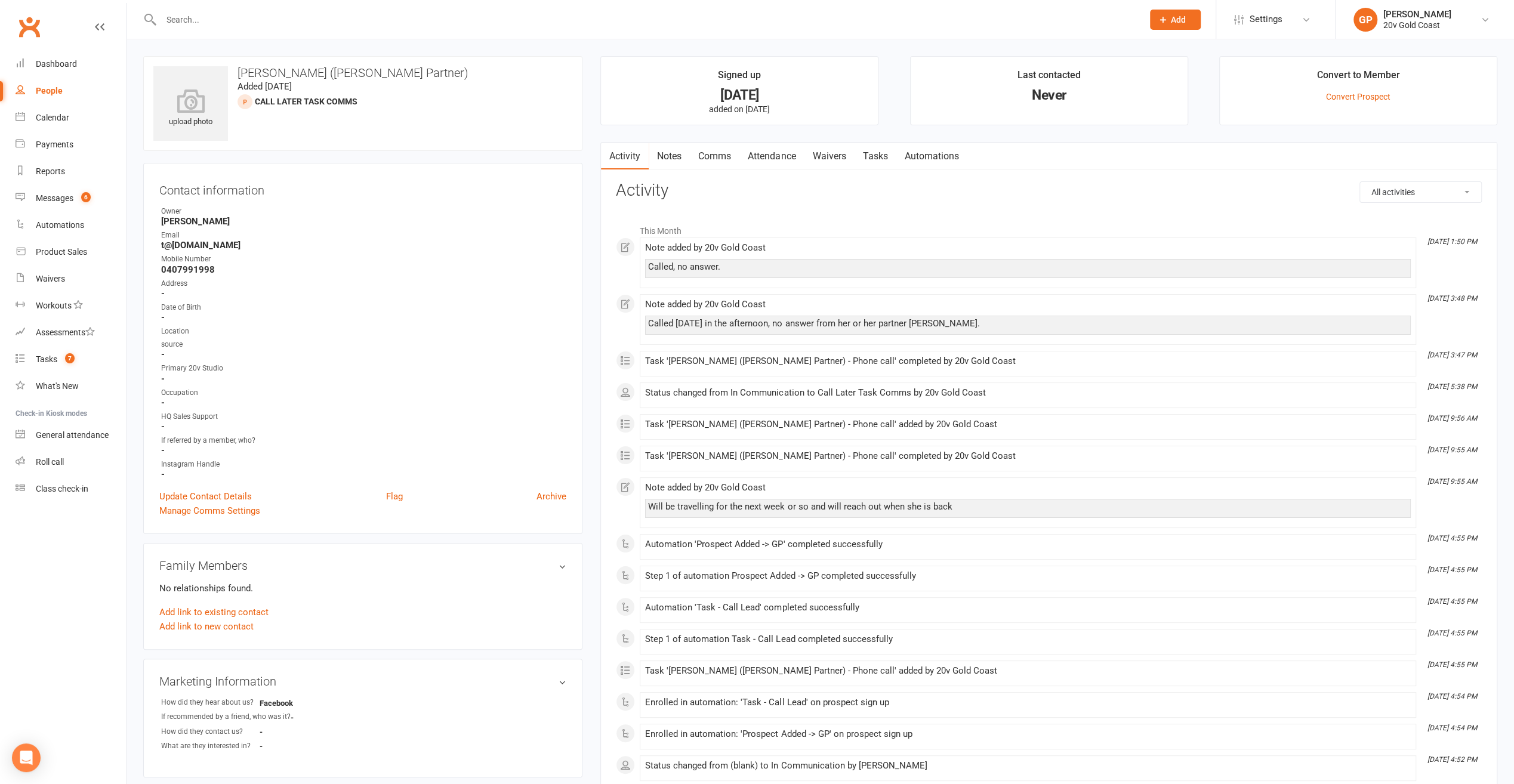
select select "100"
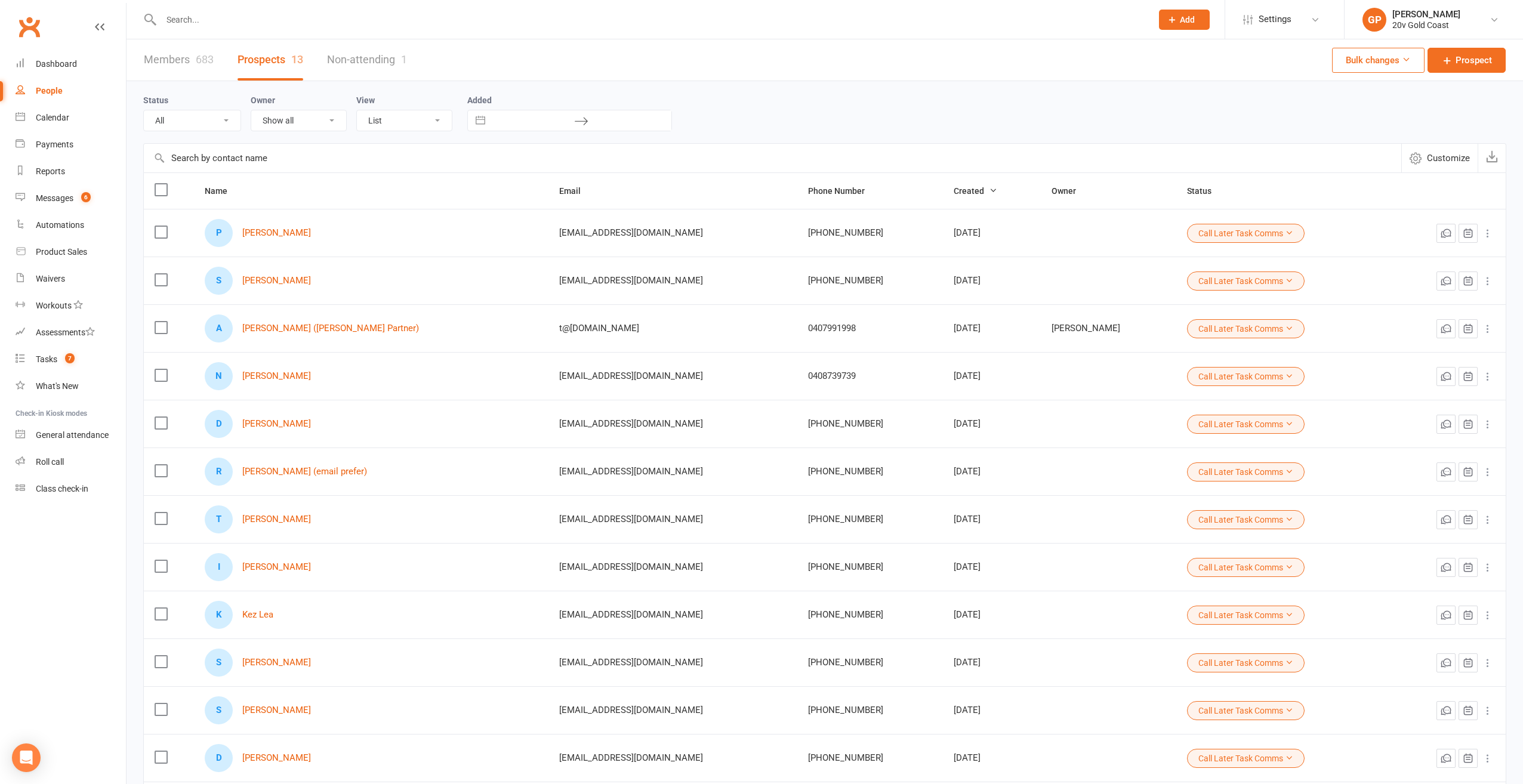
select select "Call Later Task Comms"
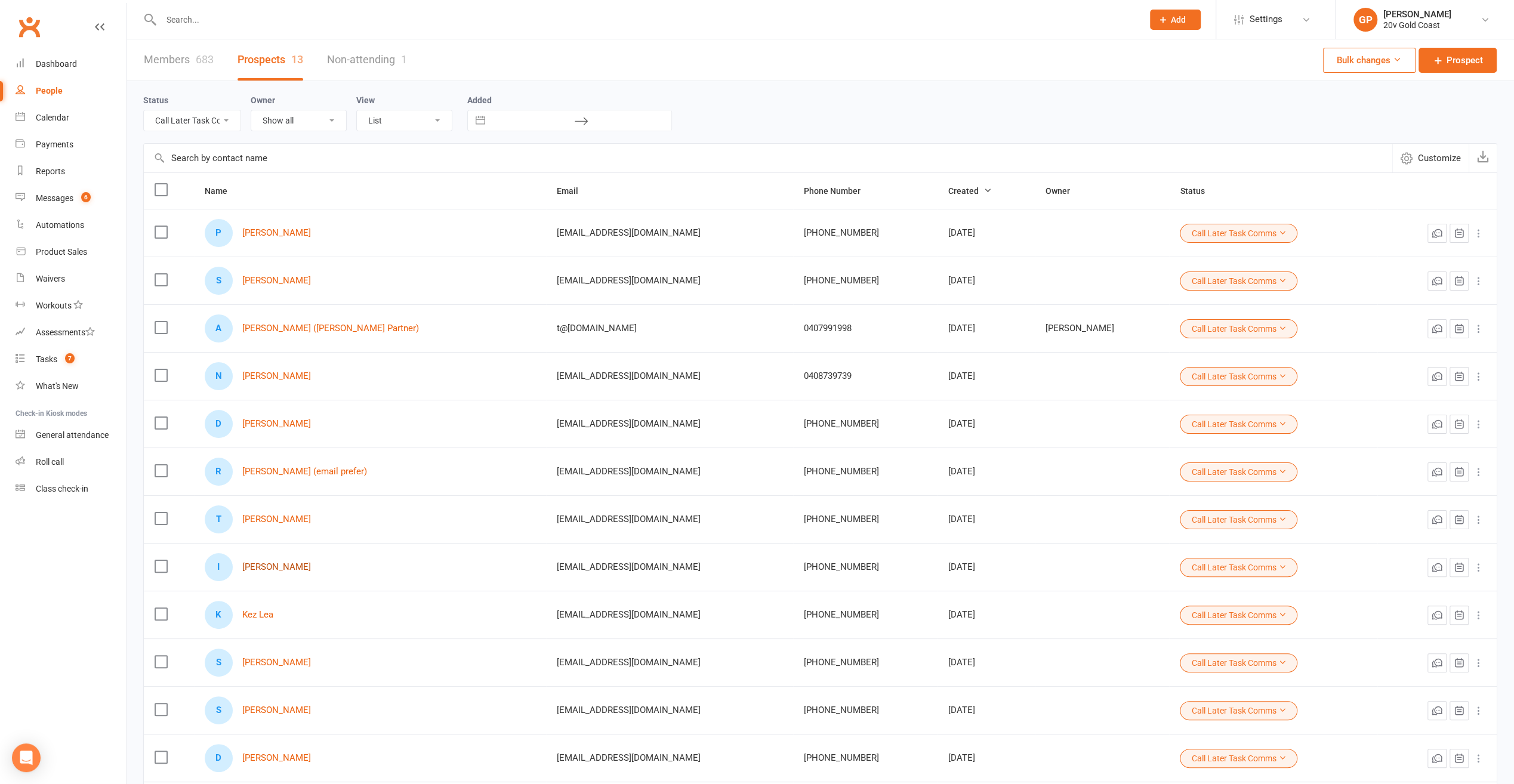
click at [274, 563] on link "[PERSON_NAME]" at bounding box center [277, 567] width 69 height 10
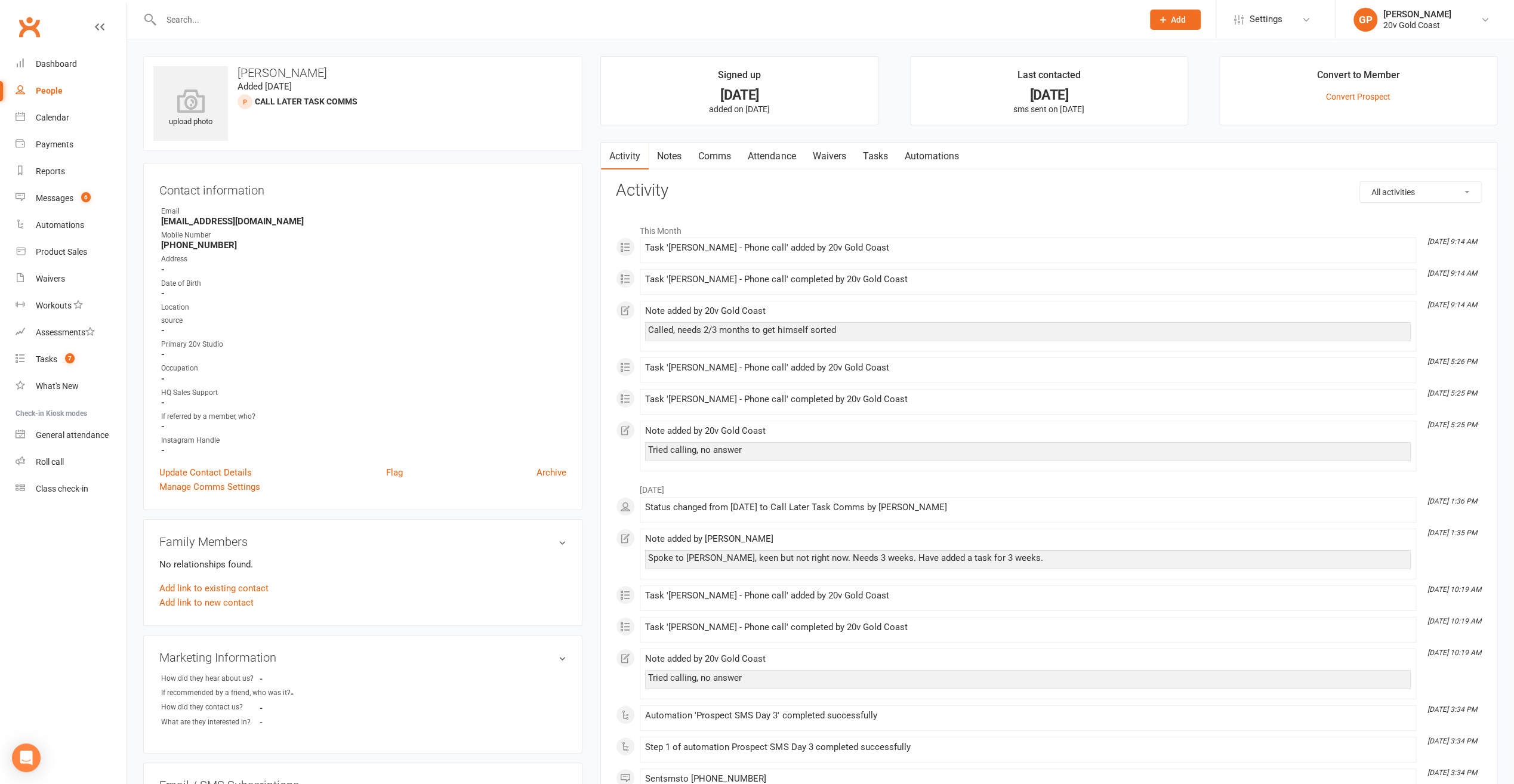
select select "100"
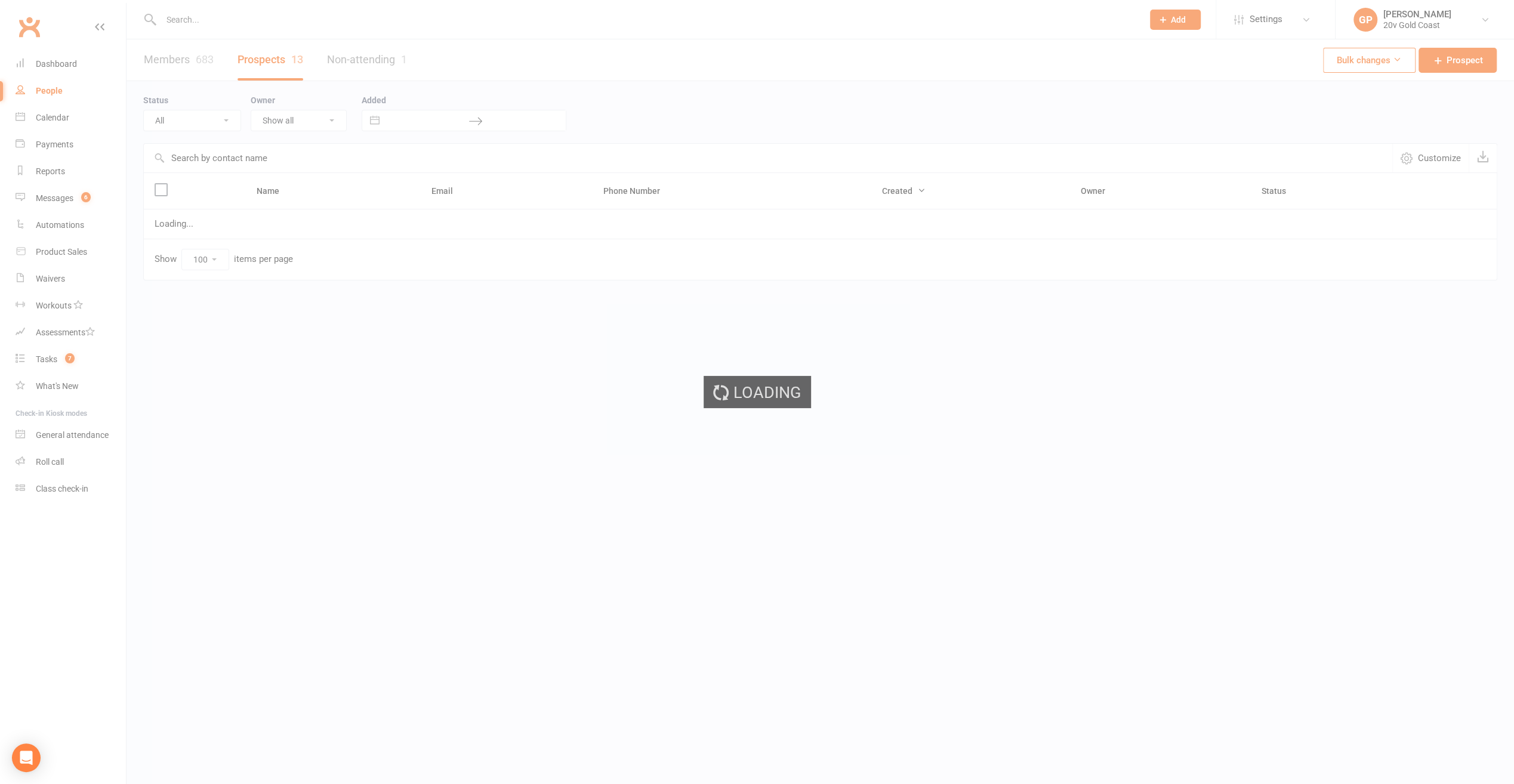
select select "Call Later Task Comms"
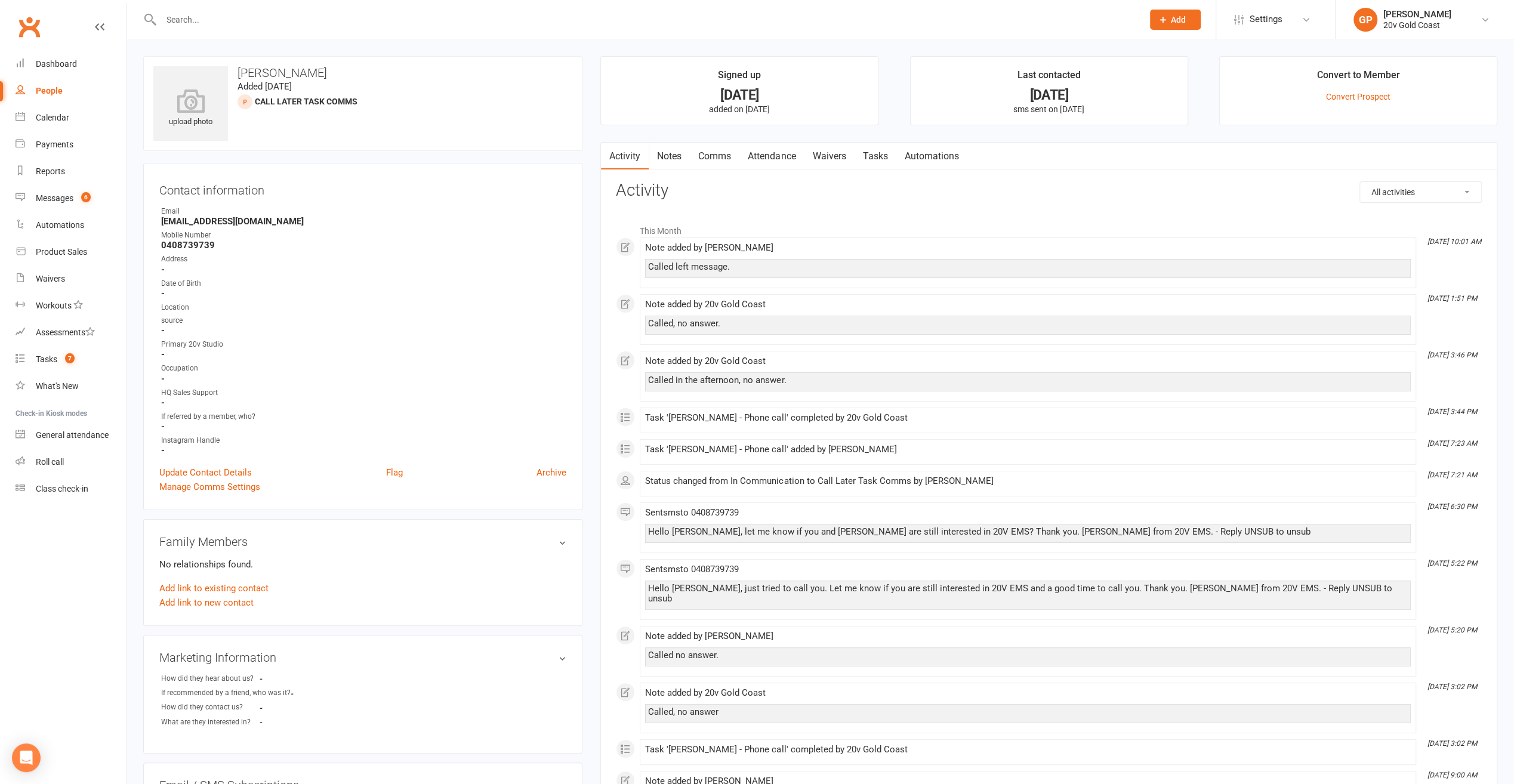
click at [59, 86] on div "People" at bounding box center [49, 90] width 27 height 9
select select "100"
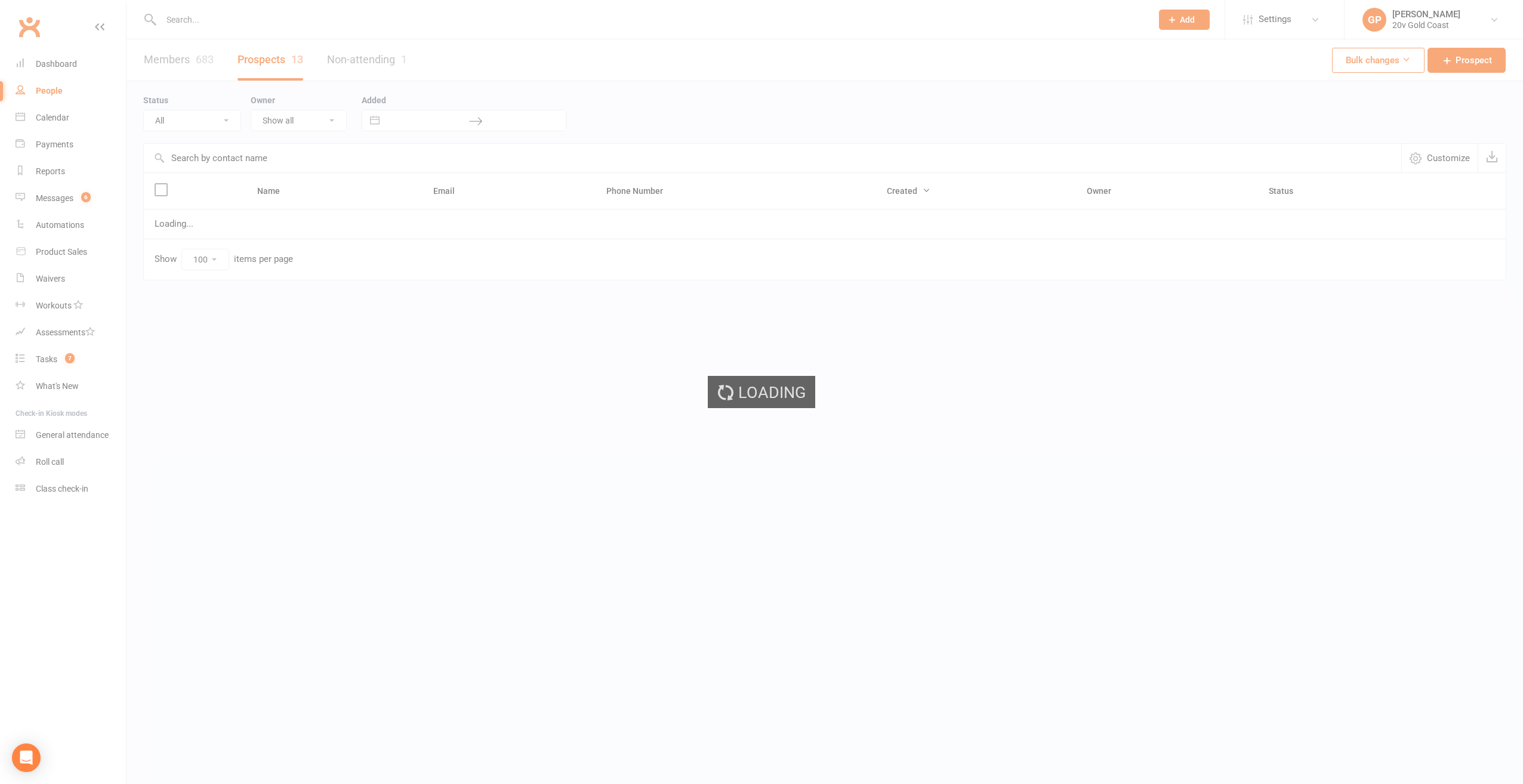
select select "Call Later Task Comms"
